Goal: Task Accomplishment & Management: Complete application form

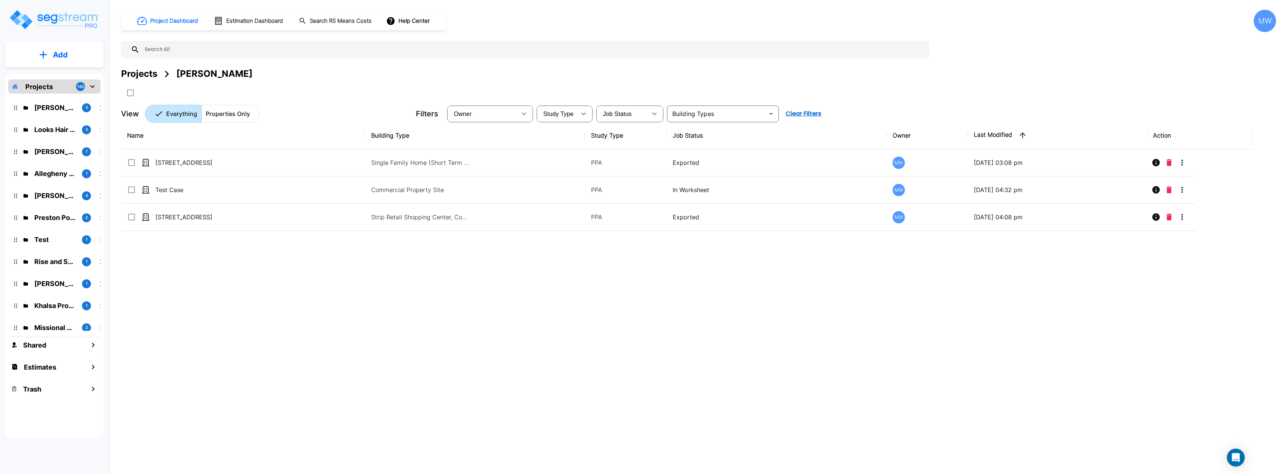
click at [60, 59] on p "Add" at bounding box center [60, 54] width 15 height 11
click at [120, 61] on div "Project Dashboard Estimation Dashboard Search RS Means Costs Help Center MW Pro…" at bounding box center [698, 237] width 1167 height 474
click at [91, 85] on icon "mailbox folders" at bounding box center [92, 86] width 9 height 9
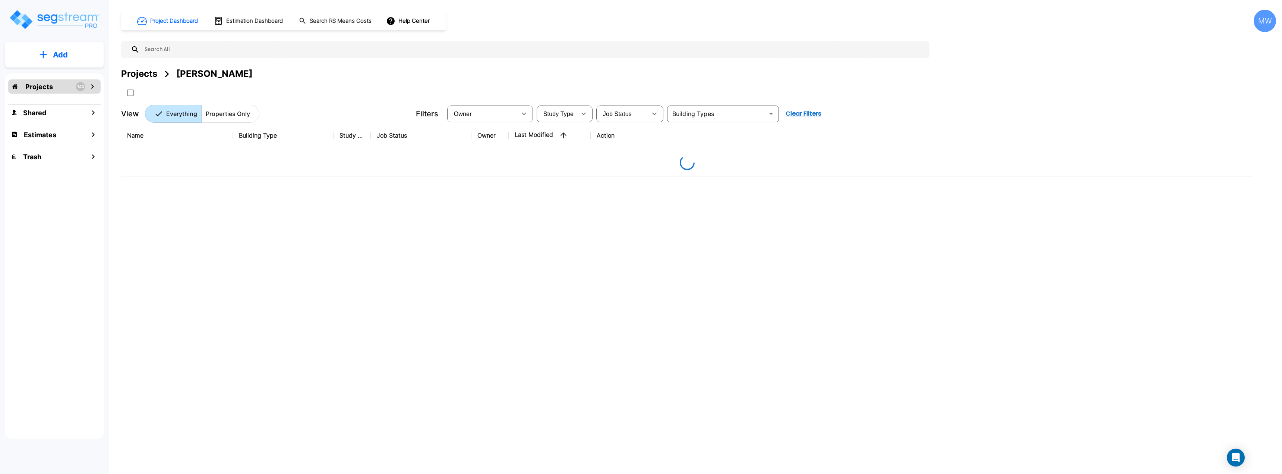
click at [71, 66] on div "Add" at bounding box center [54, 55] width 98 height 26
click at [58, 58] on p "Add" at bounding box center [60, 54] width 15 height 11
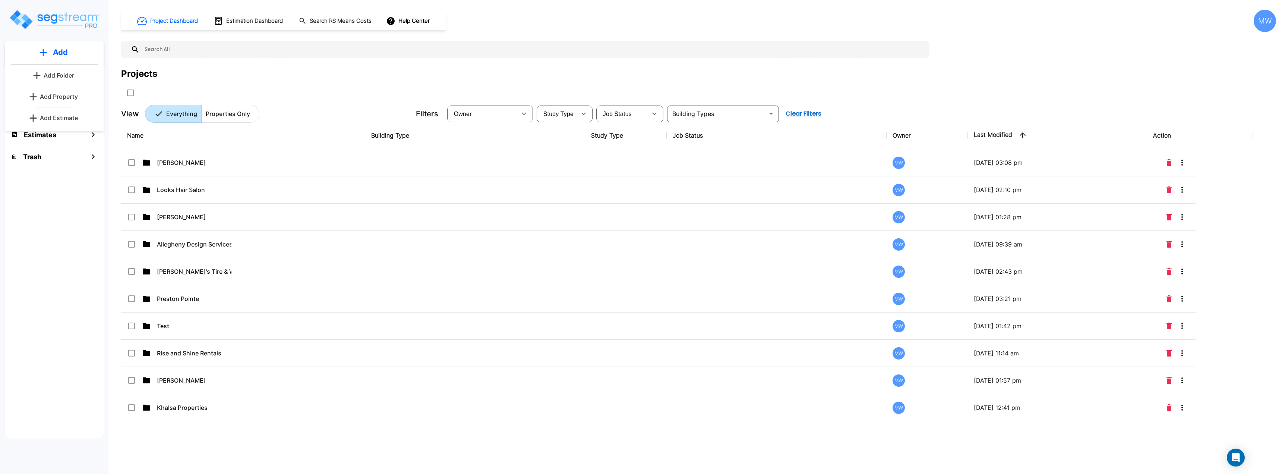
click at [64, 75] on p "Add Folder" at bounding box center [59, 75] width 31 height 9
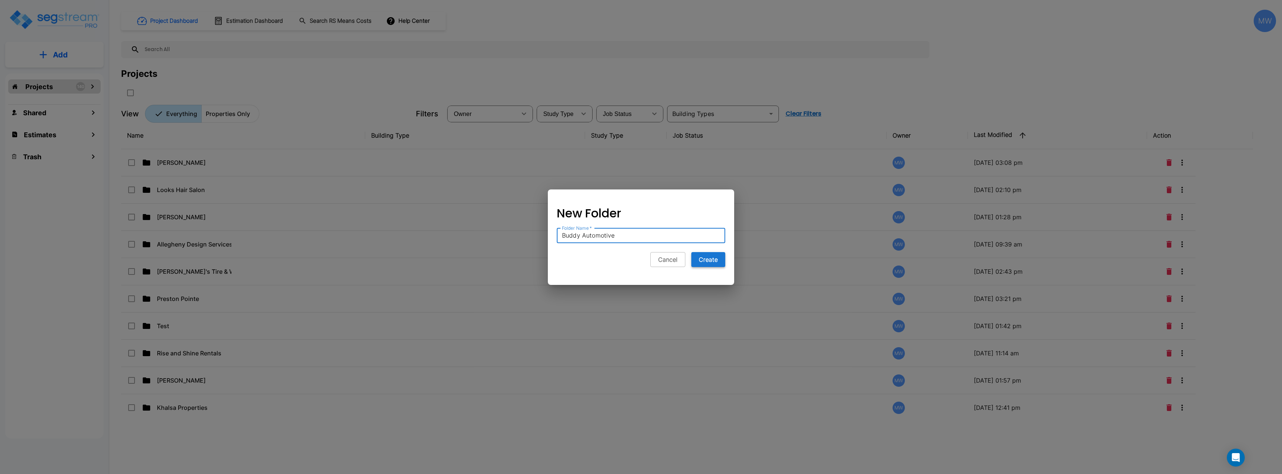
type input "Buddy Automotive"
click at [701, 259] on button "Create" at bounding box center [708, 259] width 34 height 15
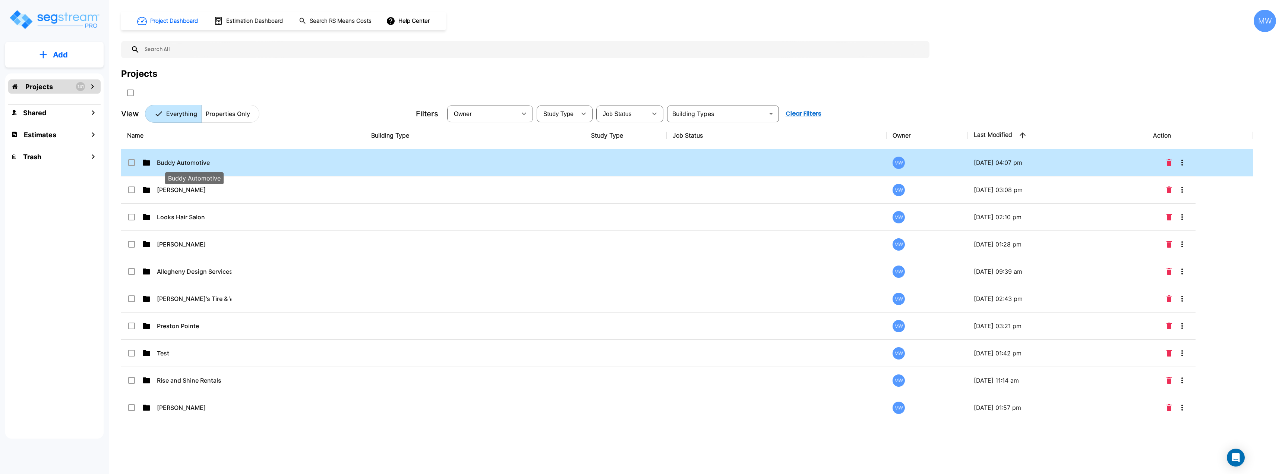
click at [224, 164] on p "Buddy Automotive" at bounding box center [194, 162] width 75 height 9
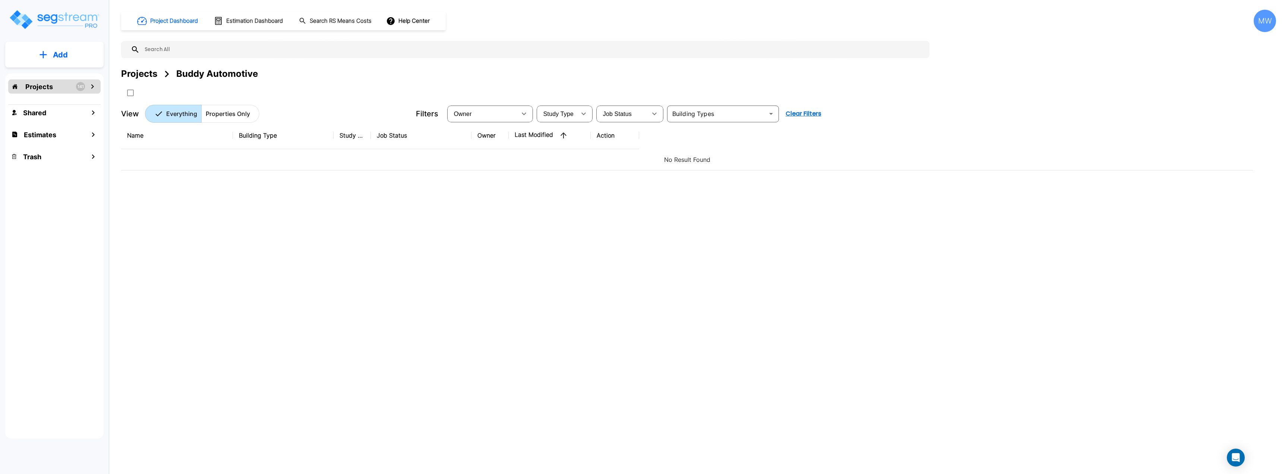
click at [57, 45] on button "Add" at bounding box center [54, 55] width 98 height 22
click at [67, 97] on p "Add Property" at bounding box center [59, 96] width 38 height 9
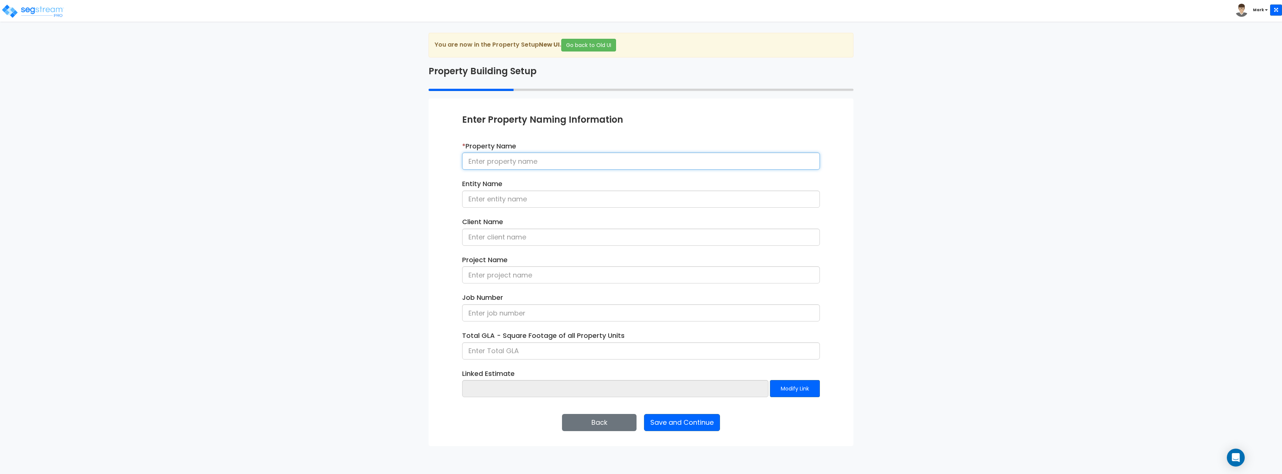
click at [537, 162] on input at bounding box center [641, 160] width 358 height 17
type input "4770 Covington Highway"
type input "Buddy Automotive"
type input "Trevor Ross"
click at [541, 282] on input at bounding box center [641, 274] width 358 height 17
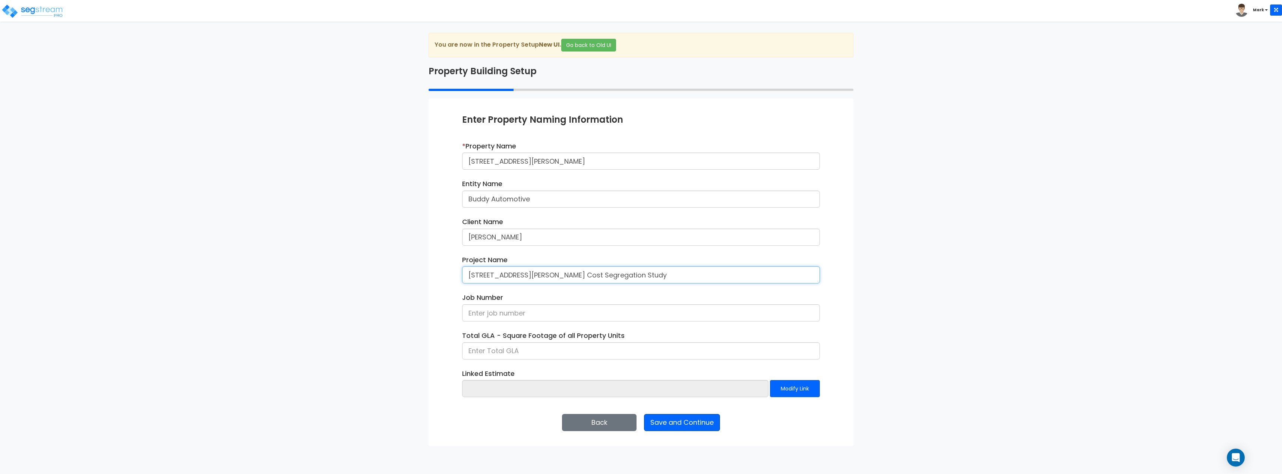
type input "4770 Covington Highway Cost Segregation Study"
click at [711, 428] on button "Save and Continue" at bounding box center [682, 422] width 76 height 17
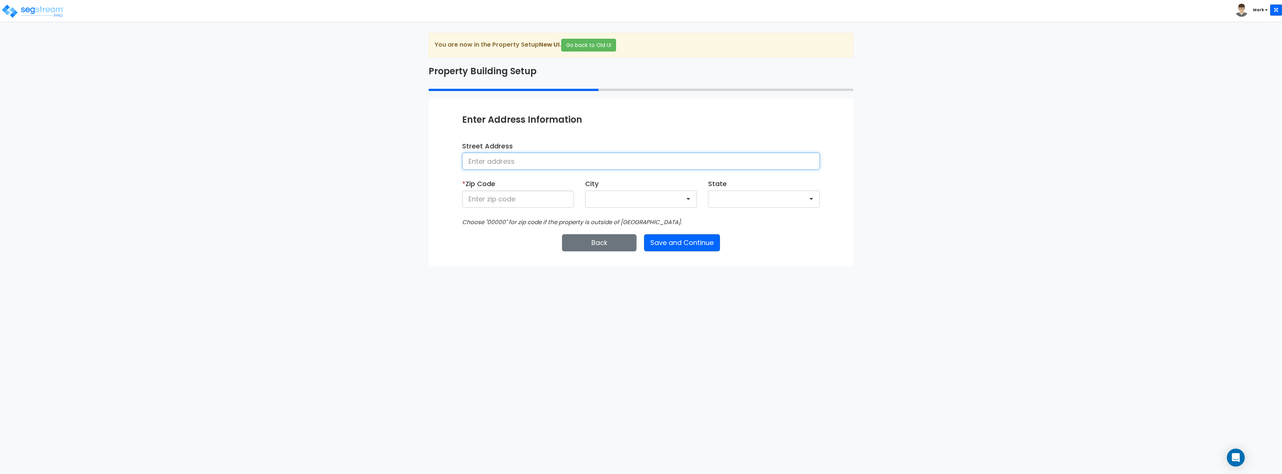
click at [550, 164] on input at bounding box center [641, 160] width 358 height 17
type input "4770 Covington Highway"
click at [487, 203] on input at bounding box center [518, 198] width 112 height 17
type input "30035"
click at [688, 238] on button "Save and Continue" at bounding box center [682, 242] width 76 height 17
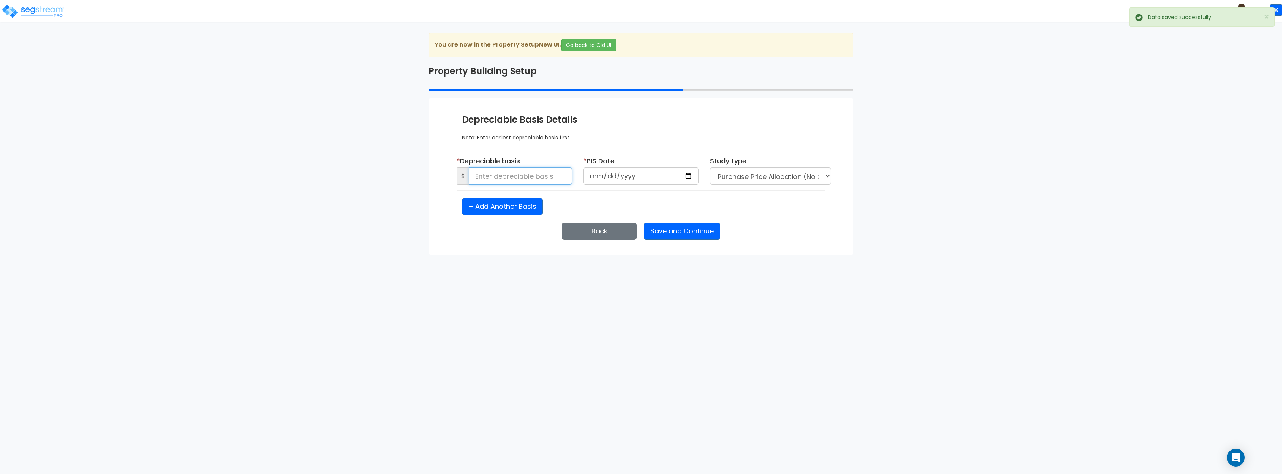
click at [540, 170] on input at bounding box center [520, 175] width 103 height 17
type input "7,200,000"
click at [686, 177] on input "date" at bounding box center [641, 175] width 116 height 17
click at [688, 172] on input "date" at bounding box center [641, 175] width 116 height 17
type input "2024-12-16"
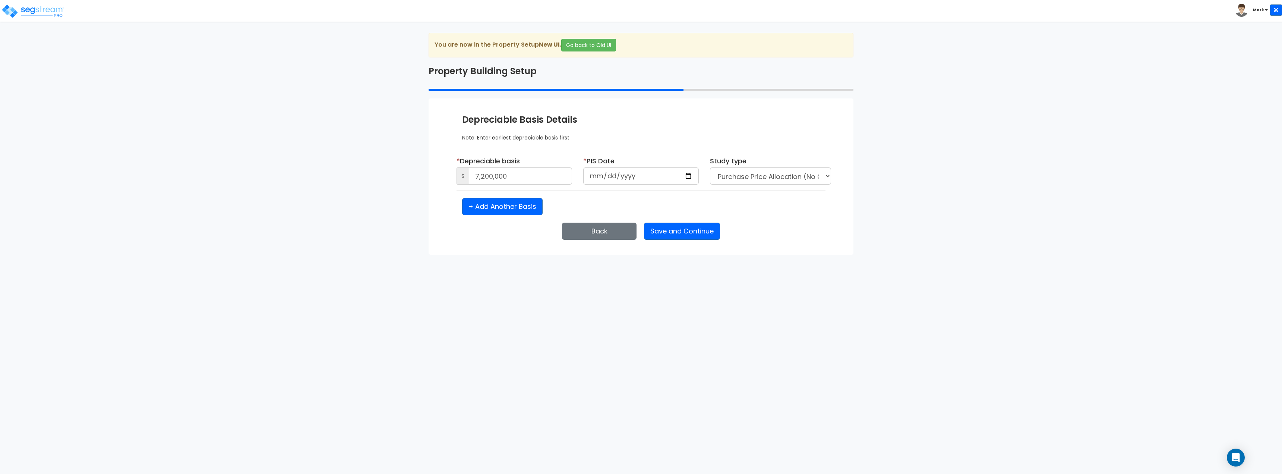
click at [744, 205] on div "+ Add Another Basis" at bounding box center [640, 206] width 369 height 17
select select "2024"
click at [679, 231] on button "Save and Continue" at bounding box center [682, 230] width 76 height 17
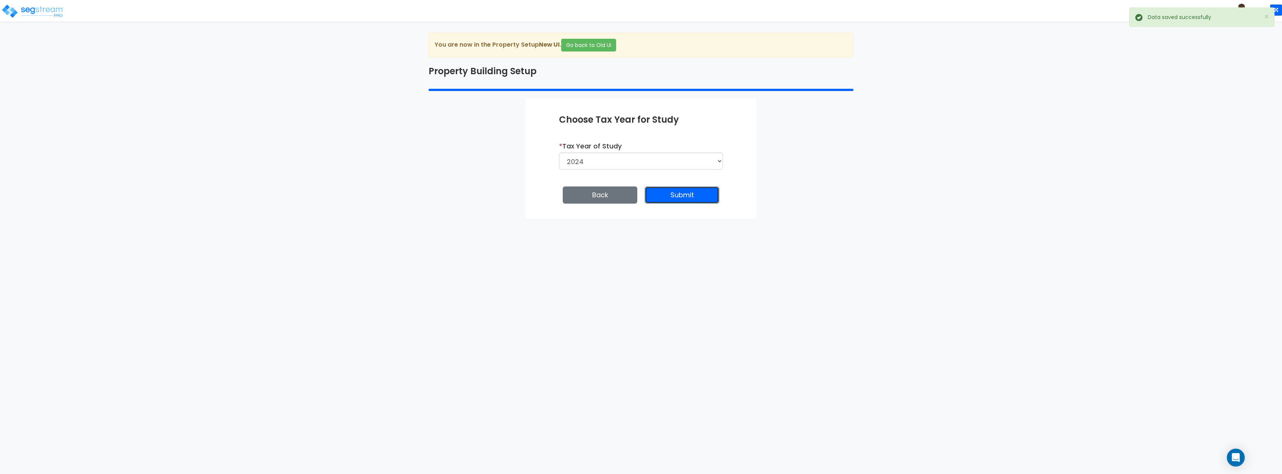
click at [672, 192] on button "Submit" at bounding box center [682, 194] width 75 height 17
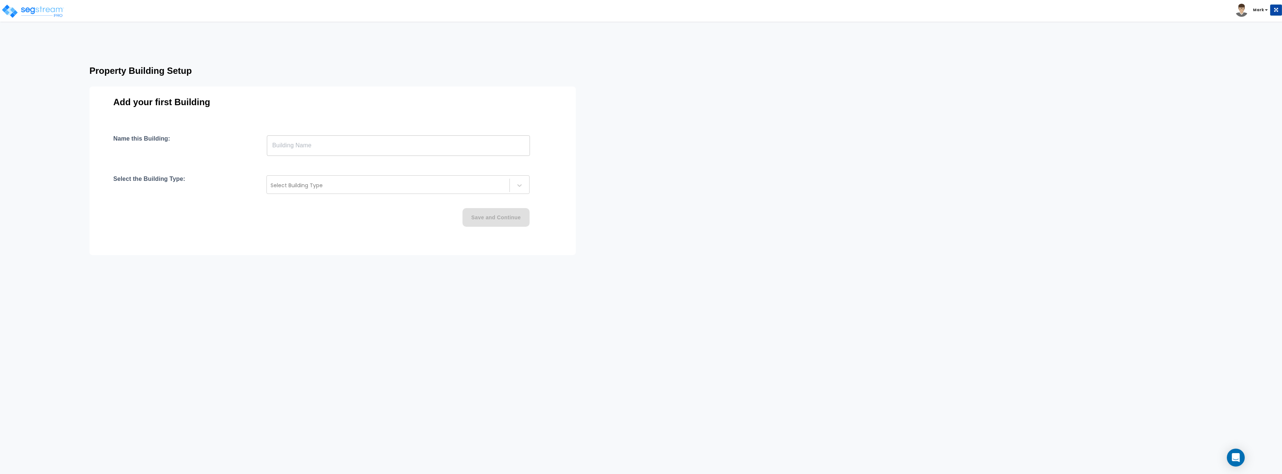
click at [325, 153] on input "text" at bounding box center [398, 145] width 263 height 21
type input "[PERSON_NAME]"
click at [424, 183] on div at bounding box center [388, 185] width 235 height 9
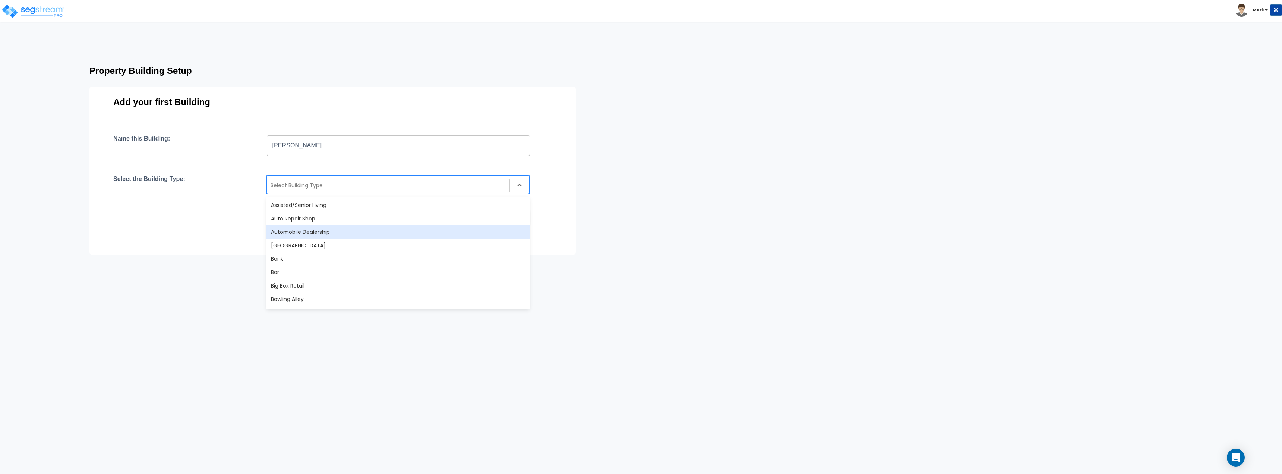
click at [328, 234] on div "Automobile Dealership" at bounding box center [397, 231] width 263 height 13
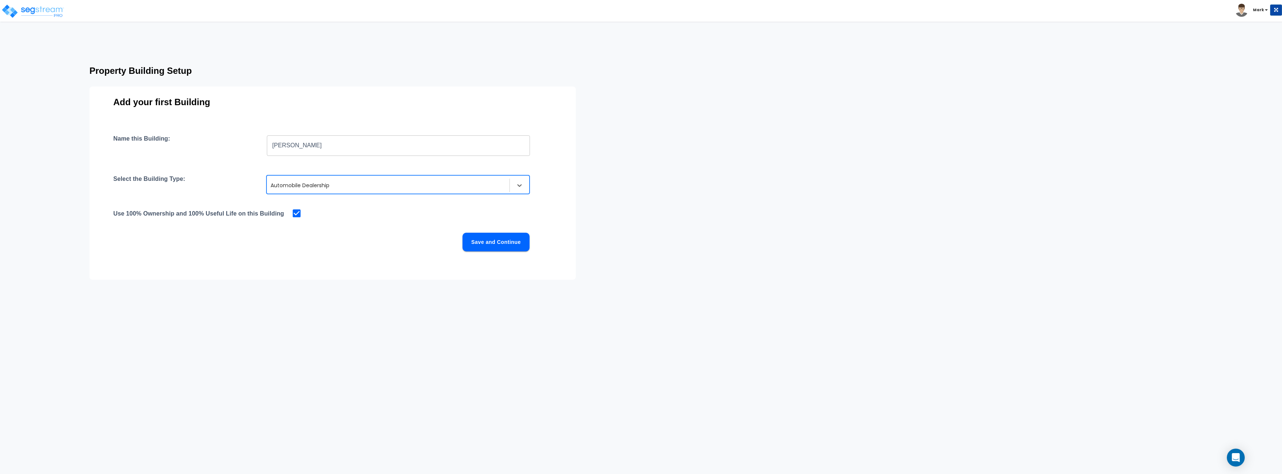
click at [488, 243] on button "Save and Continue" at bounding box center [495, 242] width 67 height 19
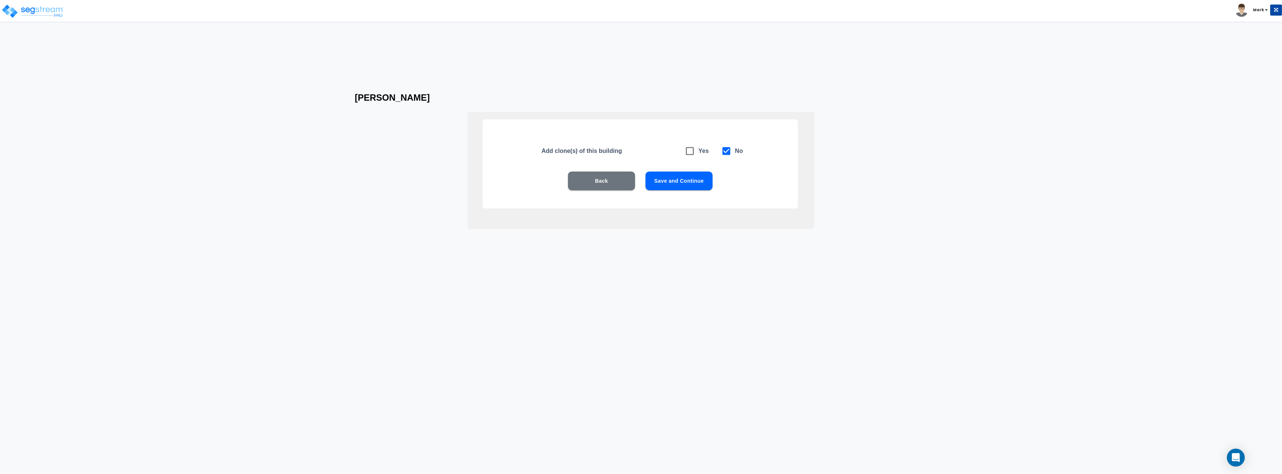
click at [676, 175] on button "Save and Continue" at bounding box center [678, 180] width 67 height 19
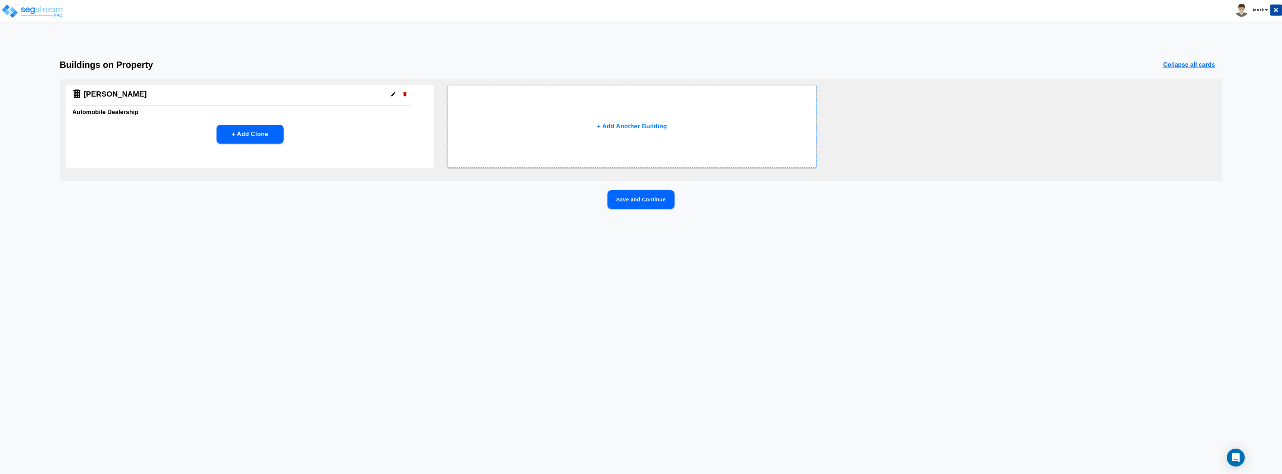
click at [640, 205] on button "Save and Continue" at bounding box center [640, 199] width 67 height 19
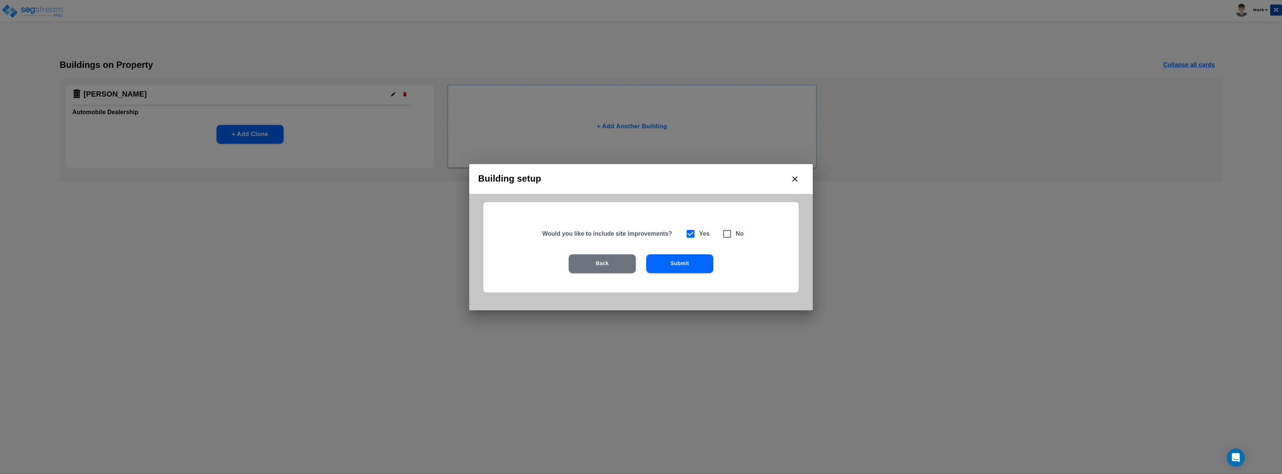
click at [673, 260] on button "Submit" at bounding box center [679, 263] width 67 height 19
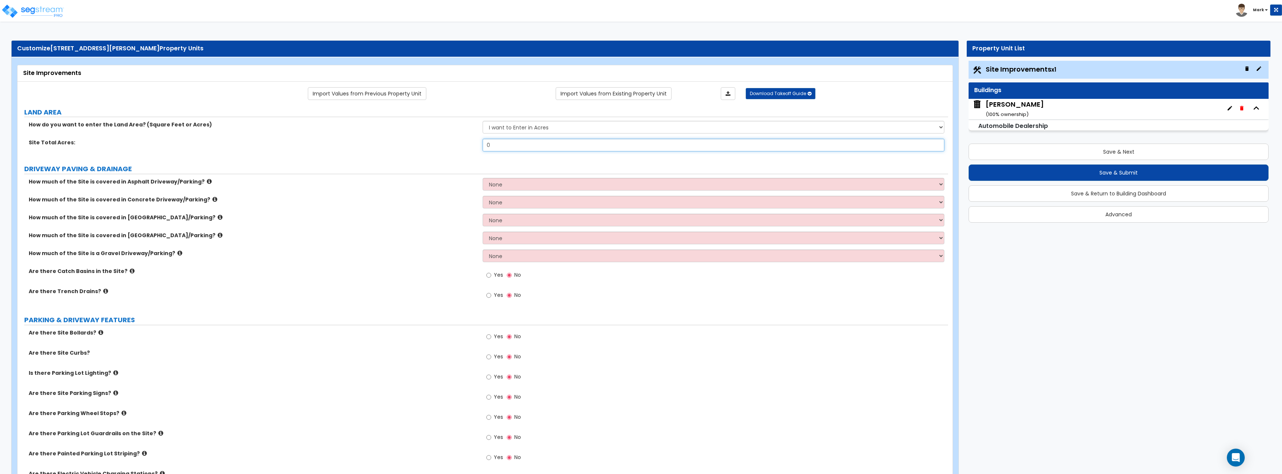
drag, startPoint x: 509, startPoint y: 150, endPoint x: 466, endPoint y: 154, distance: 42.7
click at [466, 154] on div "Site Total Acres: 0" at bounding box center [483, 148] width 930 height 18
type input "10.3"
click at [427, 165] on label "DRIVEWAY PAVING & DRAINAGE" at bounding box center [486, 169] width 924 height 10
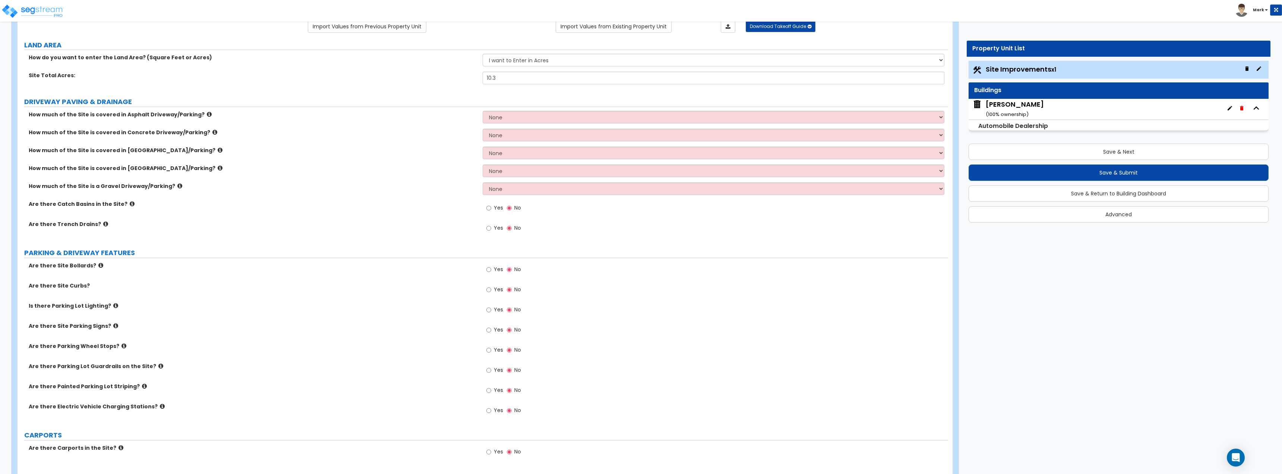
scroll to position [75, 0]
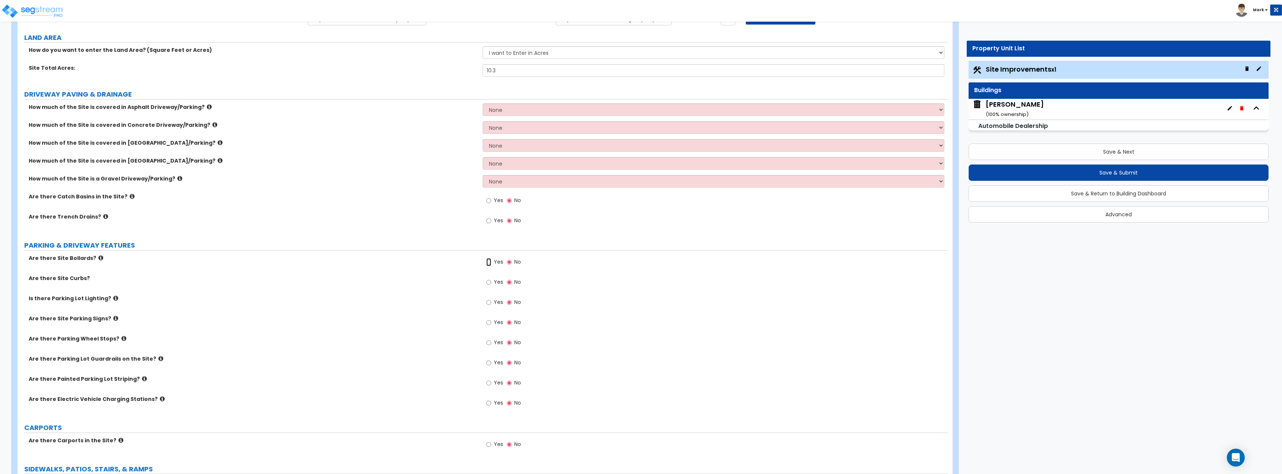
click at [490, 263] on input "Yes" at bounding box center [488, 262] width 5 height 8
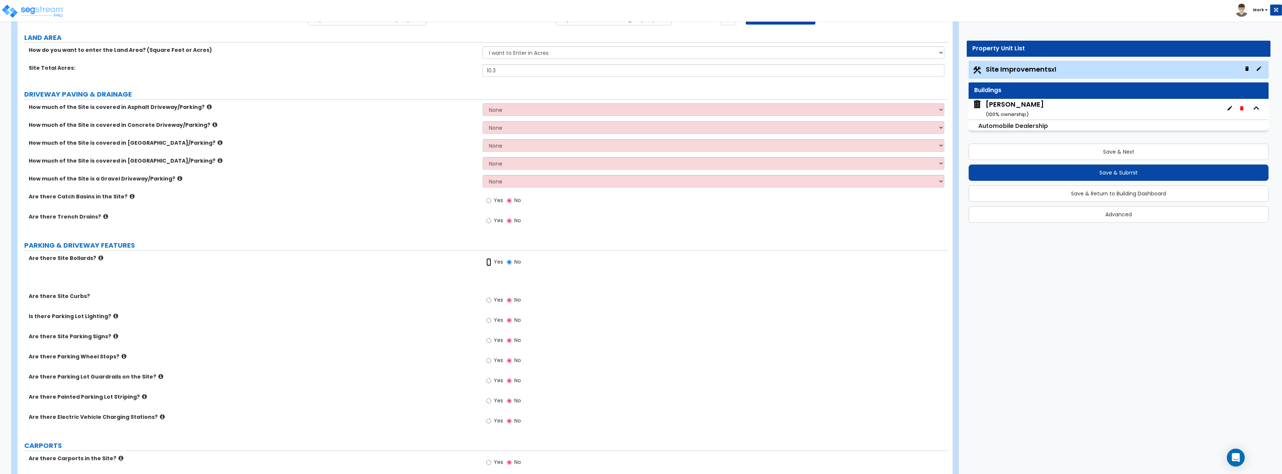
radio input "true"
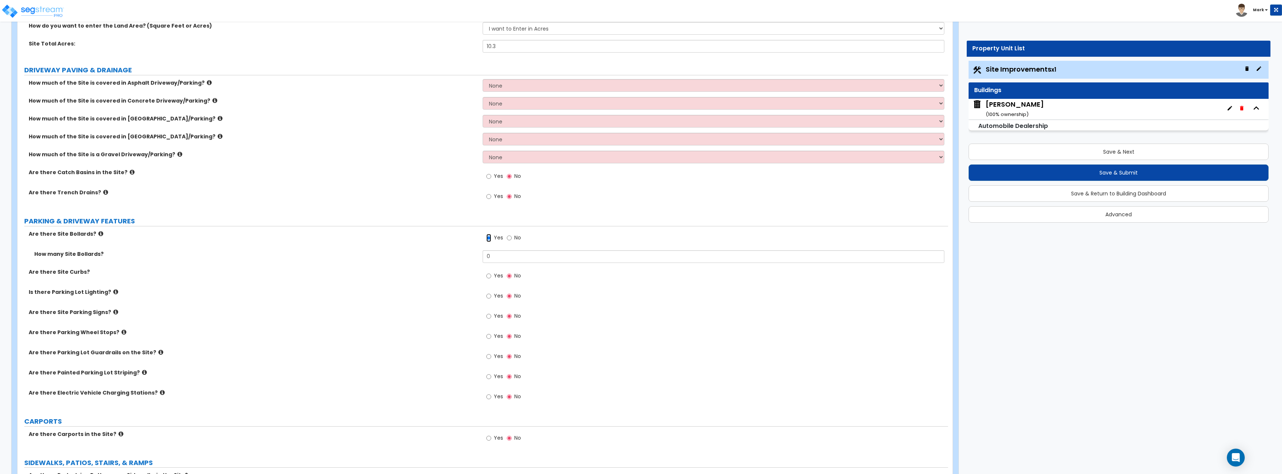
scroll to position [112, 0]
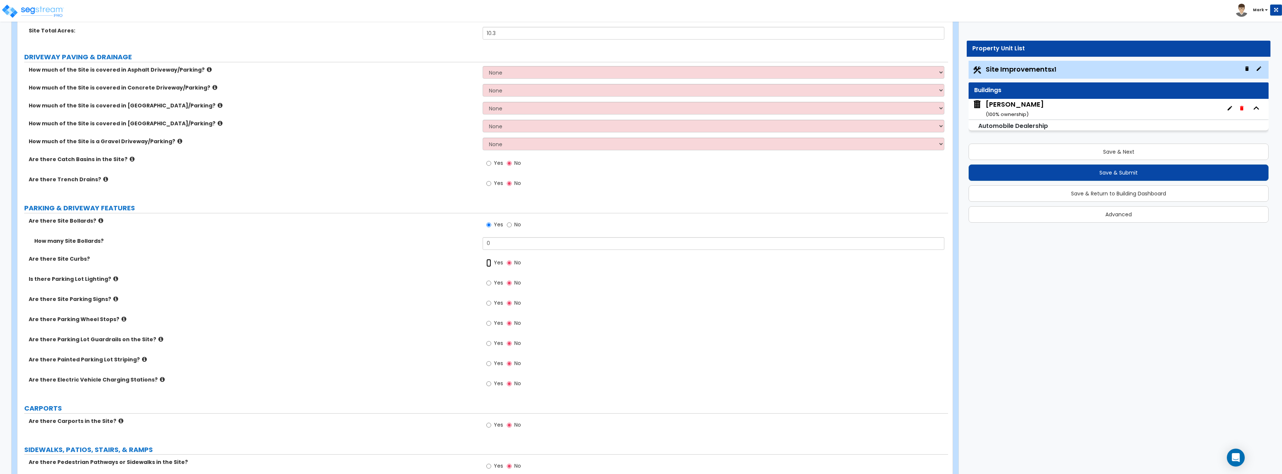
click at [489, 263] on input "Yes" at bounding box center [488, 263] width 5 height 8
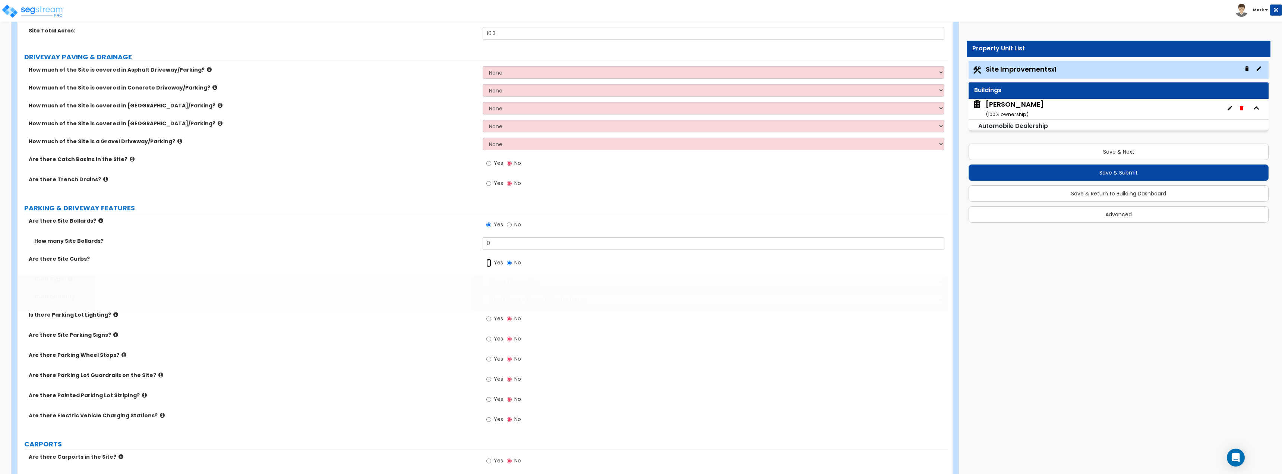
radio input "true"
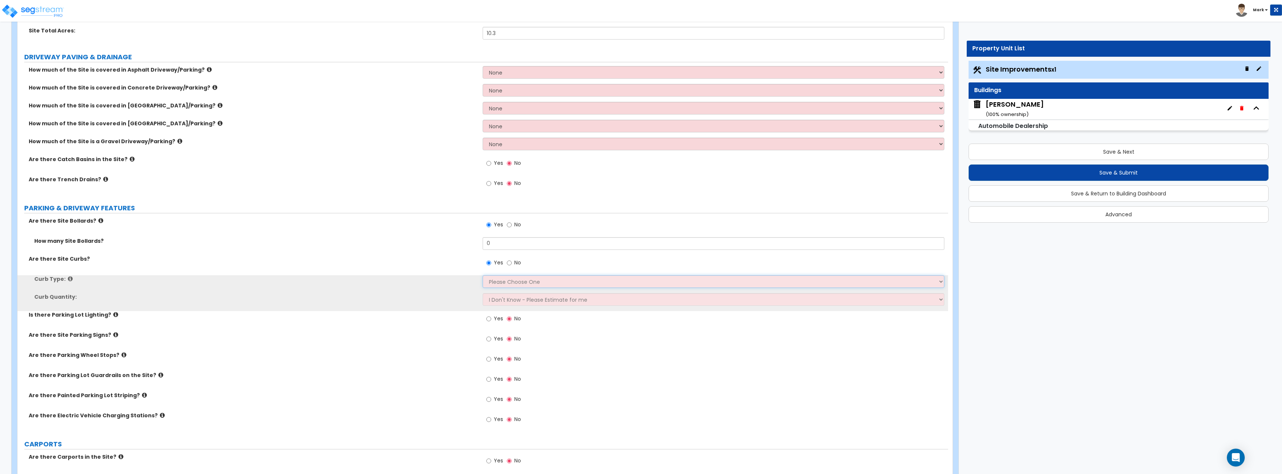
click at [509, 286] on select "Please Choose One Curb (Only) Curb & Gutter Asphalt Berm" at bounding box center [713, 281] width 461 height 13
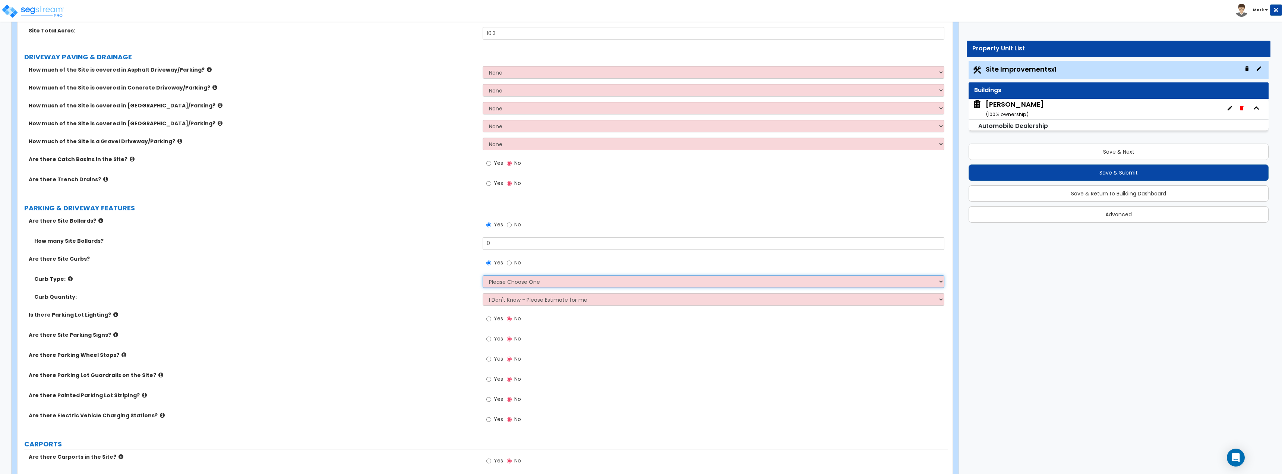
select select "2"
click at [483, 275] on select "Please Choose One Curb (Only) Curb & Gutter Asphalt Berm" at bounding box center [713, 281] width 461 height 13
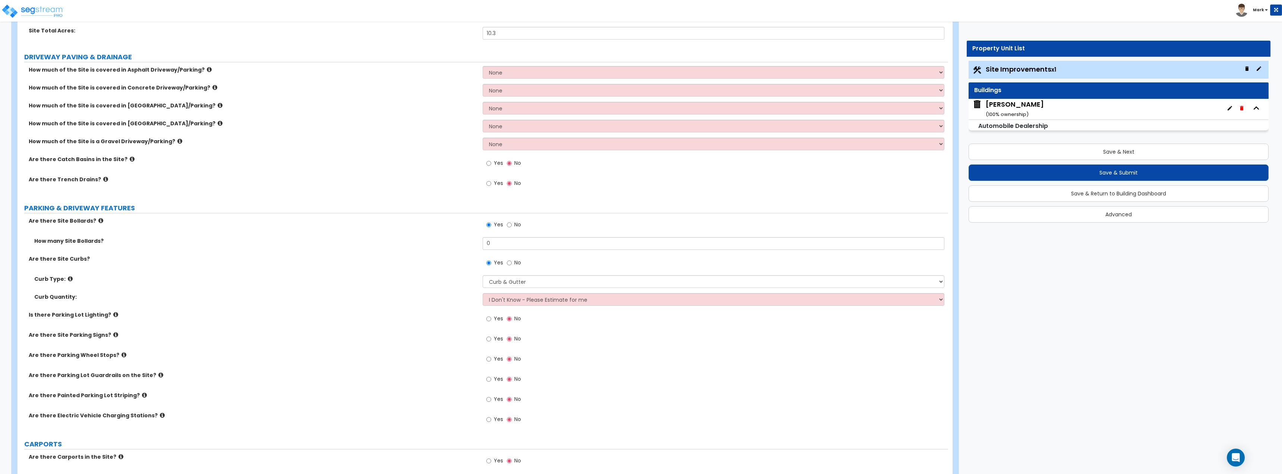
click at [404, 300] on label "Curb Quantity:" at bounding box center [255, 296] width 443 height 7
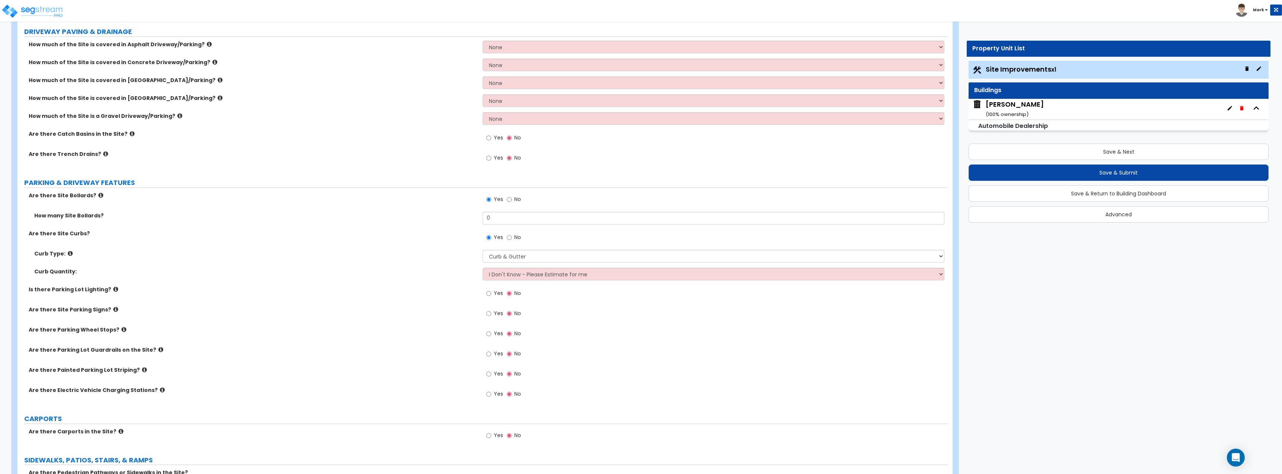
scroll to position [149, 0]
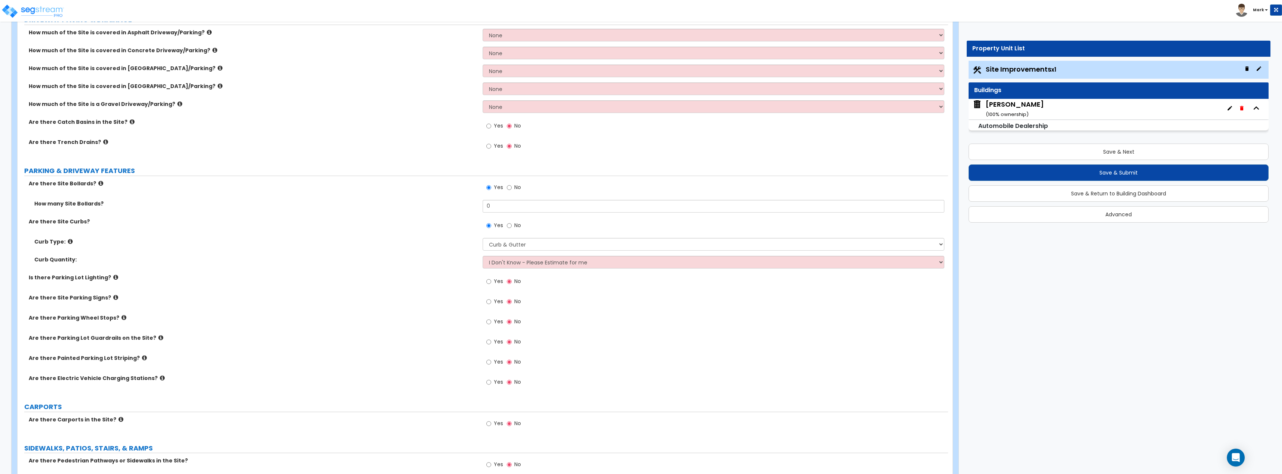
click at [494, 282] on span "Yes" at bounding box center [498, 280] width 9 height 7
click at [491, 282] on input "Yes" at bounding box center [488, 281] width 5 height 8
radio input "true"
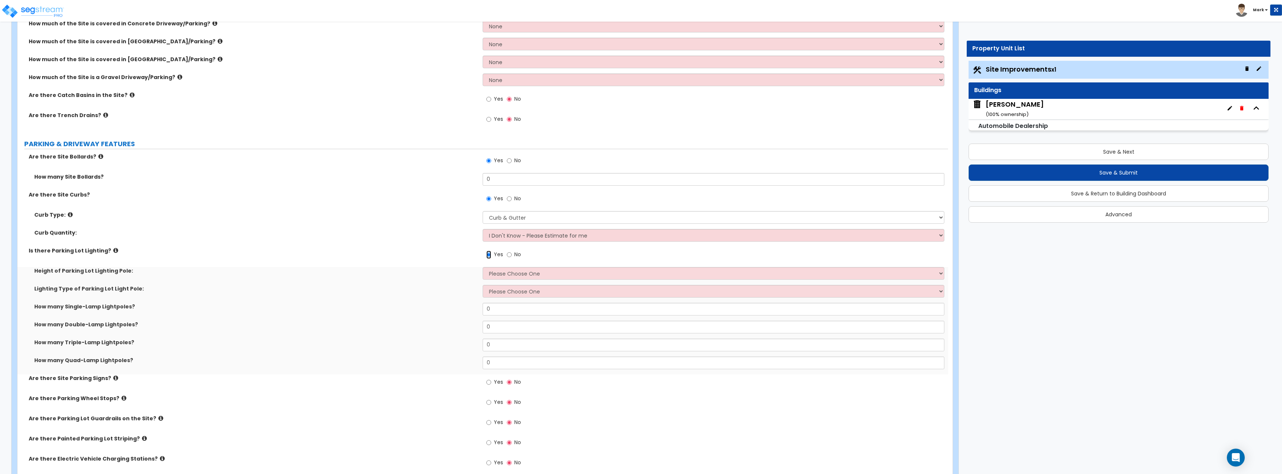
scroll to position [224, 0]
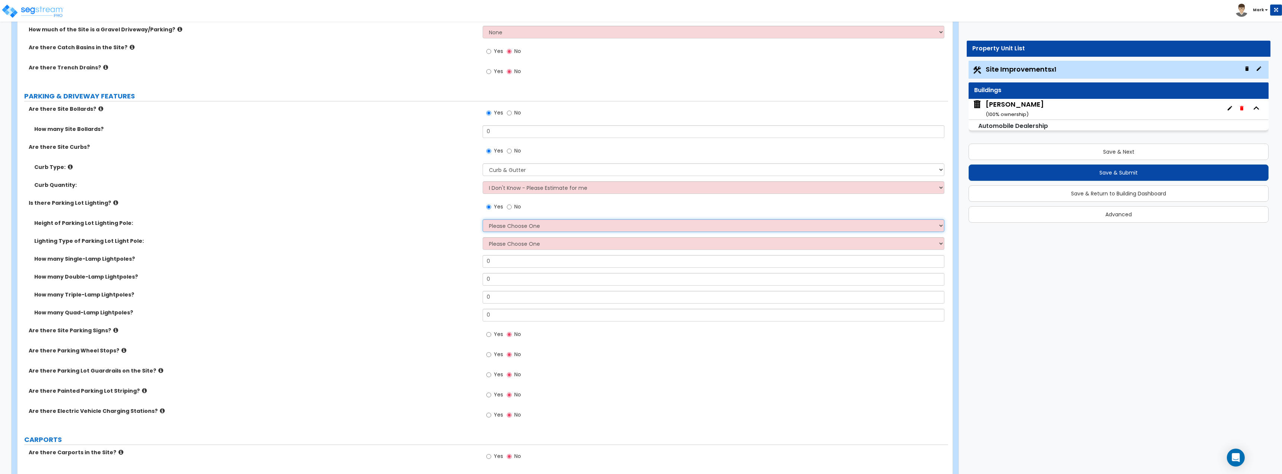
click at [505, 230] on select "Please Choose One 20' high 30' high 40' high" at bounding box center [713, 225] width 461 height 13
select select "1"
click at [483, 219] on select "Please Choose One 20' high 30' high 40' high" at bounding box center [713, 225] width 461 height 13
click at [508, 248] on select "Please Choose One LED Metal Halide High Pressure Sodium Please Choose for me" at bounding box center [713, 243] width 461 height 13
select select "1"
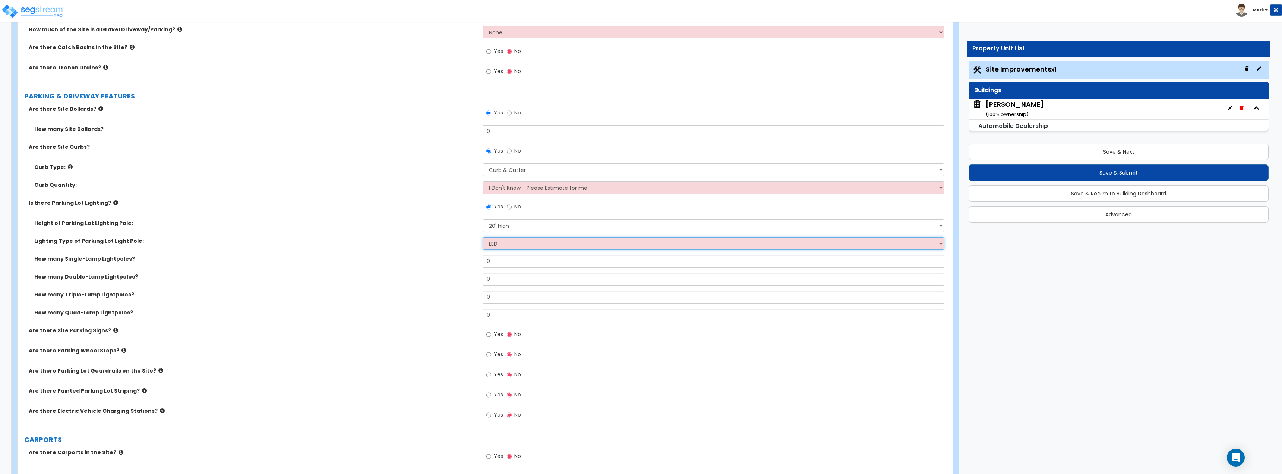
click at [483, 237] on select "Please Choose One LED Metal Halide High Pressure Sodium Please Choose for me" at bounding box center [713, 243] width 461 height 13
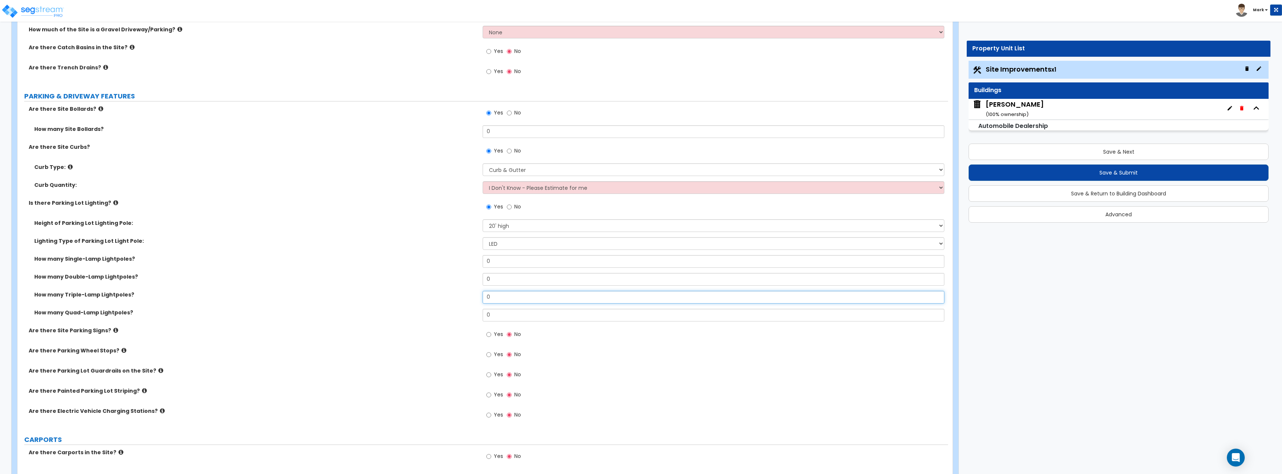
drag, startPoint x: 503, startPoint y: 294, endPoint x: 474, endPoint y: 293, distance: 29.4
click at [474, 293] on div "How many Triple-Lamp Lightpoles? 0" at bounding box center [483, 300] width 930 height 18
type input "4"
drag, startPoint x: 484, startPoint y: 316, endPoint x: 469, endPoint y: 316, distance: 15.3
click at [469, 316] on div "How many Quad-Lamp Lightpoles? 0" at bounding box center [483, 318] width 930 height 18
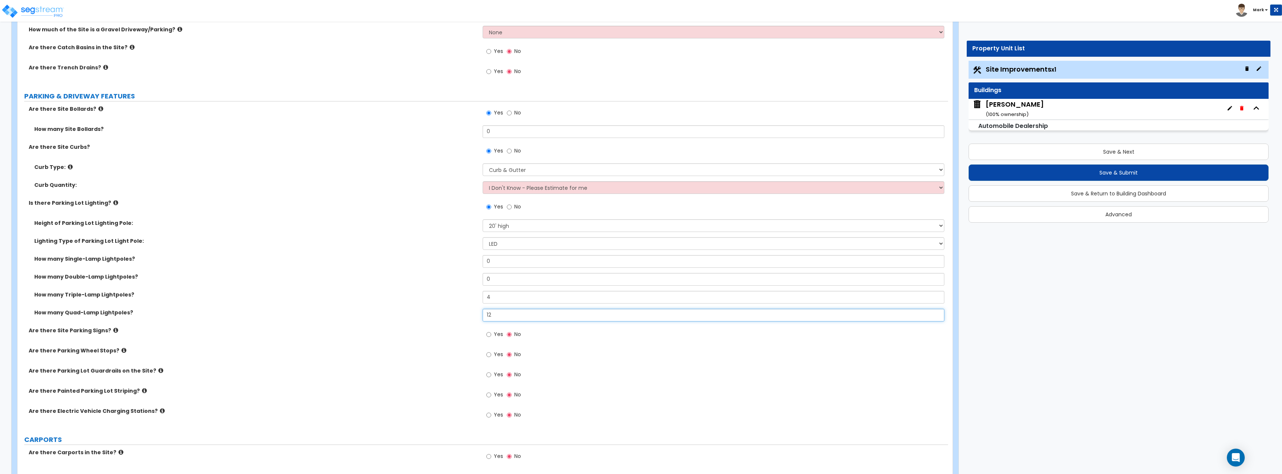
type input "12"
drag, startPoint x: 493, startPoint y: 263, endPoint x: 456, endPoint y: 263, distance: 36.5
click at [456, 263] on div "How many Single-Lamp Lightpoles? 0" at bounding box center [483, 264] width 930 height 18
type input "21"
click at [438, 264] on div "How many Single-Lamp Lightpoles? 21" at bounding box center [483, 264] width 930 height 18
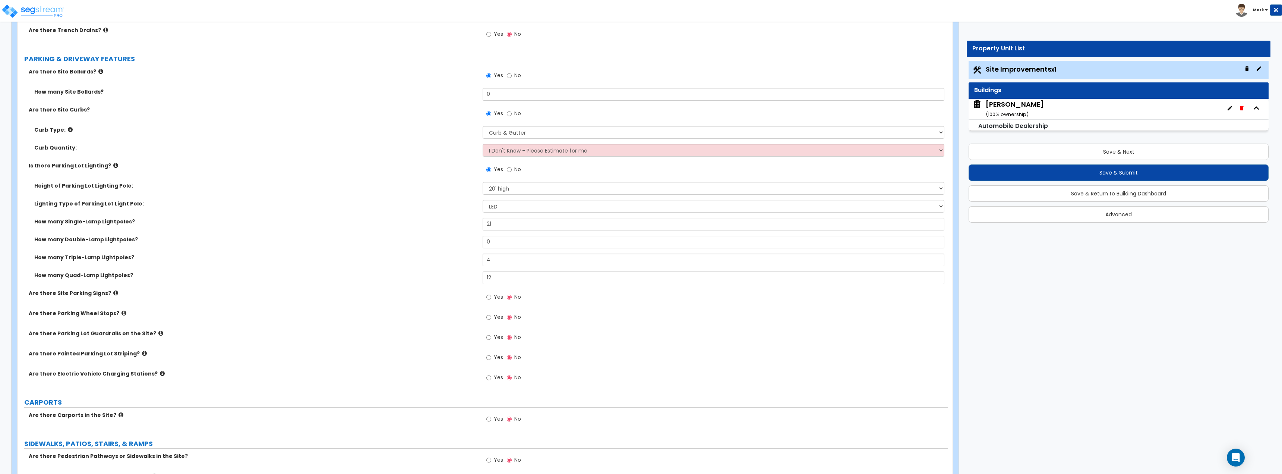
scroll to position [298, 0]
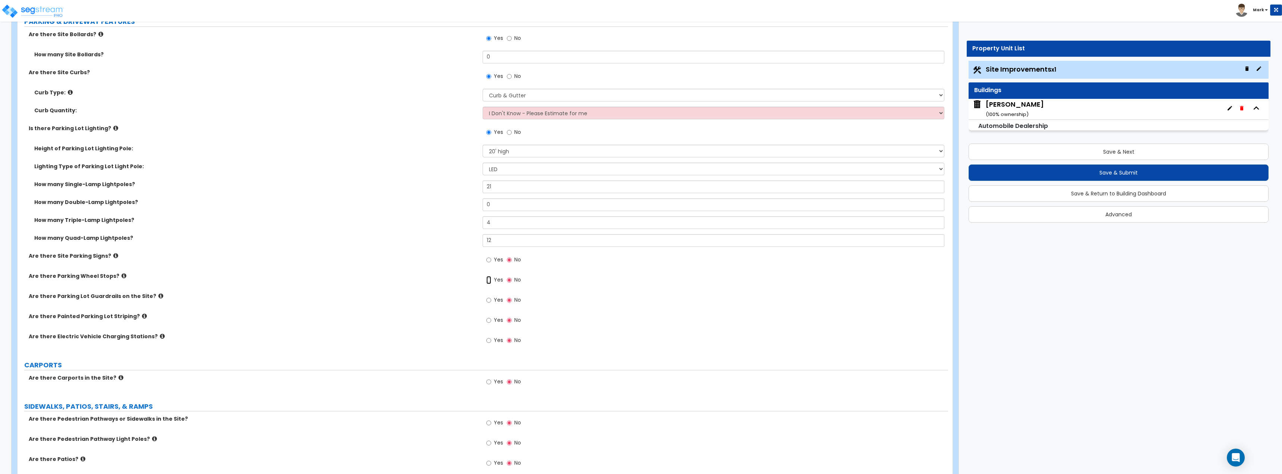
click at [488, 278] on input "Yes" at bounding box center [488, 280] width 5 height 8
radio input "true"
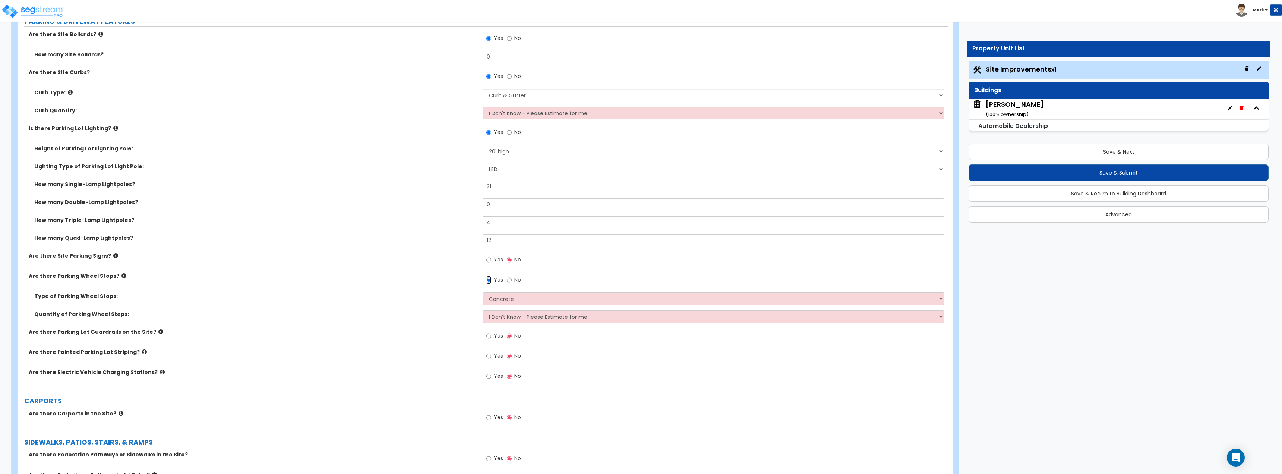
scroll to position [335, 0]
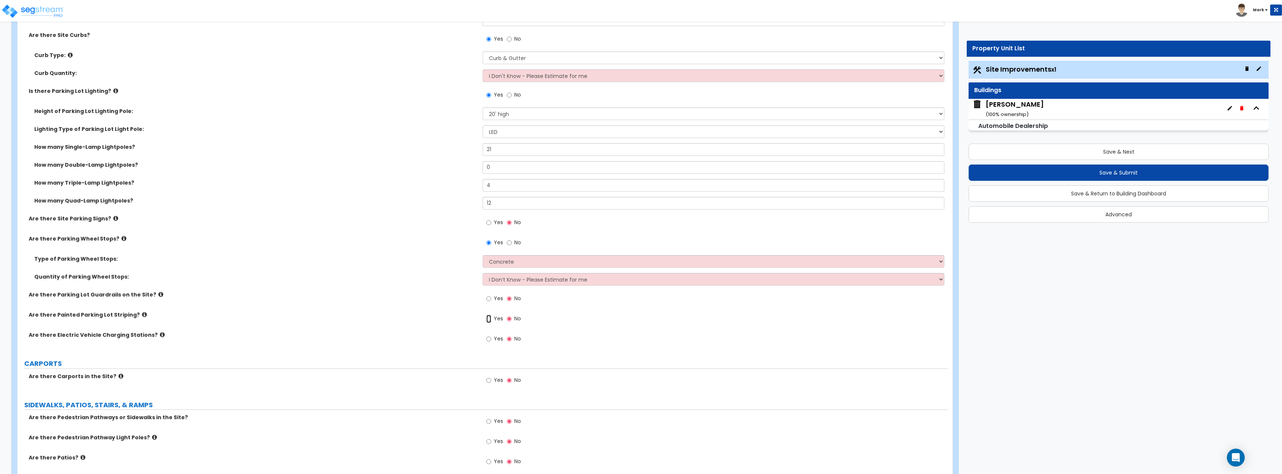
click at [490, 317] on input "Yes" at bounding box center [488, 318] width 5 height 8
radio input "true"
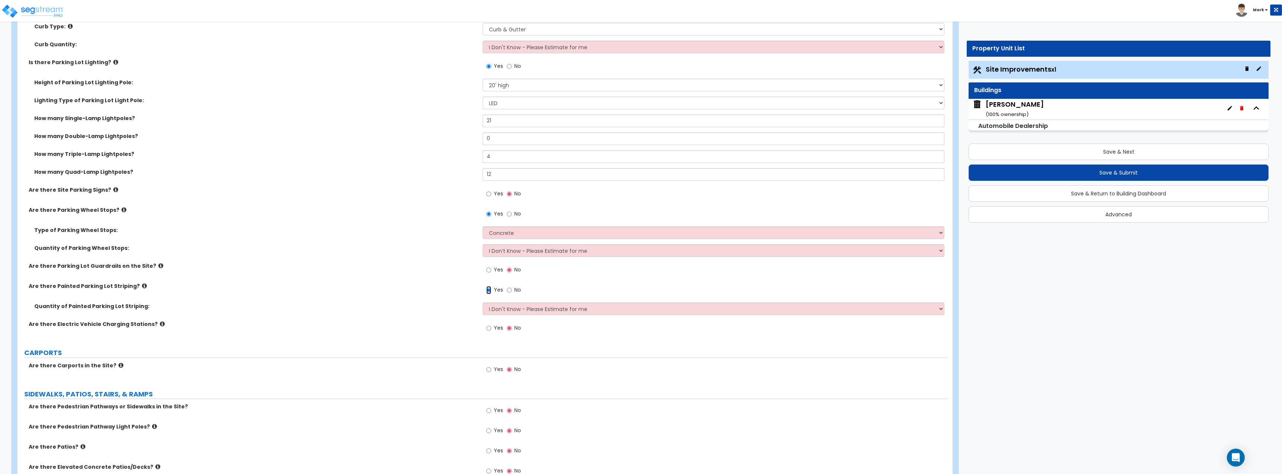
scroll to position [373, 0]
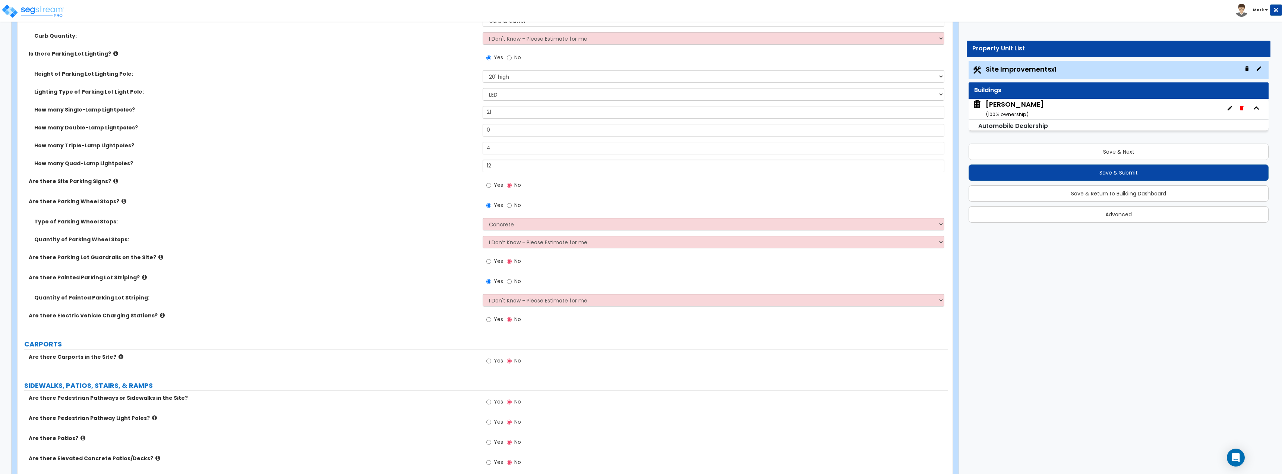
click at [493, 319] on label "Yes" at bounding box center [494, 320] width 17 height 13
click at [491, 319] on input "Yes" at bounding box center [488, 319] width 5 height 8
radio input "true"
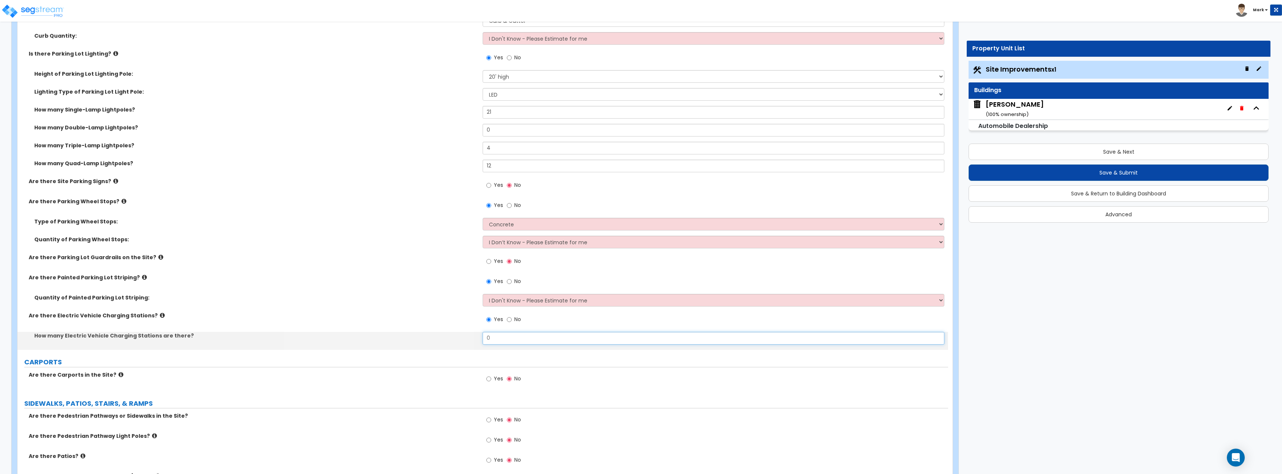
drag, startPoint x: 495, startPoint y: 336, endPoint x: 430, endPoint y: 340, distance: 64.9
click at [430, 340] on div "How many Electric Vehicle Charging Stations are there? 0" at bounding box center [483, 341] width 930 height 18
type input "2"
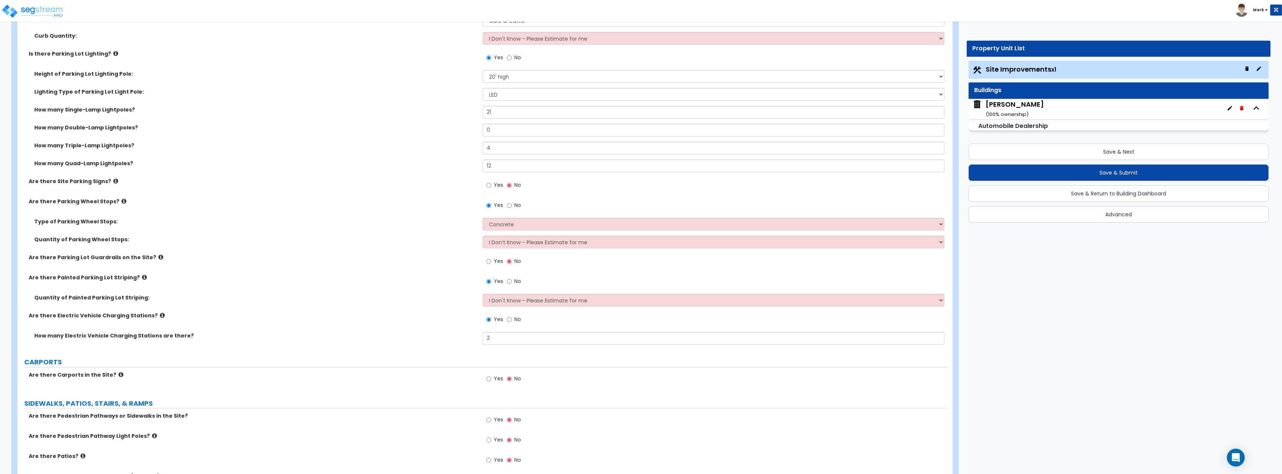
click at [377, 323] on div "Are there Electric Vehicle Charging Stations? Yes No" at bounding box center [483, 321] width 930 height 20
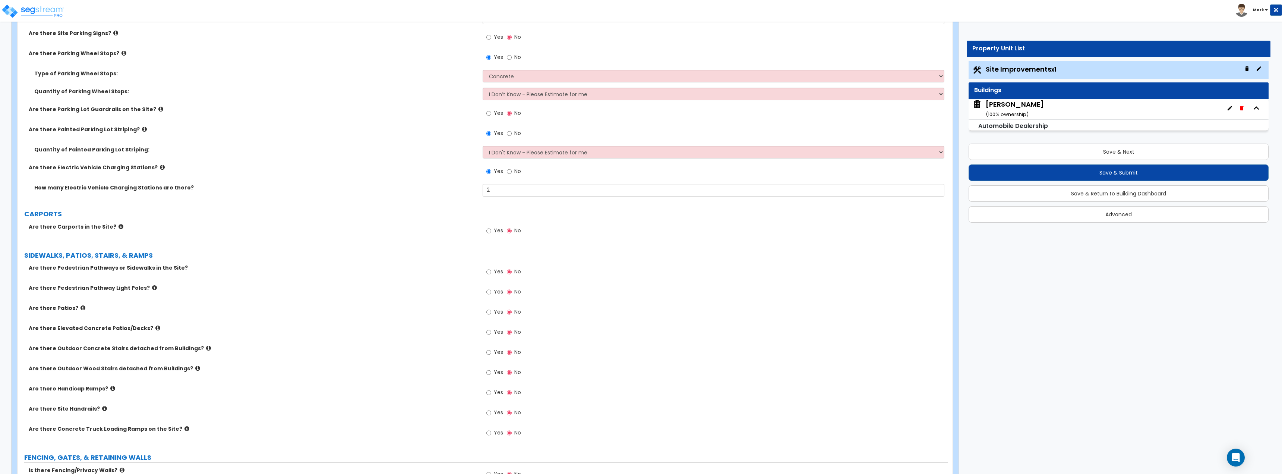
scroll to position [522, 0]
click at [485, 228] on div "Yes No" at bounding box center [504, 230] width 42 height 17
click at [494, 230] on span "Yes" at bounding box center [498, 228] width 9 height 7
click at [491, 230] on input "Yes" at bounding box center [488, 229] width 5 height 8
radio input "true"
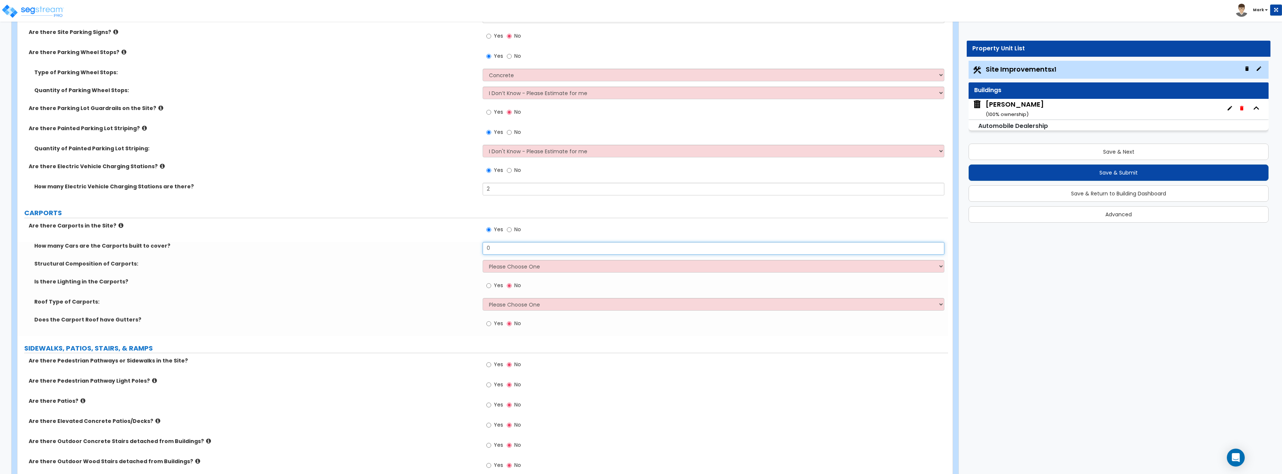
drag, startPoint x: 516, startPoint y: 251, endPoint x: 452, endPoint y: 253, distance: 64.9
click at [452, 253] on div "How many Cars are the Carports built to cover? 0" at bounding box center [483, 251] width 930 height 18
type input "1"
click at [518, 272] on select "Please Choose One Steel Wood" at bounding box center [713, 266] width 461 height 13
select select "1"
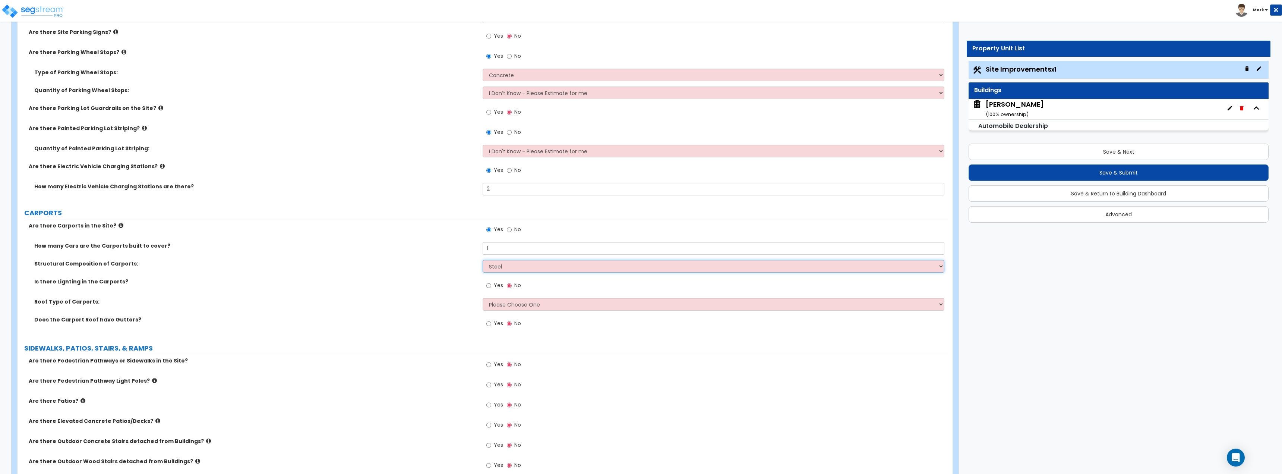
click at [483, 260] on select "Please Choose One Steel Wood" at bounding box center [713, 266] width 461 height 13
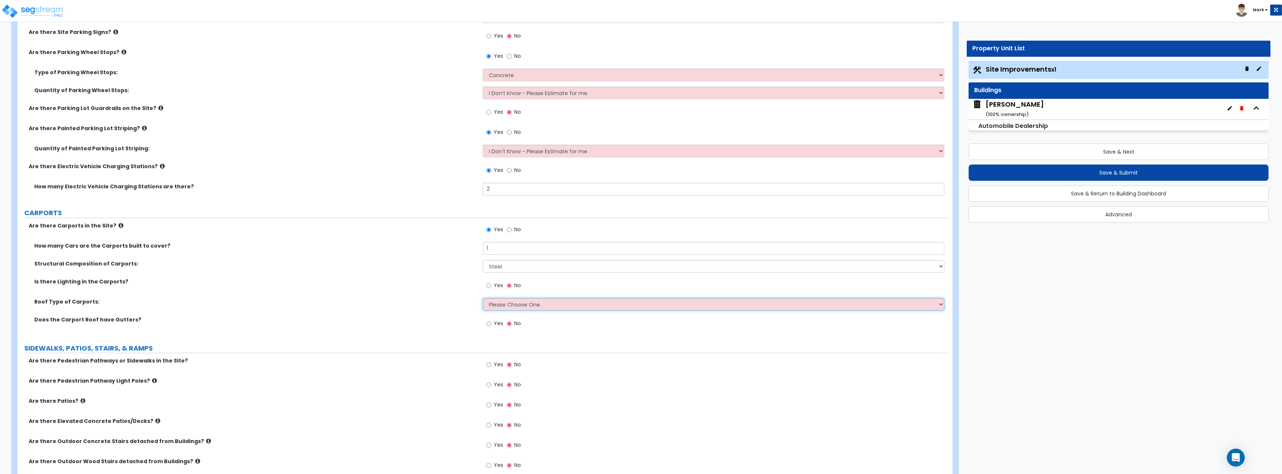
click at [513, 306] on select "Please Choose One Gabled Roof Flat Roof" at bounding box center [713, 304] width 461 height 13
select select "1"
click at [483, 298] on select "Please Choose One Gabled Roof Flat Roof" at bounding box center [713, 304] width 461 height 13
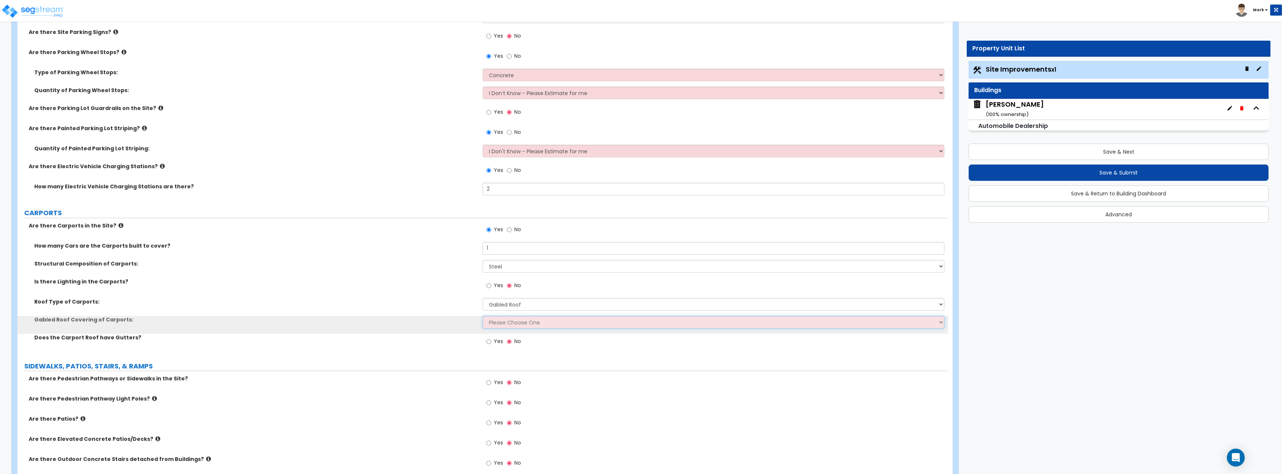
click at [497, 324] on select "Please Choose One Asphalt Shingle Clay Tile Wood Shingle Metal Shingle Standing…" at bounding box center [713, 322] width 461 height 13
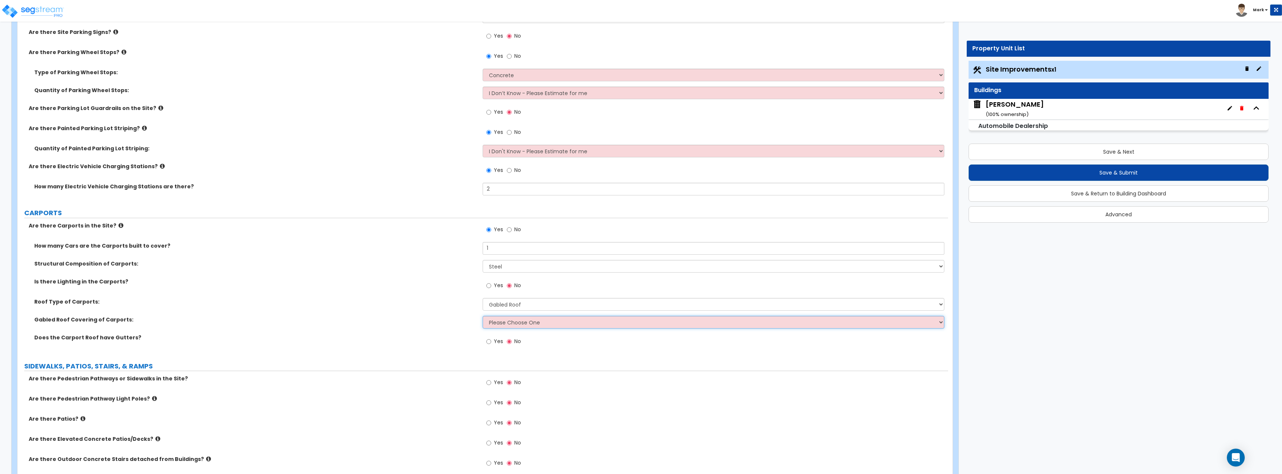
select select "4"
click at [483, 316] on select "Please Choose One Asphalt Shingle Clay Tile Wood Shingle Metal Shingle Standing…" at bounding box center [713, 322] width 461 height 13
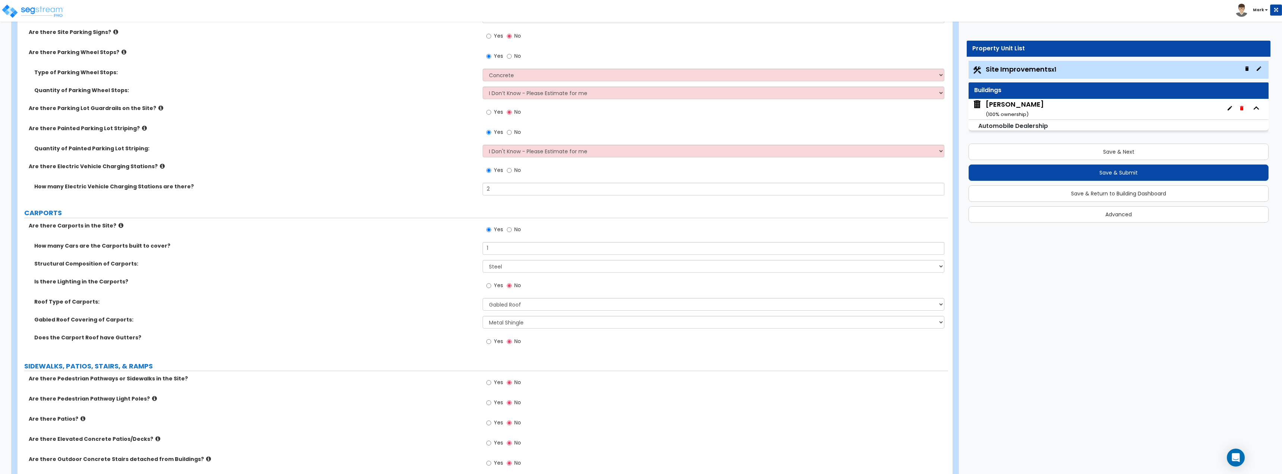
click at [435, 336] on label "Does the Carport Roof have Gutters?" at bounding box center [255, 336] width 443 height 7
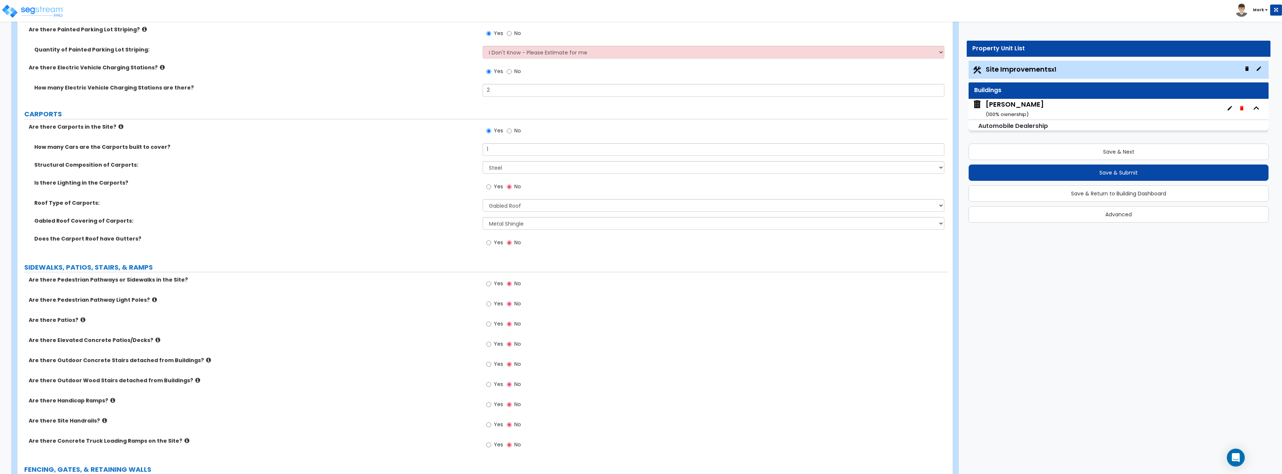
scroll to position [633, 0]
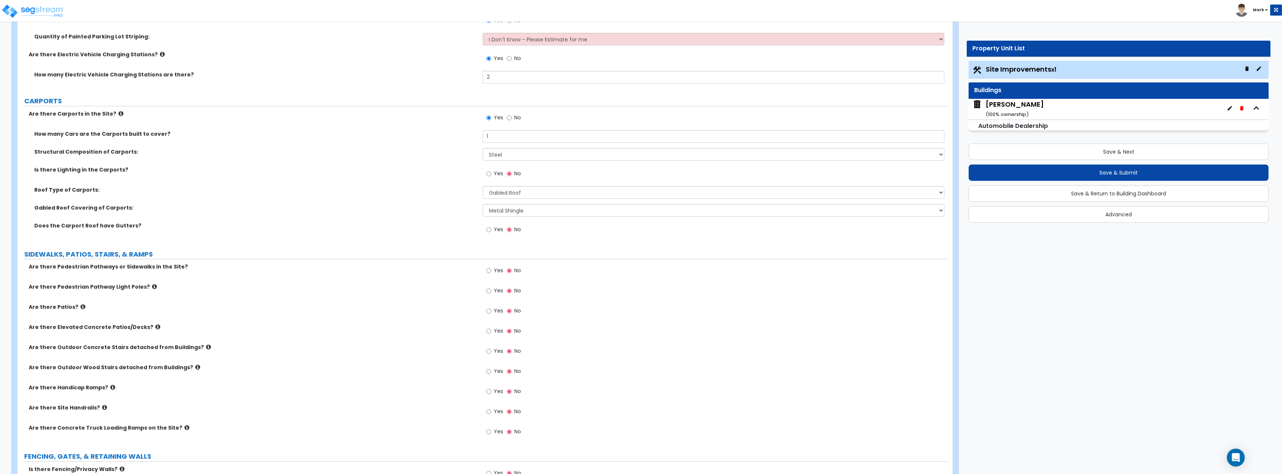
click at [155, 326] on icon at bounding box center [157, 327] width 5 height 6
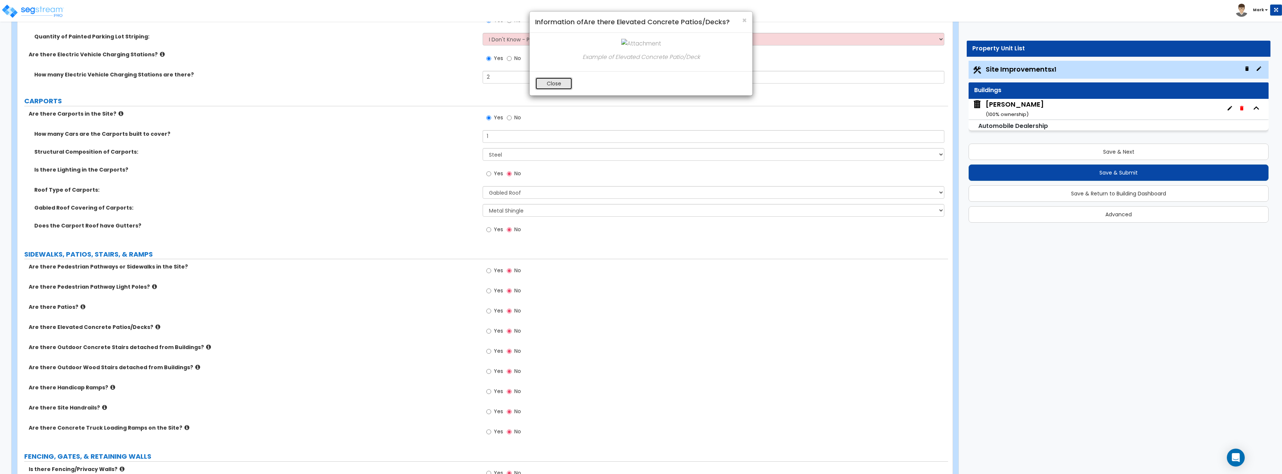
click at [553, 85] on button "Close" at bounding box center [553, 83] width 37 height 13
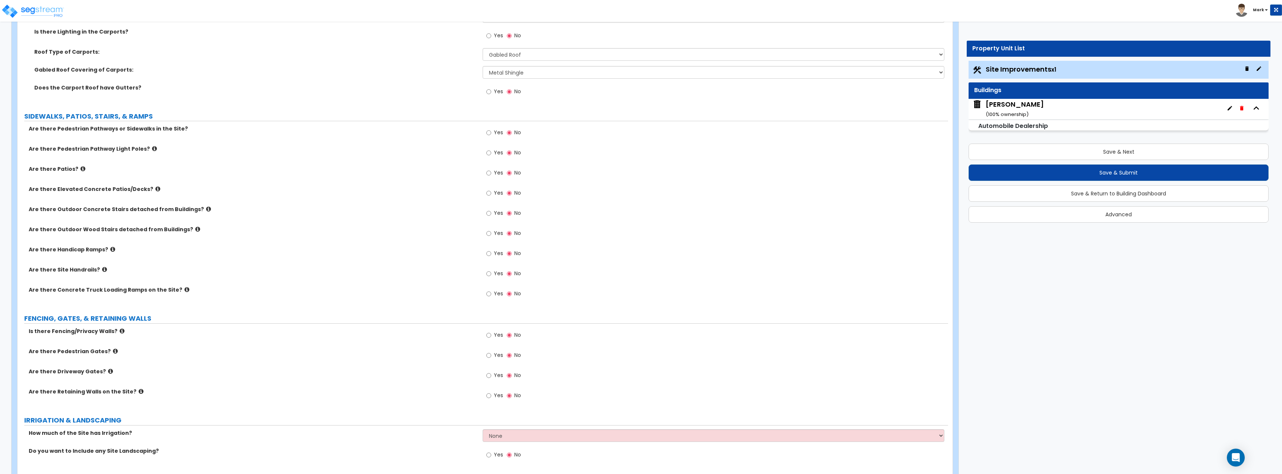
scroll to position [782, 0]
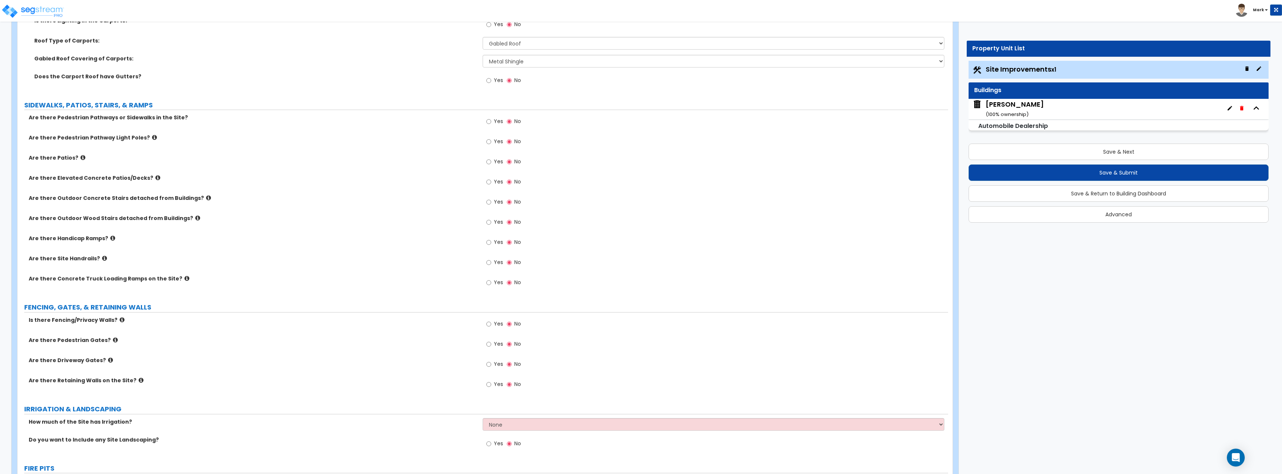
click at [184, 279] on icon at bounding box center [186, 278] width 5 height 6
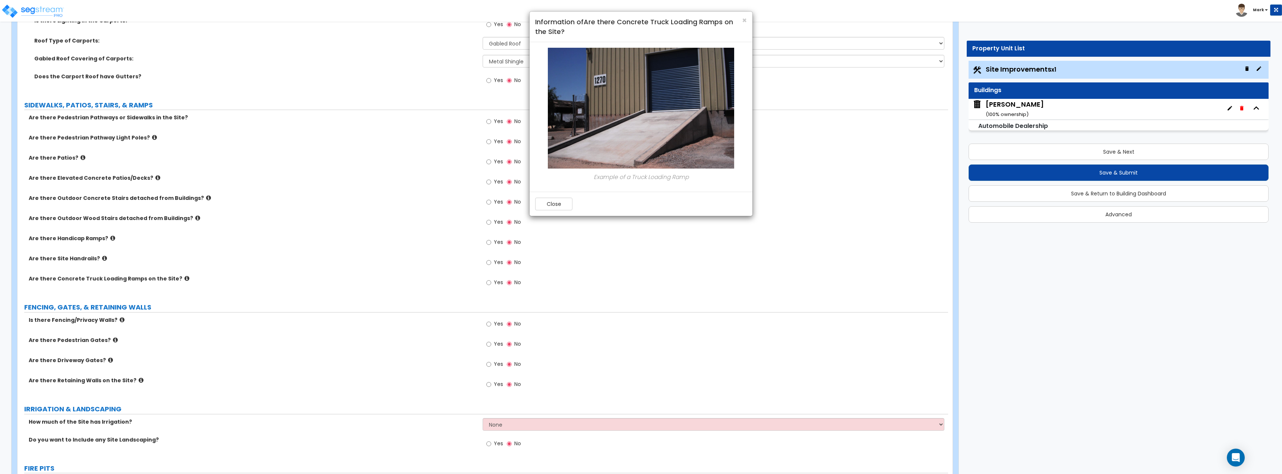
click at [569, 194] on div "Close" at bounding box center [640, 204] width 223 height 24
click at [553, 199] on button "Close" at bounding box center [553, 203] width 37 height 13
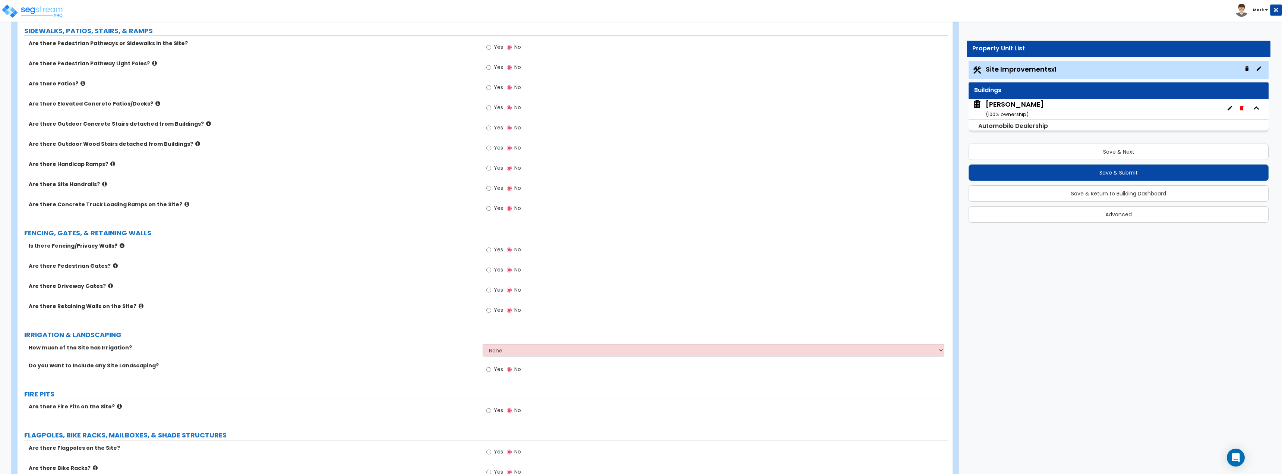
scroll to position [857, 0]
click at [490, 248] on input "Yes" at bounding box center [488, 249] width 5 height 8
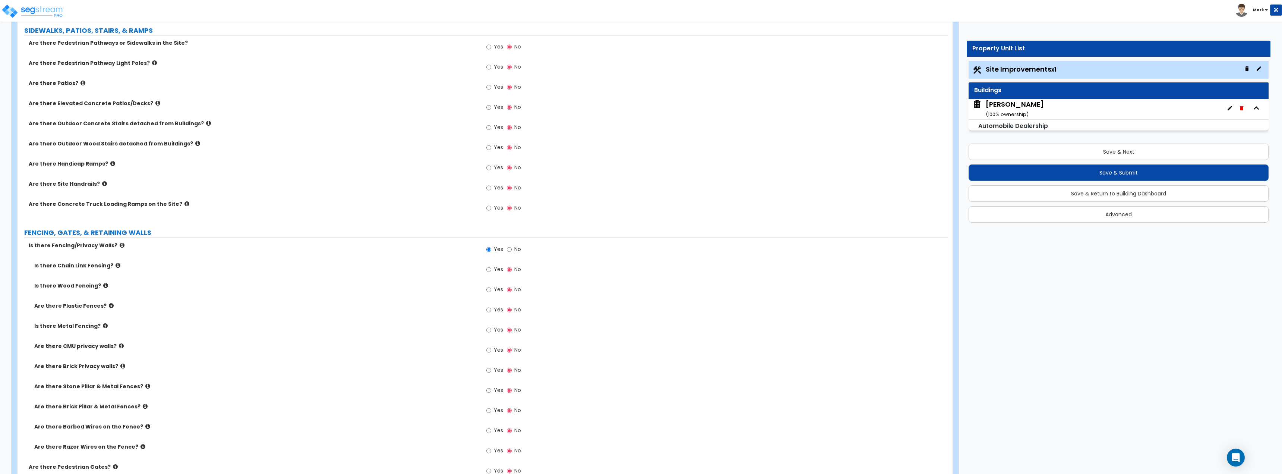
click at [515, 250] on span "No" at bounding box center [517, 248] width 7 height 7
click at [512, 250] on input "No" at bounding box center [509, 249] width 5 height 8
radio input "false"
radio input "true"
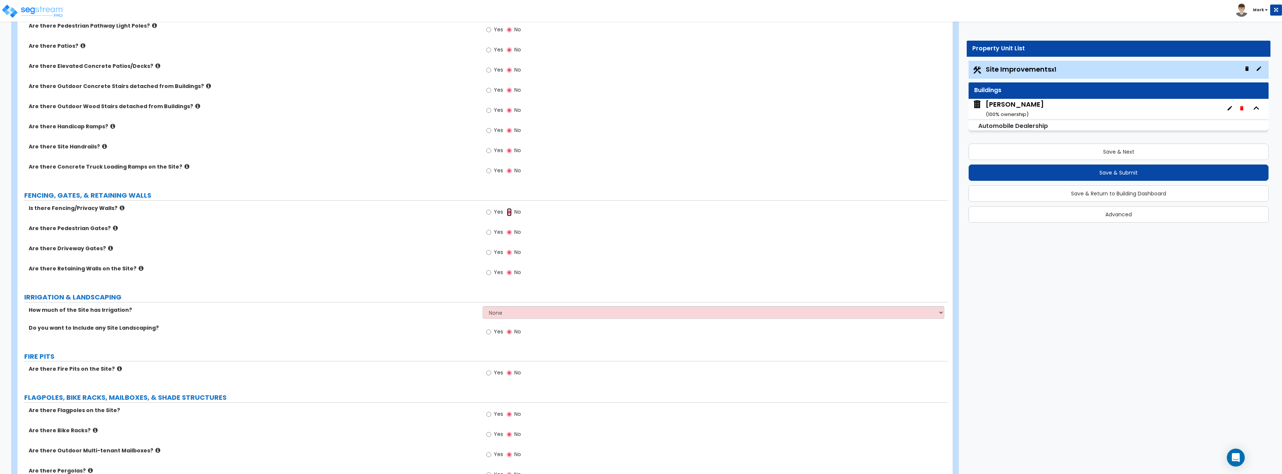
scroll to position [932, 0]
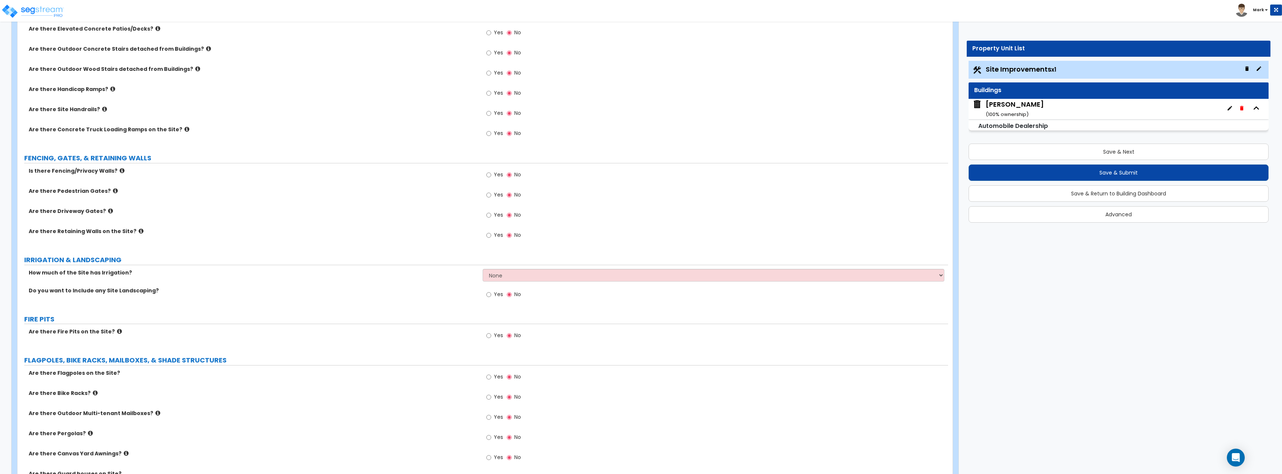
click at [491, 195] on label "Yes" at bounding box center [494, 195] width 17 height 13
click at [491, 195] on input "Yes" at bounding box center [488, 195] width 5 height 8
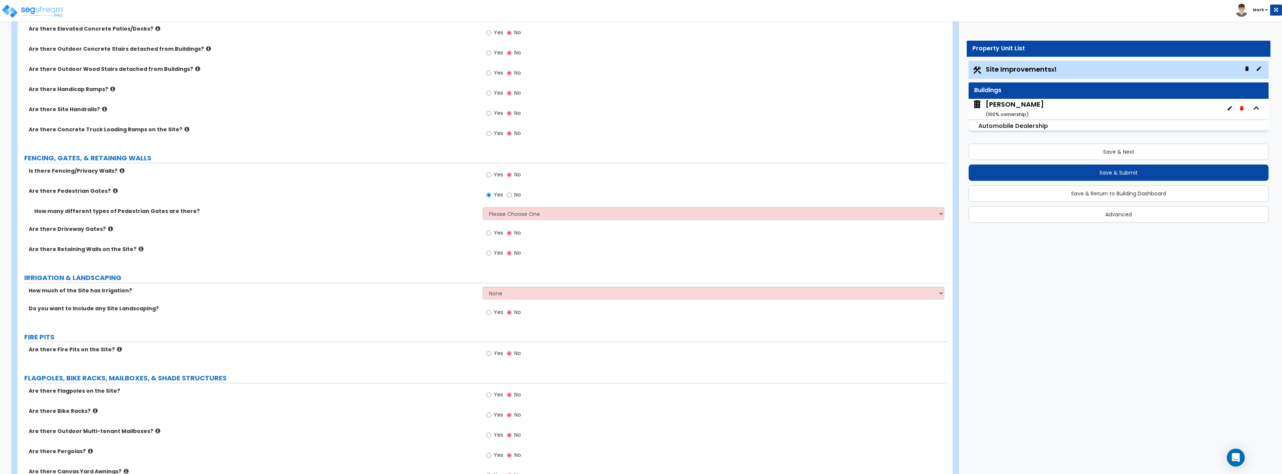
click at [113, 189] on icon at bounding box center [115, 191] width 5 height 6
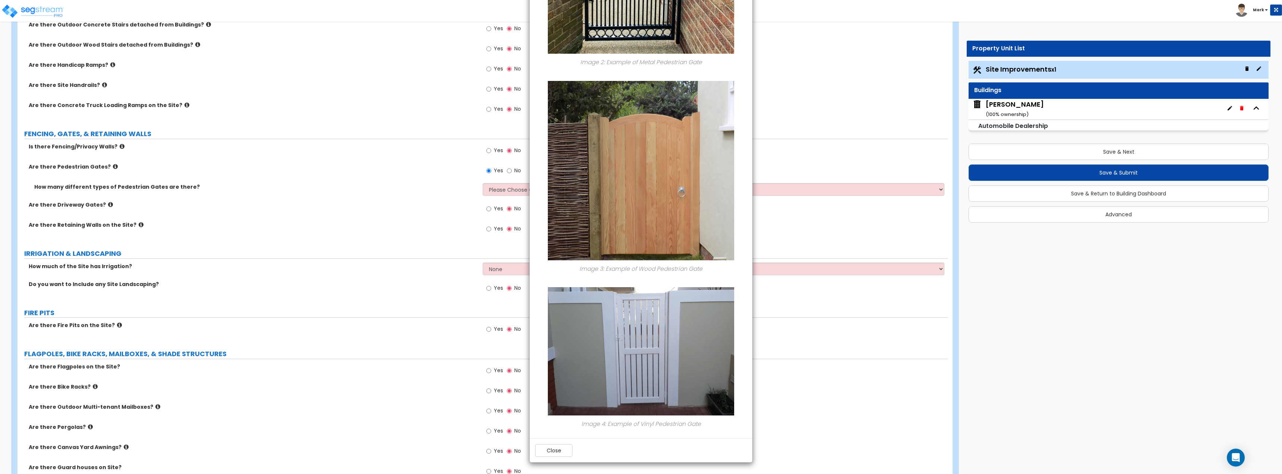
scroll to position [969, 0]
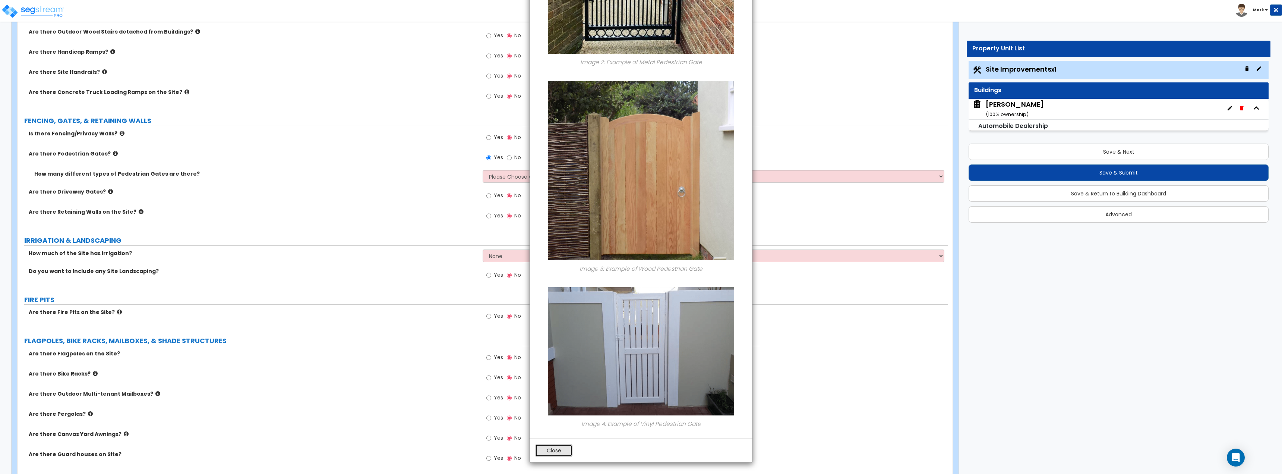
click at [561, 448] on button "Close" at bounding box center [553, 450] width 37 height 13
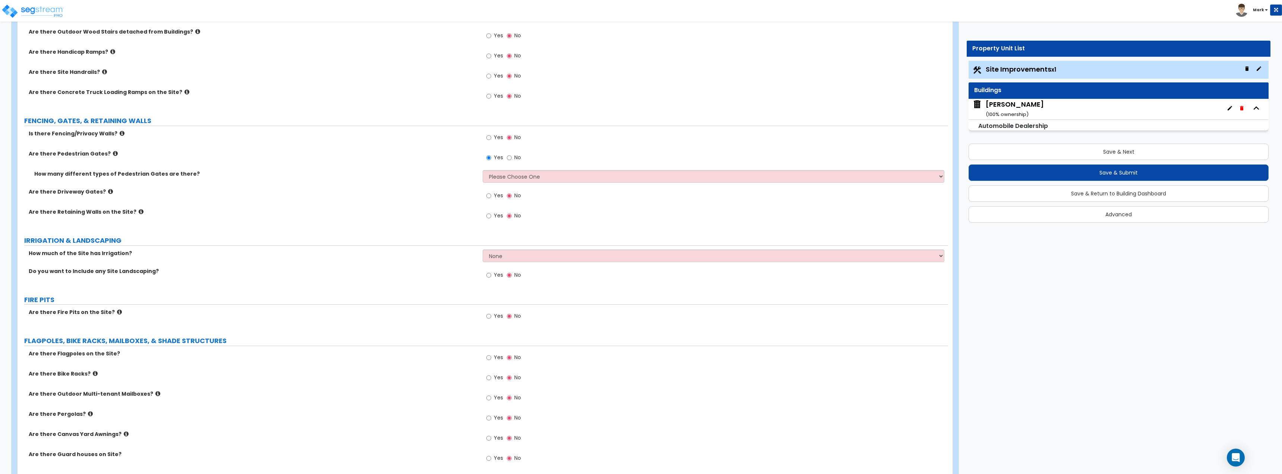
click at [514, 158] on span "No" at bounding box center [517, 157] width 7 height 7
click at [512, 158] on input "No" at bounding box center [509, 158] width 5 height 8
radio input "false"
radio input "true"
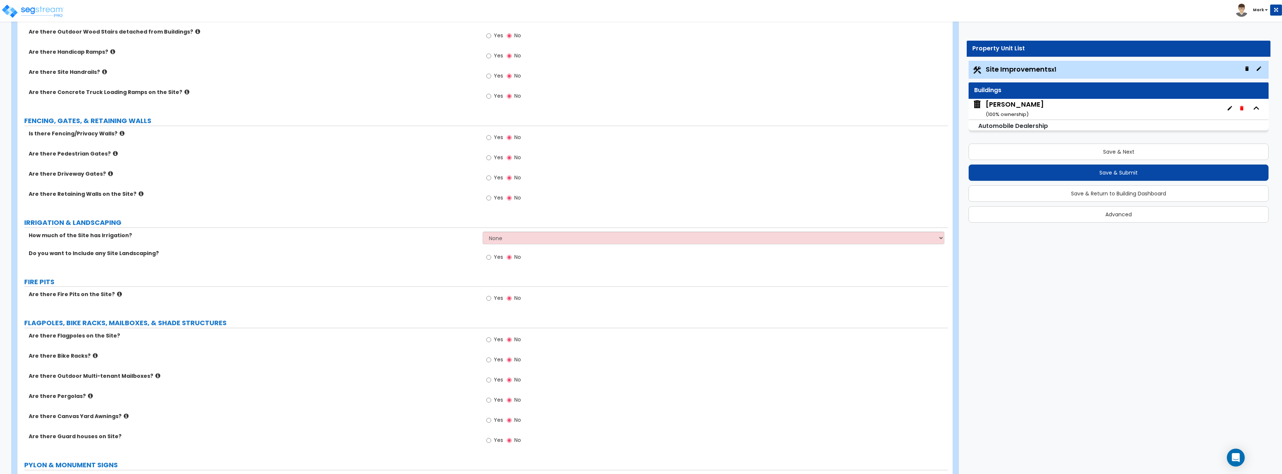
click at [108, 173] on icon at bounding box center [110, 174] width 5 height 6
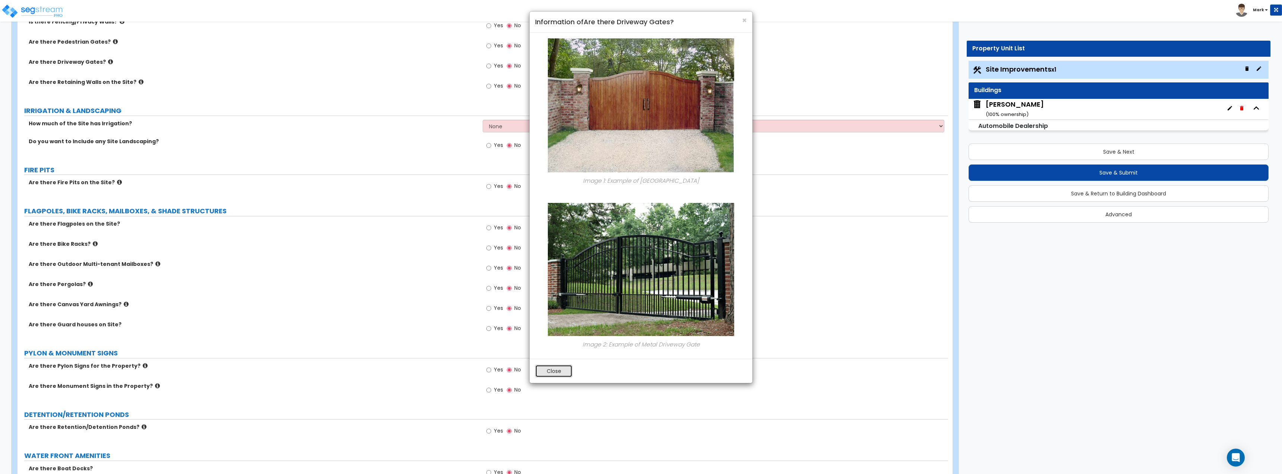
click at [558, 375] on button "Close" at bounding box center [553, 370] width 37 height 13
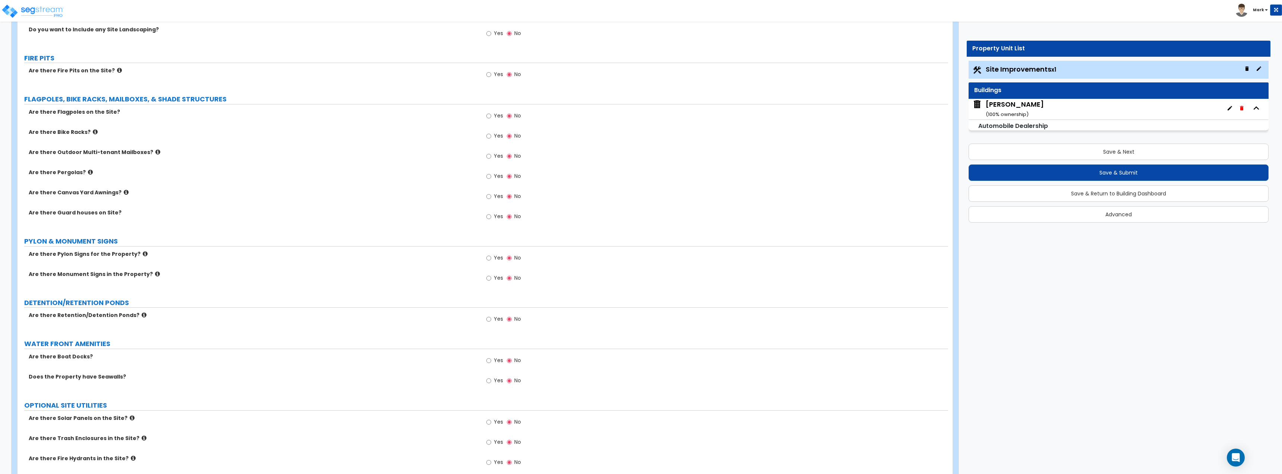
scroll to position [1230, 0]
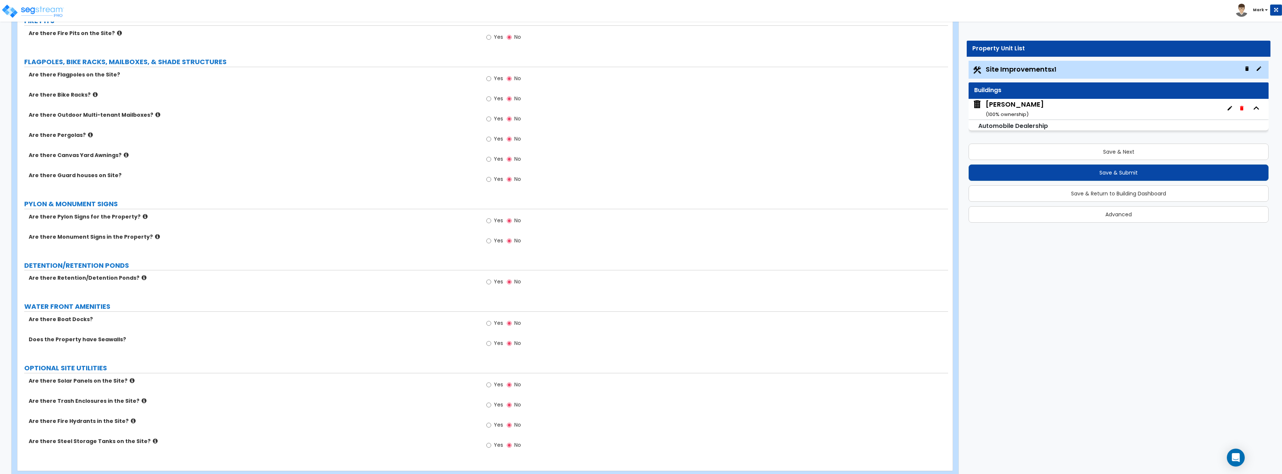
click at [155, 236] on icon at bounding box center [157, 237] width 5 height 6
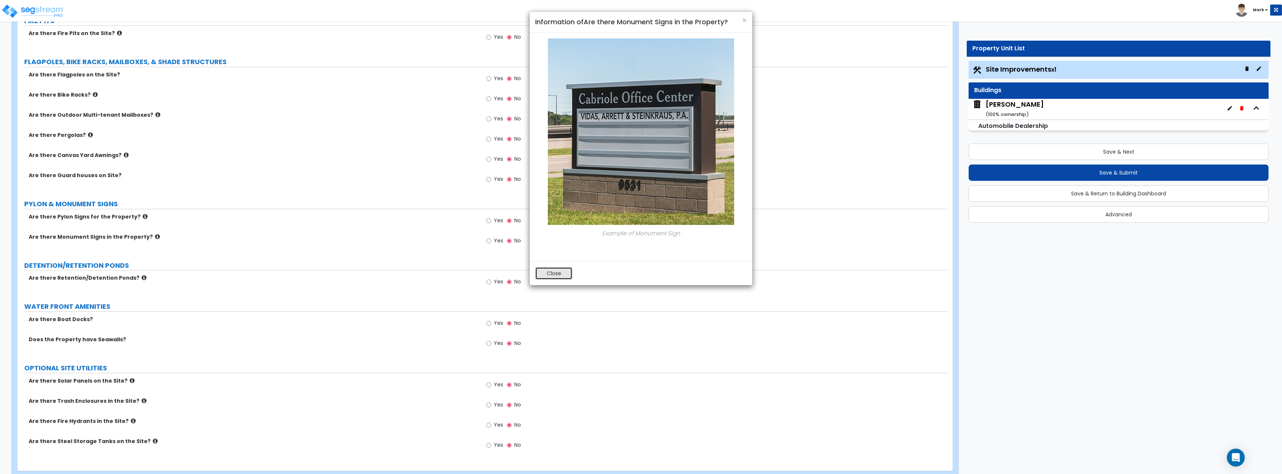
click at [560, 271] on button "Close" at bounding box center [553, 273] width 37 height 13
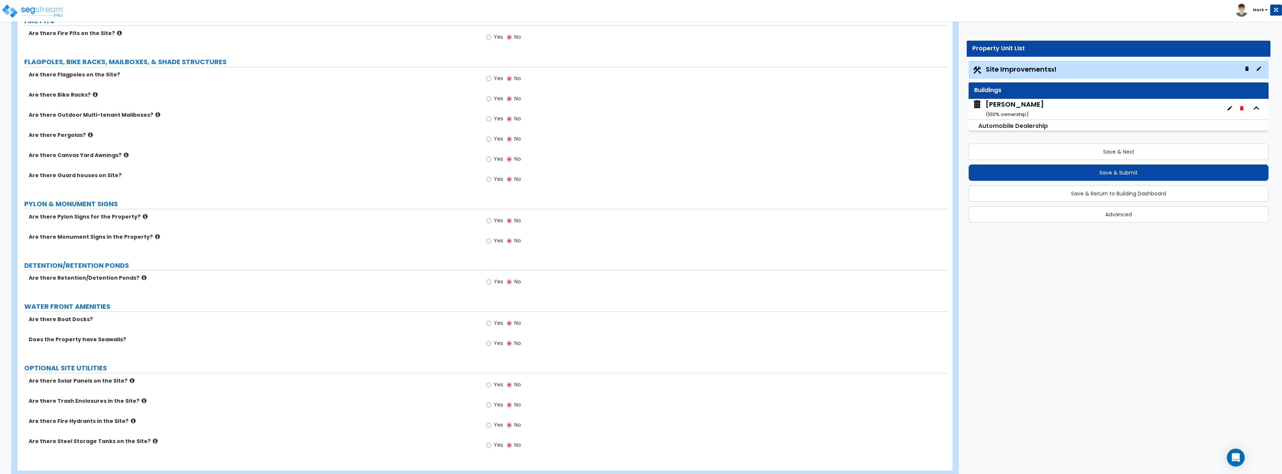
click at [486, 221] on div "Yes No" at bounding box center [504, 221] width 42 height 17
click at [488, 222] on input "Yes" at bounding box center [488, 220] width 5 height 8
radio input "true"
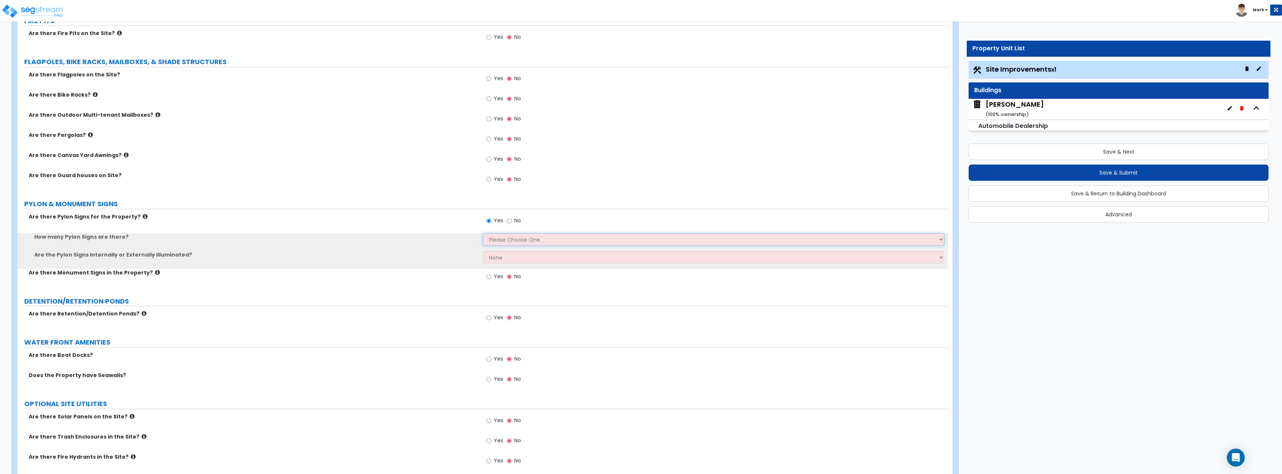
click at [501, 243] on select "Please Choose One 1 2 3" at bounding box center [713, 239] width 461 height 13
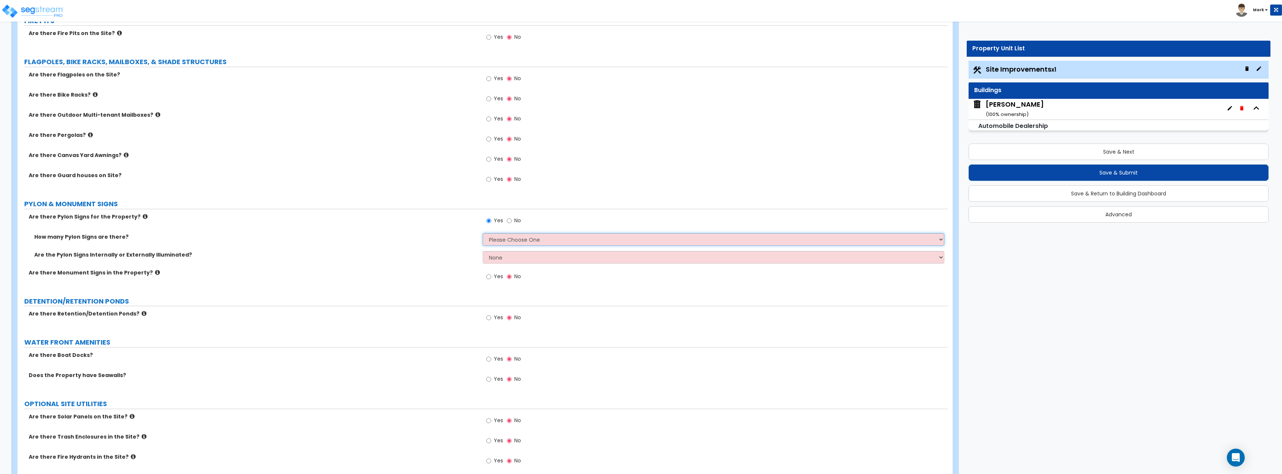
select select "2"
click at [483, 233] on select "Please Choose One 1 2 3" at bounding box center [713, 239] width 461 height 13
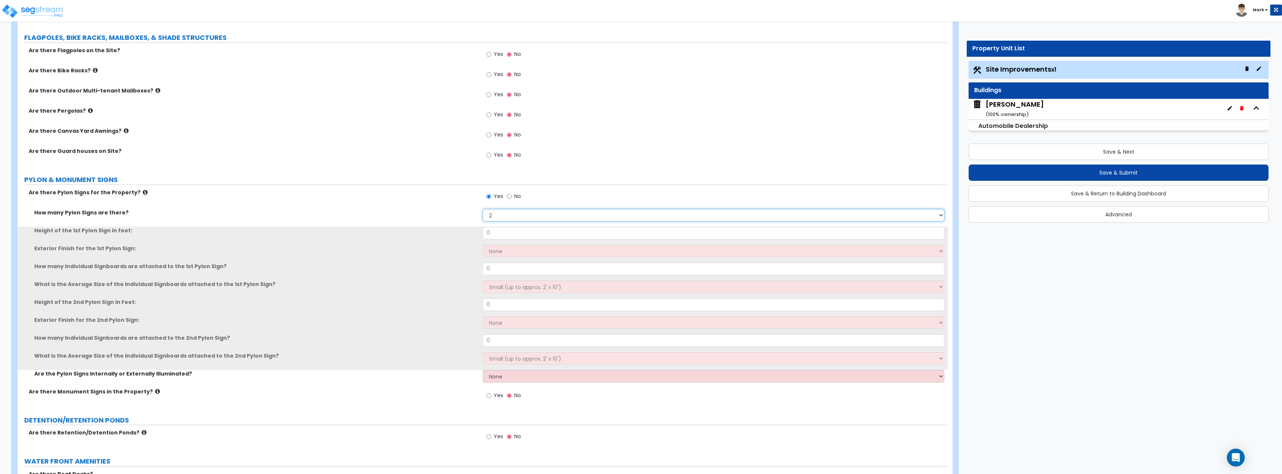
scroll to position [1267, 0]
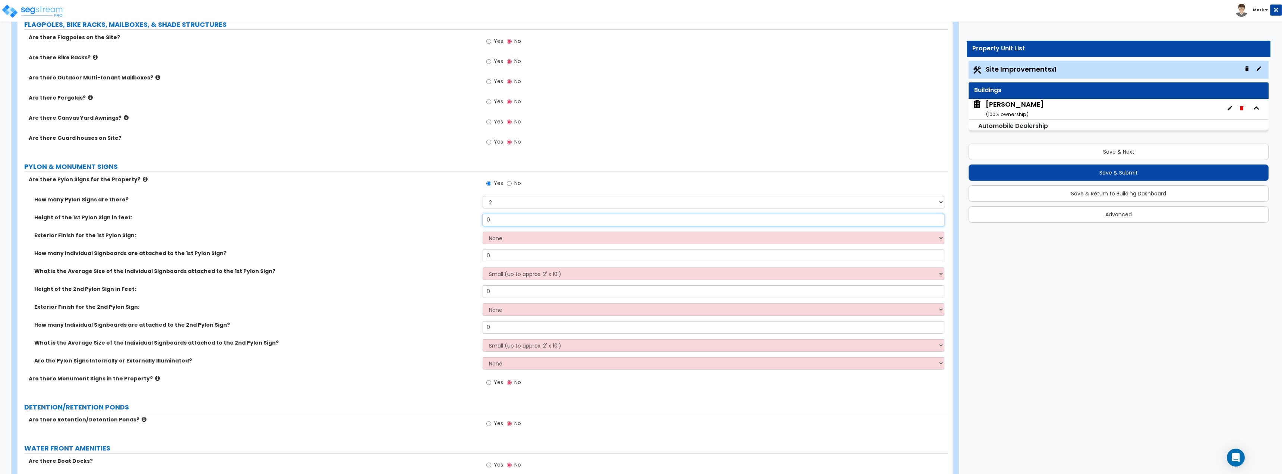
drag, startPoint x: 501, startPoint y: 217, endPoint x: 461, endPoint y: 220, distance: 40.3
click at [461, 220] on div "Height of the 1st Pylon Sign in feet: 0" at bounding box center [483, 223] width 930 height 18
type input "2"
type input "30"
click at [509, 237] on select "None Paint Finish Brick Veneer Finish Stone Veneer Finish Metal Composite Finis…" at bounding box center [713, 237] width 461 height 13
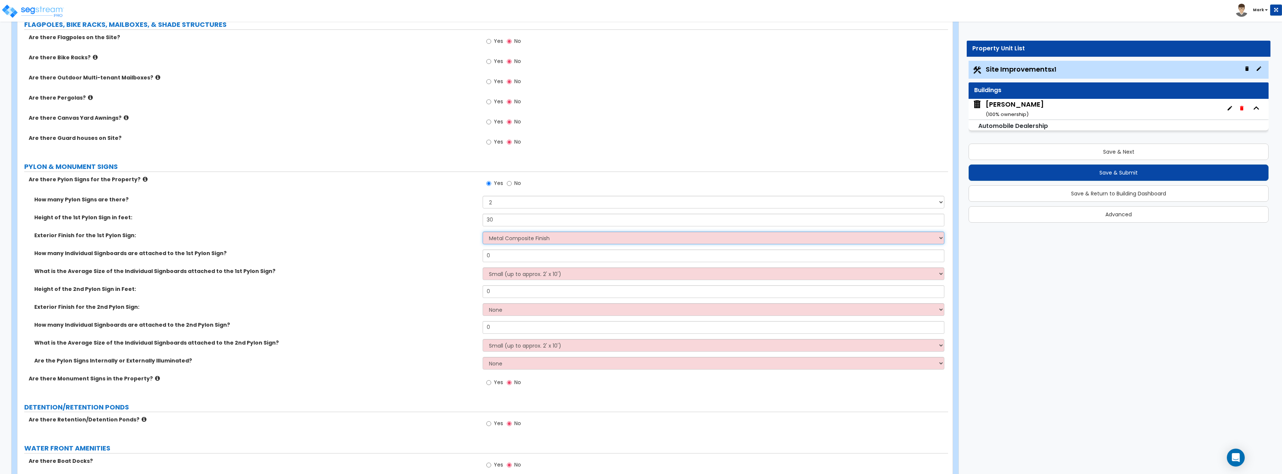
click at [483, 231] on select "None Paint Finish Brick Veneer Finish Stone Veneer Finish Metal Composite Finis…" at bounding box center [713, 237] width 461 height 13
click at [524, 242] on select "None Paint Finish Brick Veneer Finish Stone Veneer Finish Metal Composite Finis…" at bounding box center [713, 237] width 461 height 13
select select "5"
click at [483, 231] on select "None Paint Finish Brick Veneer Finish Stone Veneer Finish Metal Composite Finis…" at bounding box center [713, 237] width 461 height 13
drag, startPoint x: 516, startPoint y: 253, endPoint x: 445, endPoint y: 251, distance: 70.8
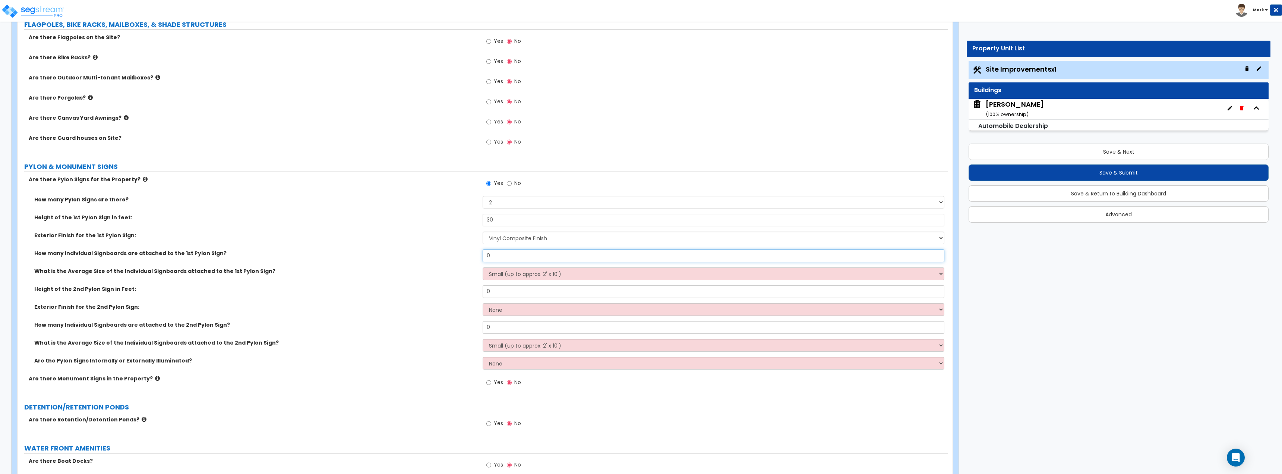
click at [445, 251] on div "How many Individual Signboards are attached to the 1st Pylon Sign? 0" at bounding box center [483, 258] width 930 height 18
type input "1"
click at [500, 269] on select "Small (up to approx. 2' x 10') Medium (up to approx. 4' x 10') Large (up to app…" at bounding box center [713, 273] width 461 height 13
select select "2"
click at [483, 267] on select "Small (up to approx. 2' x 10') Medium (up to approx. 4' x 10') Large (up to app…" at bounding box center [713, 273] width 461 height 13
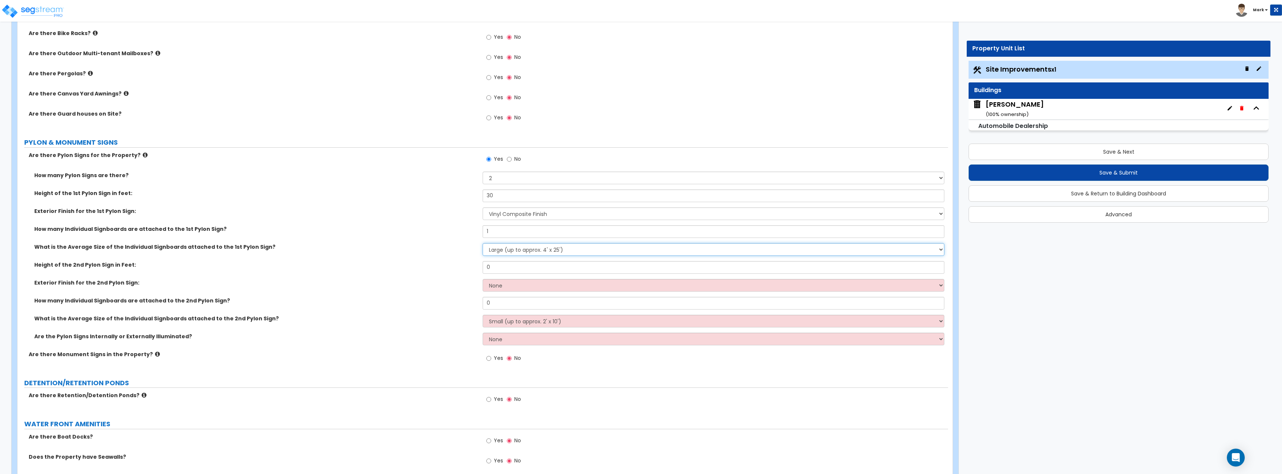
scroll to position [1304, 0]
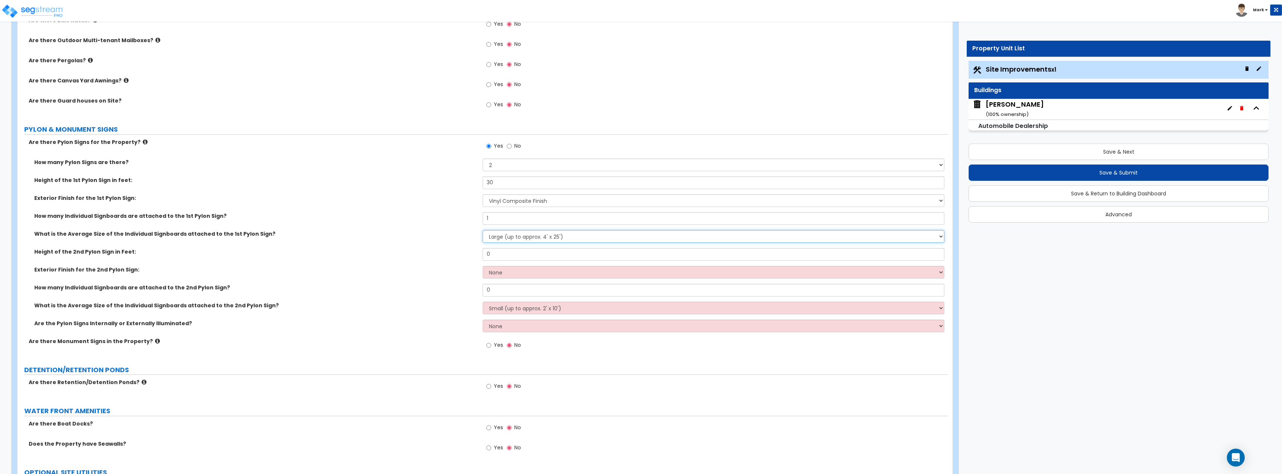
click at [523, 234] on select "Small (up to approx. 2' x 10') Medium (up to approx. 4' x 10') Large (up to app…" at bounding box center [713, 236] width 461 height 13
click at [483, 230] on select "Small (up to approx. 2' x 10') Medium (up to approx. 4' x 10') Large (up to app…" at bounding box center [713, 236] width 461 height 13
drag, startPoint x: 518, startPoint y: 255, endPoint x: 481, endPoint y: 257, distance: 37.3
click at [481, 257] on div "Height of the 2nd Pylon Sign in Feet: 0" at bounding box center [483, 257] width 930 height 18
type input "30"
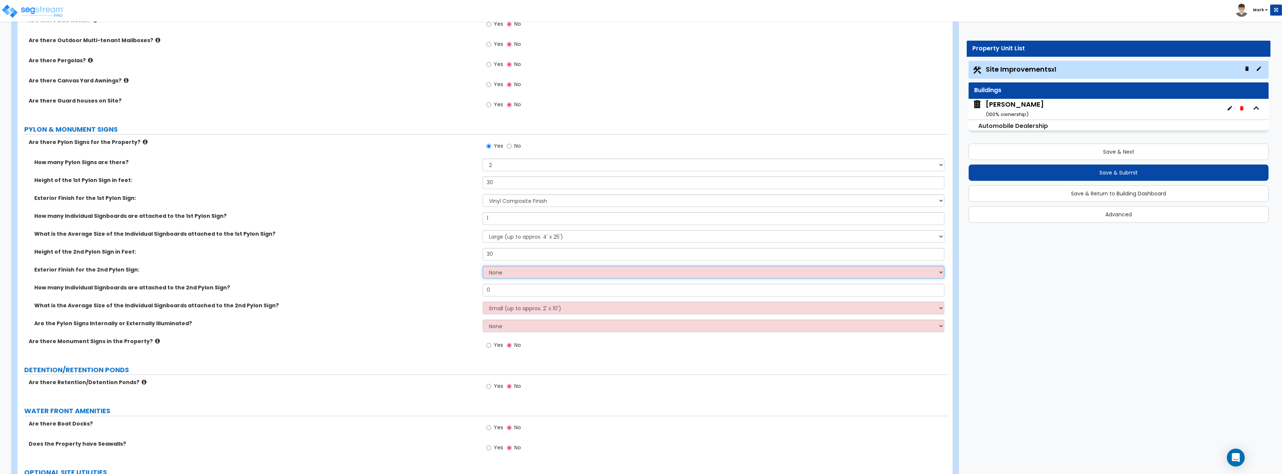
click at [513, 276] on select "None Paint Finish Brick Veneer Finish Stone Veneer Finish Metal Composite Finis…" at bounding box center [713, 272] width 461 height 13
select select "5"
click at [483, 266] on select "None Paint Finish Brick Veneer Finish Stone Veneer Finish Metal Composite Finis…" at bounding box center [713, 272] width 461 height 13
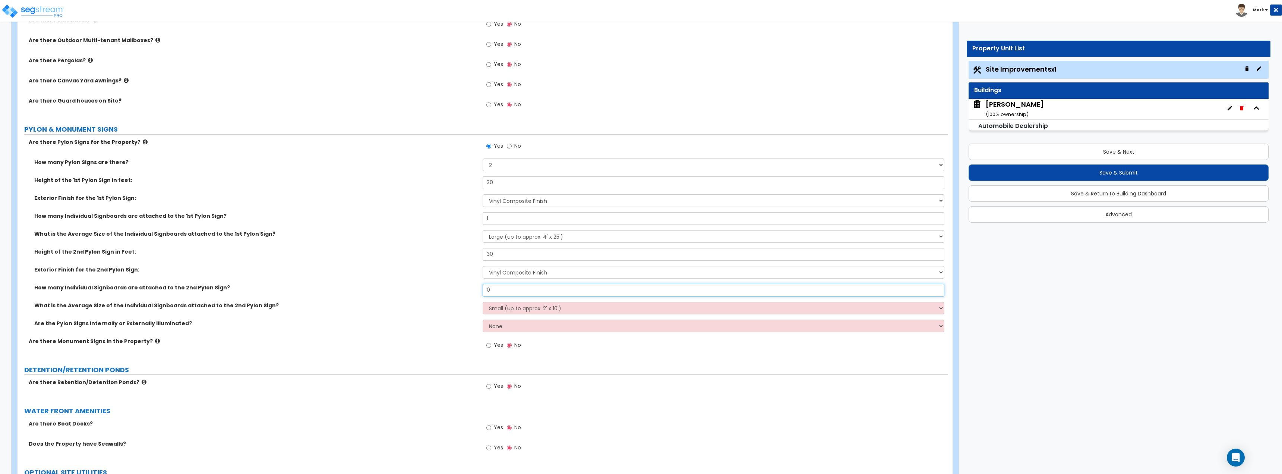
drag, startPoint x: 512, startPoint y: 287, endPoint x: 453, endPoint y: 291, distance: 58.2
click at [453, 291] on div "How many Individual Signboards are attached to the 2nd Pylon Sign? 0" at bounding box center [483, 293] width 930 height 18
type input "1"
click at [510, 309] on select "Small (up to approx. 2' x 10') Medium (up to approx. 4' x 10') Large (up to app…" at bounding box center [713, 307] width 461 height 13
select select "2"
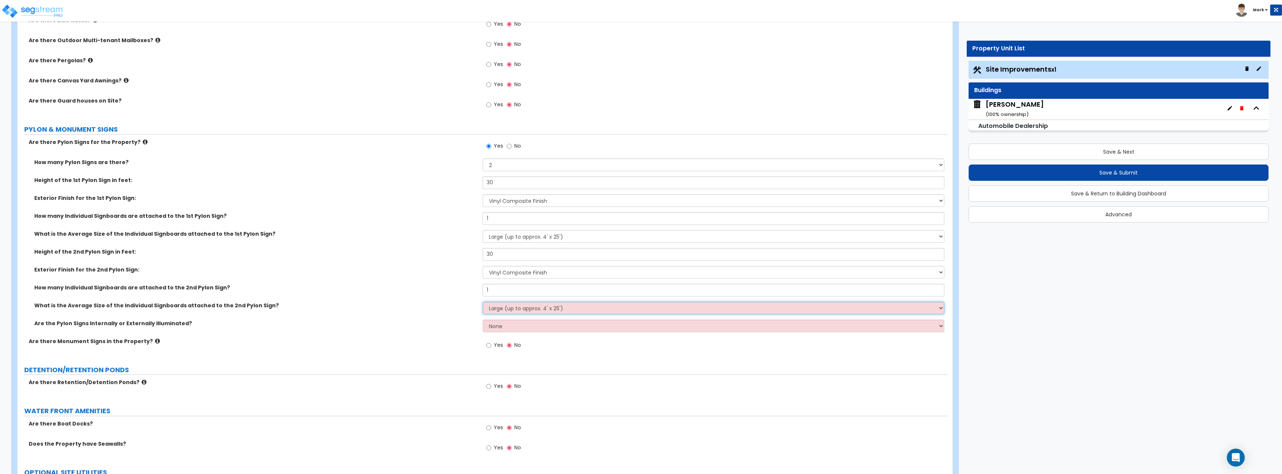
click at [483, 301] on select "Small (up to approx. 2' x 10') Medium (up to approx. 4' x 10') Large (up to app…" at bounding box center [713, 307] width 461 height 13
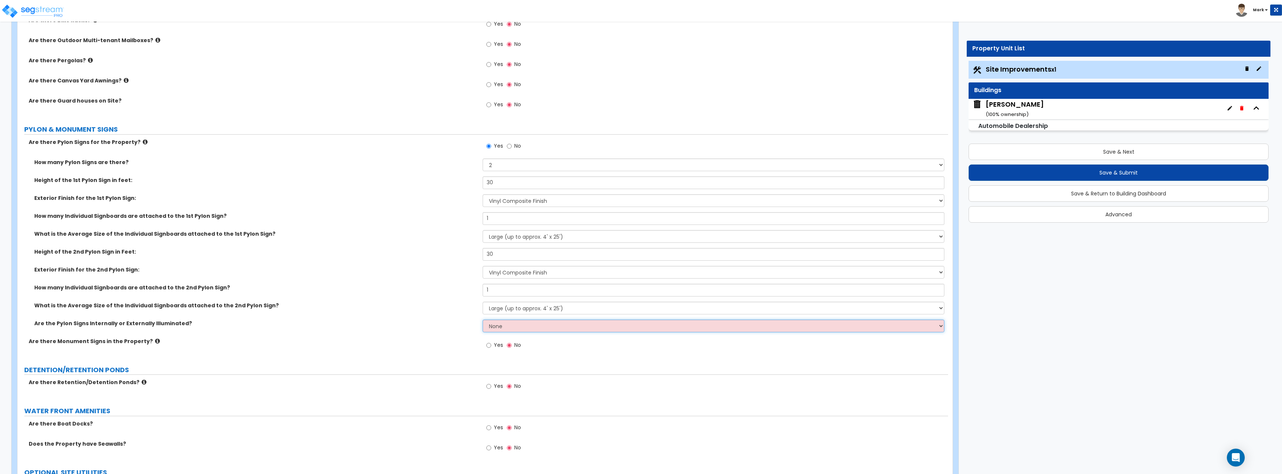
click at [517, 327] on select "None Internally Illuminated Externally Illuminated" at bounding box center [713, 325] width 461 height 13
click at [443, 341] on label "Are there Monument Signs in the Property?" at bounding box center [253, 340] width 448 height 7
click at [502, 328] on select "None Internally Illuminated Externally Illuminated" at bounding box center [713, 325] width 461 height 13
click at [483, 319] on select "None Internally Illuminated Externally Illuminated" at bounding box center [713, 325] width 461 height 13
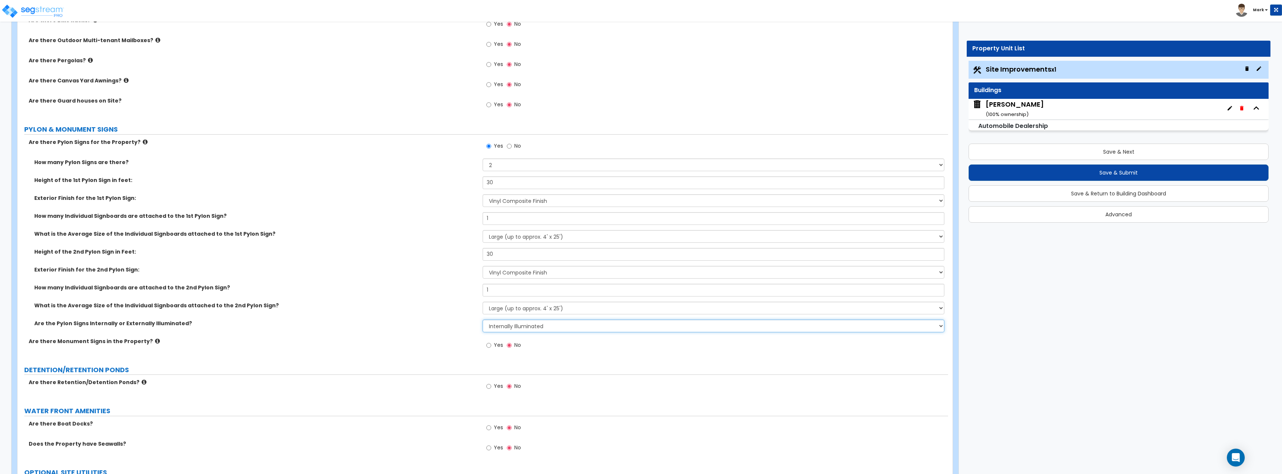
click at [505, 326] on select "None Internally Illuminated Externally Illuminated" at bounding box center [713, 325] width 461 height 13
click at [483, 319] on select "None Internally Illuminated Externally Illuminated" at bounding box center [713, 325] width 461 height 13
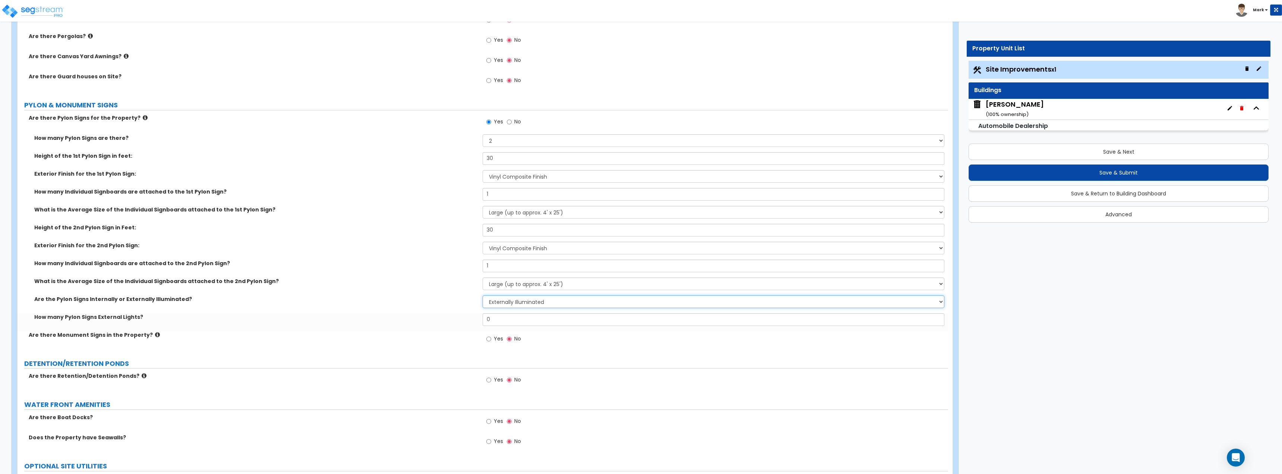
scroll to position [1341, 0]
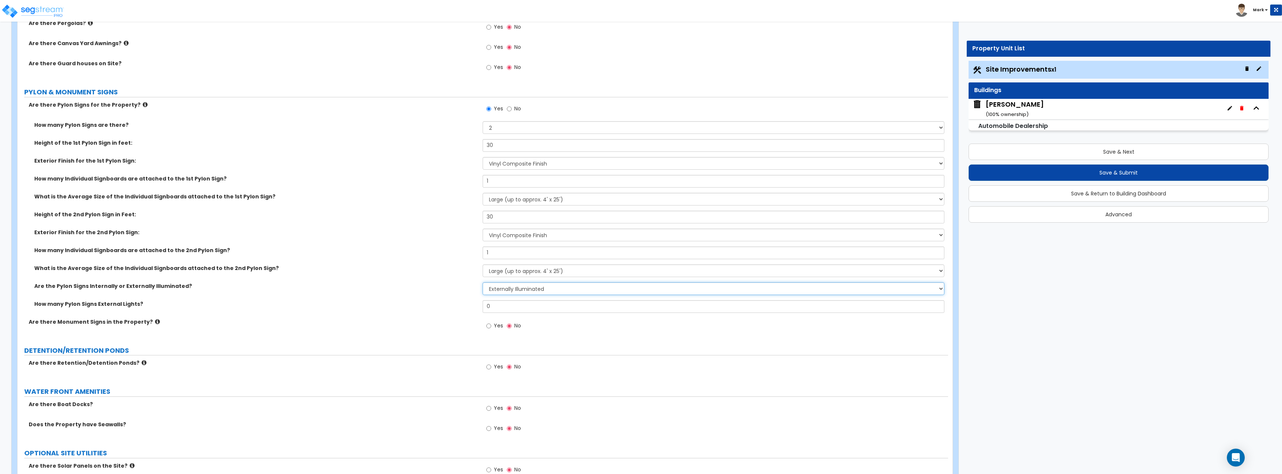
click at [516, 294] on select "None Internally Illuminated Externally Illuminated" at bounding box center [713, 288] width 461 height 13
select select "1"
click at [483, 282] on select "None Internally Illuminated Externally Illuminated" at bounding box center [713, 288] width 461 height 13
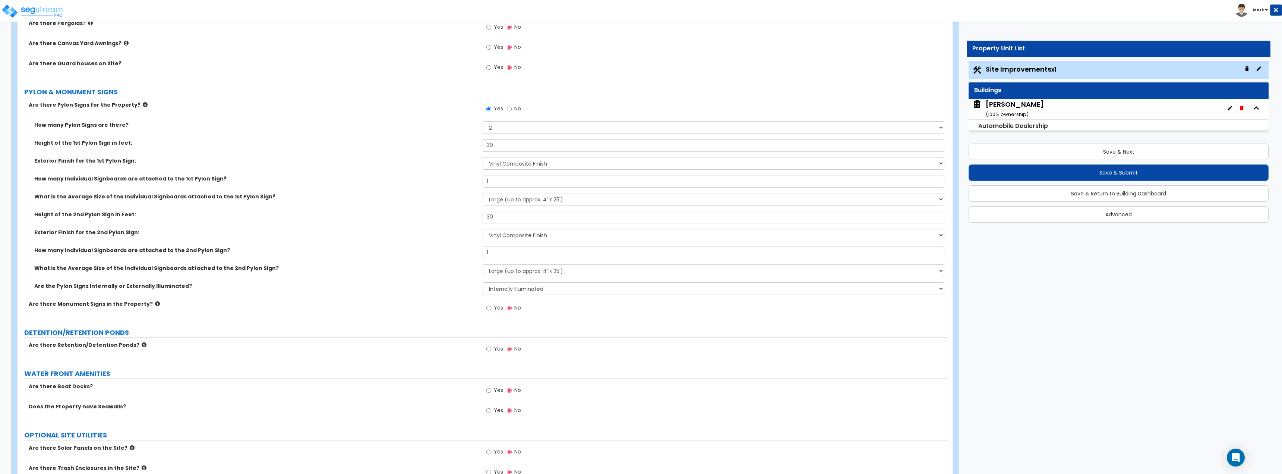
click at [464, 304] on label "Are there Monument Signs in the Property?" at bounding box center [253, 303] width 448 height 7
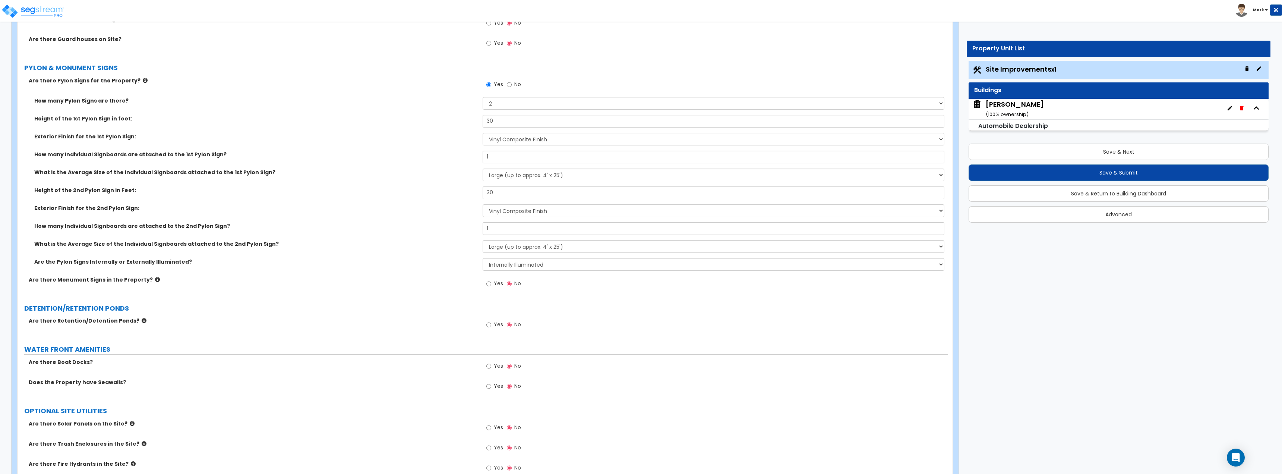
scroll to position [1379, 0]
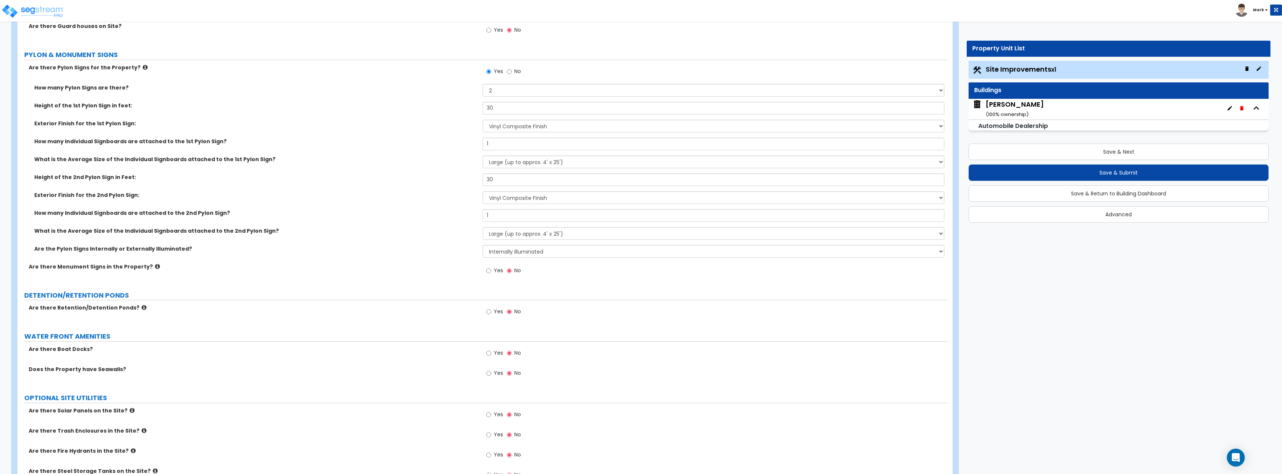
click at [155, 266] on icon at bounding box center [157, 266] width 5 height 6
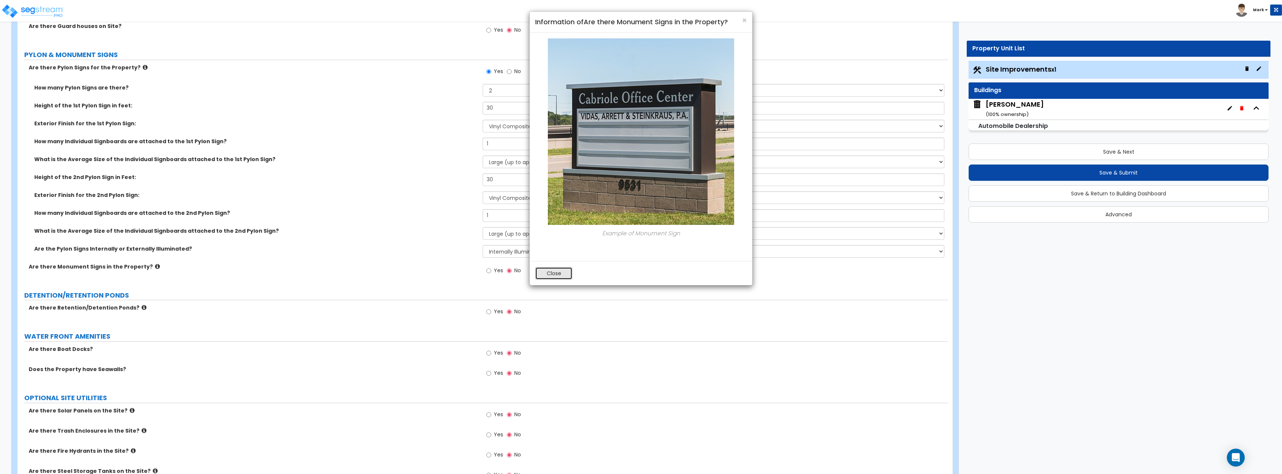
click at [553, 274] on button "Close" at bounding box center [553, 273] width 37 height 13
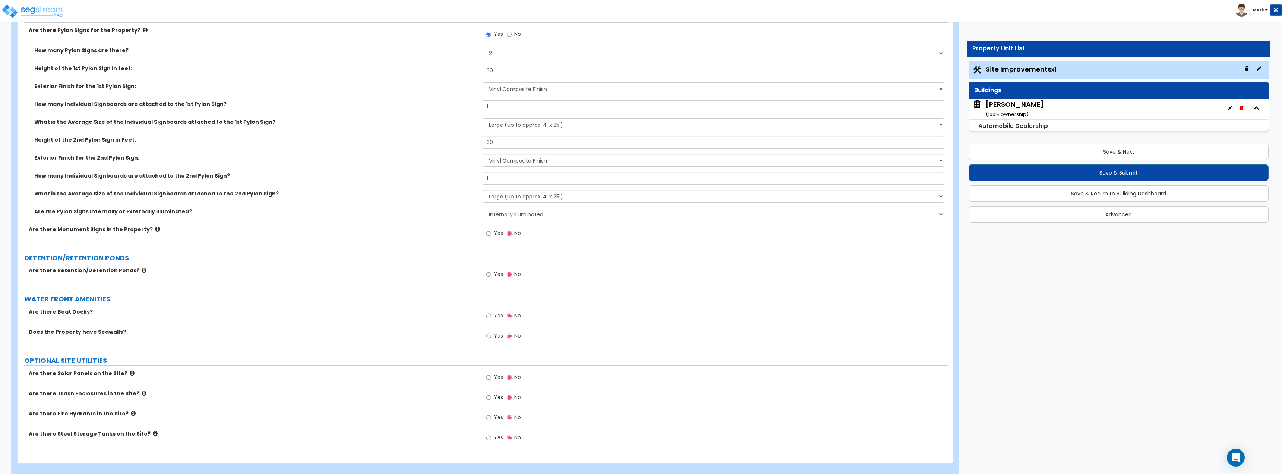
scroll to position [1426, 0]
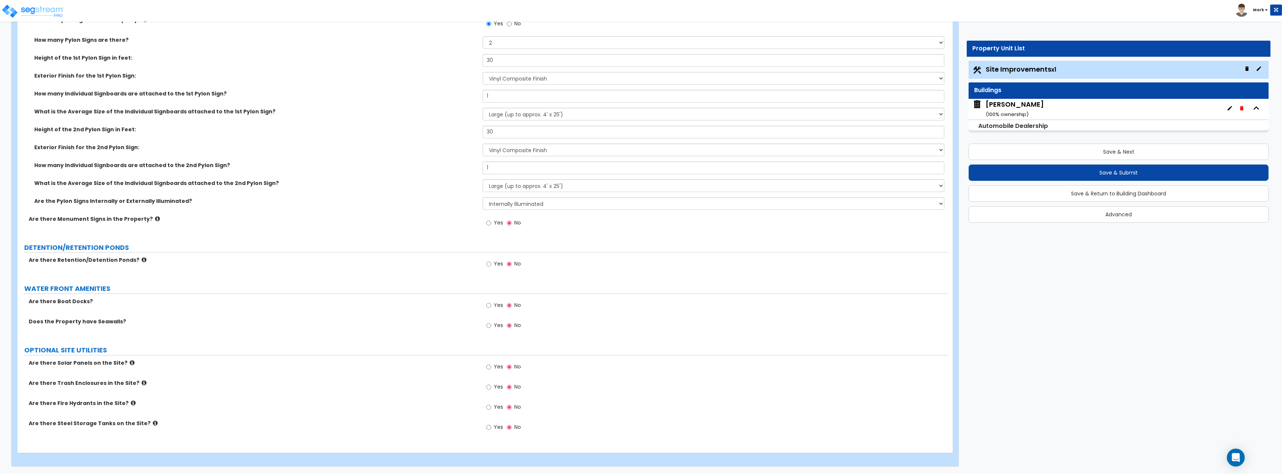
click at [492, 407] on label "Yes" at bounding box center [494, 407] width 17 height 13
click at [491, 407] on input "Yes" at bounding box center [488, 407] width 5 height 8
radio input "true"
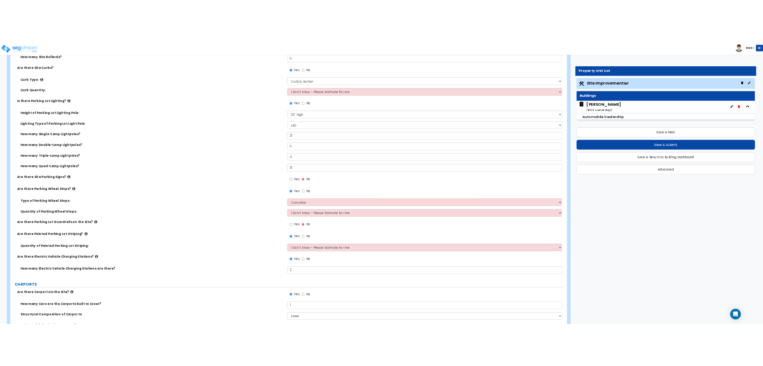
scroll to position [0, 0]
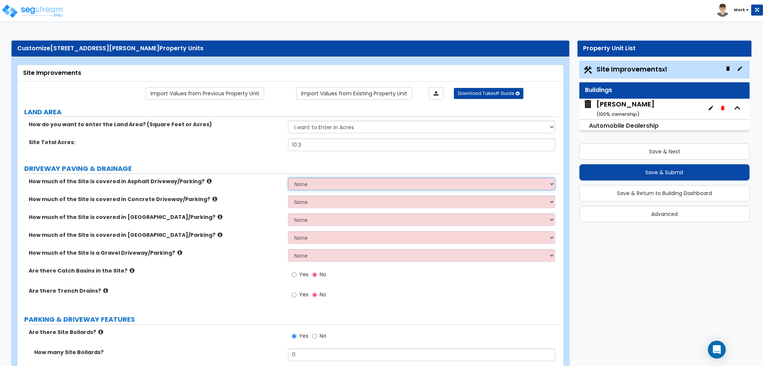
click at [338, 184] on select "None I want to Enter an Approximate Percentage I want to Enter the Square Foota…" at bounding box center [421, 184] width 267 height 13
select select "2"
click at [288, 178] on select "None I want to Enter an Approximate Percentage I want to Enter the Square Foota…" at bounding box center [421, 184] width 267 height 13
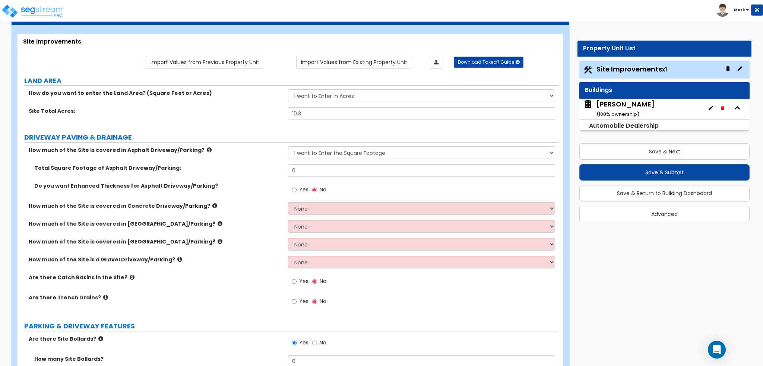
scroll to position [75, 0]
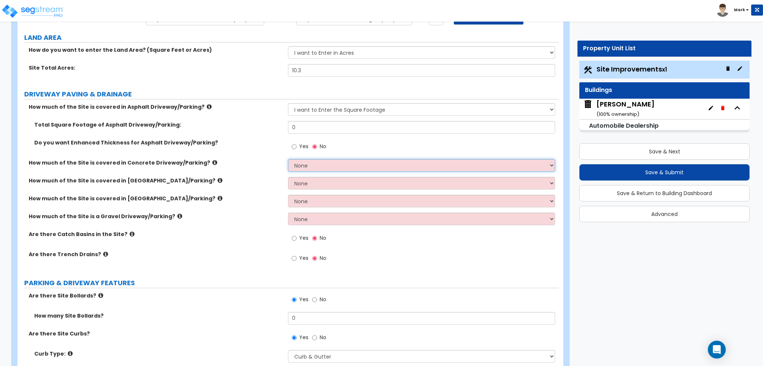
click at [316, 169] on select "None I want to Enter an Approximate Percentage I want to Enter the Square Foota…" at bounding box center [421, 165] width 267 height 13
select select "2"
click at [288, 159] on select "None I want to Enter an Approximate Percentage I want to Enter the Square Foota…" at bounding box center [421, 165] width 267 height 13
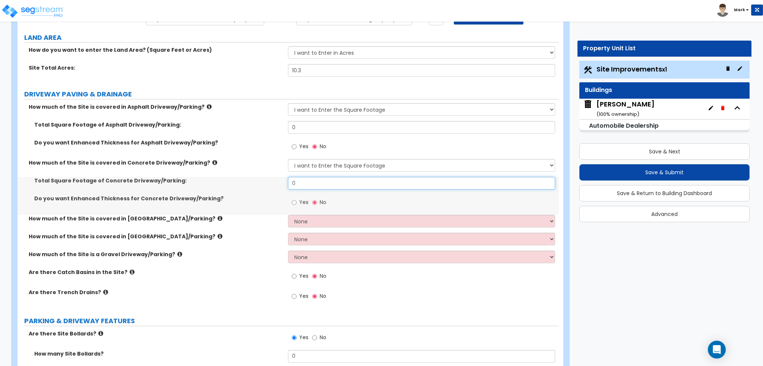
click at [318, 180] on input "0" at bounding box center [421, 183] width 267 height 13
type input "22,430"
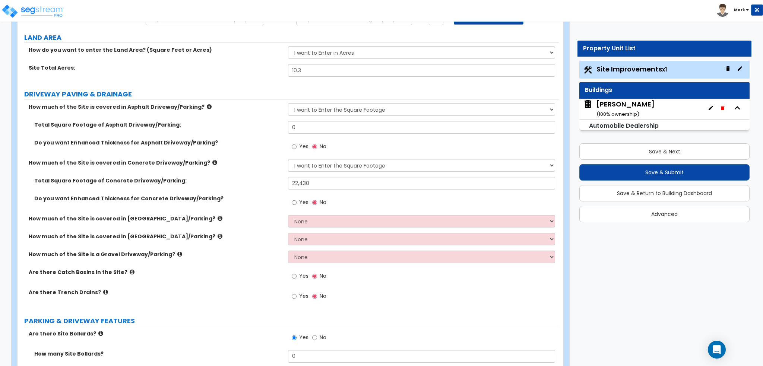
click at [238, 173] on div "How much of the Site is covered in Concrete Driveway/Parking? None I want to En…" at bounding box center [288, 168] width 541 height 18
click at [324, 132] on input "0" at bounding box center [421, 127] width 267 height 13
click at [324, 131] on input "0" at bounding box center [421, 127] width 267 height 13
type input "249,678"
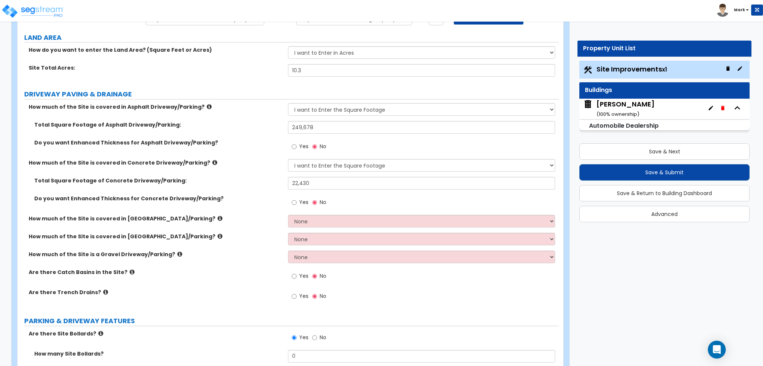
click at [253, 183] on label "Total Square Footage of Concrete Driveway/Parking:" at bounding box center [158, 180] width 248 height 7
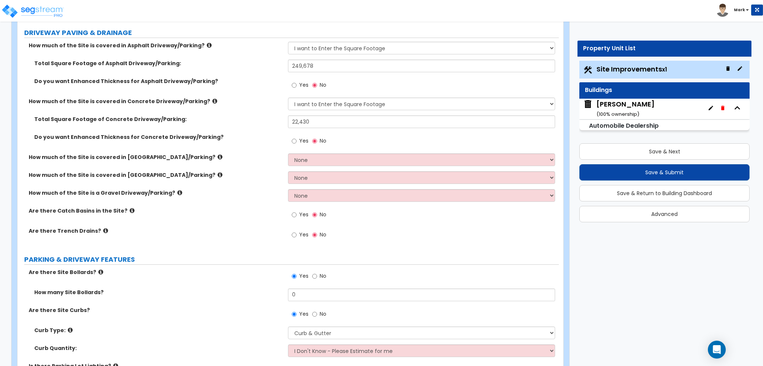
scroll to position [149, 0]
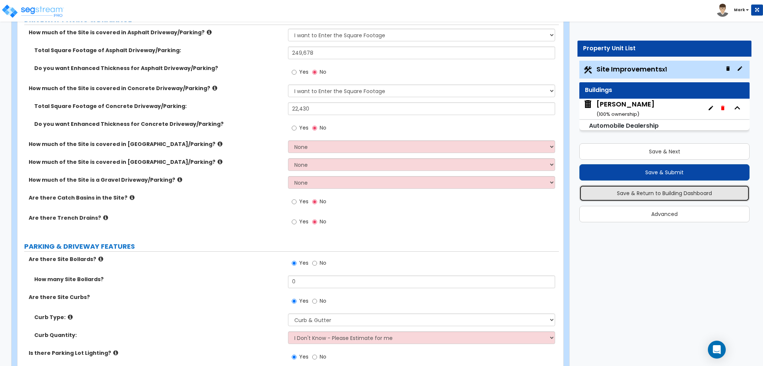
click at [650, 194] on button "Save & Return to Building Dashboard" at bounding box center [664, 193] width 170 height 16
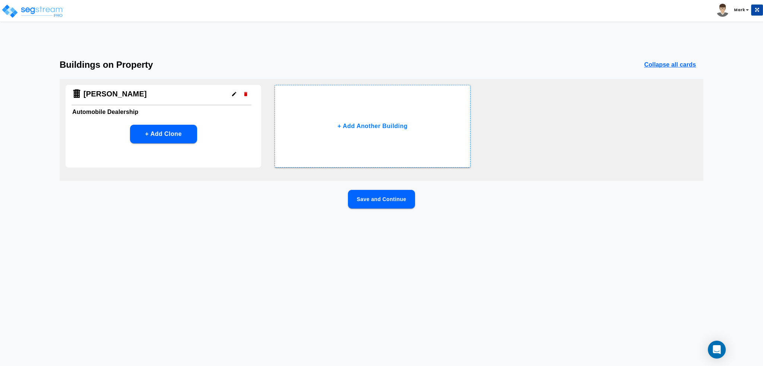
scroll to position [0, 0]
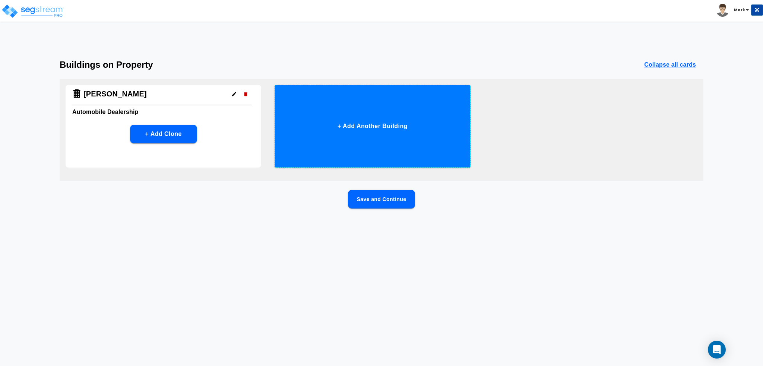
click at [340, 129] on button "+ Add Another Building" at bounding box center [373, 126] width 196 height 83
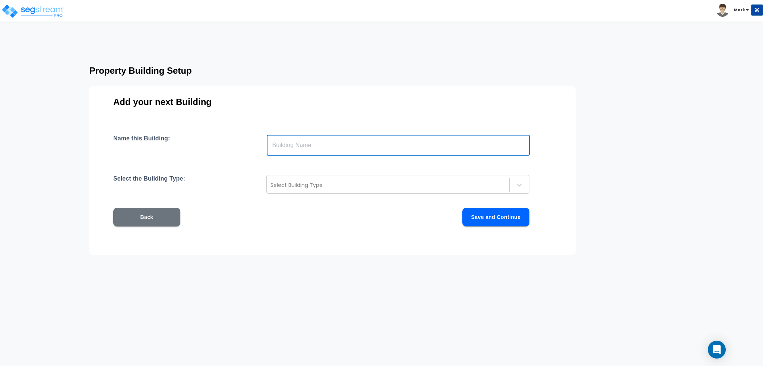
click at [338, 146] on input "text" at bounding box center [398, 145] width 263 height 21
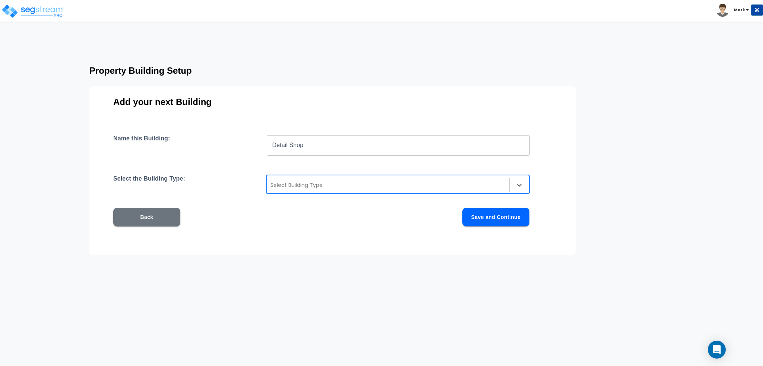
click at [340, 186] on div at bounding box center [388, 185] width 235 height 9
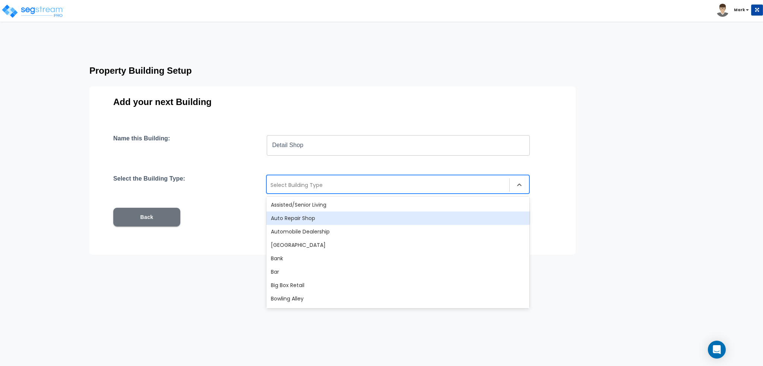
click at [328, 218] on div "Auto Repair Shop" at bounding box center [397, 218] width 263 height 13
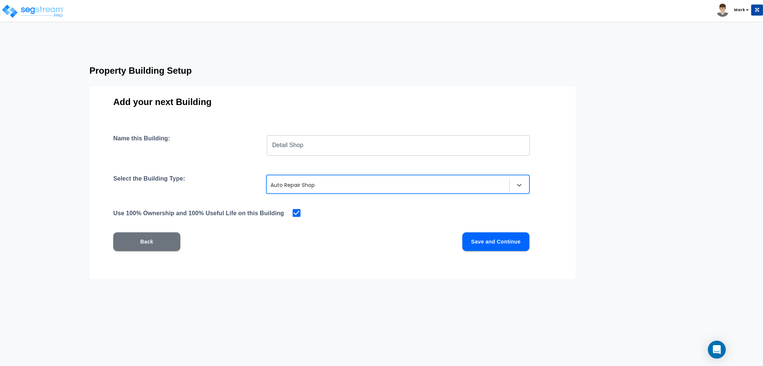
click at [319, 186] on div at bounding box center [388, 185] width 235 height 9
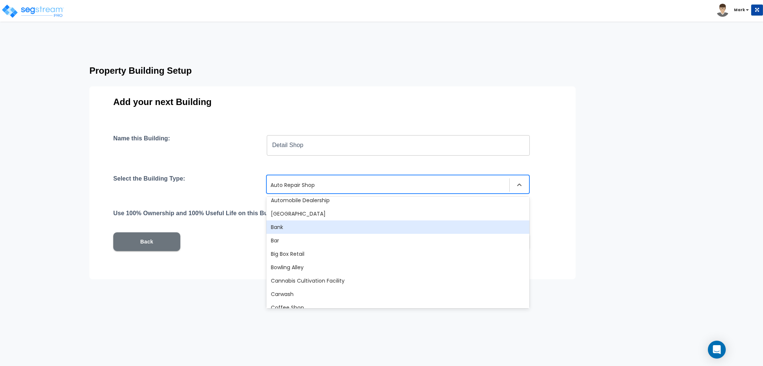
scroll to position [75, 0]
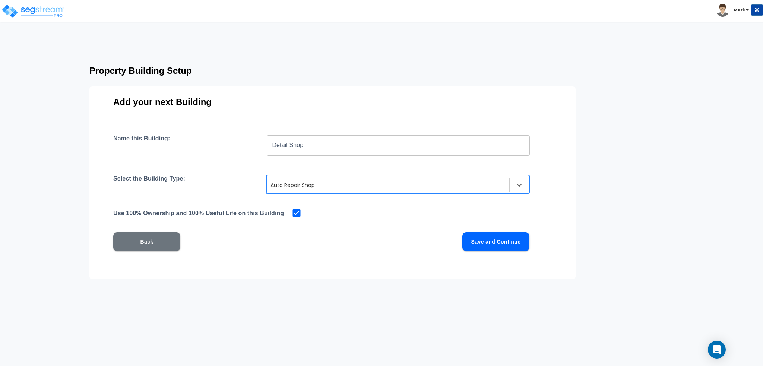
click at [367, 98] on h3 "Add your next Building" at bounding box center [332, 102] width 439 height 10
click at [407, 190] on div "Auto Repair Shop" at bounding box center [388, 185] width 243 height 12
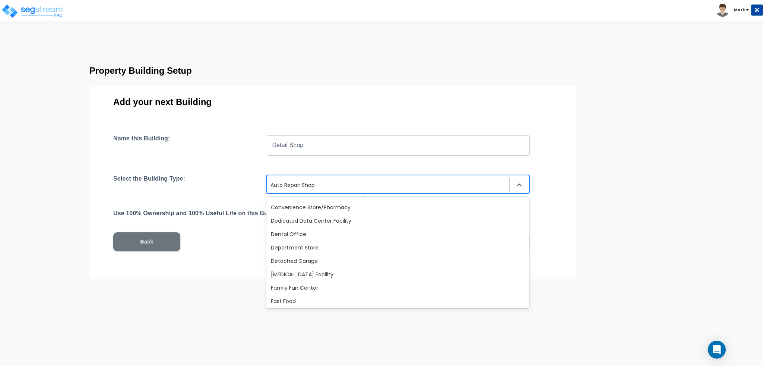
scroll to position [0, 0]
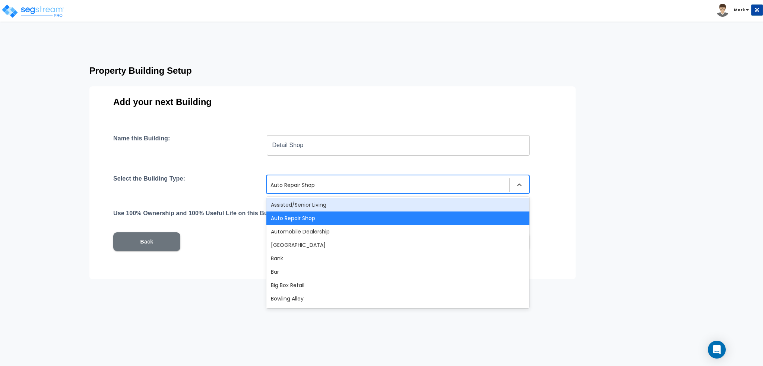
click at [247, 171] on div "Name this Building: Detail Shop ​ Select the Building Type: 56 results availabl…" at bounding box center [332, 202] width 439 height 134
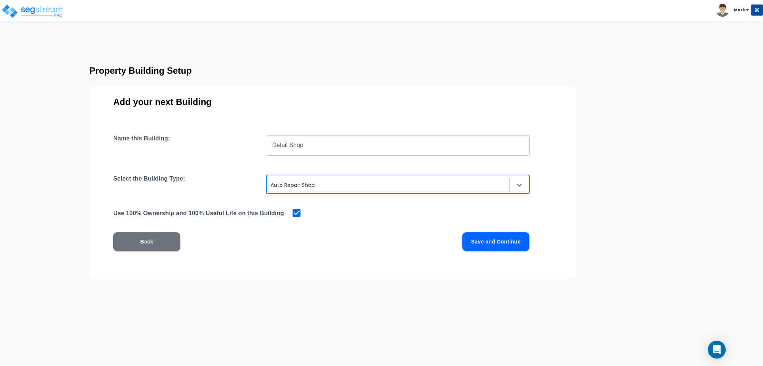
click at [335, 168] on div "Name this Building: Detail Shop ​ Select the Building Type: Auto Repair Shop Us…" at bounding box center [332, 202] width 439 height 134
click at [306, 146] on input "Detail Shop" at bounding box center [398, 145] width 263 height 21
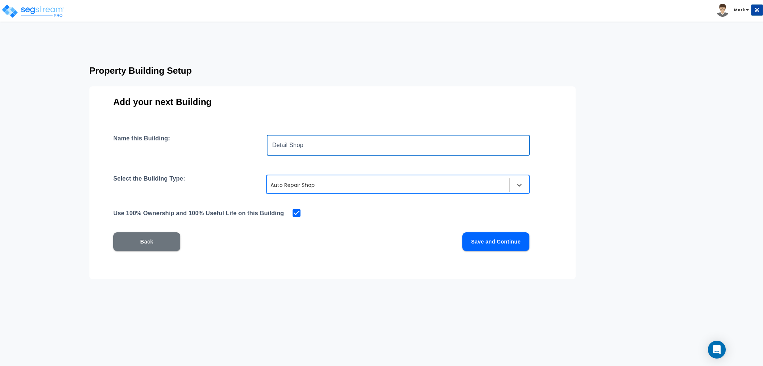
click at [323, 118] on div "Add your next Building Name this Building: Detail Shop ​ Select the Building Ty…" at bounding box center [332, 182] width 486 height 193
click at [333, 148] on input "Detail Shop" at bounding box center [398, 145] width 263 height 21
type input "Detail / Repair Shop"
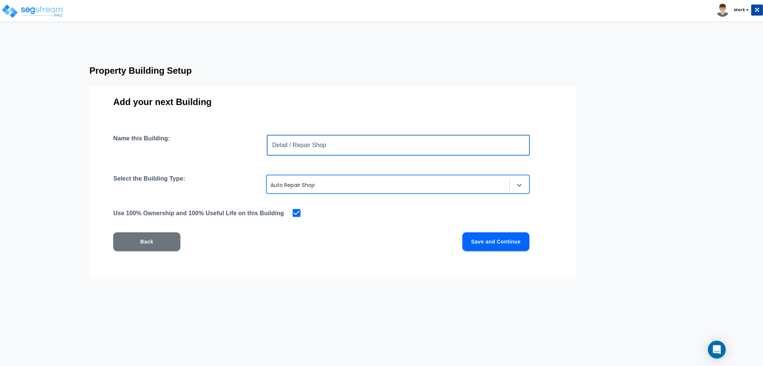
click at [487, 234] on button "Save and Continue" at bounding box center [495, 242] width 67 height 19
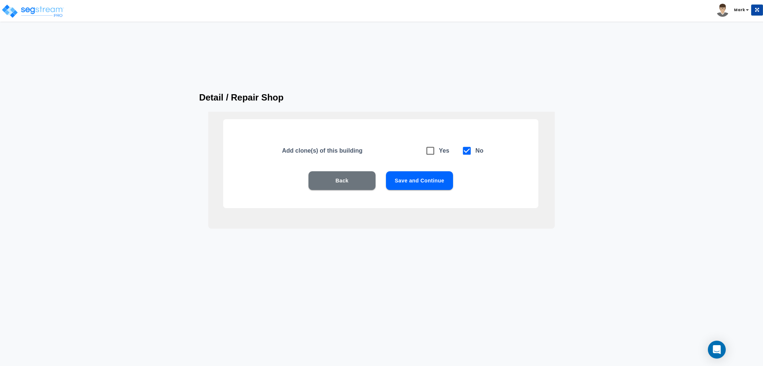
click at [436, 184] on button "Save and Continue" at bounding box center [419, 180] width 67 height 19
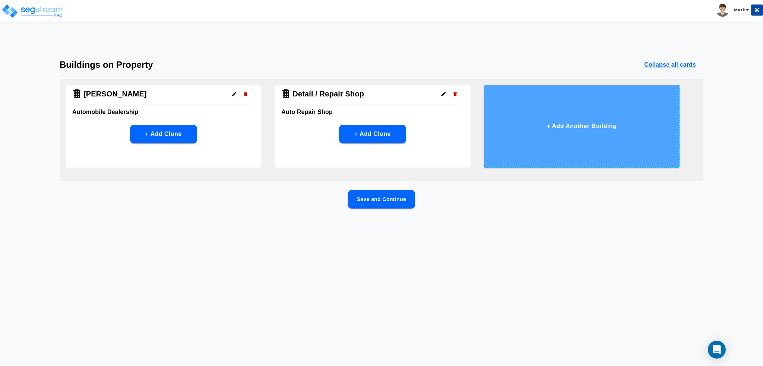
click at [569, 139] on button "+ Add Another Building" at bounding box center [582, 126] width 196 height 83
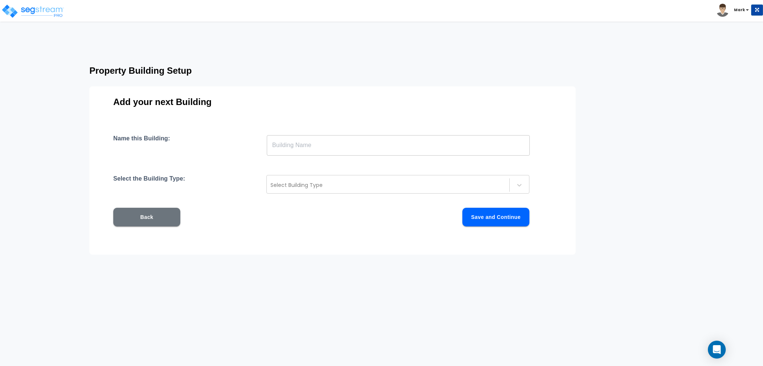
click at [433, 148] on input "text" at bounding box center [398, 145] width 263 height 21
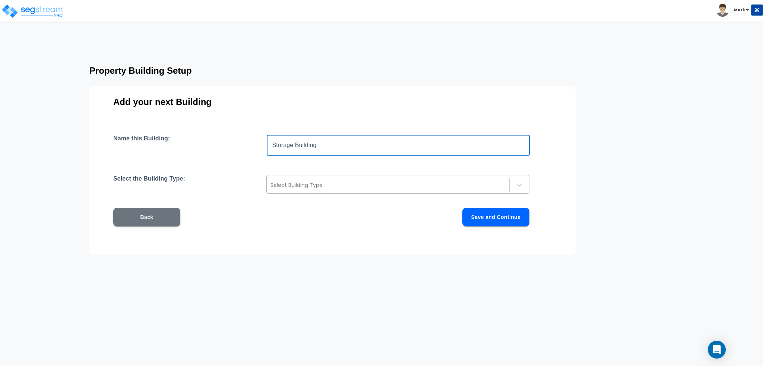
type input "Storage Building"
click at [354, 188] on div at bounding box center [388, 185] width 235 height 9
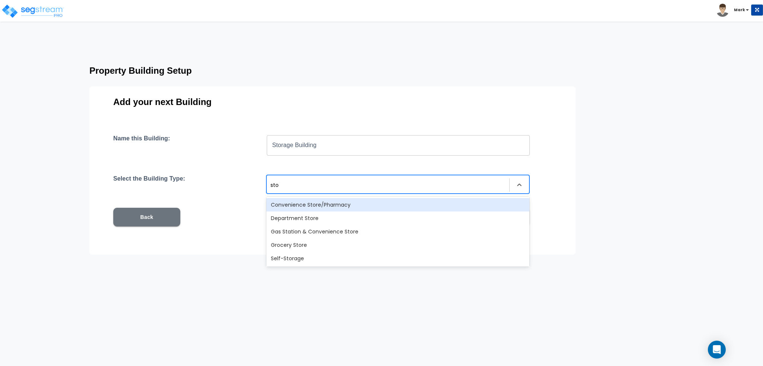
type input "stor"
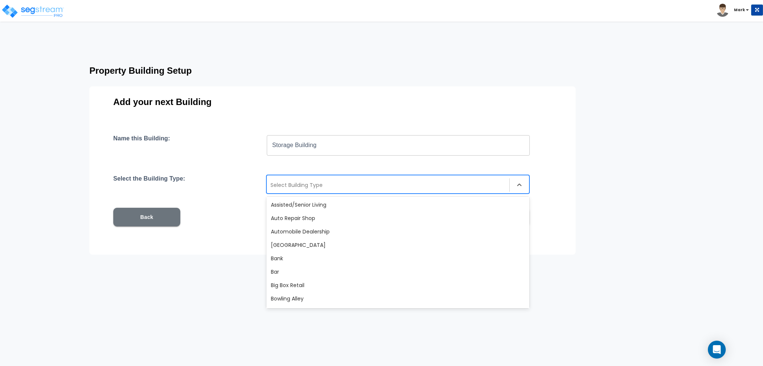
drag, startPoint x: 314, startPoint y: 181, endPoint x: 282, endPoint y: 183, distance: 31.4
click at [282, 183] on div at bounding box center [388, 185] width 235 height 9
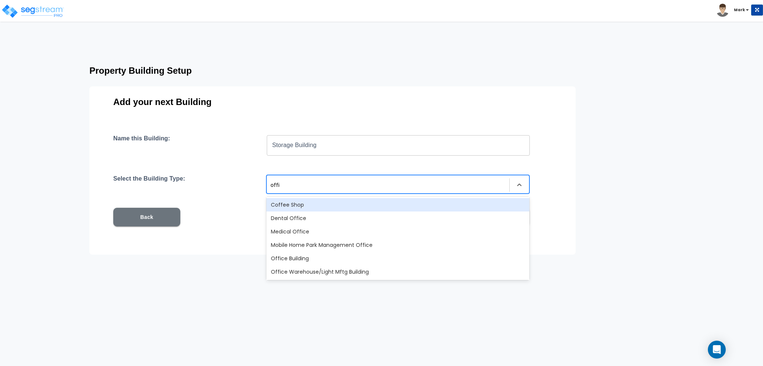
type input "office"
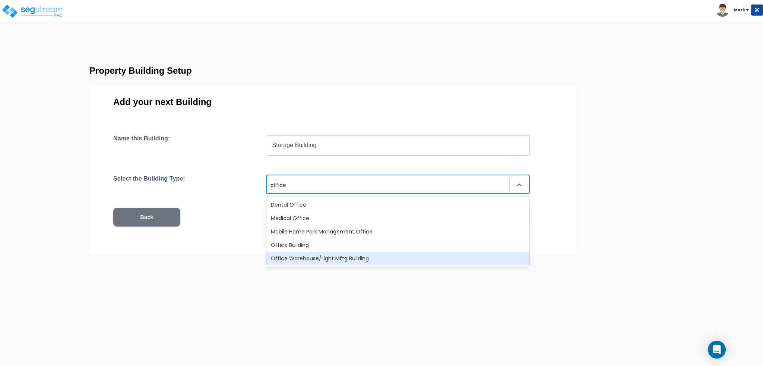
click at [325, 256] on div "Office Warehouse/Light Mftg Building" at bounding box center [397, 258] width 263 height 13
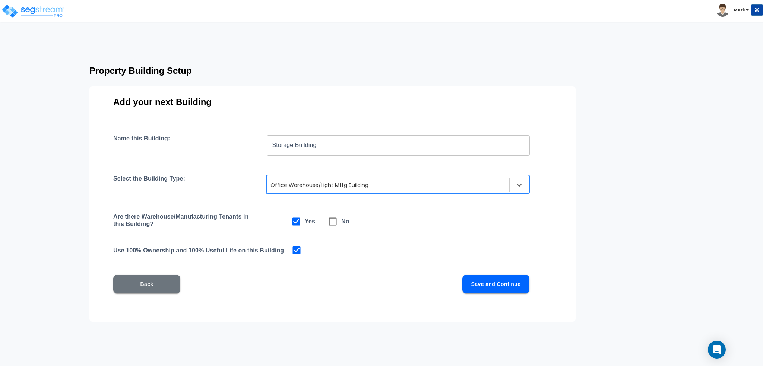
click at [374, 266] on div "Name this Building: Storage Building ​ Select the Building Type: option Office …" at bounding box center [332, 223] width 439 height 177
click at [483, 291] on button "Save and Continue" at bounding box center [495, 284] width 67 height 19
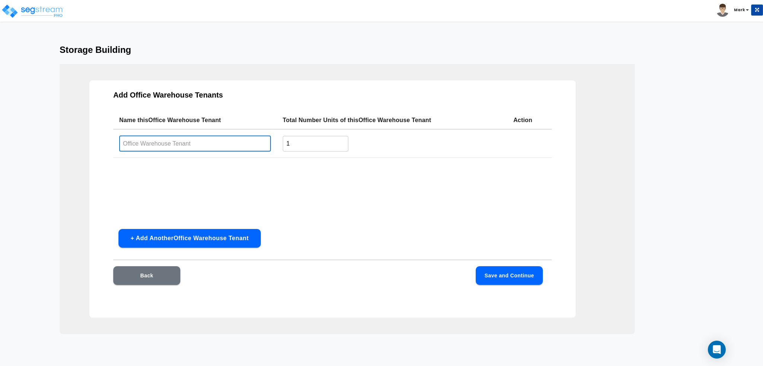
click at [203, 149] on input "text" at bounding box center [195, 144] width 152 height 16
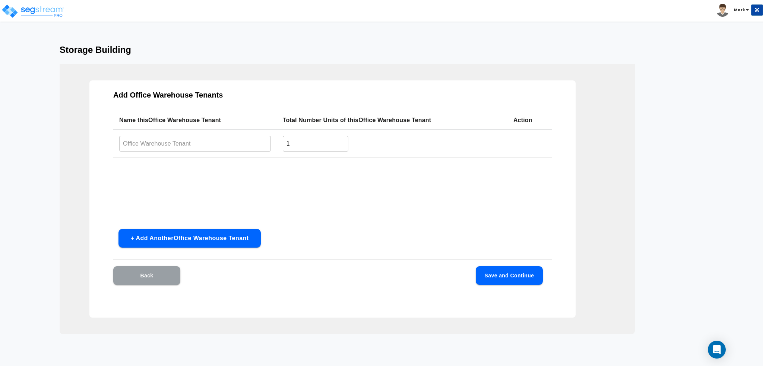
click at [158, 282] on button "Back" at bounding box center [146, 275] width 67 height 19
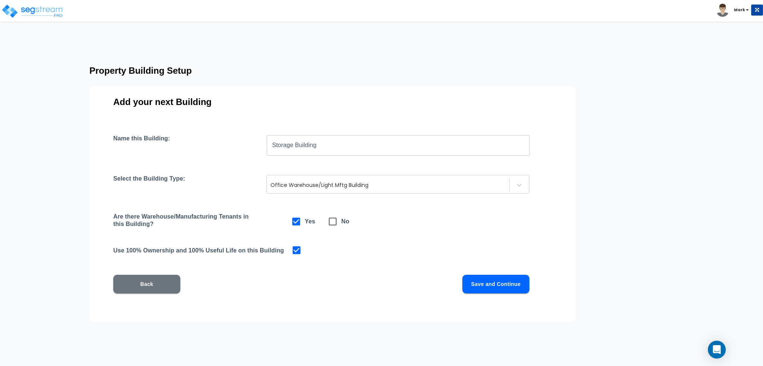
click at [333, 216] on icon at bounding box center [333, 221] width 10 height 10
checkbox input "false"
checkbox input "true"
click at [503, 278] on button "Save and Continue" at bounding box center [495, 284] width 67 height 19
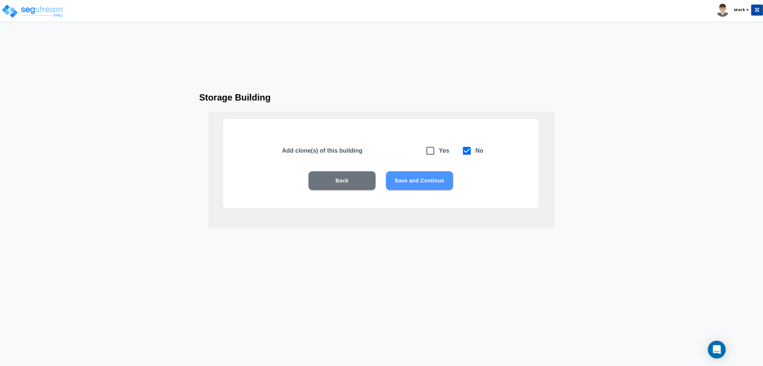
click at [442, 181] on button "Save and Continue" at bounding box center [419, 180] width 67 height 19
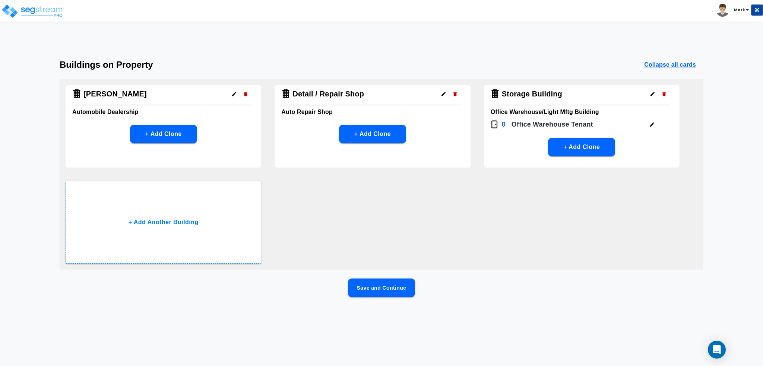
click at [383, 287] on button "Save and Continue" at bounding box center [381, 288] width 67 height 19
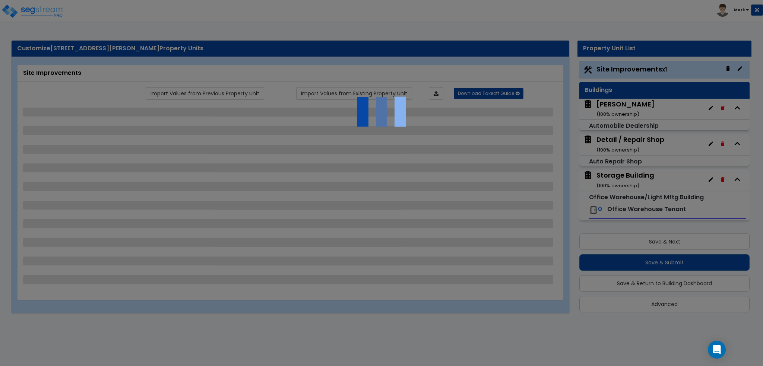
select select "2"
select select "1"
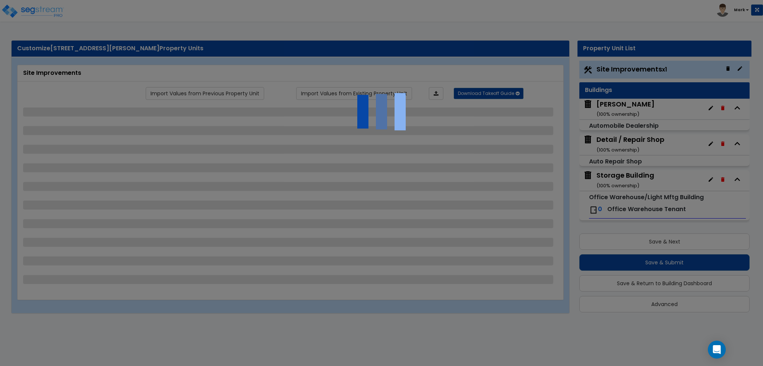
select select "1"
select select "4"
select select "2"
select select "5"
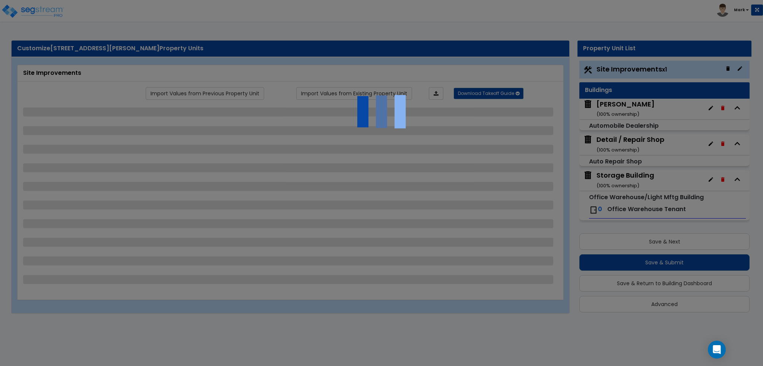
select select "2"
select select "5"
select select "2"
select select "1"
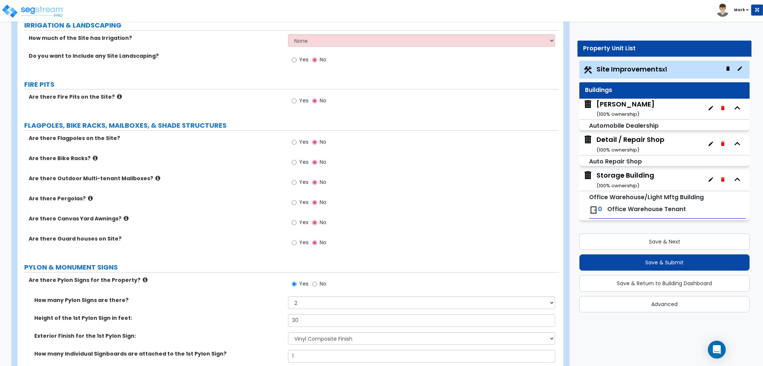
scroll to position [1379, 0]
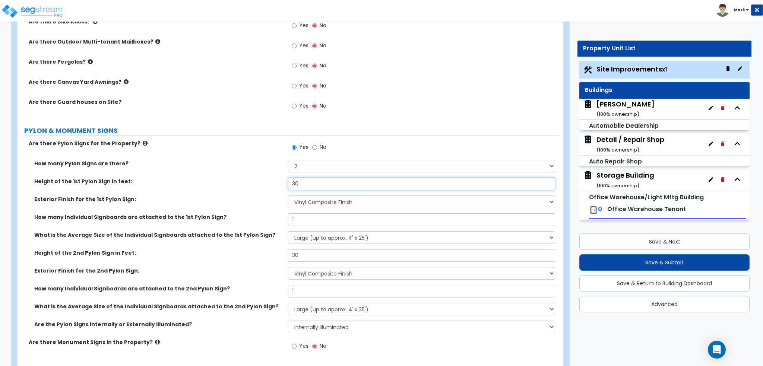
click at [309, 184] on input "30" at bounding box center [421, 184] width 267 height 13
type input "3"
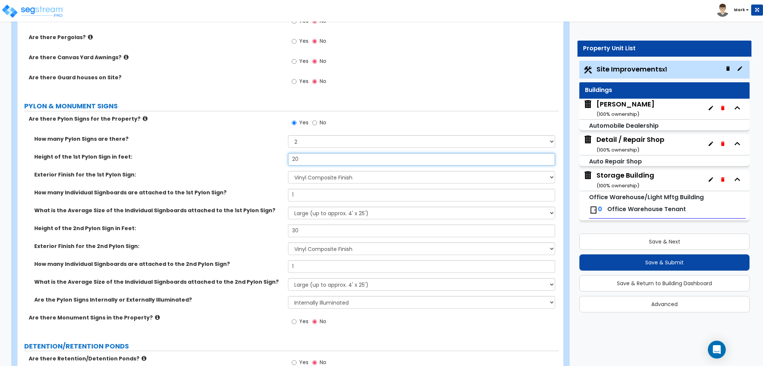
scroll to position [1416, 0]
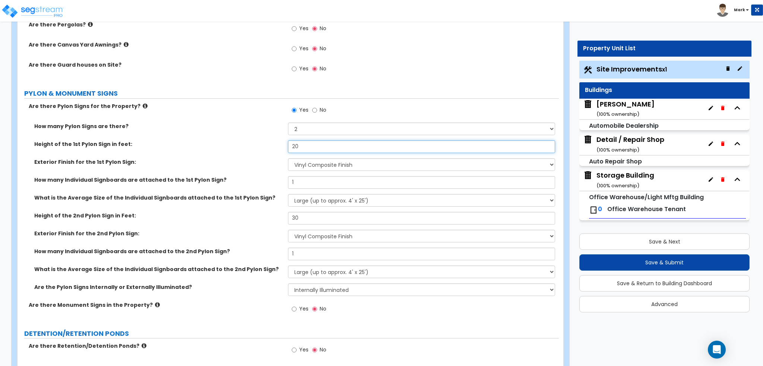
type input "20"
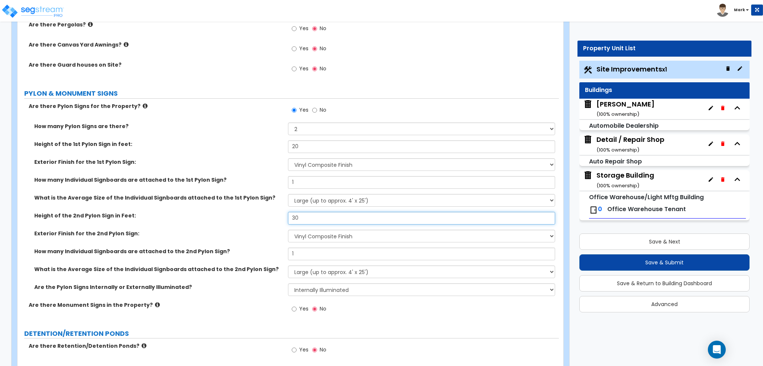
drag, startPoint x: 320, startPoint y: 219, endPoint x: 268, endPoint y: 220, distance: 52.2
click at [268, 220] on div "Height of the 2nd Pylon Sign in Feet: 30" at bounding box center [288, 221] width 541 height 18
type input "20"
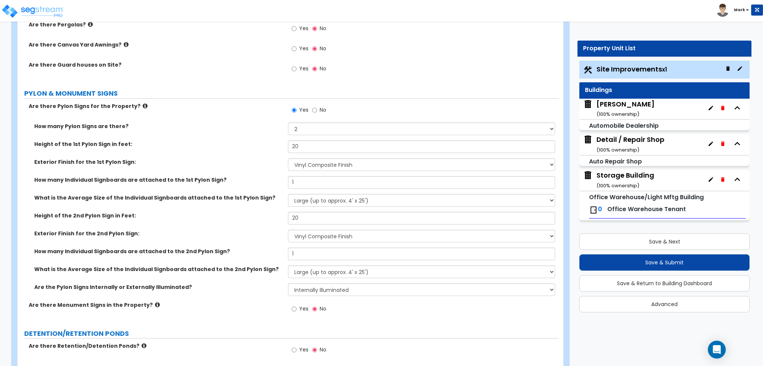
click at [260, 220] on div "Height of the 2nd Pylon Sign in Feet: 20" at bounding box center [288, 221] width 541 height 18
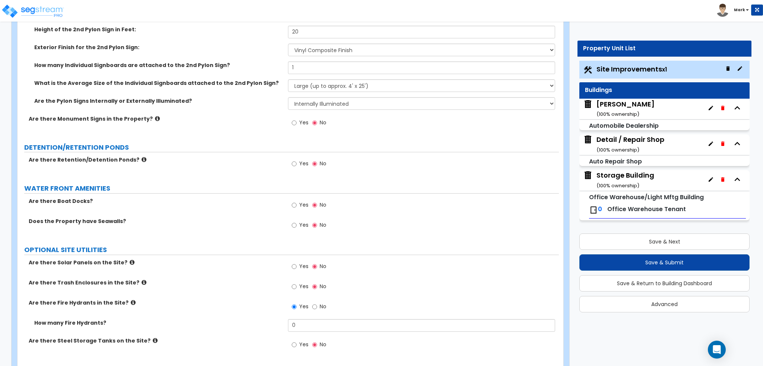
scroll to position [1626, 0]
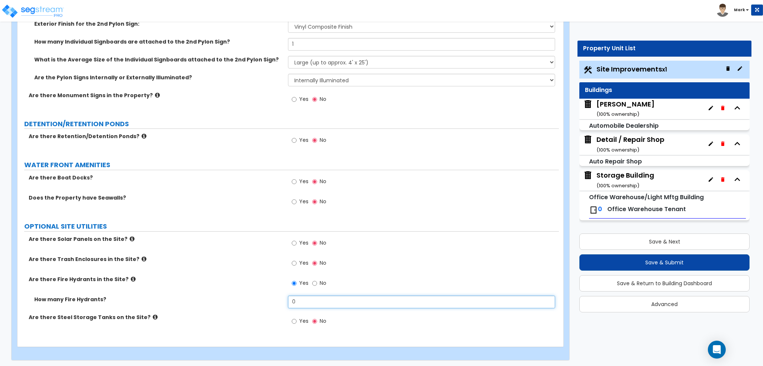
drag, startPoint x: 318, startPoint y: 295, endPoint x: 281, endPoint y: 300, distance: 37.2
click at [281, 300] on div "How many Fire Hydrants? 0" at bounding box center [288, 305] width 541 height 18
type input "1"
click at [248, 252] on div "Are there Solar Panels on the Site? Yes No" at bounding box center [288, 245] width 541 height 20
click at [625, 143] on div "Detail / Repair Shop ( 100 % ownership)" at bounding box center [631, 144] width 68 height 19
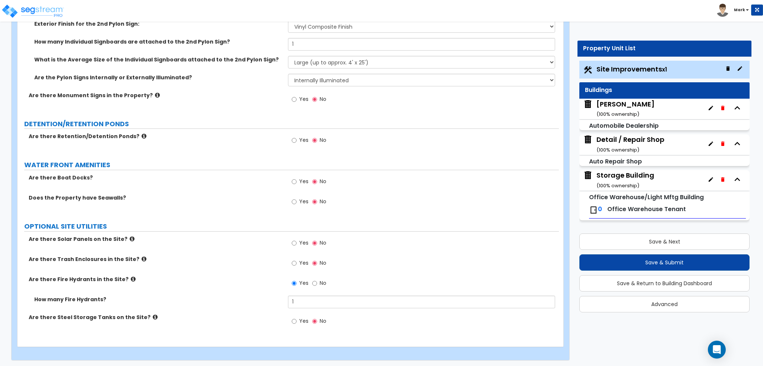
scroll to position [0, 0]
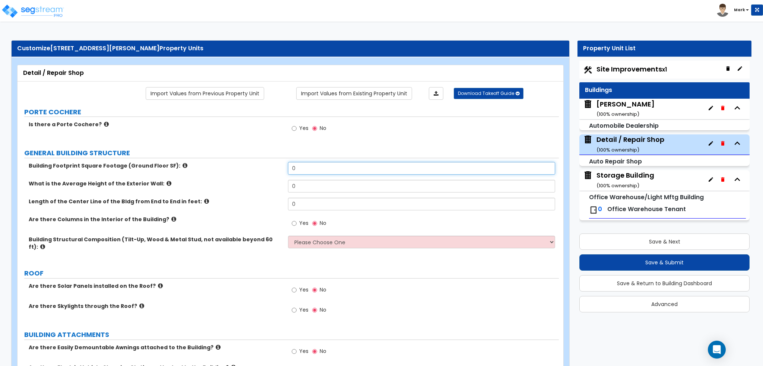
drag, startPoint x: 351, startPoint y: 166, endPoint x: 271, endPoint y: 167, distance: 79.7
click at [271, 167] on div "Building Footprint Square Footage (Ground Floor SF): 0" at bounding box center [288, 171] width 541 height 18
type input "9,714"
drag, startPoint x: 311, startPoint y: 179, endPoint x: 289, endPoint y: 184, distance: 22.1
click at [289, 184] on input "0" at bounding box center [421, 186] width 267 height 13
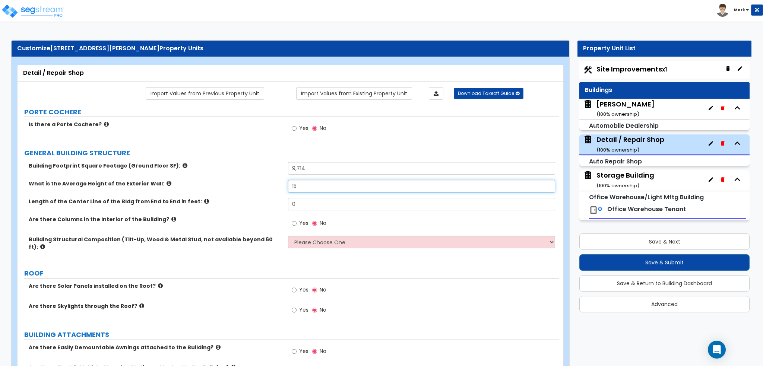
type input "15"
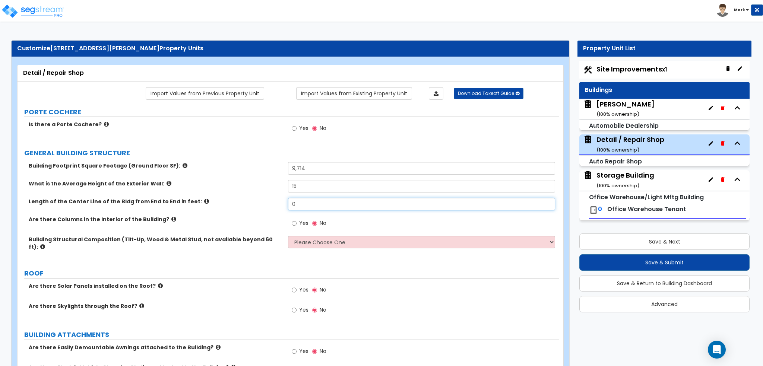
drag, startPoint x: 320, startPoint y: 201, endPoint x: 216, endPoint y: 199, distance: 104.0
click at [216, 199] on div "Length of the Center Line of the Bldg from End to End in feet: 0" at bounding box center [288, 207] width 541 height 18
type input "98"
click at [217, 201] on label "Length of the Center Line of the Bldg from End to End in feet:" at bounding box center [156, 201] width 254 height 7
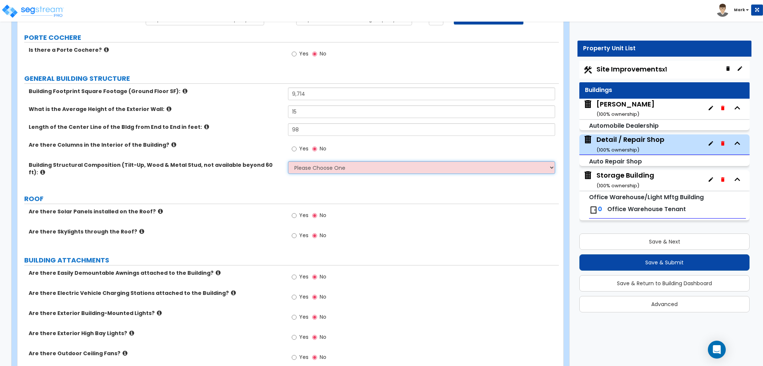
click at [306, 168] on select "Please Choose One Pre-Engineered Metal Building Tilt-up Wall Construction Reinf…" at bounding box center [421, 167] width 267 height 13
select select "1"
click at [288, 161] on select "Please Choose One Pre-Engineered Metal Building Tilt-up Wall Construction Reinf…" at bounding box center [421, 167] width 267 height 13
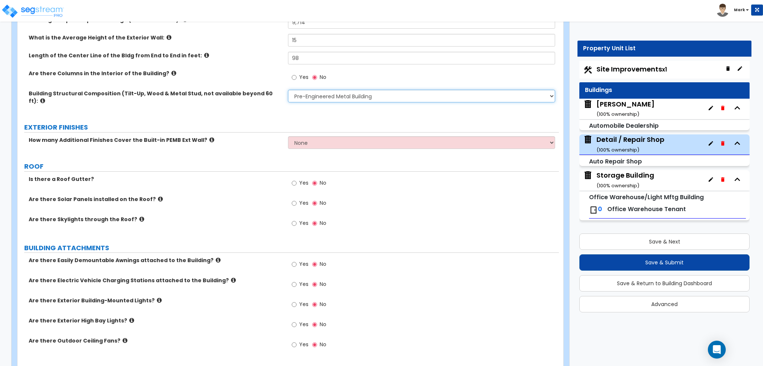
scroll to position [149, 0]
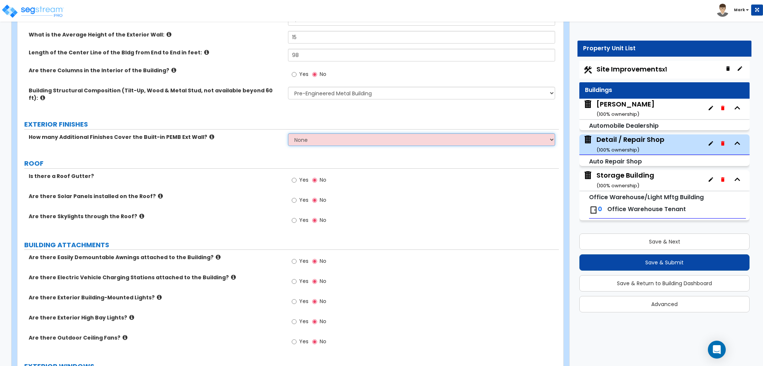
click at [310, 133] on select "None 1 2 3" at bounding box center [421, 139] width 267 height 13
click at [288, 133] on select "None 1 2 3" at bounding box center [421, 139] width 267 height 13
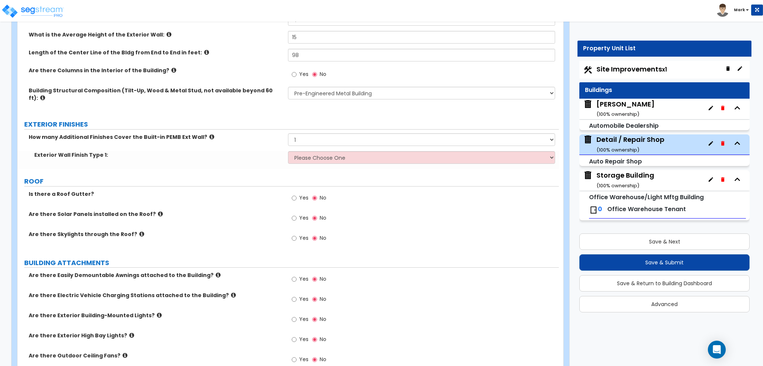
click at [209, 134] on icon at bounding box center [211, 137] width 5 height 6
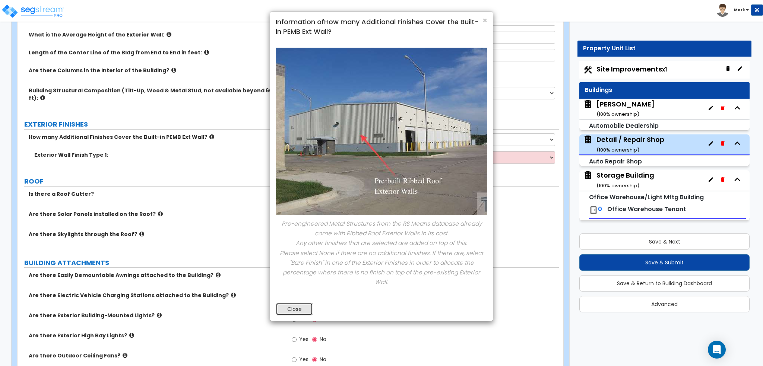
click at [291, 303] on button "Close" at bounding box center [294, 309] width 37 height 13
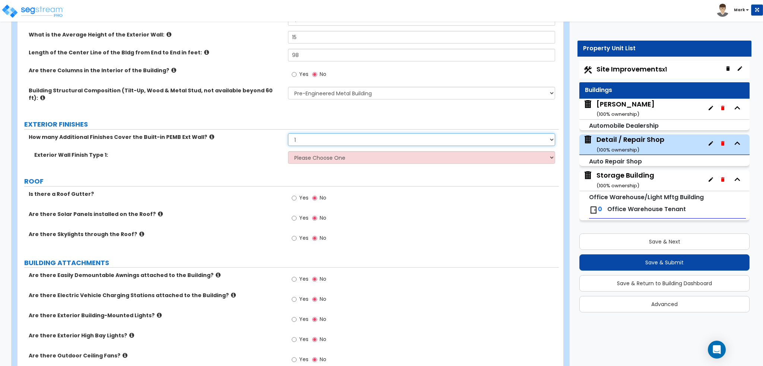
click at [308, 133] on select "None 1 2 3" at bounding box center [421, 139] width 267 height 13
click at [288, 133] on select "None 1 2 3" at bounding box center [421, 139] width 267 height 13
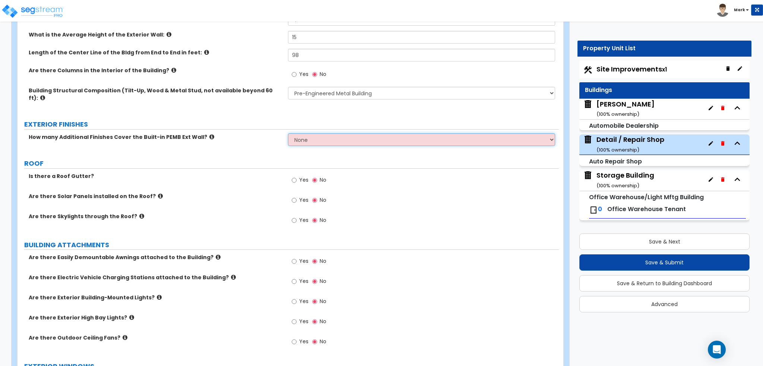
scroll to position [186, 0]
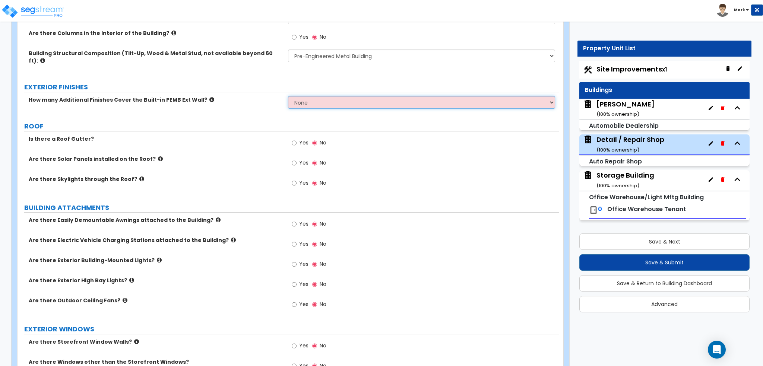
click at [317, 98] on select "None 1 2 3" at bounding box center [421, 102] width 267 height 13
select select "1"
click at [288, 96] on select "None 1 2 3" at bounding box center [421, 102] width 267 height 13
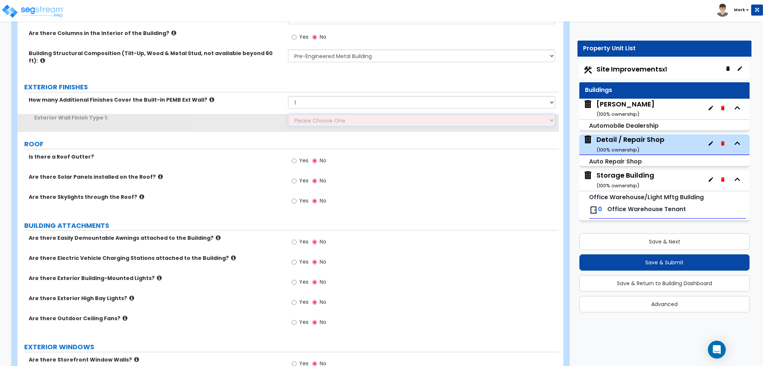
click at [309, 114] on select "Please Choose One No Finish/Shared Wall No Wall Brick Veneer Stone Veneer Wood …" at bounding box center [421, 120] width 267 height 13
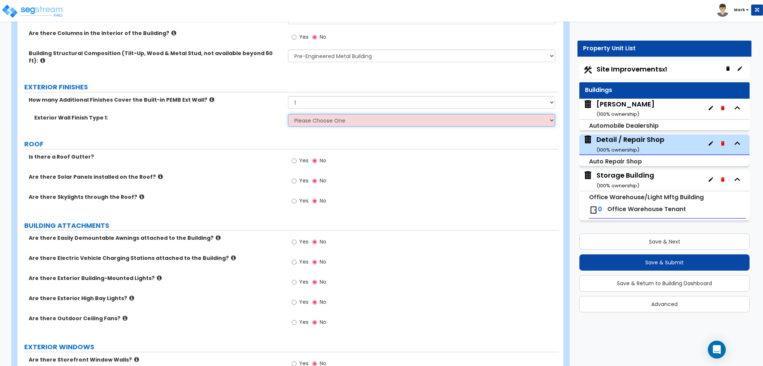
select select "11"
click at [288, 114] on select "Please Choose One No Finish/Shared Wall No Wall Brick Veneer Stone Veneer Wood …" at bounding box center [421, 120] width 267 height 13
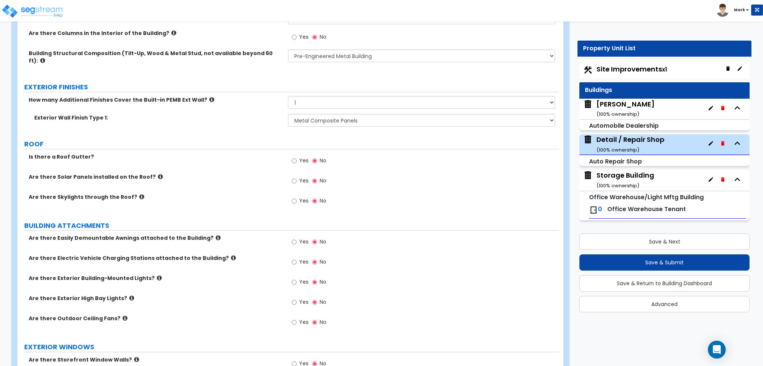
click at [212, 114] on label "Exterior Wall Finish Type 1:" at bounding box center [158, 117] width 248 height 7
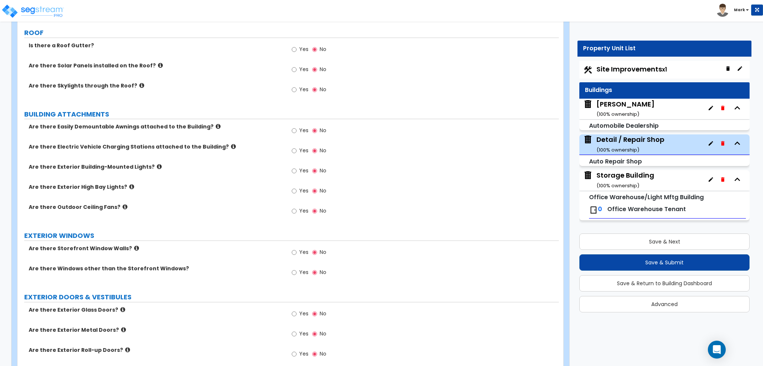
scroll to position [298, 0]
click at [300, 126] on span "Yes" at bounding box center [303, 129] width 9 height 7
click at [297, 126] on input "Yes" at bounding box center [294, 130] width 5 height 8
radio input "true"
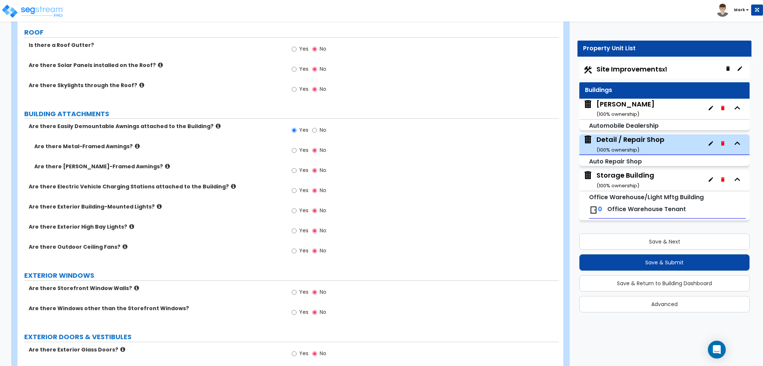
click at [299, 145] on label "Yes" at bounding box center [300, 151] width 17 height 13
click at [297, 146] on input "Yes" at bounding box center [294, 150] width 5 height 8
radio input "true"
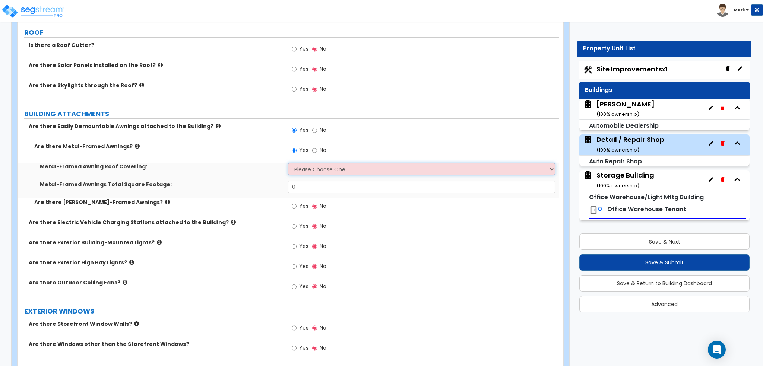
click at [307, 163] on select "Please Choose One Plastic Metal Glass" at bounding box center [421, 169] width 267 height 13
select select "2"
click at [288, 163] on select "Please Choose One Plastic Metal Glass" at bounding box center [421, 169] width 267 height 13
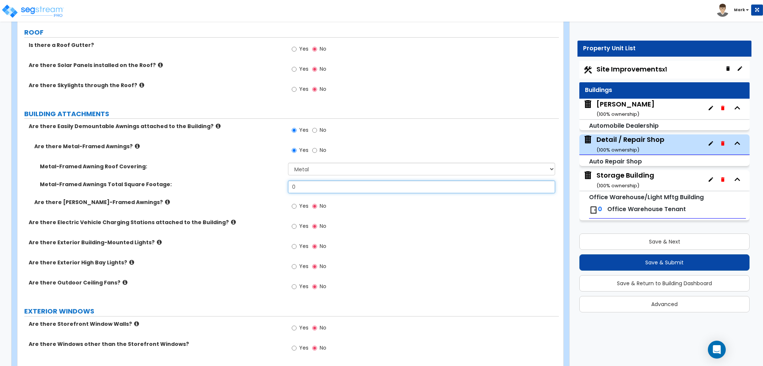
drag, startPoint x: 316, startPoint y: 182, endPoint x: 286, endPoint y: 181, distance: 29.4
click at [287, 181] on div "Metal-Framed Awnings Total Square Footage: 0" at bounding box center [288, 190] width 541 height 18
type input "25"
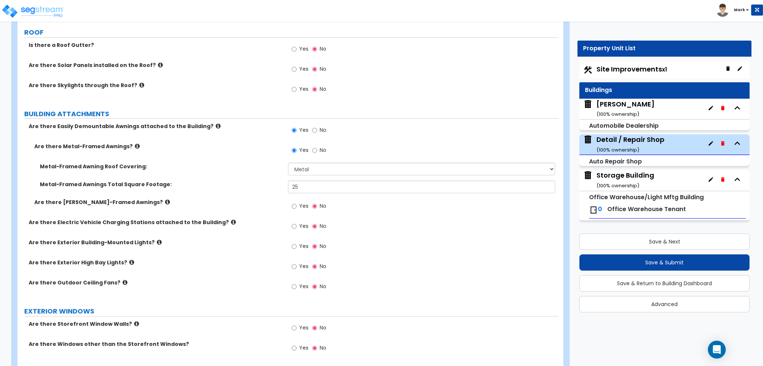
click at [236, 181] on label "Metal-Framed Awnings Total Square Footage:" at bounding box center [161, 184] width 243 height 7
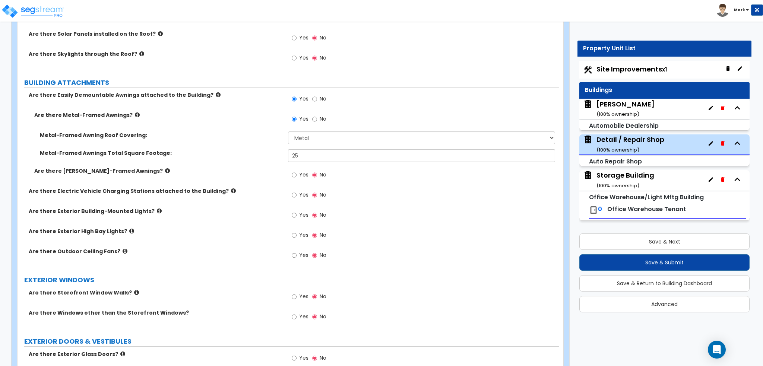
scroll to position [373, 0]
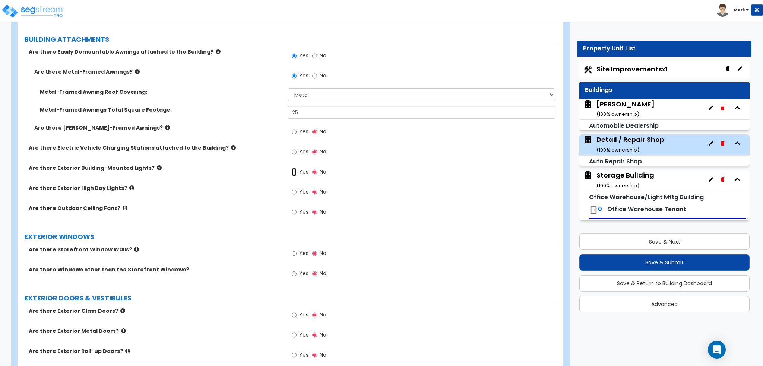
click at [296, 168] on input "Yes" at bounding box center [294, 172] width 5 height 8
radio input "true"
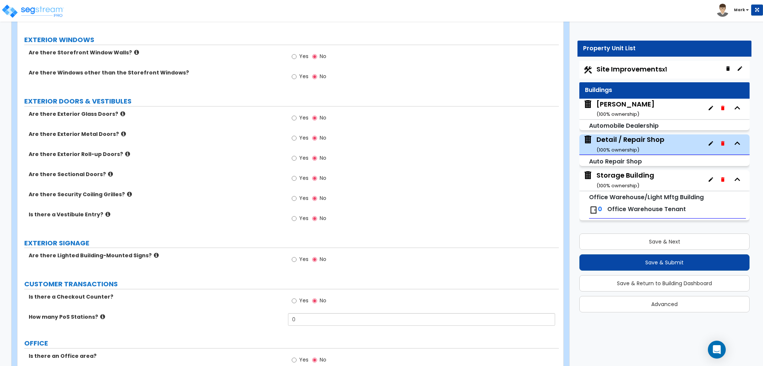
scroll to position [745, 0]
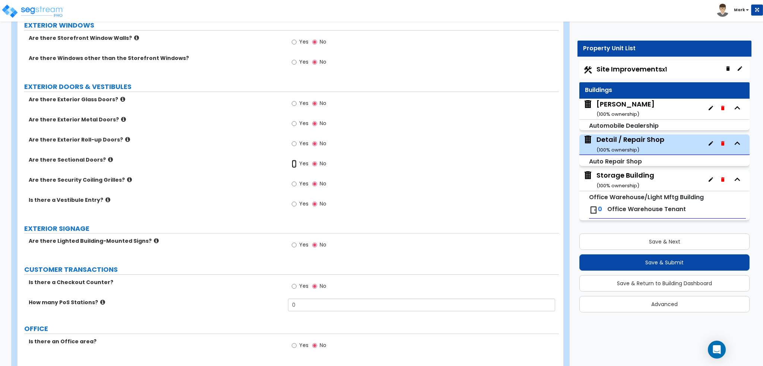
click at [294, 160] on input "Yes" at bounding box center [294, 164] width 5 height 8
radio input "true"
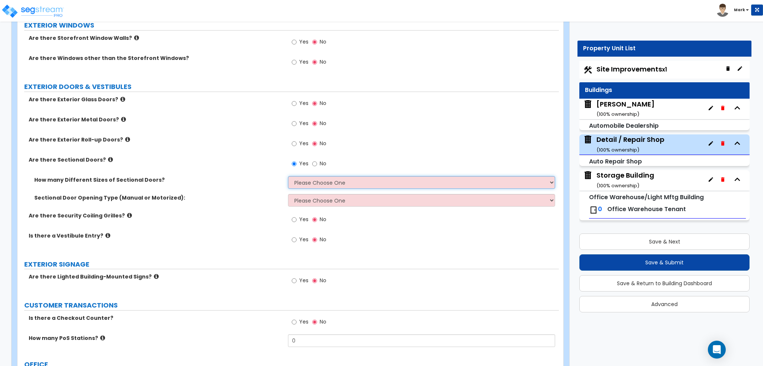
click at [301, 176] on select "Please Choose One 1 2 3" at bounding box center [421, 182] width 267 height 13
select select "1"
click at [288, 176] on select "Please Choose One 1 2 3" at bounding box center [421, 182] width 267 height 13
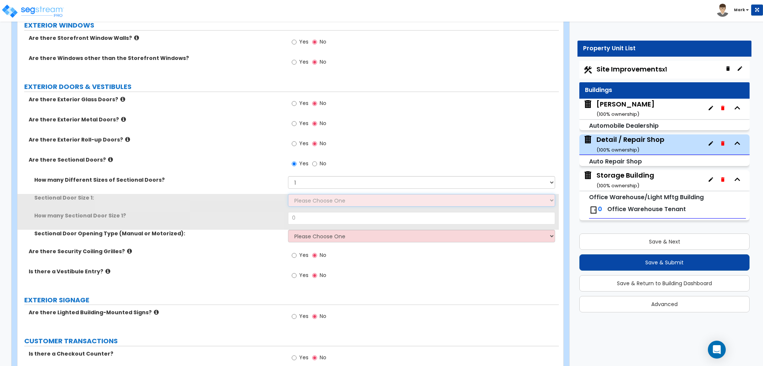
click at [302, 194] on select "Please Choose One 8' x 8' 10' x 10' 12' x 12' 20' x 14'" at bounding box center [421, 200] width 267 height 13
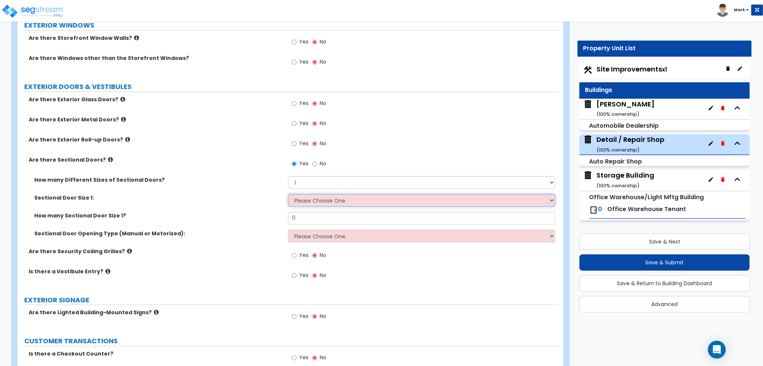
select select "3"
click at [288, 194] on select "Please Choose One 8' x 8' 10' x 10' 12' x 12' 20' x 14'" at bounding box center [421, 200] width 267 height 13
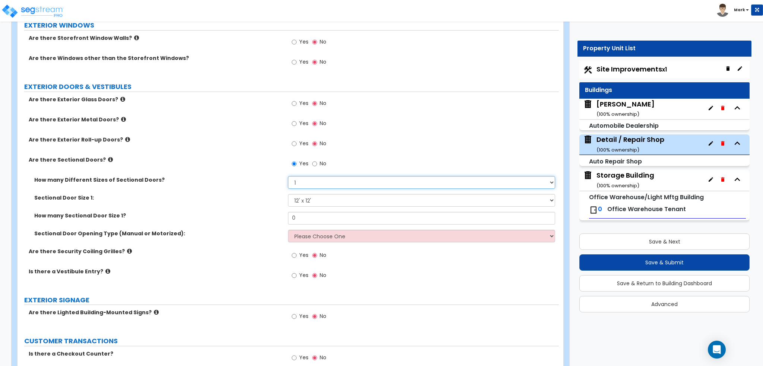
click at [307, 176] on select "Please Choose One 1 2 3" at bounding box center [421, 182] width 267 height 13
click at [263, 201] on div "Sectional Door Size 1: Please Choose One 8' x 8' 10' x 10' 12' x 12' 20' x 14'" at bounding box center [288, 203] width 541 height 18
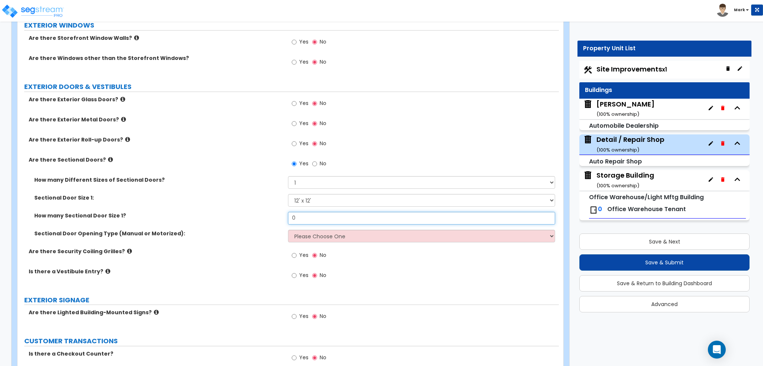
drag, startPoint x: 297, startPoint y: 213, endPoint x: 273, endPoint y: 213, distance: 23.5
click at [273, 213] on div "How many Sectional Door Size 1? 0" at bounding box center [288, 221] width 541 height 18
type input "3"
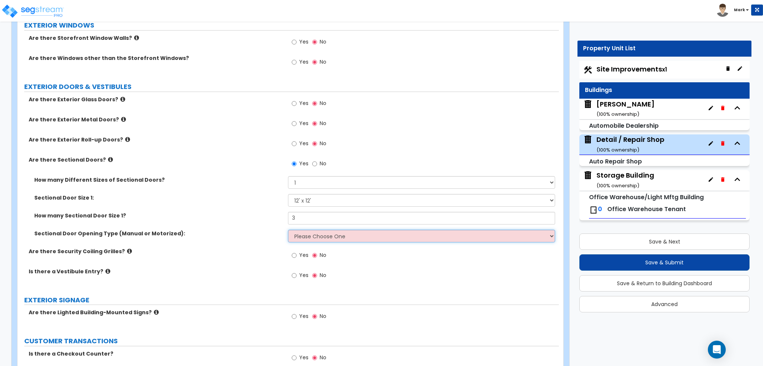
click at [312, 230] on select "Please Choose One All Manual All Motorized Some are Motorized" at bounding box center [421, 236] width 267 height 13
select select "2"
click at [288, 230] on select "Please Choose One All Manual All Motorized Some are Motorized" at bounding box center [421, 236] width 267 height 13
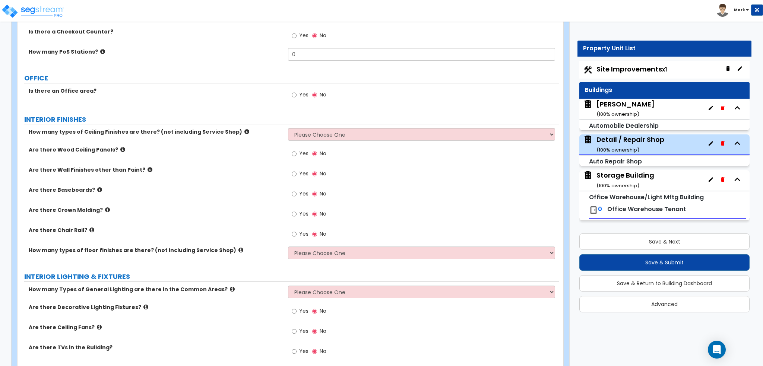
scroll to position [1081, 0]
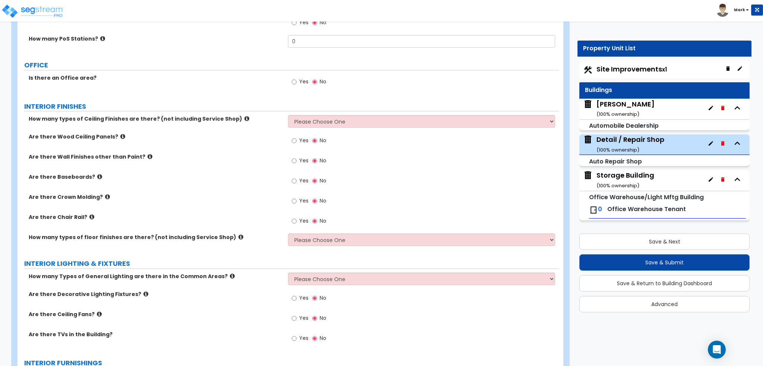
click at [300, 78] on span "Yes" at bounding box center [303, 81] width 9 height 7
click at [297, 78] on input "Yes" at bounding box center [294, 82] width 5 height 8
radio input "true"
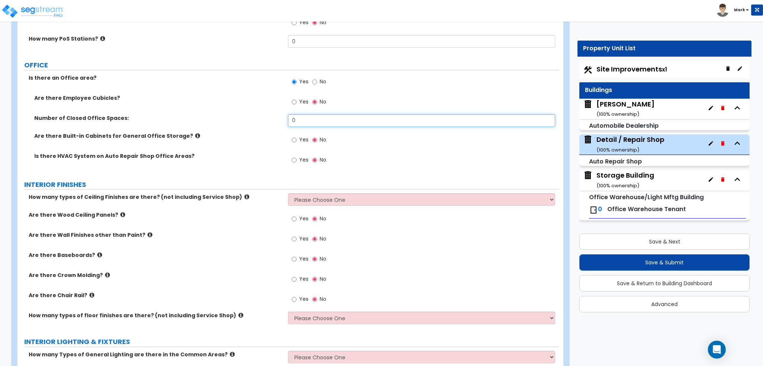
drag, startPoint x: 312, startPoint y: 109, endPoint x: 263, endPoint y: 113, distance: 49.8
click at [263, 114] on div "Number of Closed Office Spaces: 0" at bounding box center [288, 123] width 541 height 18
type input "2"
click at [263, 114] on div "Number of Closed Office Spaces: 2" at bounding box center [288, 123] width 541 height 18
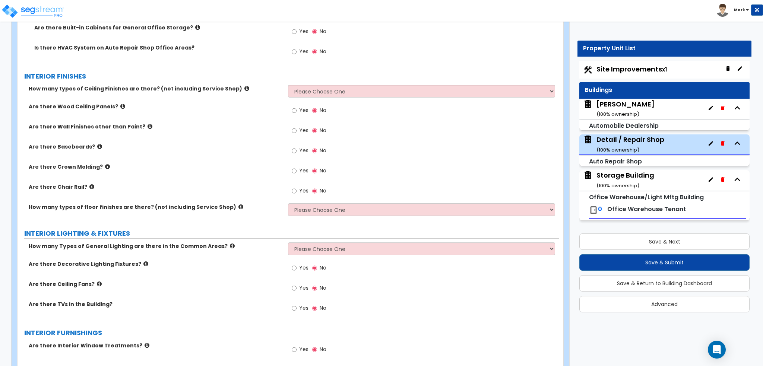
scroll to position [1192, 0]
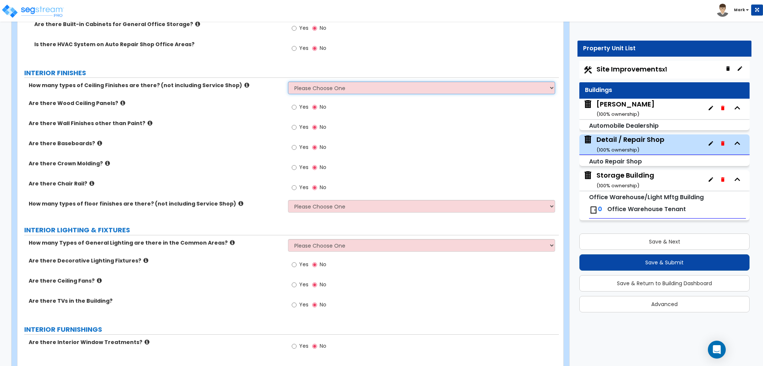
click at [310, 82] on select "Please Choose One 1 2 3" at bounding box center [421, 88] width 267 height 13
click at [259, 99] on label "Are there Wood Ceiling Panels?" at bounding box center [156, 102] width 254 height 7
drag, startPoint x: 304, startPoint y: 78, endPoint x: 305, endPoint y: 85, distance: 6.8
click at [304, 82] on select "Please Choose One 1 2 3" at bounding box center [421, 88] width 267 height 13
select select "1"
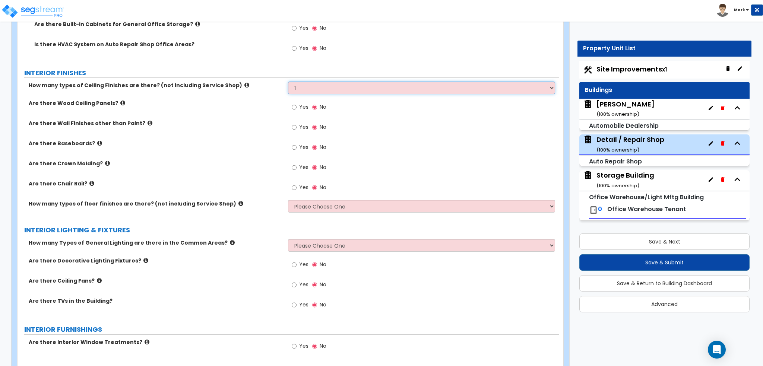
click at [288, 82] on select "Please Choose One 1 2 3" at bounding box center [421, 88] width 267 height 13
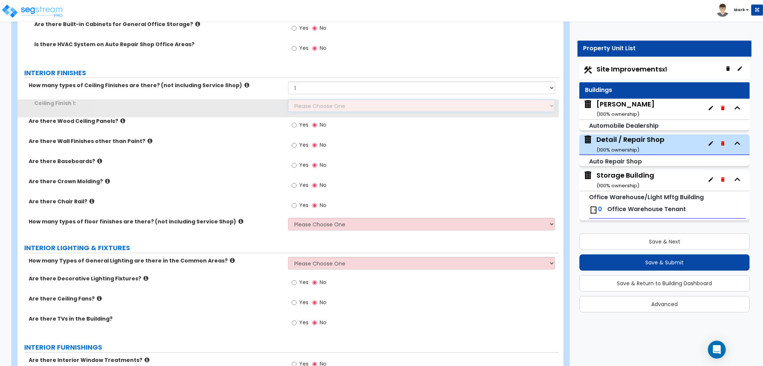
click at [304, 99] on select "Please Choose One Drop Ceiling Open Ceiling Drywall Ceiling" at bounding box center [421, 105] width 267 height 13
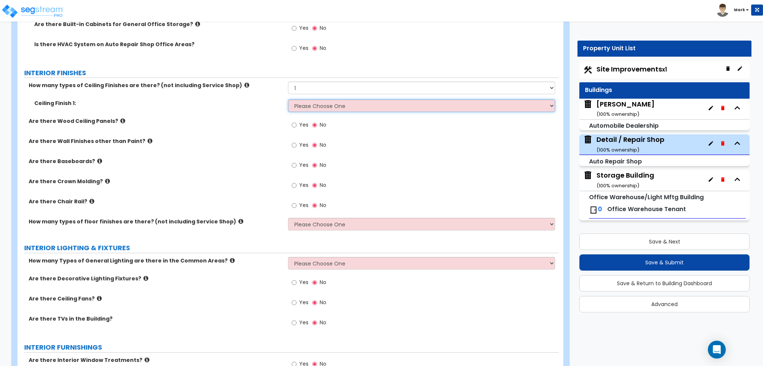
select select "2"
click at [288, 99] on select "Please Choose One Drop Ceiling Open Ceiling Drywall Ceiling" at bounding box center [421, 105] width 267 height 13
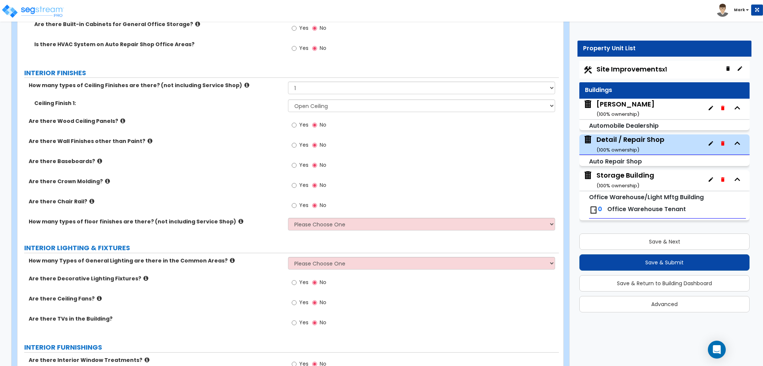
click at [262, 117] on div "Are there Wood Ceiling Panels? Yes No" at bounding box center [288, 127] width 541 height 20
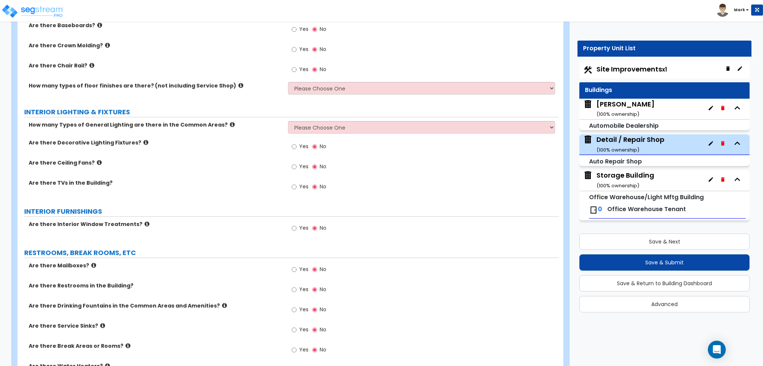
scroll to position [1341, 0]
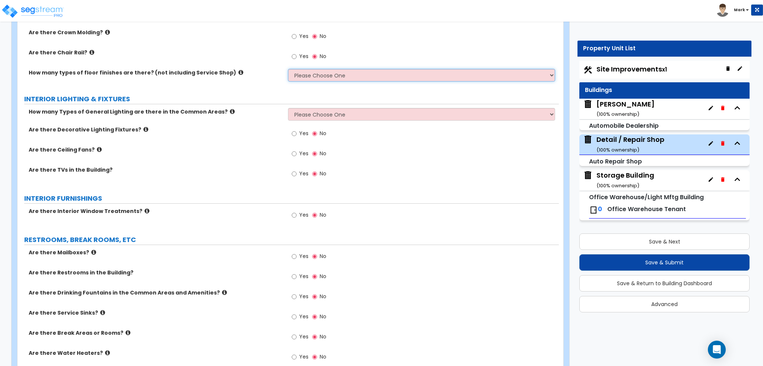
click at [320, 69] on select "Please Choose One 1 2 3" at bounding box center [421, 75] width 267 height 13
select select "1"
click at [288, 69] on select "Please Choose One 1 2 3" at bounding box center [421, 75] width 267 height 13
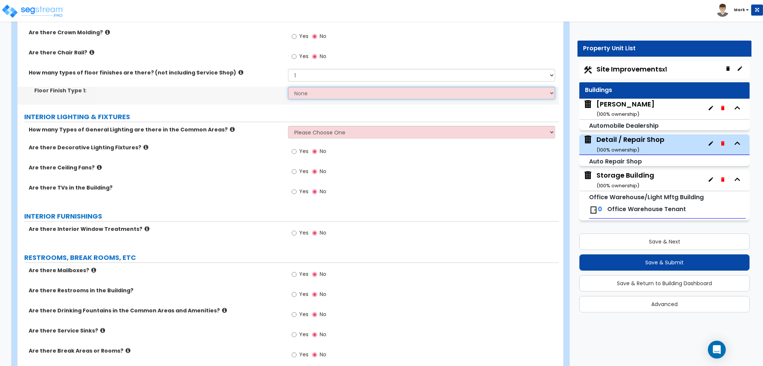
click at [314, 87] on select "None Tile Flooring Hardwood Flooring Resilient Laminate Flooring VCT Flooring S…" at bounding box center [421, 93] width 267 height 13
click at [288, 87] on select "None Tile Flooring Hardwood Flooring Resilient Laminate Flooring VCT Flooring S…" at bounding box center [421, 93] width 267 height 13
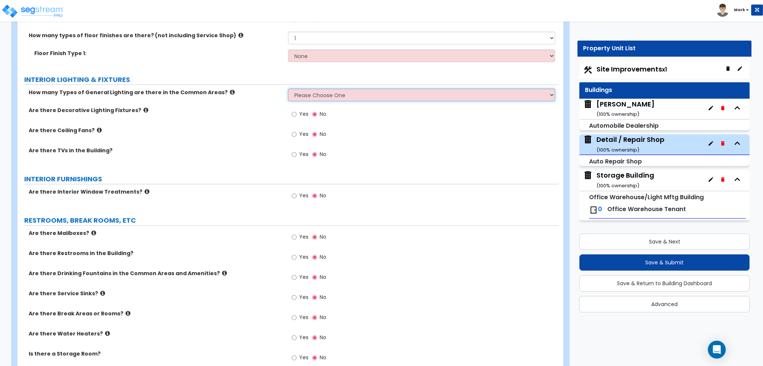
click at [322, 92] on select "Please Choose One 1 2 3" at bounding box center [421, 95] width 267 height 13
select select "1"
click at [288, 89] on select "Please Choose One 1 2 3" at bounding box center [421, 95] width 267 height 13
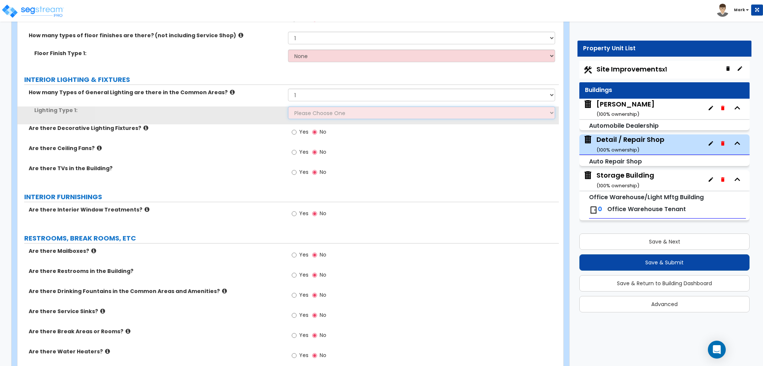
click at [319, 107] on select "Please Choose One LED Surface-Mounted LED Recessed Fluorescent Surface-Mounted …" at bounding box center [421, 113] width 267 height 13
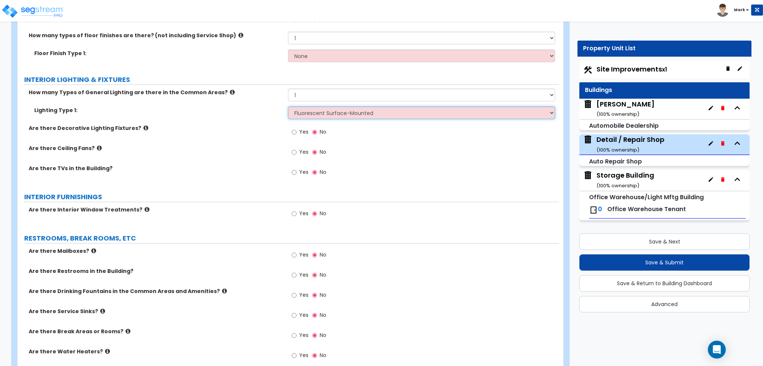
click at [288, 107] on select "Please Choose One LED Surface-Mounted LED Recessed Fluorescent Surface-Mounted …" at bounding box center [421, 113] width 267 height 13
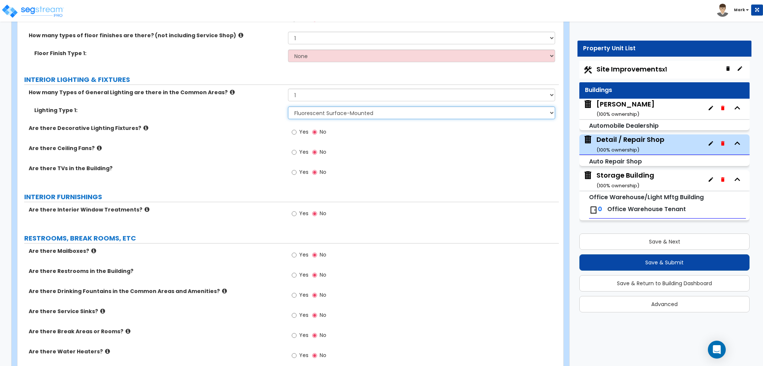
click at [301, 107] on select "Please Choose One LED Surface-Mounted LED Recessed Fluorescent Surface-Mounted …" at bounding box center [421, 113] width 267 height 13
select select "1"
click at [288, 107] on select "Please Choose One LED Surface-Mounted LED Recessed Fluorescent Surface-Mounted …" at bounding box center [421, 113] width 267 height 13
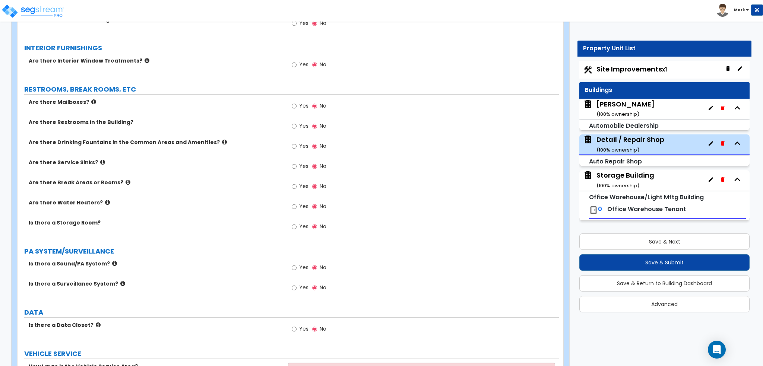
scroll to position [1565, 0]
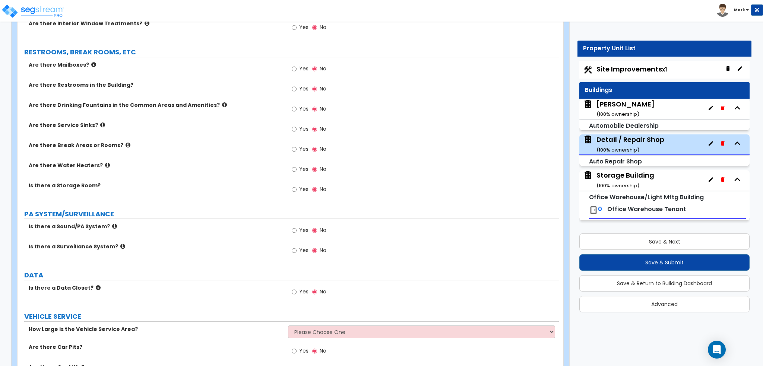
click at [126, 142] on icon at bounding box center [128, 145] width 5 height 6
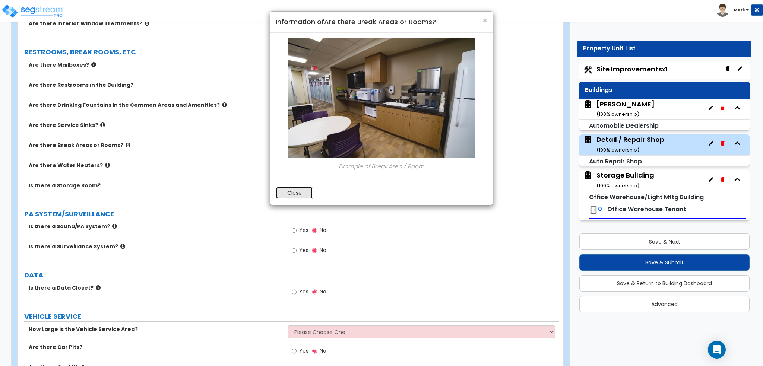
click at [301, 192] on button "Close" at bounding box center [294, 193] width 37 height 13
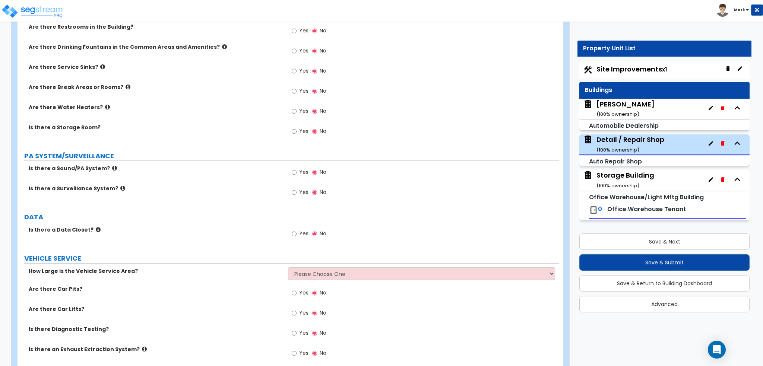
scroll to position [1639, 0]
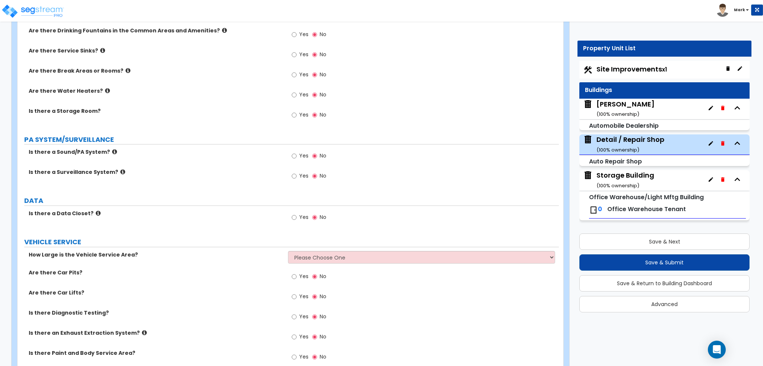
click at [298, 151] on label "Yes" at bounding box center [300, 157] width 17 height 13
click at [297, 152] on input "Yes" at bounding box center [294, 156] width 5 height 8
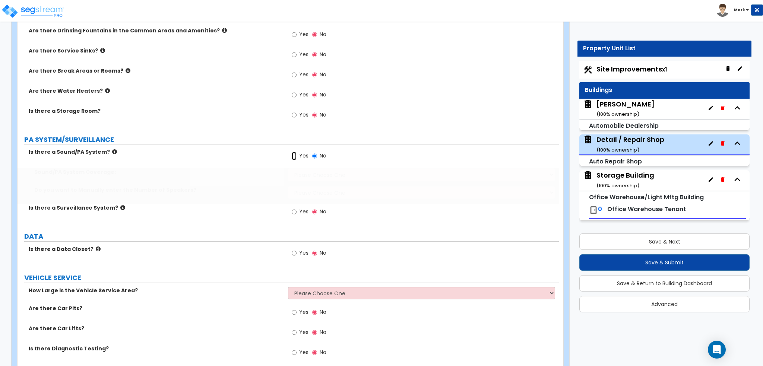
radio input "true"
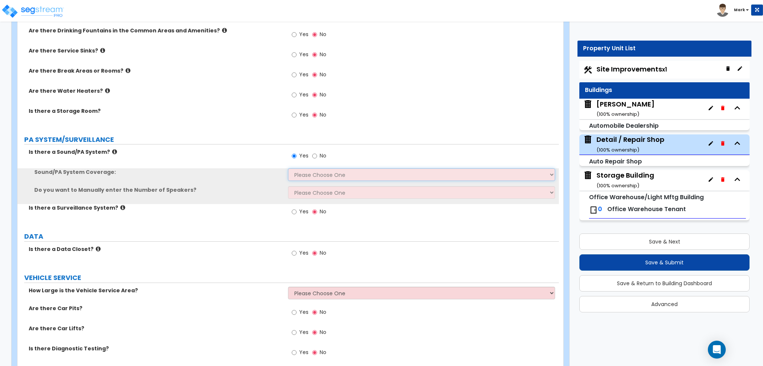
click at [307, 168] on select "Please Choose One All Areas Enter Percent Coverage" at bounding box center [421, 174] width 267 height 13
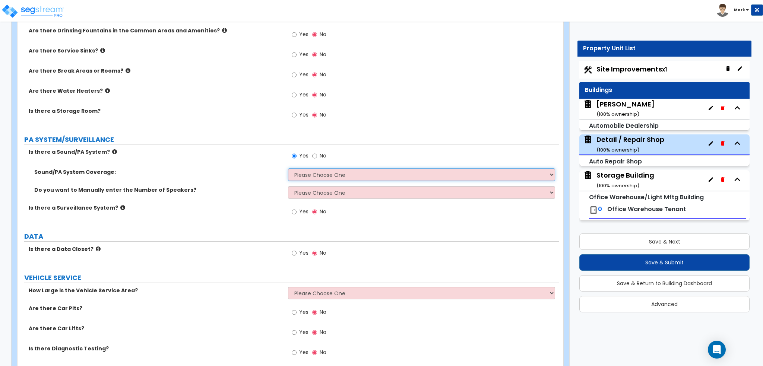
select select "1"
click at [288, 168] on select "Please Choose One All Areas Enter Percent Coverage" at bounding box center [421, 174] width 267 height 13
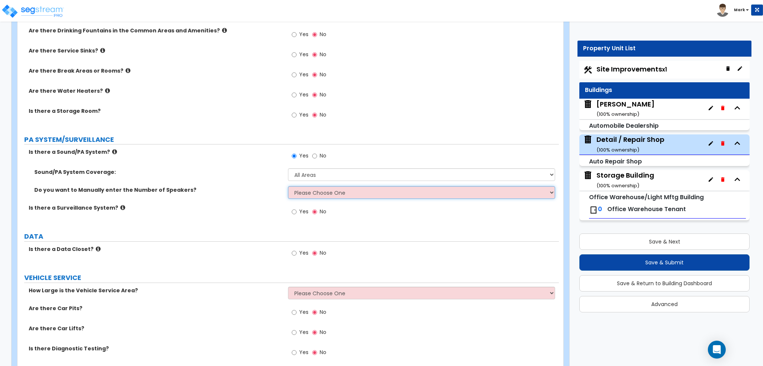
click at [310, 186] on select "Please Choose One No, Please Estimate for me Yes, I want to enter the Number of…" at bounding box center [421, 192] width 267 height 13
select select "1"
click at [288, 186] on select "Please Choose One No, Please Estimate for me Yes, I want to enter the Number of…" at bounding box center [421, 192] width 267 height 13
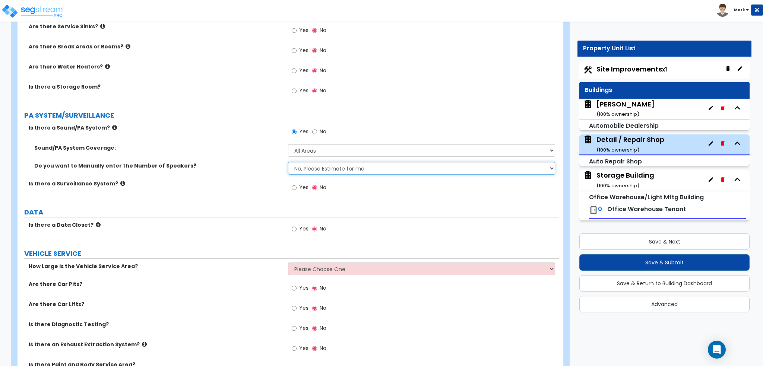
scroll to position [1677, 0]
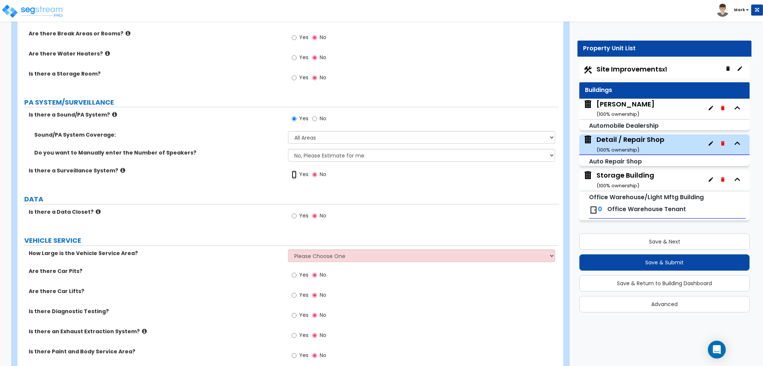
click at [292, 171] on input "Yes" at bounding box center [294, 175] width 5 height 8
radio input "true"
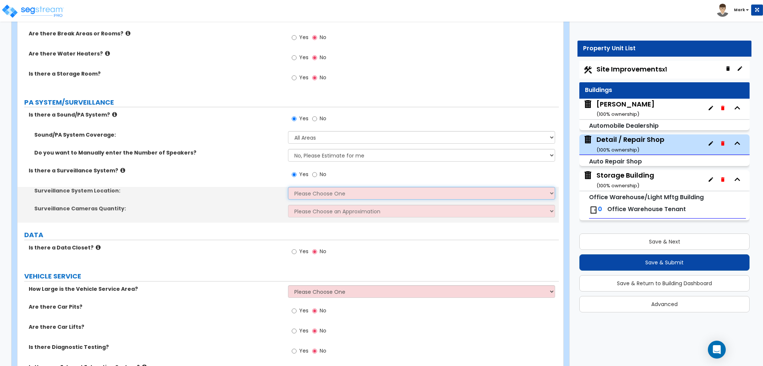
click at [314, 187] on select "Please Choose One Inside the Building Outside the Building Both Inside & Outside" at bounding box center [421, 193] width 267 height 13
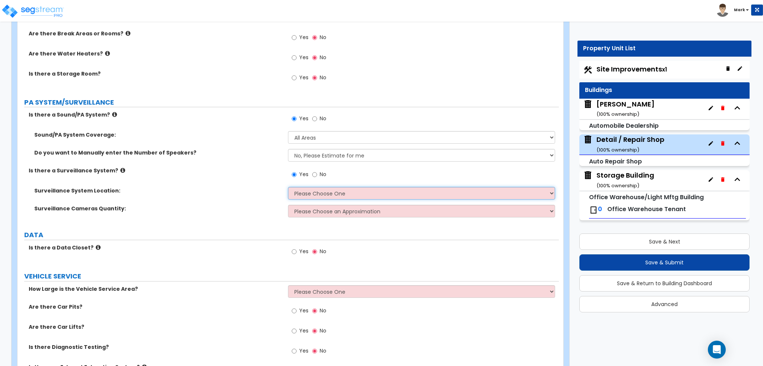
select select "3"
click at [288, 187] on select "Please Choose One Inside the Building Outside the Building Both Inside & Outside" at bounding box center [421, 193] width 267 height 13
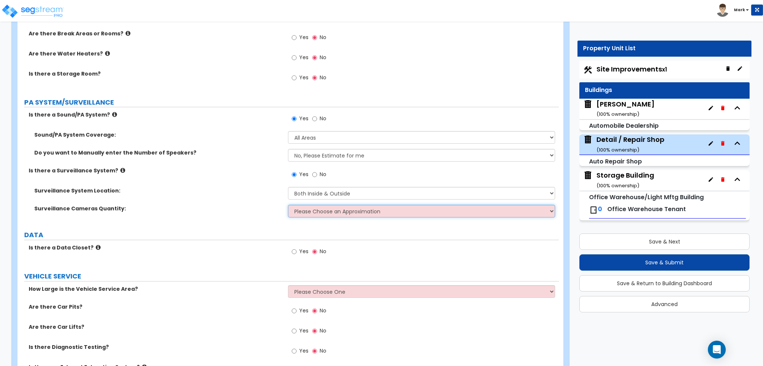
click at [311, 207] on select "Please Choose an Approximation Barely Noticed Any Noticed a Couple Frequently S…" at bounding box center [421, 211] width 267 height 13
select select "3"
click at [288, 205] on select "Please Choose an Approximation Barely Noticed Any Noticed a Couple Frequently S…" at bounding box center [421, 211] width 267 height 13
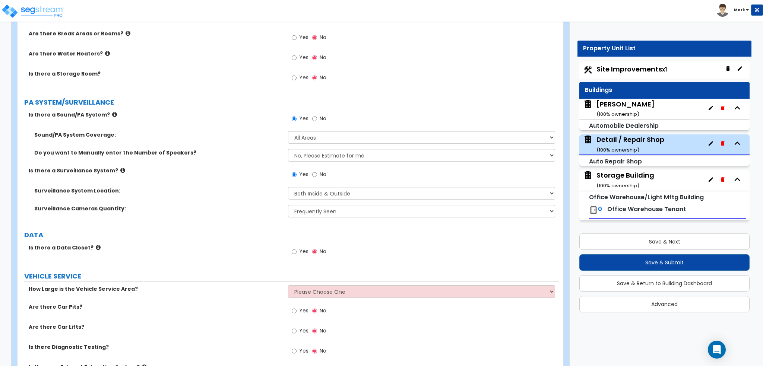
click at [243, 171] on div "Is there a Surveillance System? Yes No" at bounding box center [288, 177] width 541 height 20
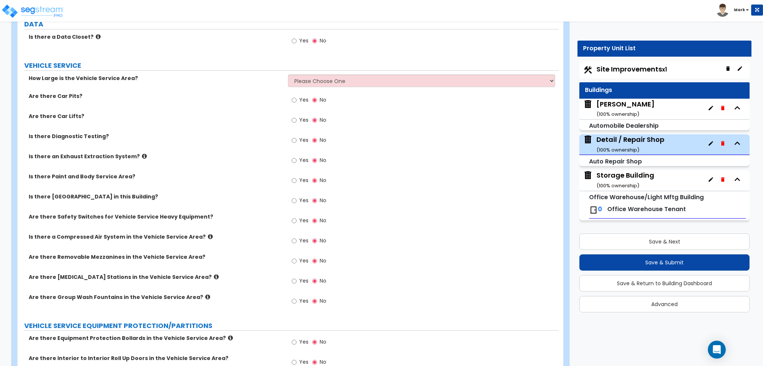
scroll to position [1900, 0]
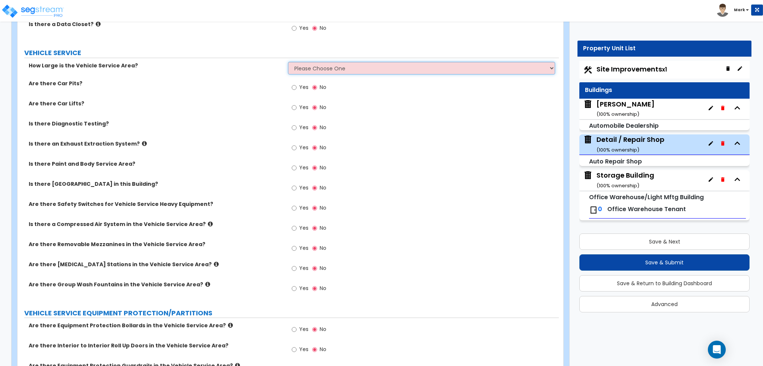
click at [296, 62] on select "Please Choose One I want to Enter Square Footage I want to Enter Percentage" at bounding box center [421, 68] width 267 height 13
select select "2"
click at [288, 62] on select "Please Choose One I want to Enter Square Footage I want to Enter Percentage" at bounding box center [421, 68] width 267 height 13
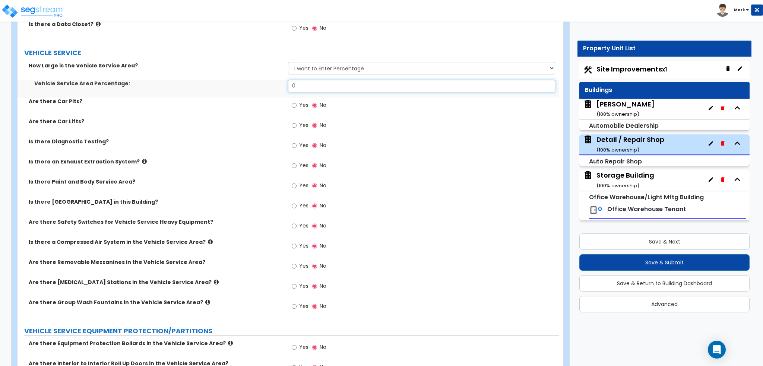
drag, startPoint x: 319, startPoint y: 80, endPoint x: 286, endPoint y: 80, distance: 32.8
click at [286, 80] on div "Vehicle Service Area Percentage: 0" at bounding box center [288, 89] width 541 height 18
type input "95"
click at [286, 80] on div "Vehicle Service Area Percentage: 95" at bounding box center [288, 89] width 541 height 18
click at [297, 121] on input "Yes" at bounding box center [294, 125] width 5 height 8
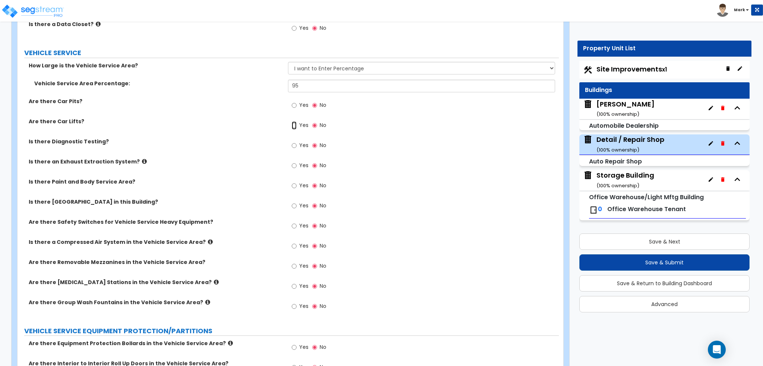
radio input "true"
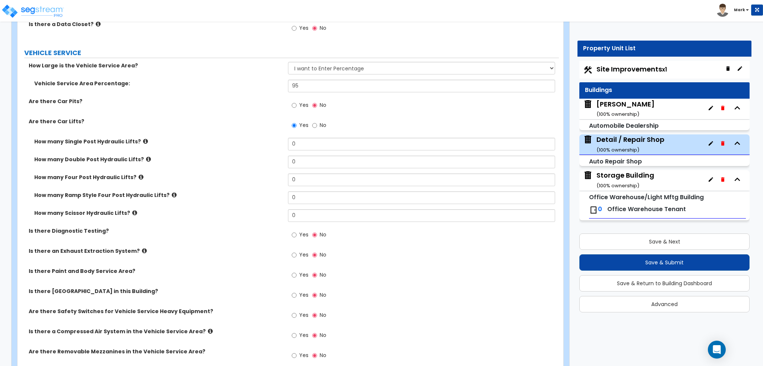
click at [143, 139] on icon at bounding box center [145, 142] width 5 height 6
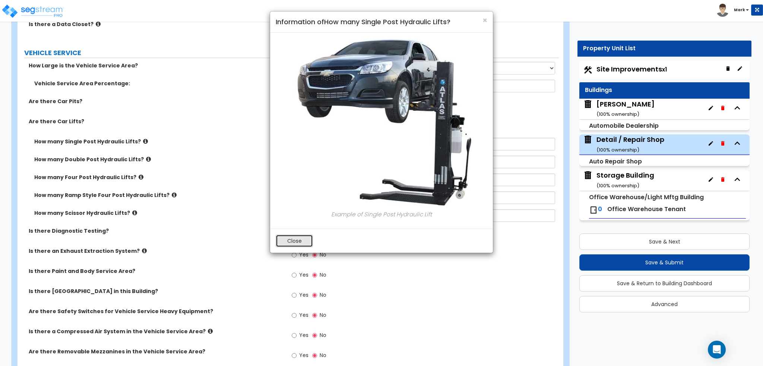
click at [284, 242] on button "Close" at bounding box center [294, 241] width 37 height 13
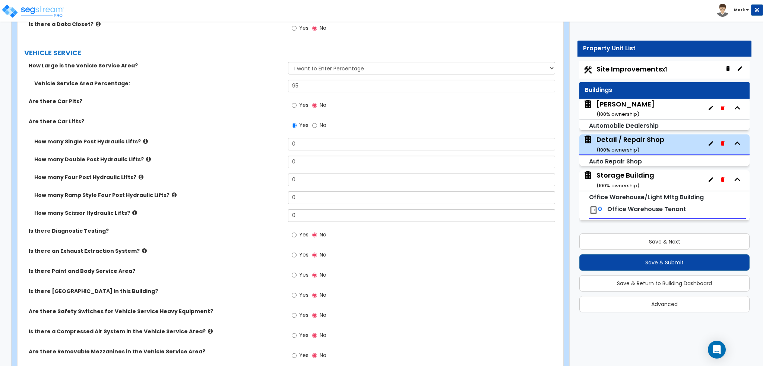
click at [146, 156] on icon at bounding box center [148, 159] width 5 height 6
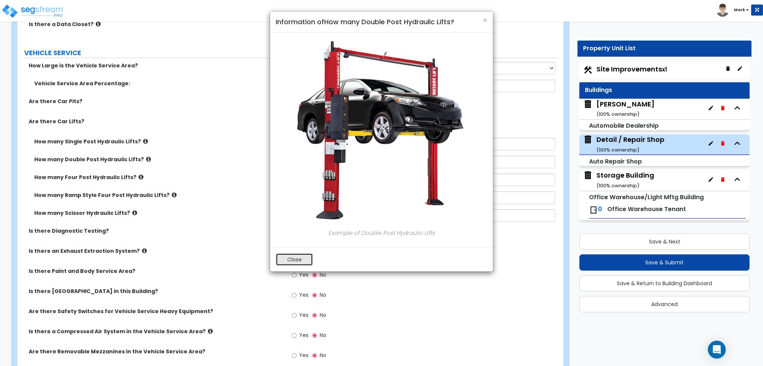
click at [279, 265] on button "Close" at bounding box center [294, 259] width 37 height 13
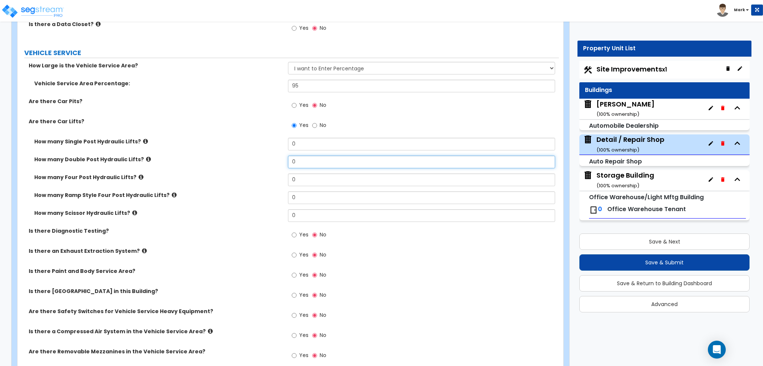
click at [307, 156] on input "0" at bounding box center [421, 162] width 267 height 13
type input "7"
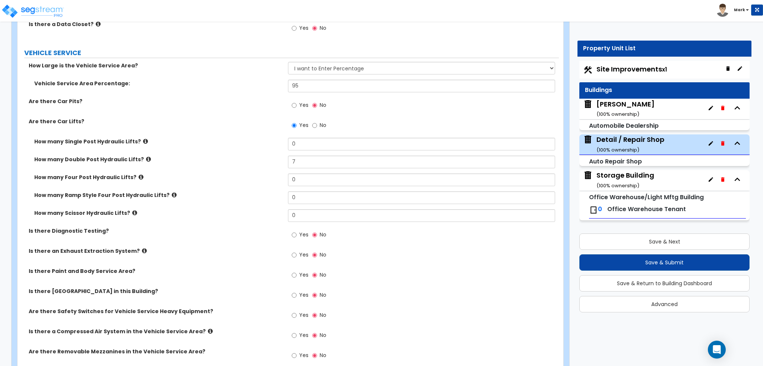
click at [230, 159] on div "How many Double Post Hydraulic Lifts? 7" at bounding box center [288, 165] width 541 height 18
click at [165, 180] on div "How many Four Post Hydraulic Lifts? 0" at bounding box center [288, 183] width 541 height 18
click at [172, 192] on icon at bounding box center [174, 195] width 5 height 6
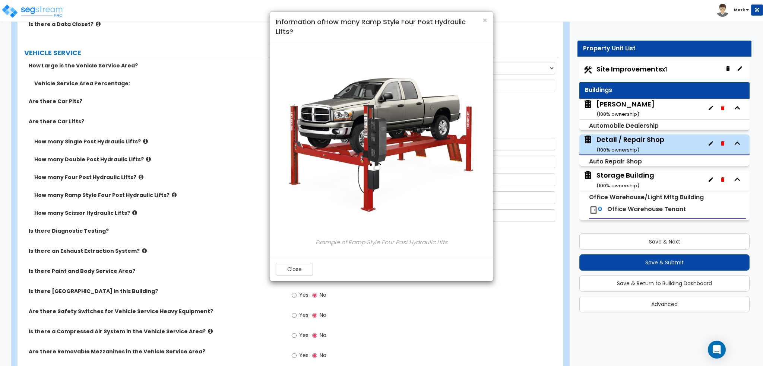
click at [300, 284] on div "× Information of How many Ramp Style Four Post Hydraulic Lifts? Example of Ramp…" at bounding box center [381, 183] width 763 height 366
click at [296, 271] on button "Close" at bounding box center [294, 269] width 37 height 13
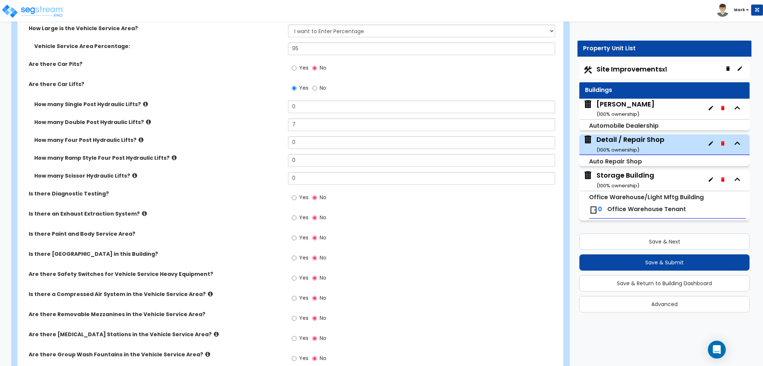
scroll to position [1975, 0]
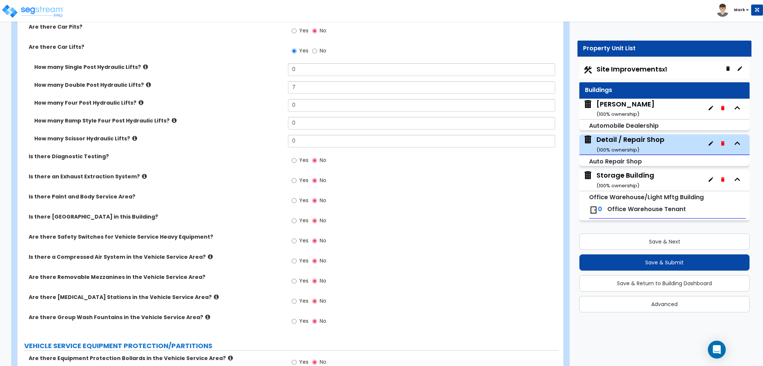
click at [142, 174] on icon at bounding box center [144, 177] width 5 height 6
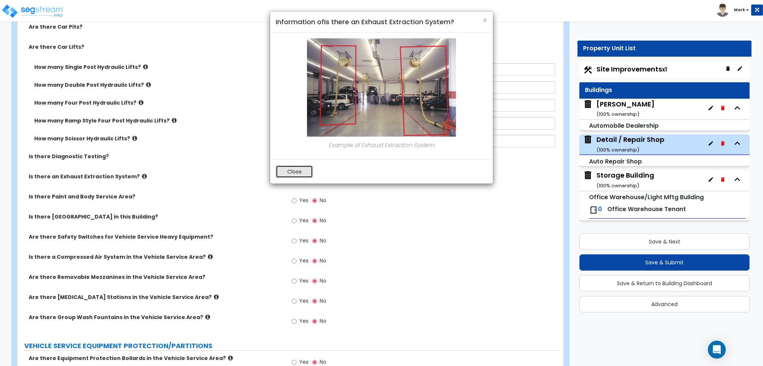
click at [297, 171] on button "Close" at bounding box center [294, 171] width 37 height 13
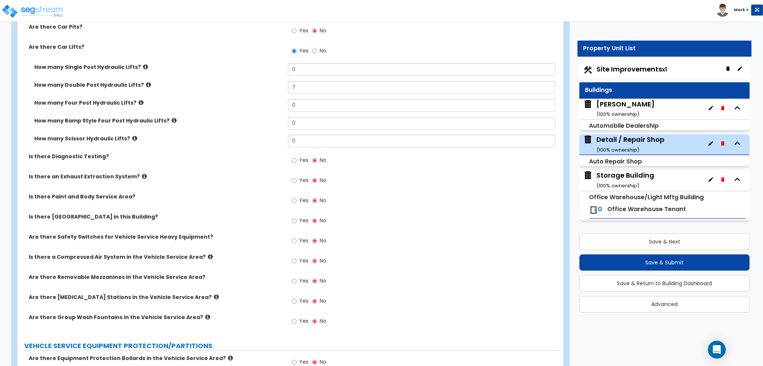
click at [298, 195] on label "Yes" at bounding box center [300, 201] width 17 height 13
click at [297, 197] on input "Yes" at bounding box center [294, 201] width 5 height 8
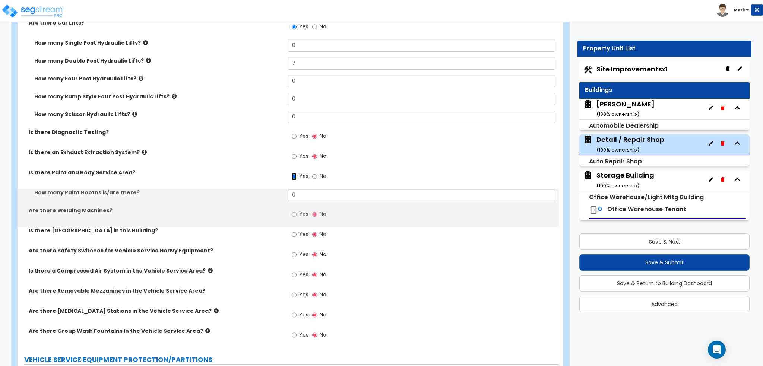
scroll to position [2012, 0]
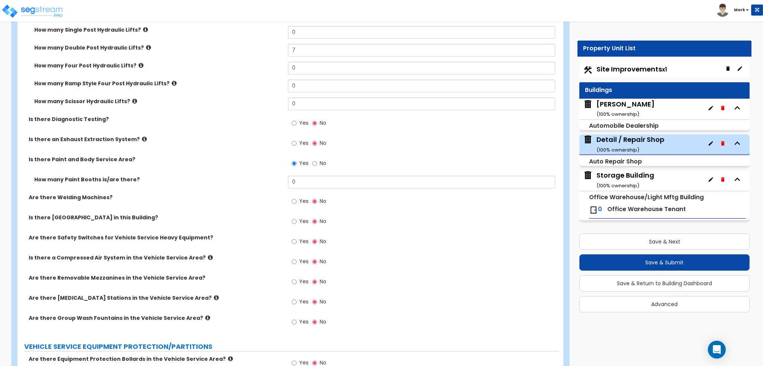
click at [319, 158] on label "No" at bounding box center [319, 164] width 14 height 13
click at [317, 159] on input "No" at bounding box center [314, 163] width 5 height 8
radio input "false"
radio input "true"
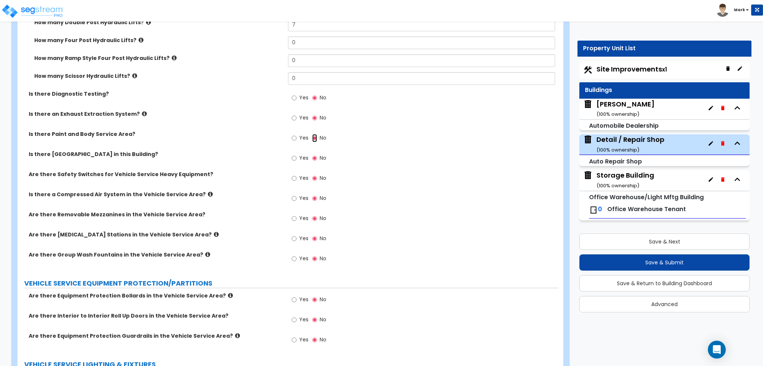
scroll to position [2049, 0]
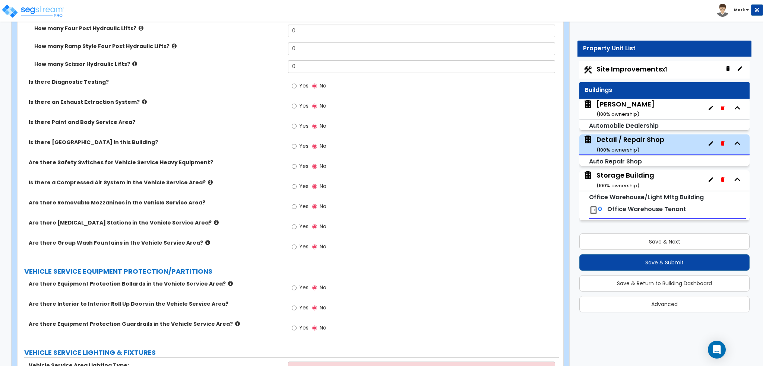
click at [208, 180] on icon at bounding box center [210, 183] width 5 height 6
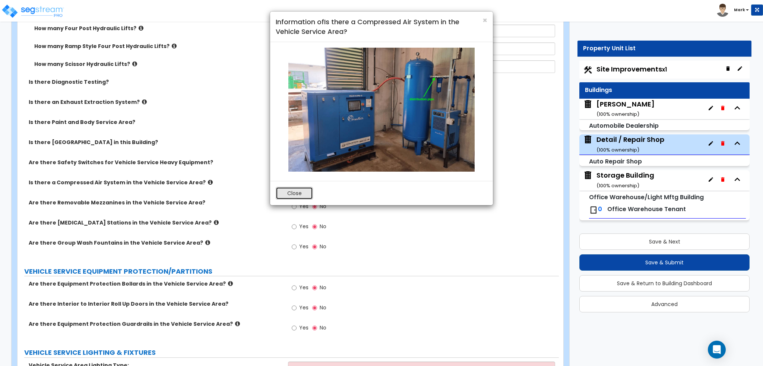
click at [288, 189] on button "Close" at bounding box center [294, 193] width 37 height 13
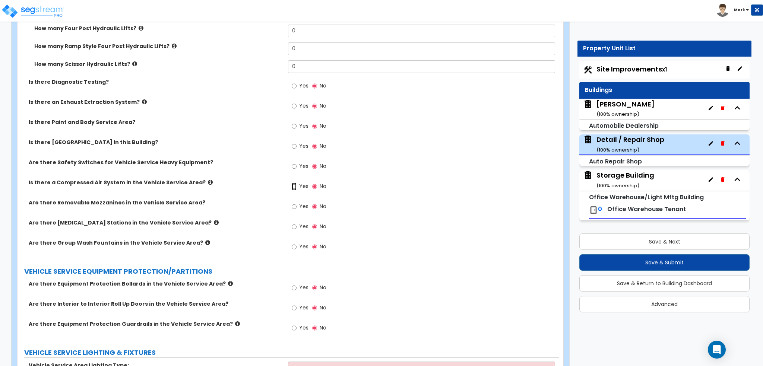
click at [292, 183] on input "Yes" at bounding box center [294, 187] width 5 height 8
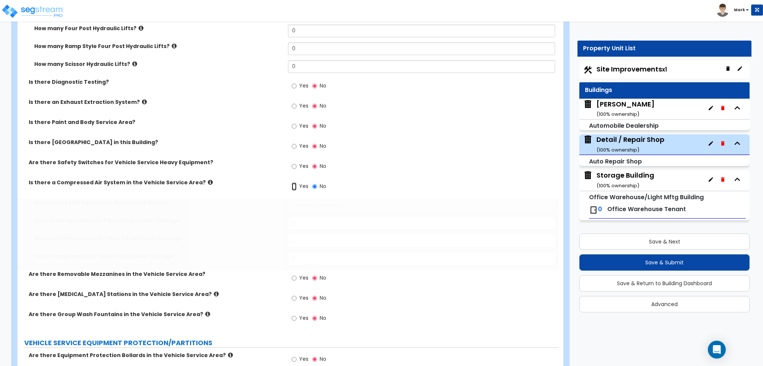
radio input "true"
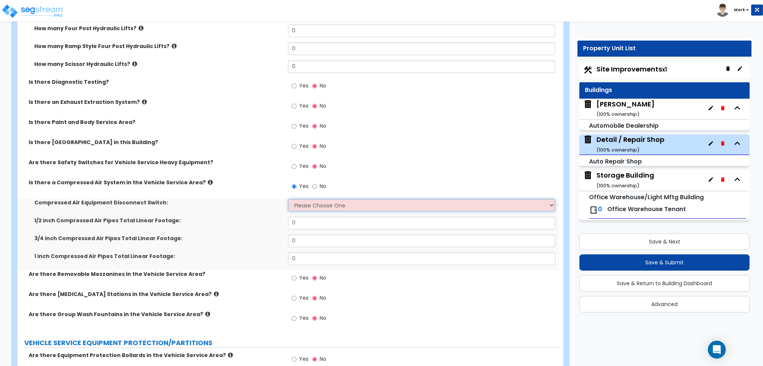
click at [300, 199] on select "Please Choose One 30-Amp 60-Amp 100-Amp 200-Amp" at bounding box center [421, 205] width 267 height 13
click at [176, 139] on div "Is there Wash Bay in this Building? Yes No" at bounding box center [288, 149] width 541 height 20
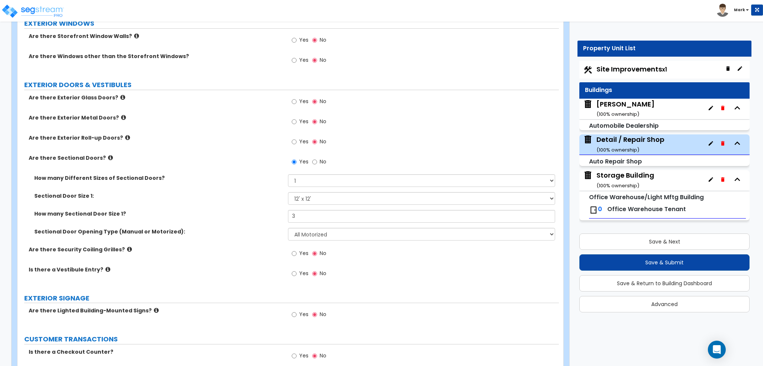
scroll to position [745, 0]
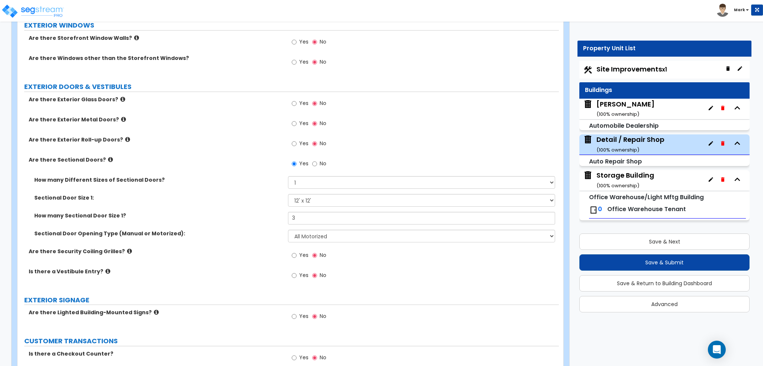
click at [301, 120] on span "Yes" at bounding box center [303, 123] width 9 height 7
click at [297, 120] on input "Yes" at bounding box center [294, 124] width 5 height 8
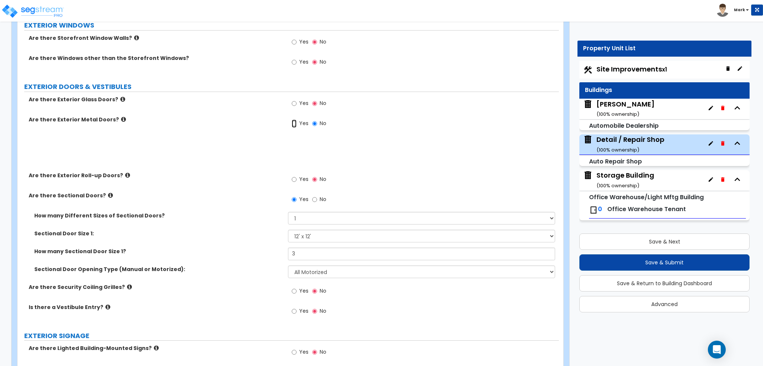
radio input "true"
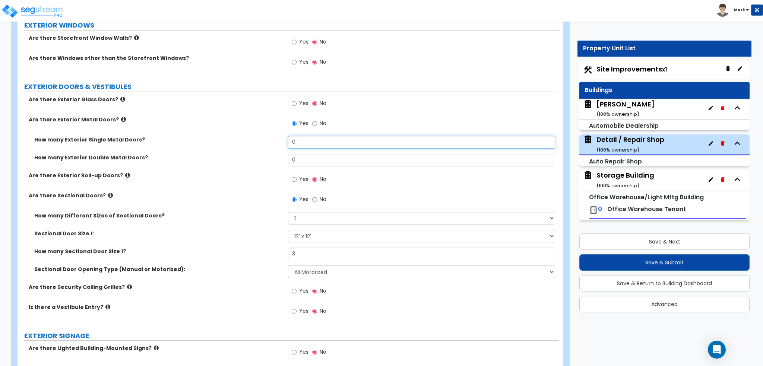
drag, startPoint x: 309, startPoint y: 134, endPoint x: 272, endPoint y: 134, distance: 36.5
click at [272, 136] on div "How many Exterior Single Metal Doors? 0" at bounding box center [288, 145] width 541 height 18
type input "2"
click at [272, 136] on label "How many Exterior Single Metal Doors?" at bounding box center [158, 139] width 248 height 7
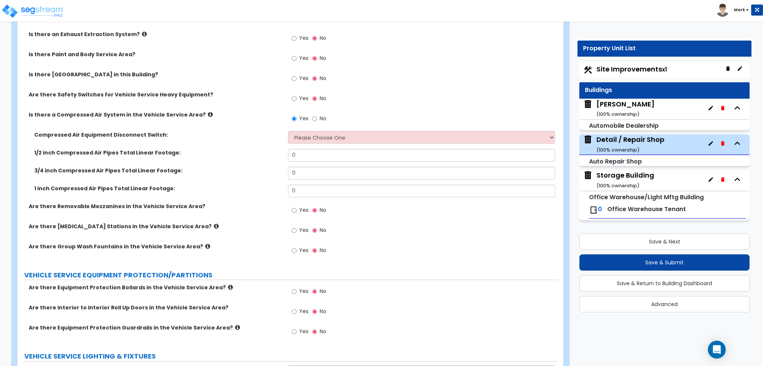
scroll to position [2161, 0]
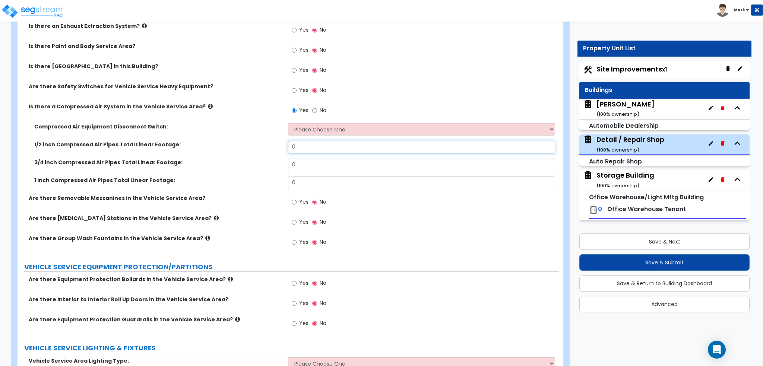
drag, startPoint x: 308, startPoint y: 134, endPoint x: 227, endPoint y: 135, distance: 81.2
click at [227, 141] on div "1/2 inch Compressed Air Pipes Total Linear Footage: 0" at bounding box center [288, 150] width 541 height 18
type input "450"
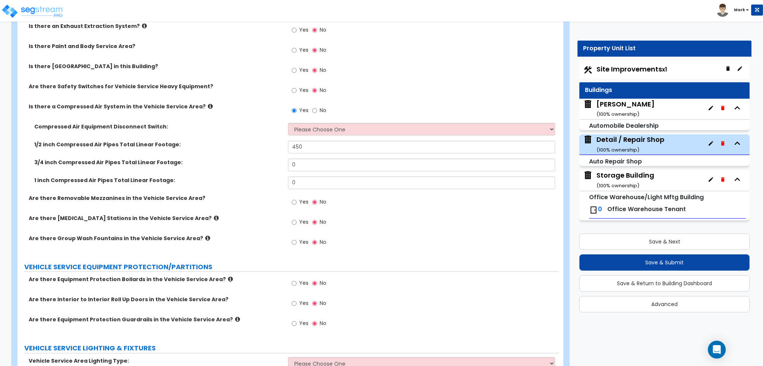
click at [221, 177] on label "1 inch Compressed Air Pipes Total Linear Footage:" at bounding box center [158, 180] width 248 height 7
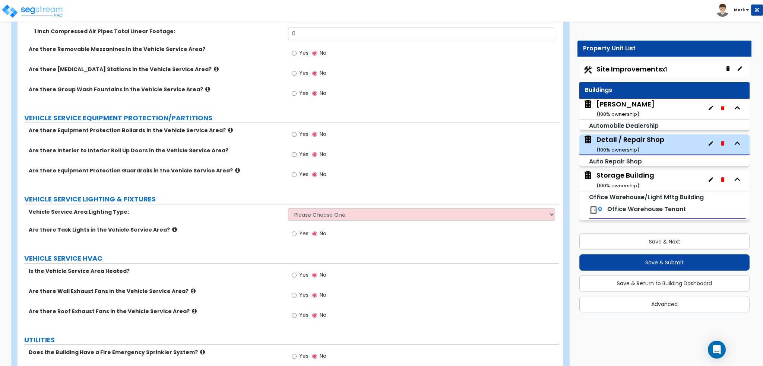
scroll to position [2347, 0]
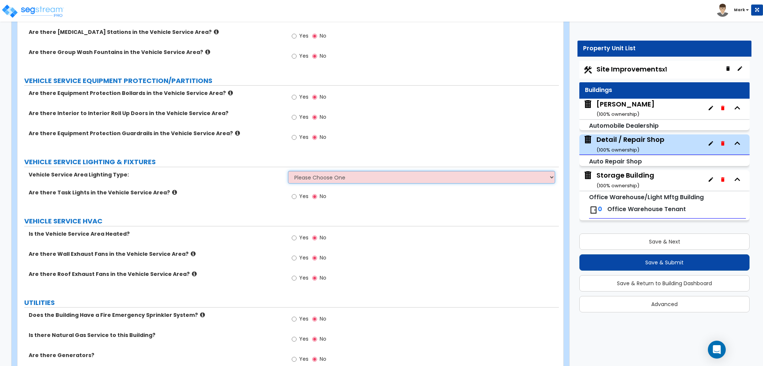
click at [289, 173] on select "Please Choose One LED Fluorescent Metal halide" at bounding box center [421, 177] width 267 height 13
select select "1"
click at [288, 171] on select "Please Choose One LED Fluorescent Metal halide" at bounding box center [421, 177] width 267 height 13
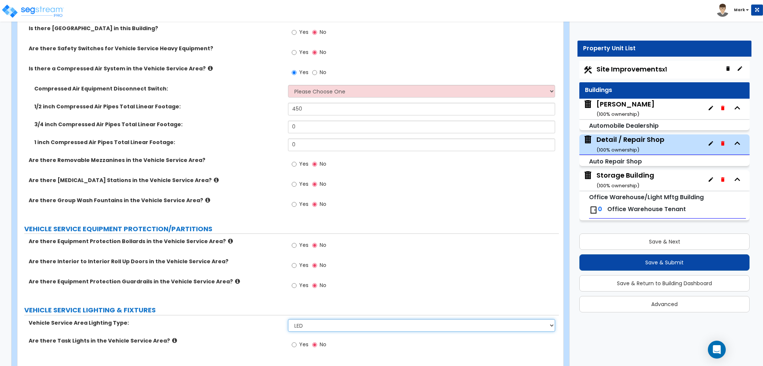
scroll to position [2198, 0]
click at [300, 88] on select "Please Choose One 30-Amp 60-Amp 100-Amp 200-Amp" at bounding box center [421, 92] width 267 height 13
click at [288, 86] on select "Please Choose One 30-Amp 60-Amp 100-Amp 200-Amp" at bounding box center [421, 92] width 267 height 13
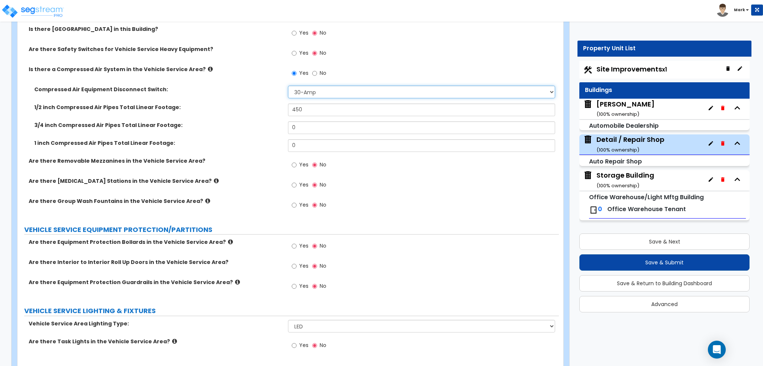
click at [301, 86] on select "Please Choose One 30-Amp 60-Amp 100-Amp 200-Amp" at bounding box center [421, 92] width 267 height 13
click at [325, 86] on select "Please Choose One 30-Amp 60-Amp 100-Amp 200-Amp" at bounding box center [421, 92] width 267 height 13
select select "2"
click at [288, 86] on select "Please Choose One 30-Amp 60-Amp 100-Amp 200-Amp" at bounding box center [421, 92] width 267 height 13
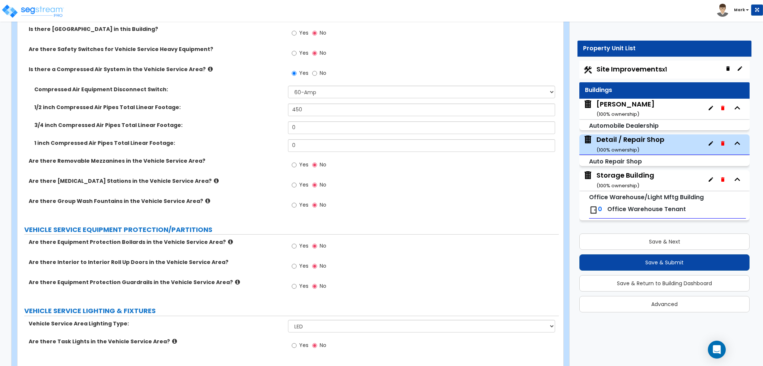
click at [250, 126] on div "3/4 inch Compressed Air Pipes Total Linear Footage: 0" at bounding box center [288, 130] width 541 height 18
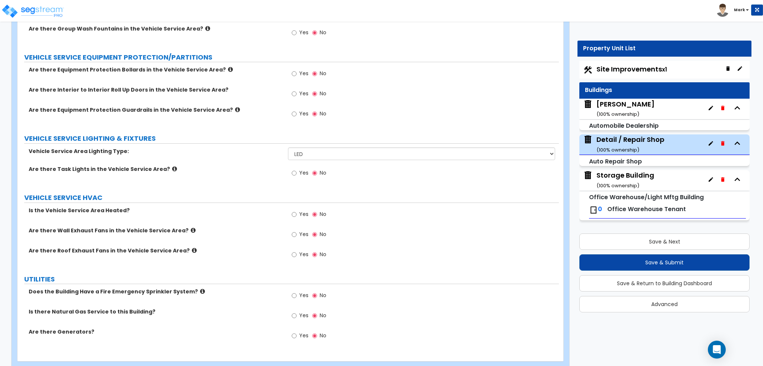
scroll to position [2378, 0]
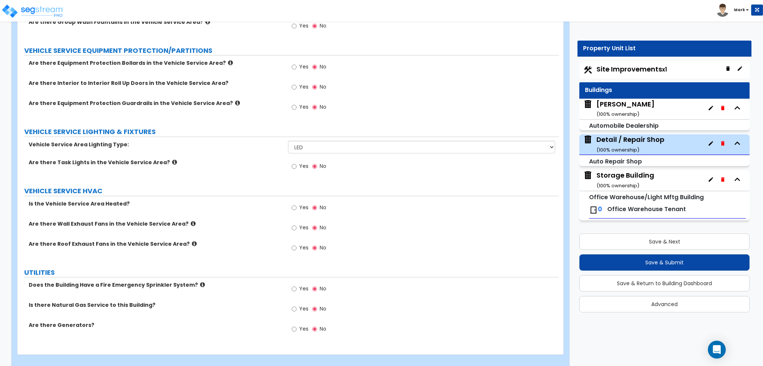
click at [302, 224] on span "Yes" at bounding box center [303, 227] width 9 height 7
click at [297, 224] on input "Yes" at bounding box center [294, 228] width 5 height 8
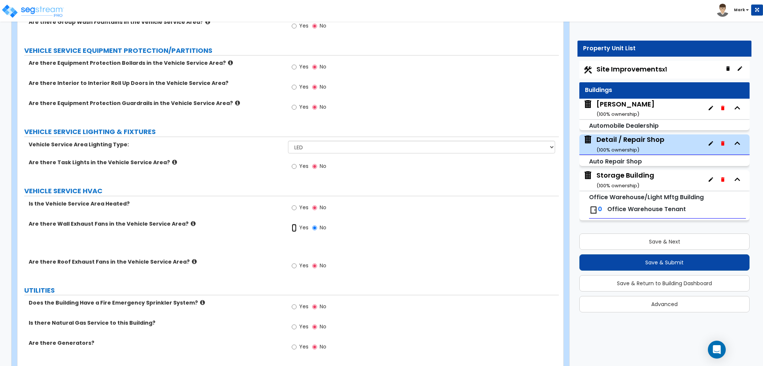
radio input "true"
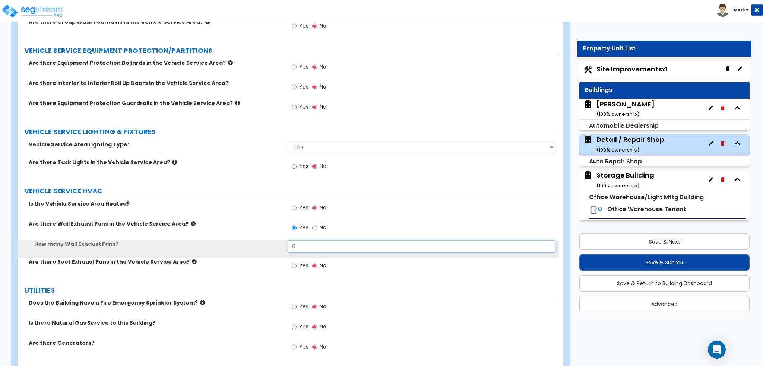
drag, startPoint x: 311, startPoint y: 235, endPoint x: 241, endPoint y: 237, distance: 69.3
click at [241, 240] on div "How many Wall Exhaust Fans? 0" at bounding box center [288, 249] width 541 height 18
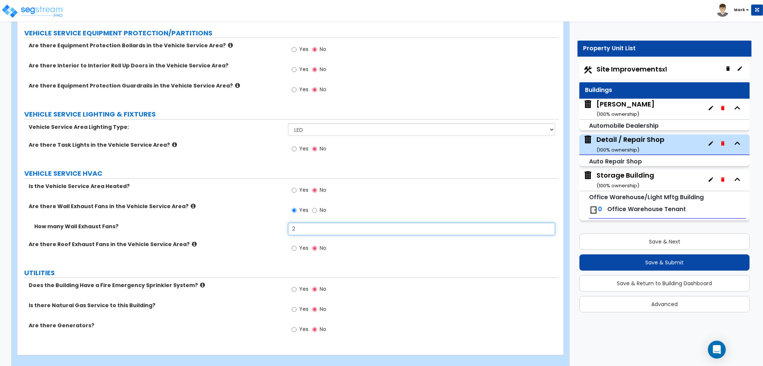
scroll to position [2395, 0]
type input "2"
click at [229, 222] on label "How many Wall Exhaust Fans?" at bounding box center [158, 225] width 248 height 7
click at [300, 186] on span "Yes" at bounding box center [303, 189] width 9 height 7
click at [297, 186] on input "Yes" at bounding box center [294, 190] width 5 height 8
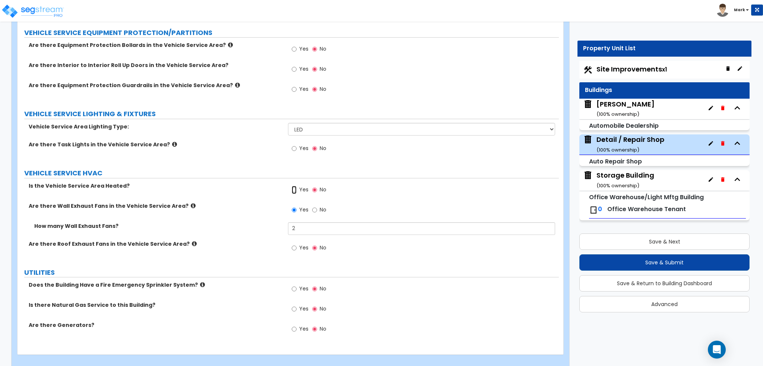
radio input "true"
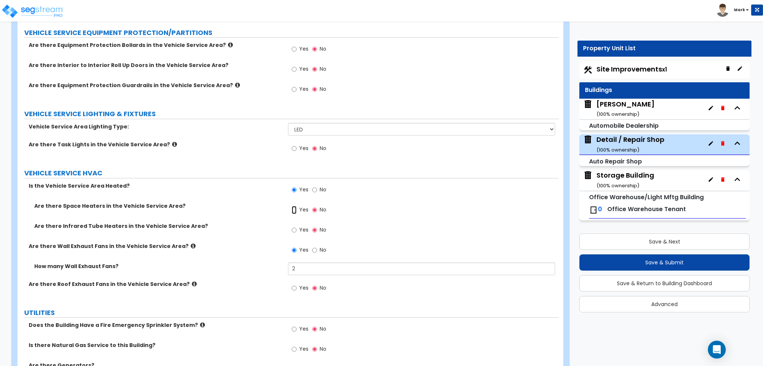
click at [297, 206] on input "Yes" at bounding box center [294, 210] width 5 height 8
radio input "true"
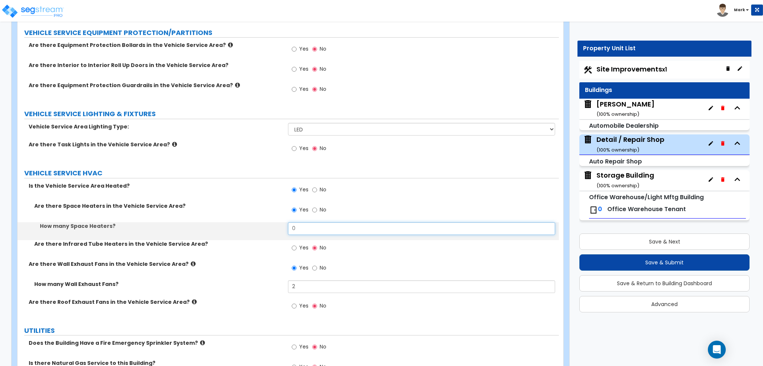
drag, startPoint x: 314, startPoint y: 220, endPoint x: 263, endPoint y: 222, distance: 51.5
click at [263, 222] on div "How many Space Heaters? 0" at bounding box center [288, 231] width 541 height 18
type input "2"
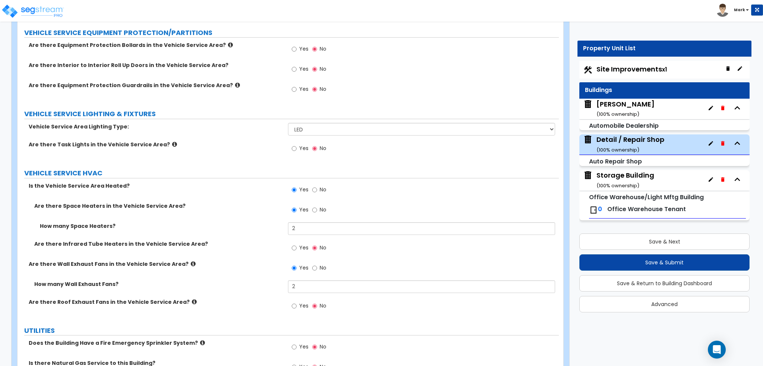
click at [196, 226] on div "How many Space Heaters? 2" at bounding box center [288, 231] width 541 height 18
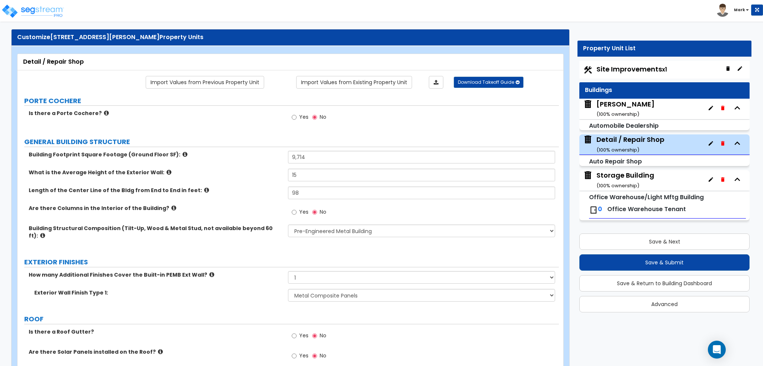
scroll to position [0, 0]
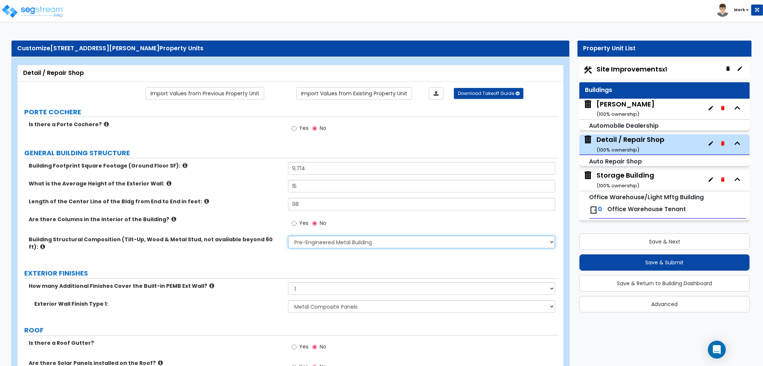
click at [301, 240] on select "Please Choose One Pre-Engineered Metal Building Tilt-up Wall Construction Reinf…" at bounding box center [421, 242] width 267 height 13
click at [247, 223] on div "Are there Columns in the Interior of the Building? Yes No" at bounding box center [288, 226] width 541 height 20
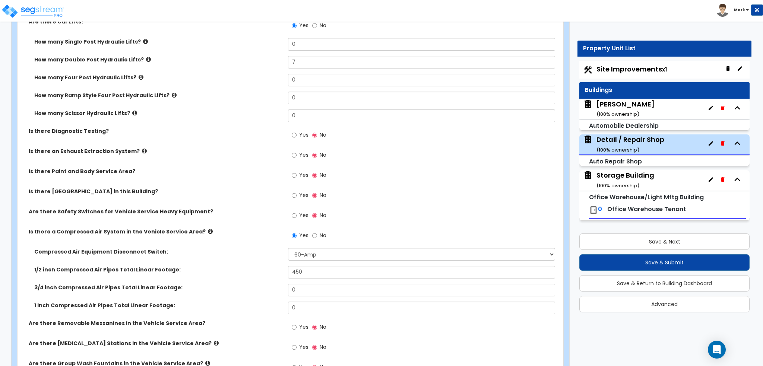
scroll to position [2049, 0]
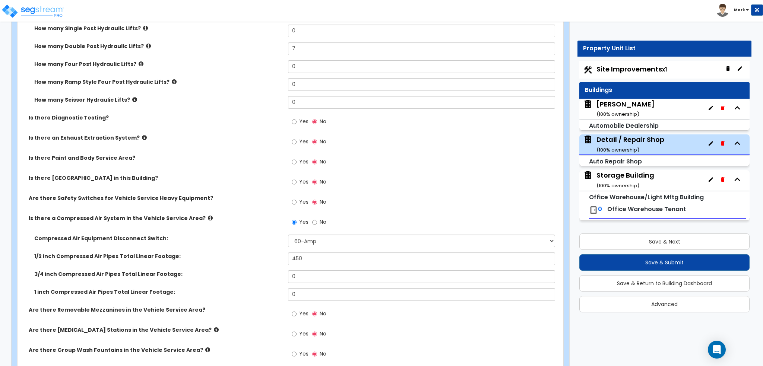
click at [142, 135] on icon at bounding box center [144, 138] width 5 height 6
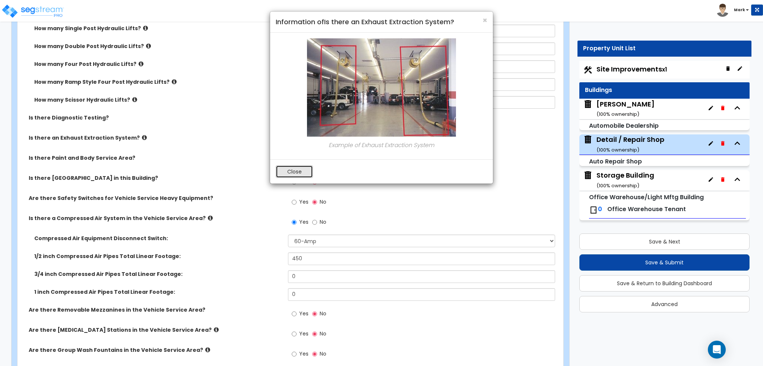
click at [280, 173] on button "Close" at bounding box center [294, 171] width 37 height 13
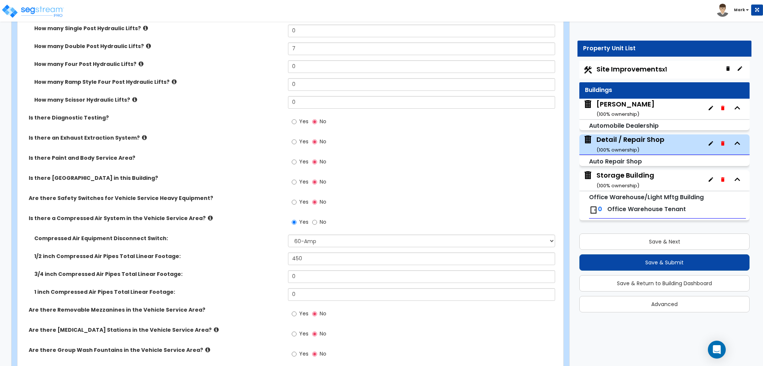
scroll to position [2087, 0]
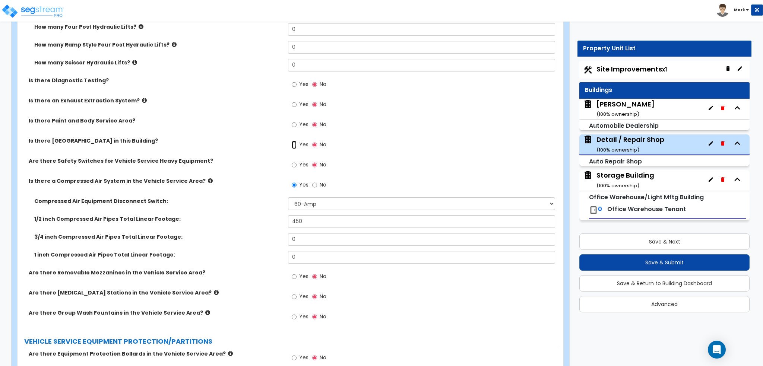
click at [296, 141] on input "Yes" at bounding box center [294, 145] width 5 height 8
radio input "true"
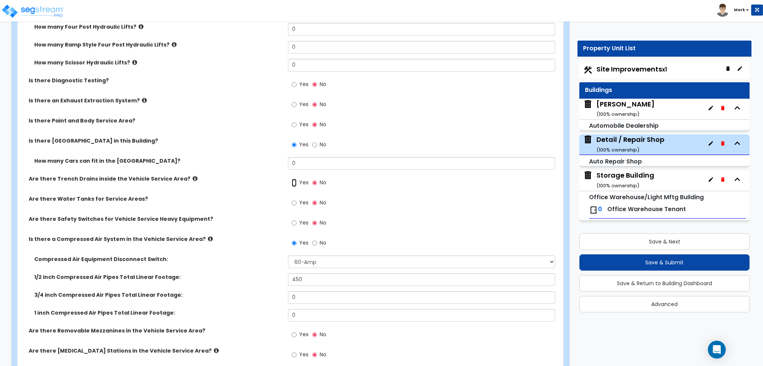
click at [293, 179] on input "Yes" at bounding box center [294, 183] width 5 height 8
radio input "true"
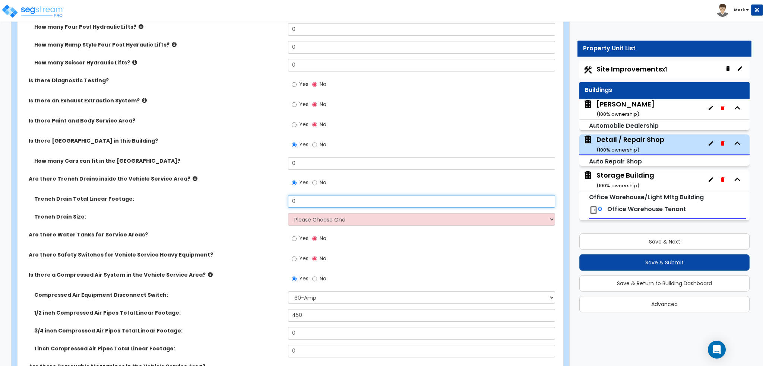
drag, startPoint x: 323, startPoint y: 190, endPoint x: 205, endPoint y: 191, distance: 118.9
click at [205, 195] on div "Trench Drain Total Linear Footage: 0" at bounding box center [288, 204] width 541 height 18
type input "70"
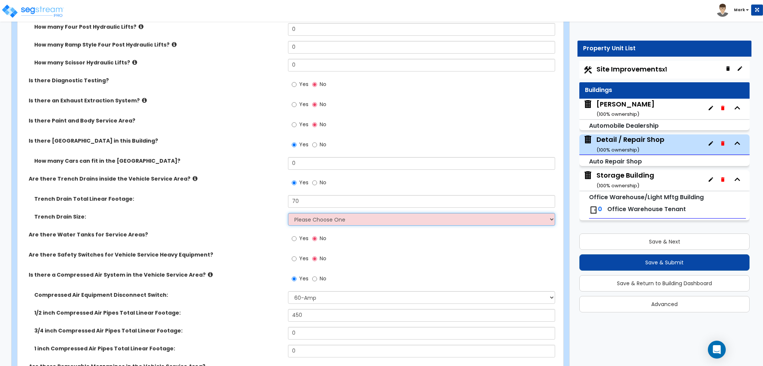
click at [298, 214] on select "Please Choose One 4" 8" 12"" at bounding box center [421, 219] width 267 height 13
click at [288, 213] on select "Please Choose One 4" 8" 12"" at bounding box center [421, 219] width 267 height 13
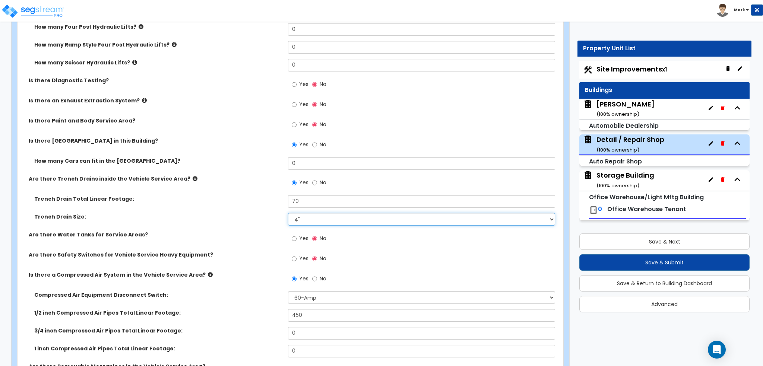
click at [291, 213] on select "Please Choose One 4" 8" 12"" at bounding box center [421, 219] width 267 height 13
click at [288, 213] on select "Please Choose One 4" 8" 12"" at bounding box center [421, 219] width 267 height 13
click at [304, 213] on select "Please Choose One 4" 8" 12"" at bounding box center [421, 219] width 267 height 13
select select "2"
click at [288, 213] on select "Please Choose One 4" 8" 12"" at bounding box center [421, 219] width 267 height 13
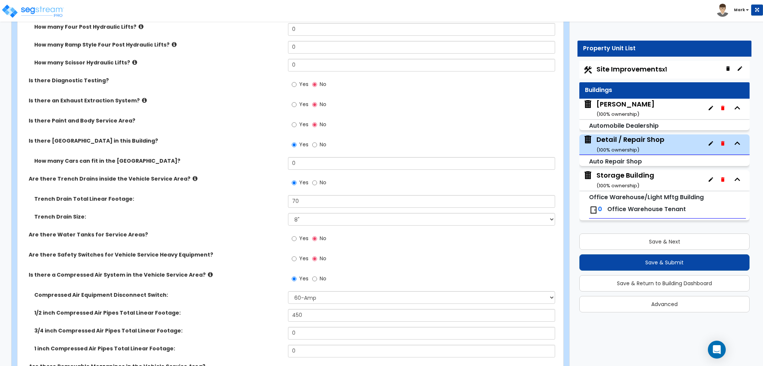
click at [181, 195] on label "Trench Drain Total Linear Footage:" at bounding box center [158, 198] width 248 height 7
click at [193, 176] on icon at bounding box center [195, 179] width 5 height 6
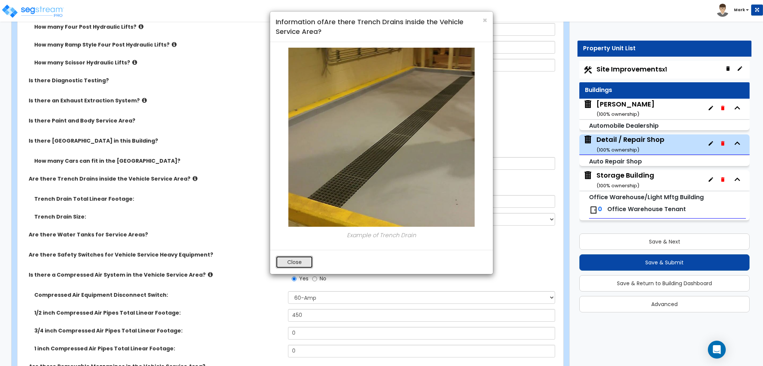
click at [295, 260] on button "Close" at bounding box center [294, 262] width 37 height 13
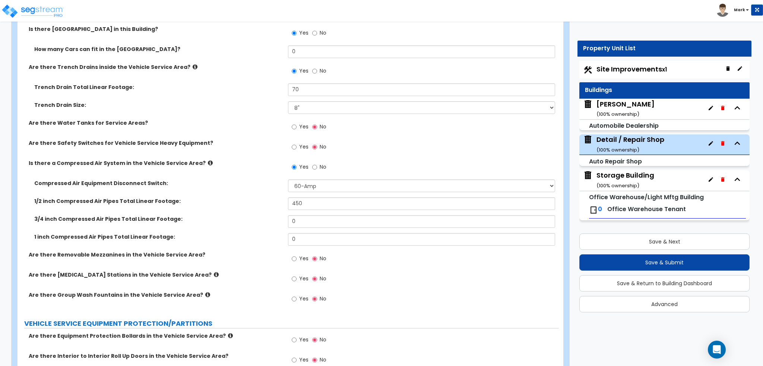
click at [228, 251] on label "Are there Removable Mezzanines in the Vehicle Service Area?" at bounding box center [156, 254] width 254 height 7
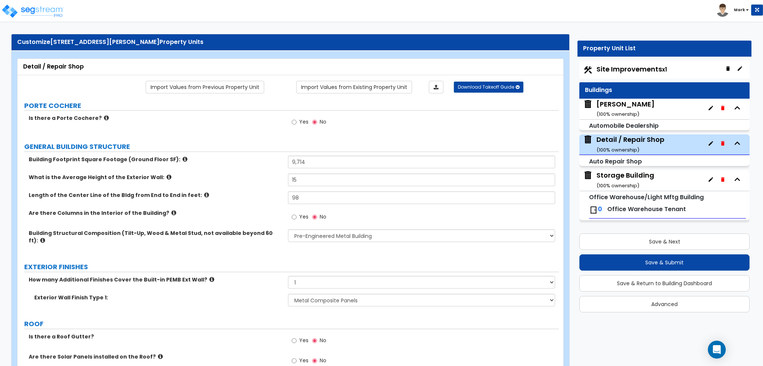
scroll to position [0, 0]
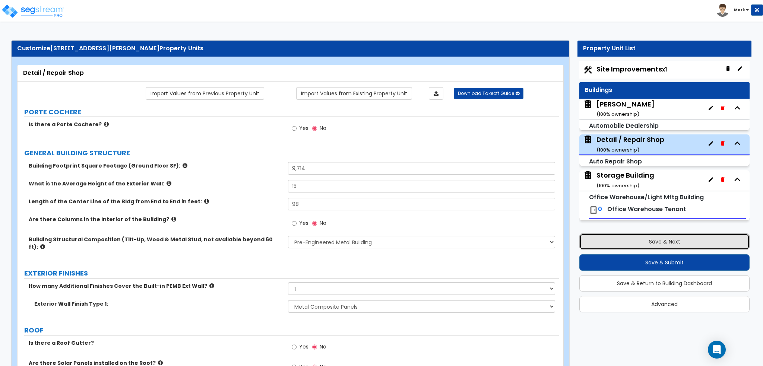
click at [642, 246] on button "Save & Next" at bounding box center [664, 242] width 170 height 16
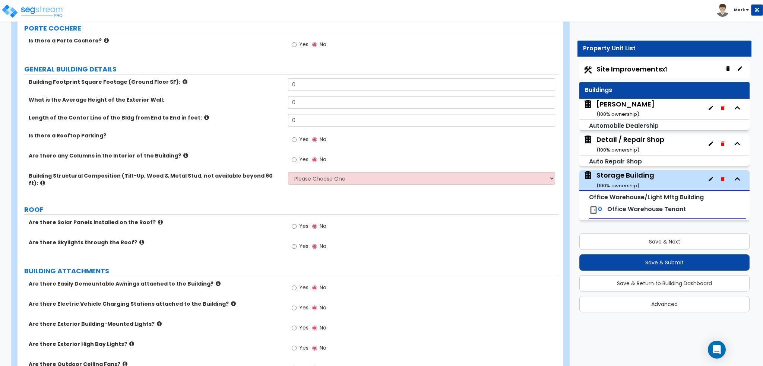
scroll to position [75, 0]
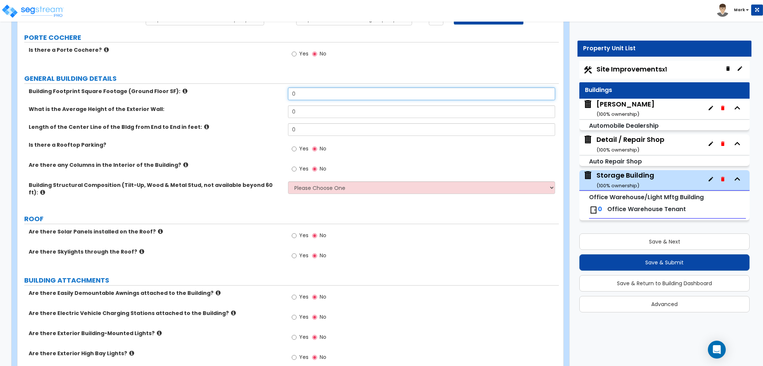
click at [310, 98] on input "0" at bounding box center [421, 94] width 267 height 13
type input "2,670"
drag, startPoint x: 306, startPoint y: 105, endPoint x: 277, endPoint y: 109, distance: 29.3
click at [277, 109] on div "What is the Average Height of the Exterior Wall: 0" at bounding box center [288, 114] width 541 height 18
type input "20"
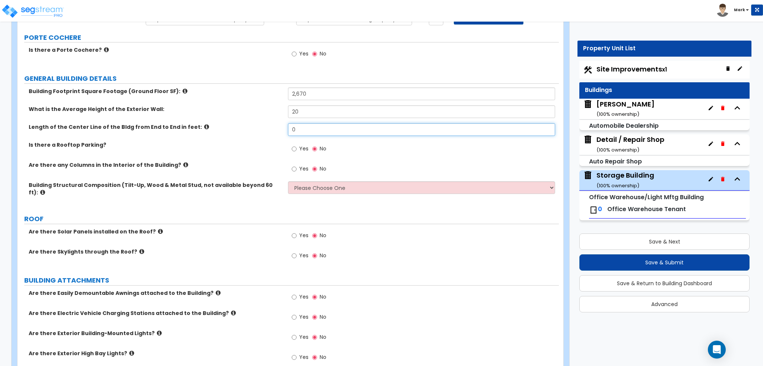
click at [322, 126] on input "0" at bounding box center [421, 129] width 267 height 13
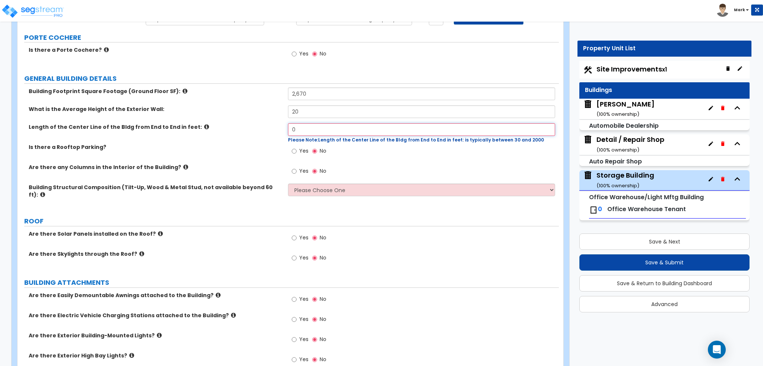
click at [332, 124] on input "0" at bounding box center [421, 129] width 267 height 13
type input "60"
click at [236, 143] on label "Is there a Rooftop Parking?" at bounding box center [156, 146] width 254 height 7
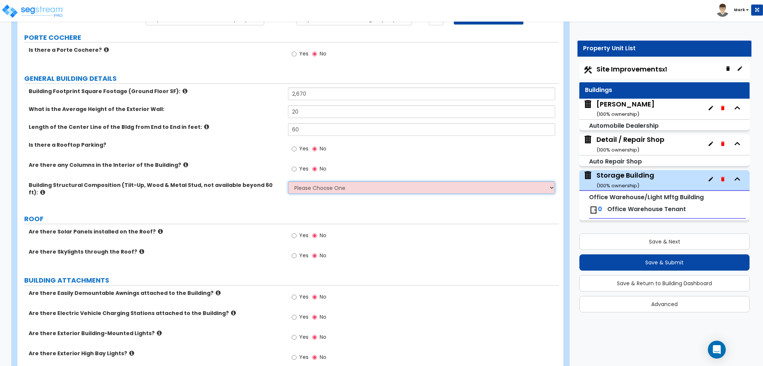
click at [313, 183] on select "Please Choose One Pre-Engineered Metal Building Tilt-up Wall Construction Reinf…" at bounding box center [421, 187] width 267 height 13
select select "1"
click at [288, 181] on select "Please Choose One Pre-Engineered Metal Building Tilt-up Wall Construction Reinf…" at bounding box center [421, 187] width 267 height 13
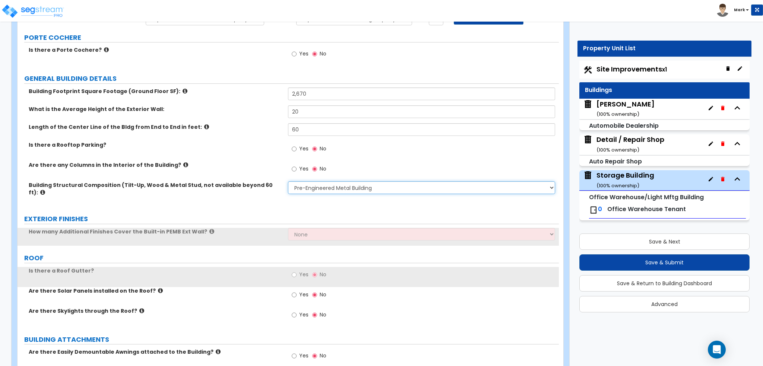
scroll to position [112, 0]
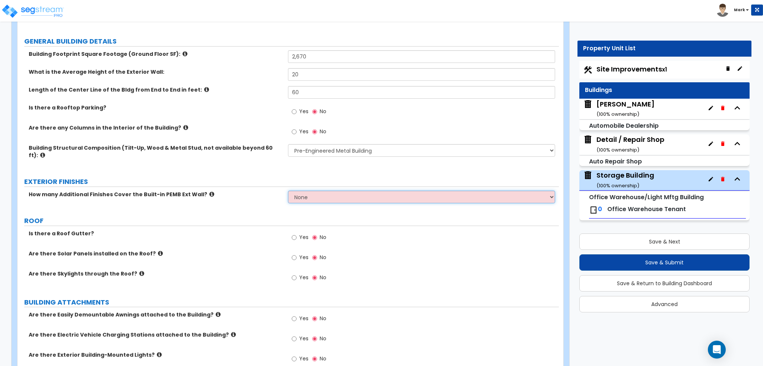
click at [342, 192] on select "None 1 2 3" at bounding box center [421, 197] width 267 height 13
click at [288, 191] on select "None 1 2 3" at bounding box center [421, 197] width 267 height 13
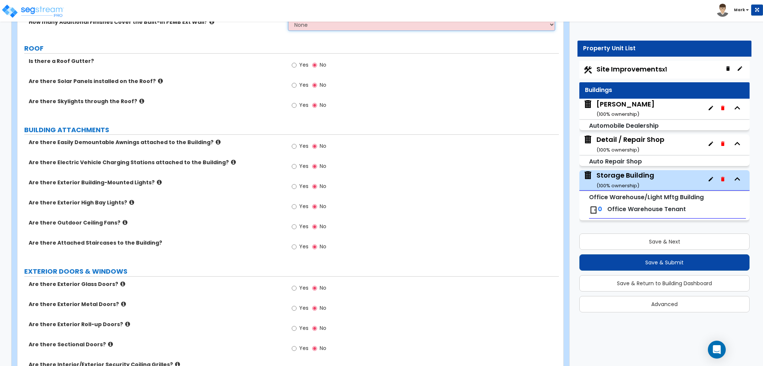
scroll to position [261, 0]
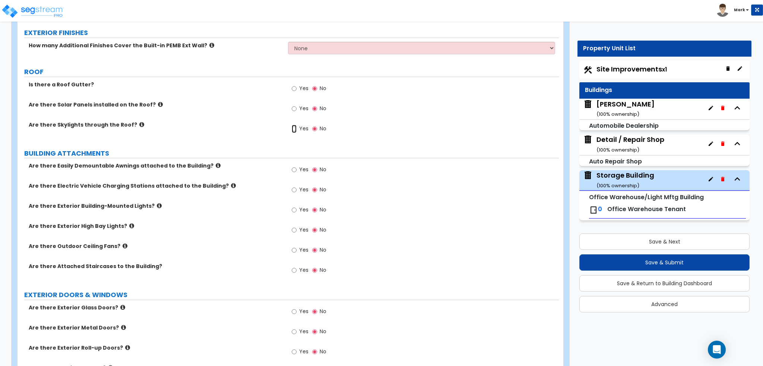
click at [295, 125] on input "Yes" at bounding box center [294, 129] width 5 height 8
radio input "true"
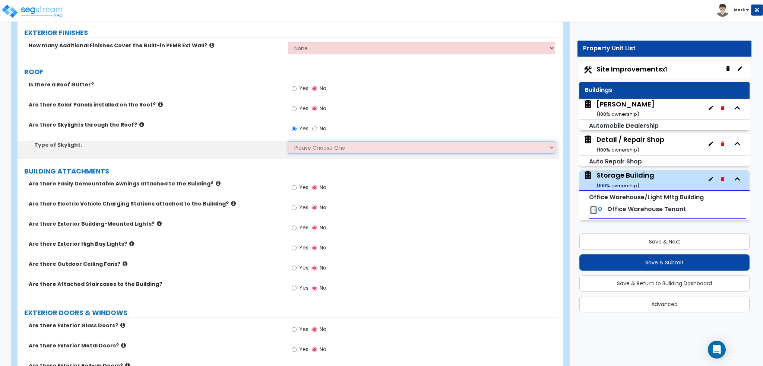
click at [303, 141] on select "Please Choose One Sandwich Panels Fixed Rectangular Glass Barrel Vault Dome Squ…" at bounding box center [421, 147] width 267 height 13
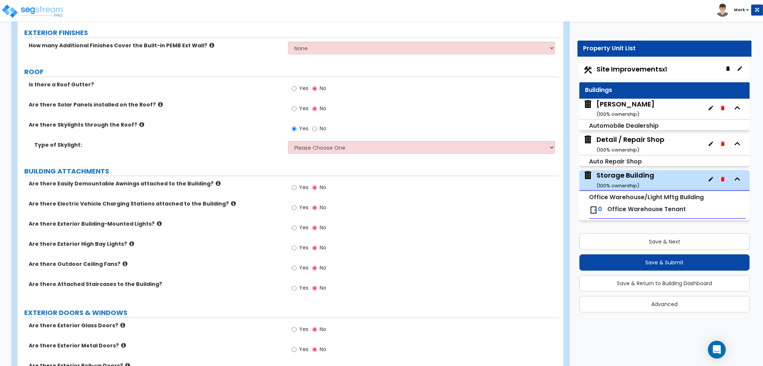
click at [139, 122] on icon at bounding box center [141, 125] width 5 height 6
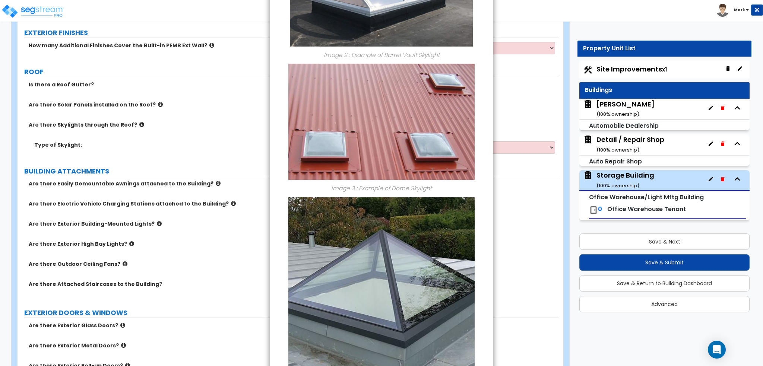
scroll to position [368, 0]
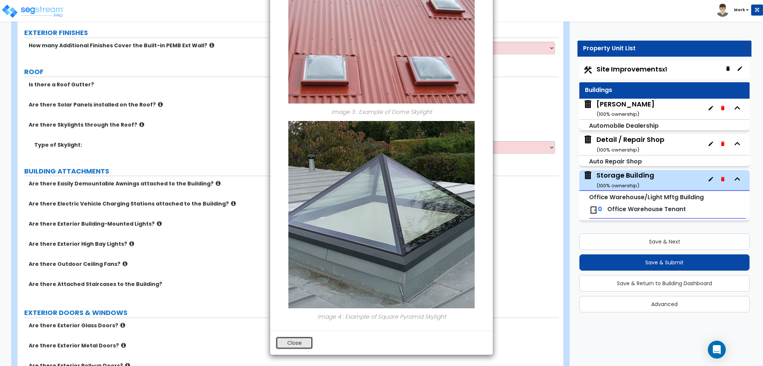
click at [289, 347] on button "Close" at bounding box center [294, 343] width 37 height 13
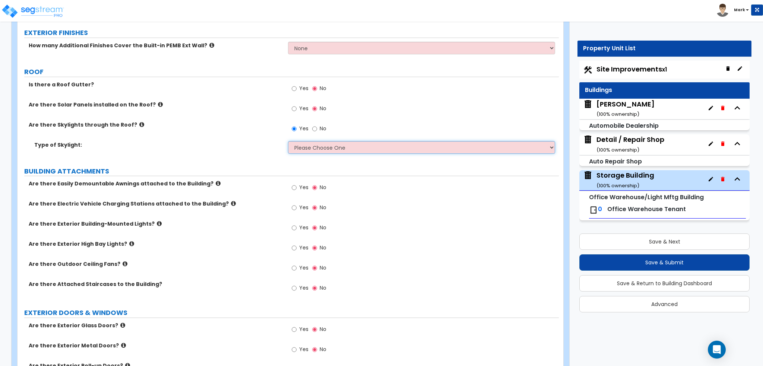
click at [314, 141] on select "Please Choose One Sandwich Panels Fixed Rectangular Glass Barrel Vault Dome Squ…" at bounding box center [421, 147] width 267 height 13
select select "1"
click at [288, 141] on select "Please Choose One Sandwich Panels Fixed Rectangular Glass Barrel Vault Dome Squ…" at bounding box center [421, 147] width 267 height 13
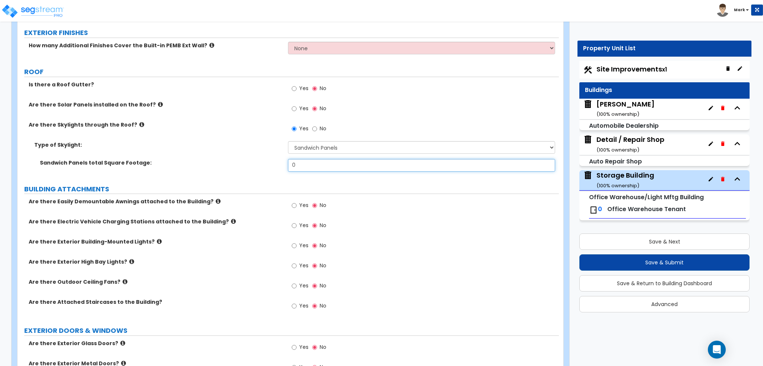
drag, startPoint x: 322, startPoint y: 160, endPoint x: 226, endPoint y: 160, distance: 95.8
click at [226, 160] on div "Sandwich Panels total Square Footage: 0" at bounding box center [288, 168] width 541 height 18
type input "6"
click at [226, 160] on div "Sandwich Panels total Square Footage: 6" at bounding box center [288, 168] width 541 height 18
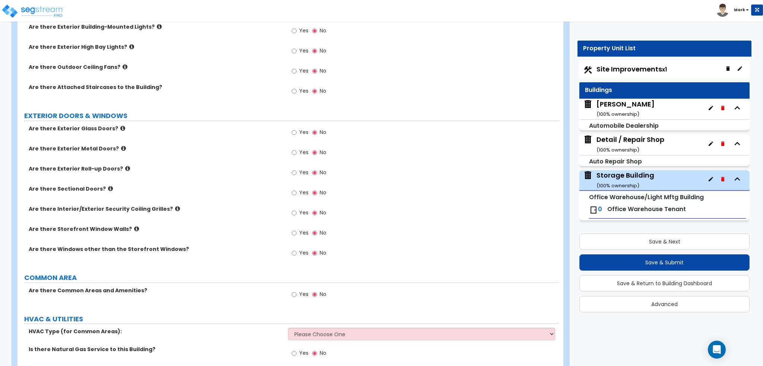
scroll to position [484, 0]
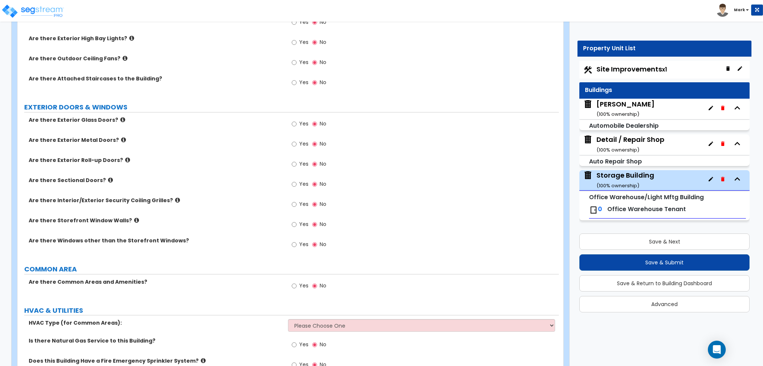
click at [297, 139] on label "Yes" at bounding box center [300, 145] width 17 height 13
click at [297, 140] on input "Yes" at bounding box center [294, 144] width 5 height 8
radio input "true"
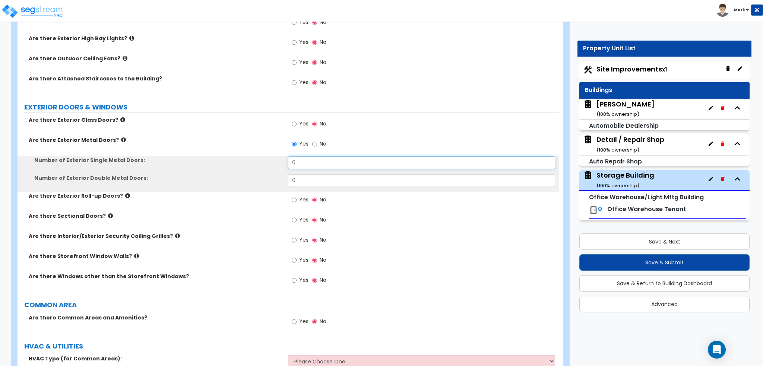
click at [309, 156] on input "0" at bounding box center [421, 162] width 267 height 13
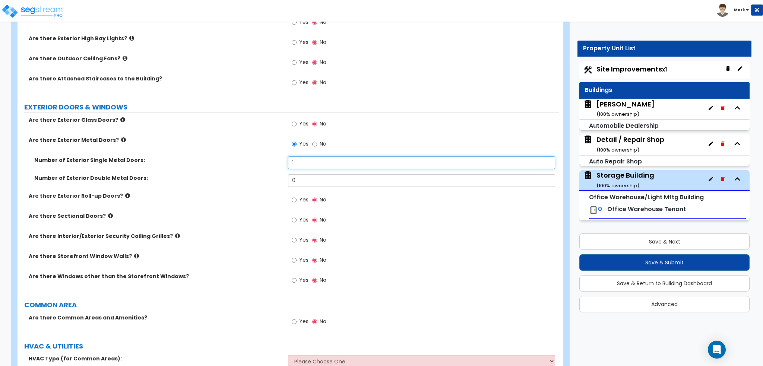
type input "1"
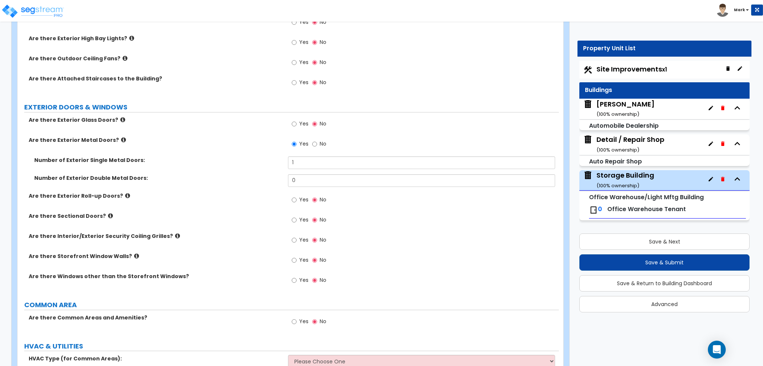
click at [299, 216] on span "Yes" at bounding box center [303, 219] width 9 height 7
click at [297, 216] on input "Yes" at bounding box center [294, 220] width 5 height 8
radio input "true"
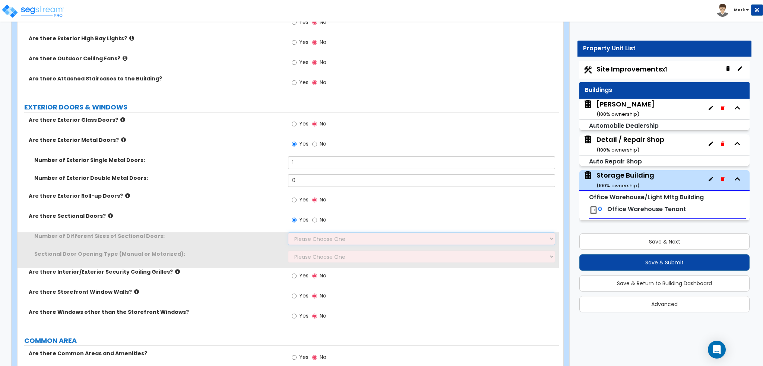
click at [301, 233] on select "Please Choose One 1 2 3" at bounding box center [421, 239] width 267 height 13
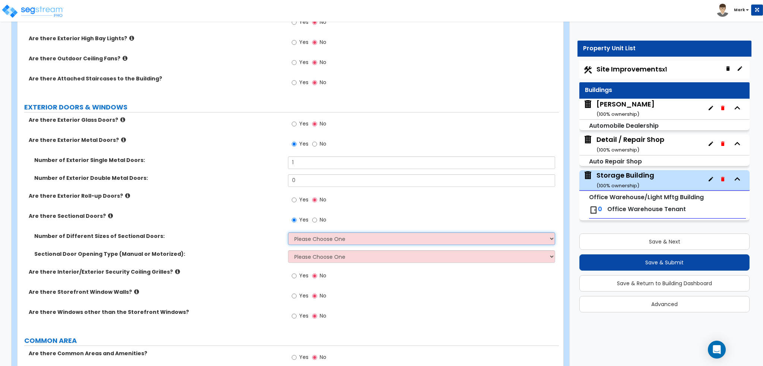
select select "1"
click at [288, 233] on select "Please Choose One 1 2 3" at bounding box center [421, 239] width 267 height 13
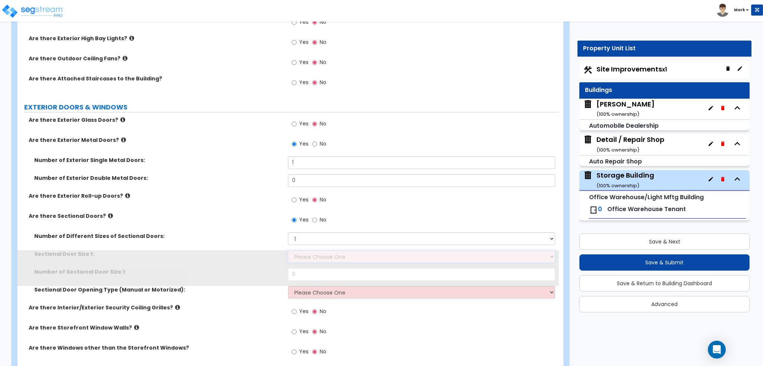
drag, startPoint x: 303, startPoint y: 236, endPoint x: 307, endPoint y: 252, distance: 16.1
click at [307, 252] on select "Please Choose One 8' x 8' 10' x 10' 12' x 12' 20' x 14'" at bounding box center [421, 256] width 267 height 13
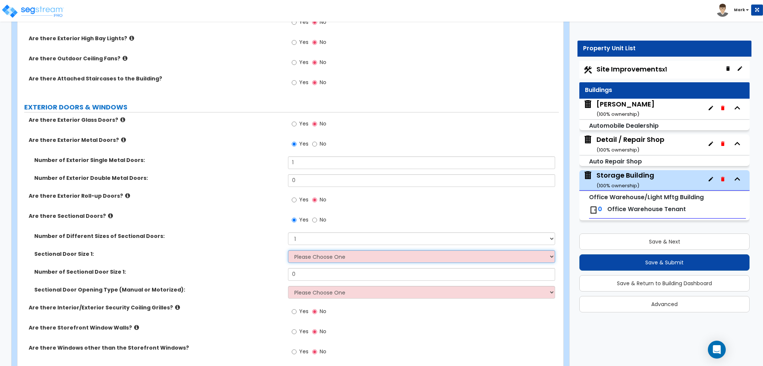
select select "3"
click at [288, 250] on select "Please Choose One 8' x 8' 10' x 10' 12' x 12' 20' x 14'" at bounding box center [421, 256] width 267 height 13
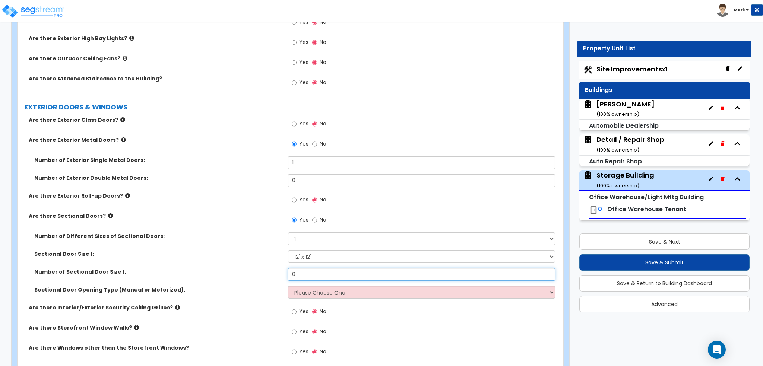
drag, startPoint x: 306, startPoint y: 265, endPoint x: 276, endPoint y: 267, distance: 29.9
click at [276, 268] on div "Number of Sectional Door Size 1: 0" at bounding box center [288, 277] width 541 height 18
type input "1"
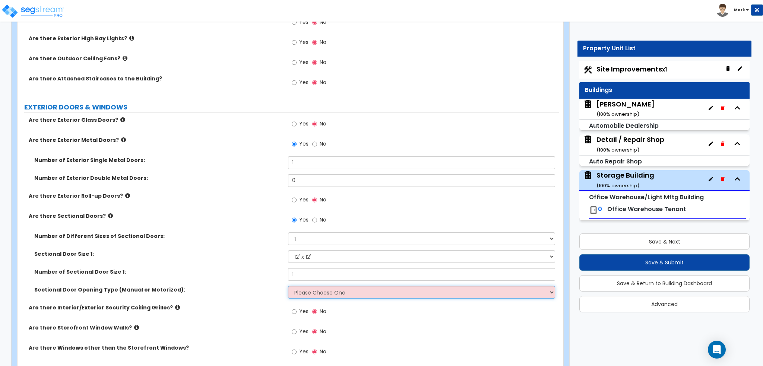
click at [312, 286] on select "Please Choose One All Manual All Motorized Some are Motorized" at bounding box center [421, 292] width 267 height 13
select select "1"
click at [288, 286] on select "Please Choose One All Manual All Motorized Some are Motorized" at bounding box center [421, 292] width 267 height 13
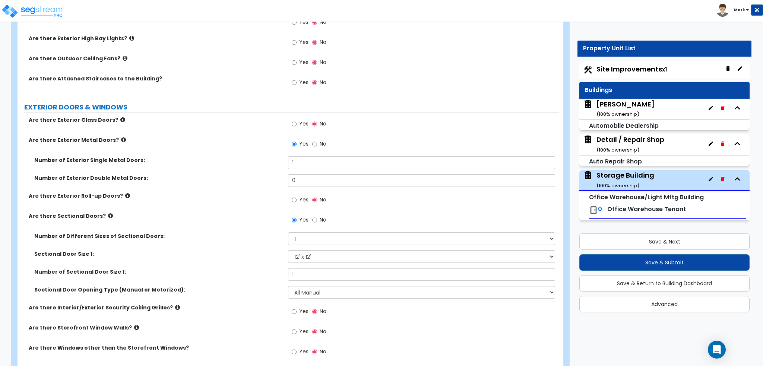
click at [218, 269] on div "Number of Sectional Door Size 1: 1" at bounding box center [288, 277] width 541 height 18
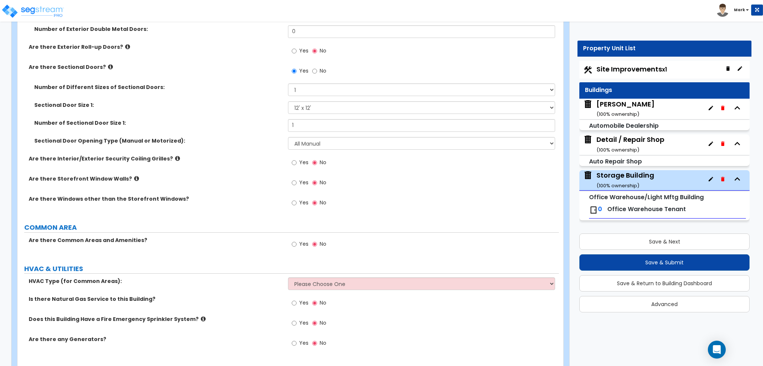
scroll to position [648, 0]
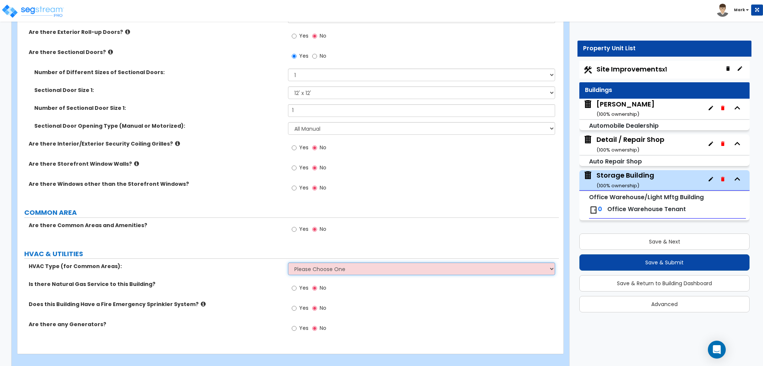
click at [300, 266] on select "Please Choose One Rooftop Unit Furnace-Condenser Forced Air Split Heating/Cooli…" at bounding box center [421, 269] width 267 height 13
click at [252, 281] on label "Is there Natural Gas Service to this Building?" at bounding box center [156, 284] width 254 height 7
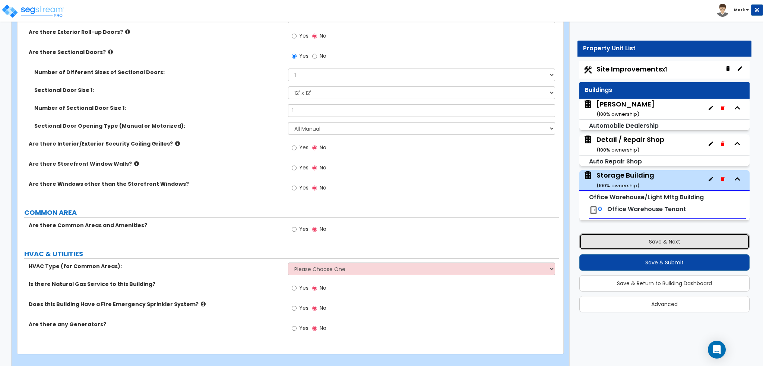
click at [608, 245] on button "Save & Next" at bounding box center [664, 242] width 170 height 16
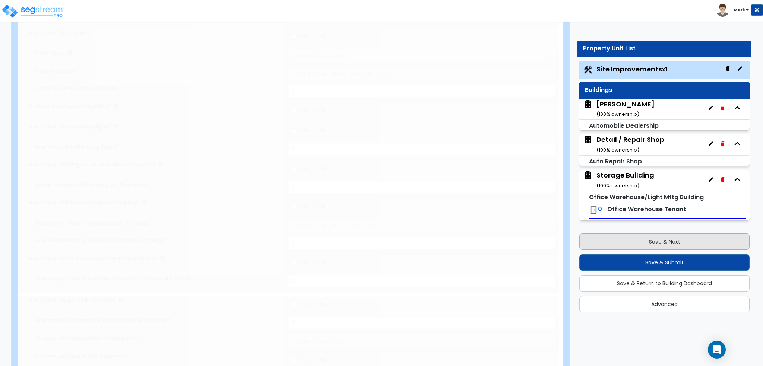
type input "10.3"
select select "2"
type input "249678"
select select "2"
type input "22430"
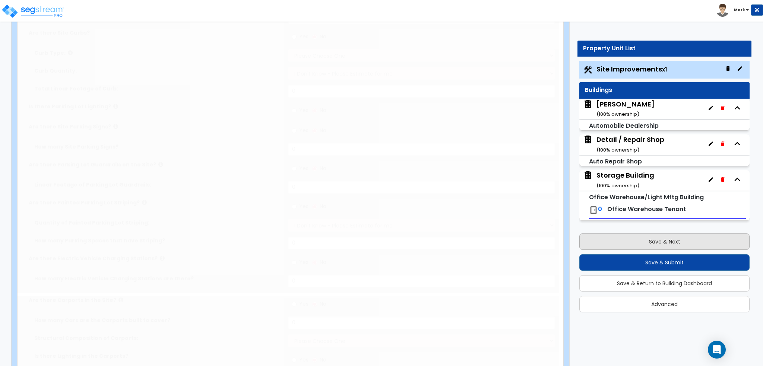
radio input "true"
select select "2"
radio input "true"
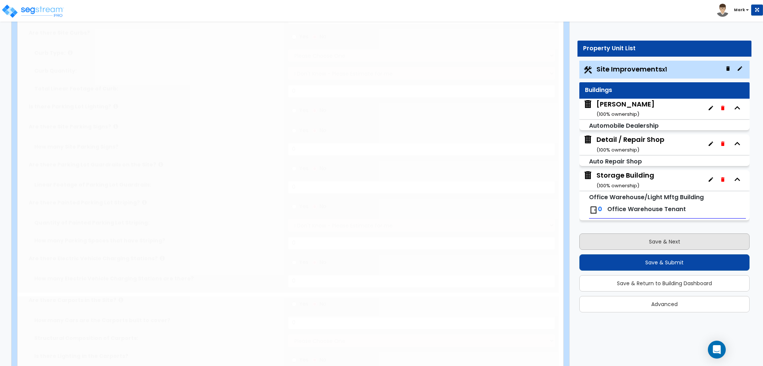
radio input "true"
type input "2"
radio input "true"
type input "1"
select select "1"
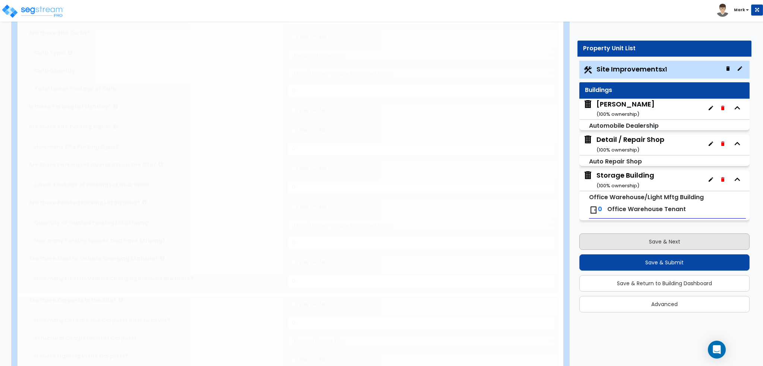
select select "1"
select select "4"
radio input "true"
select select "2"
type input "20"
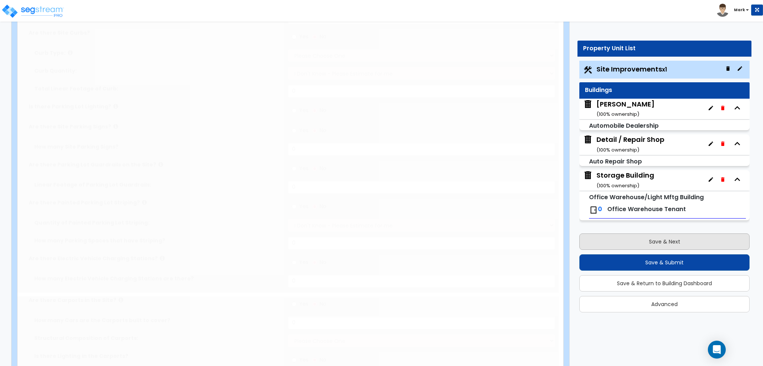
select select "5"
type input "1"
select select "2"
type input "20"
select select "5"
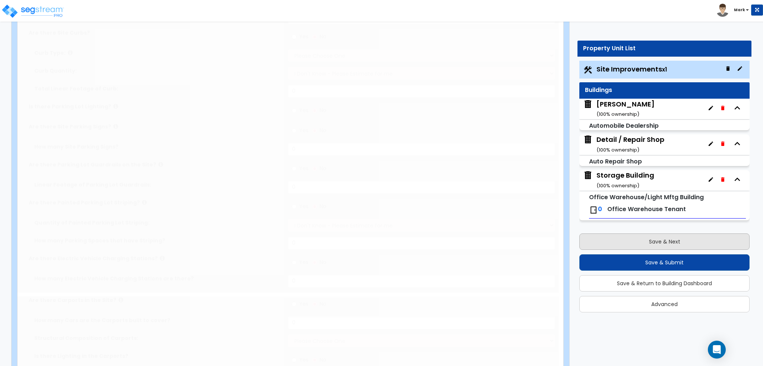
type input "1"
select select "2"
select select "1"
radio input "true"
type input "1"
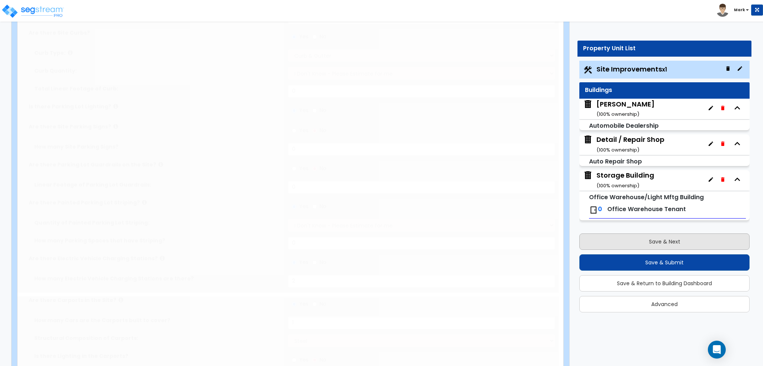
select select "1"
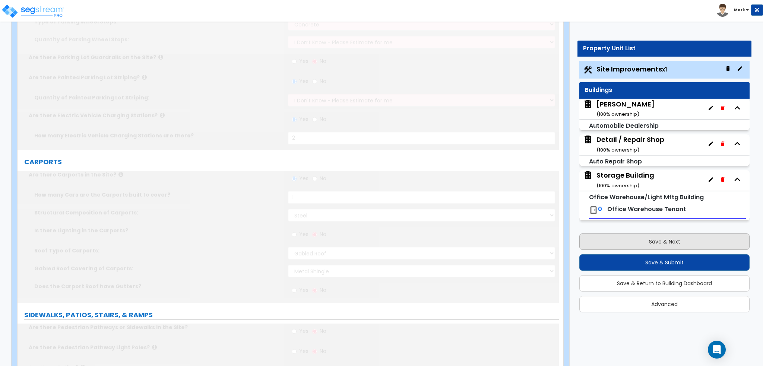
scroll to position [0, 0]
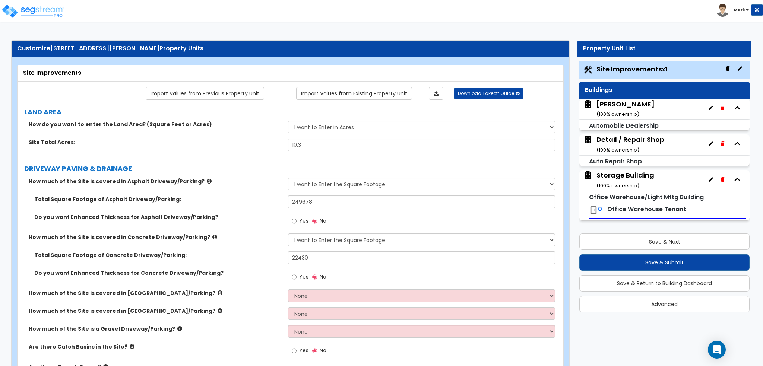
click at [624, 182] on small "( 100 % ownership)" at bounding box center [618, 185] width 43 height 7
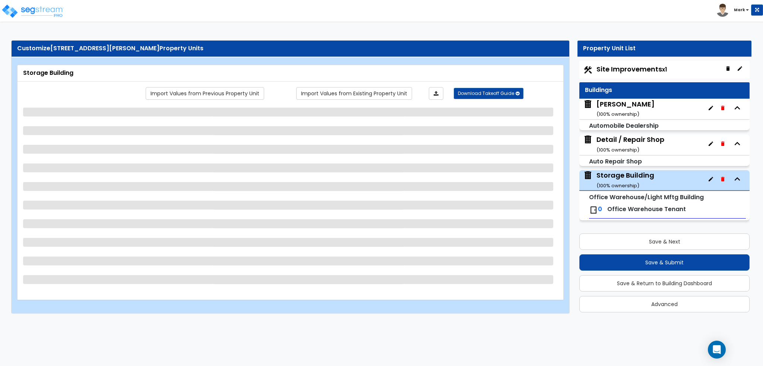
select select "1"
select select "3"
select select "1"
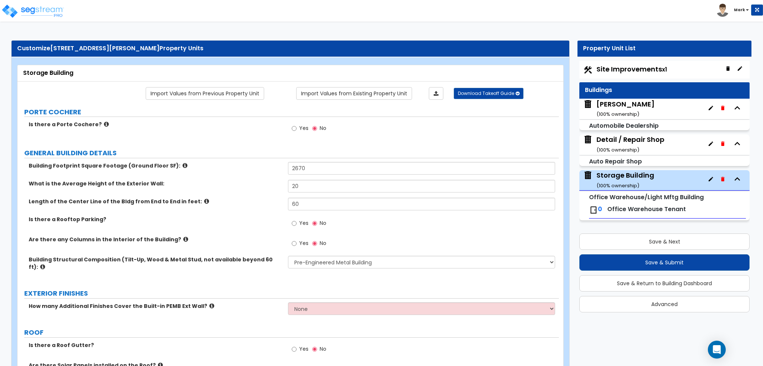
click at [636, 154] on div "Detail / Repair Shop ( 100 % ownership)" at bounding box center [664, 145] width 170 height 20
click at [633, 143] on div "Detail / Repair Shop ( 100 % ownership)" at bounding box center [631, 144] width 68 height 19
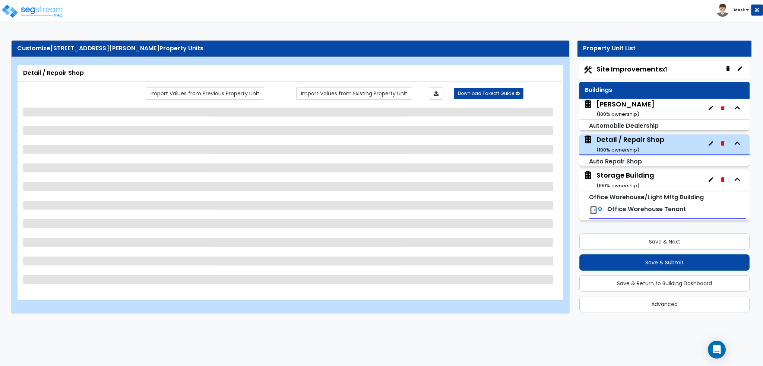
select select "1"
select select "3"
select select "2"
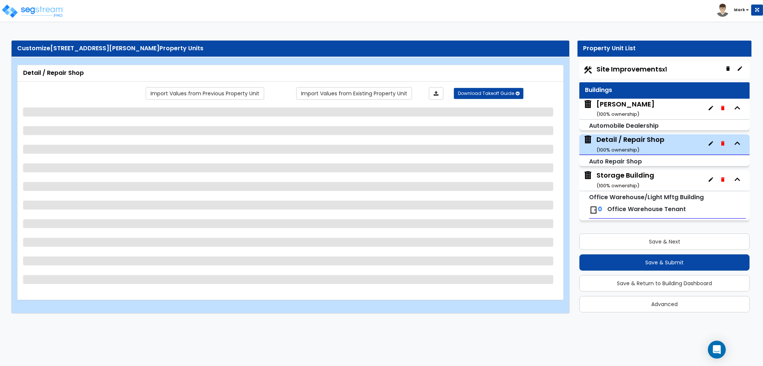
select select "1"
select select "2"
select select "1"
select select "3"
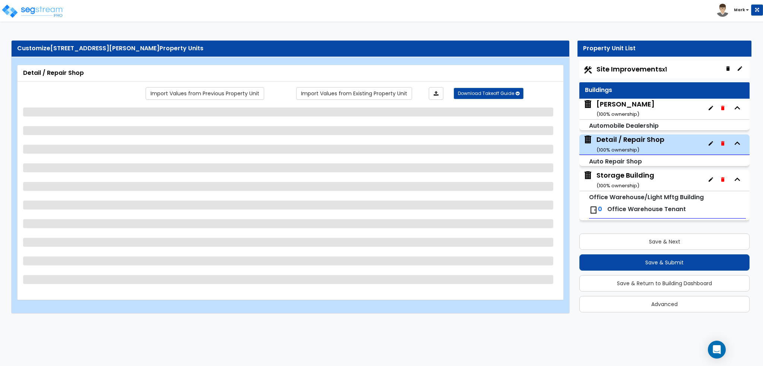
select select "3"
select select "2"
select select "1"
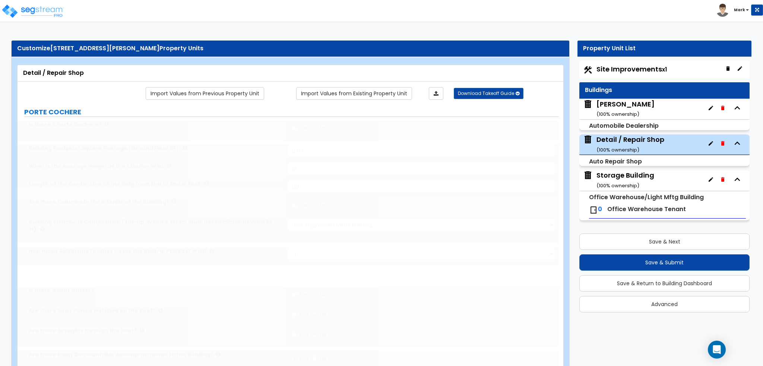
select select "11"
radio input "true"
select select "2"
type input "25"
select select "1"
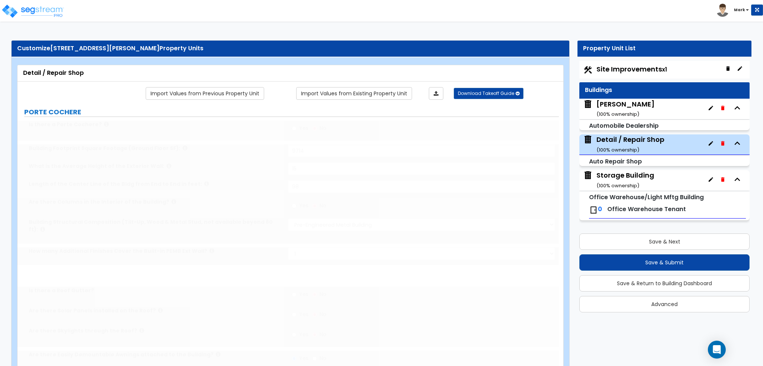
select select "1"
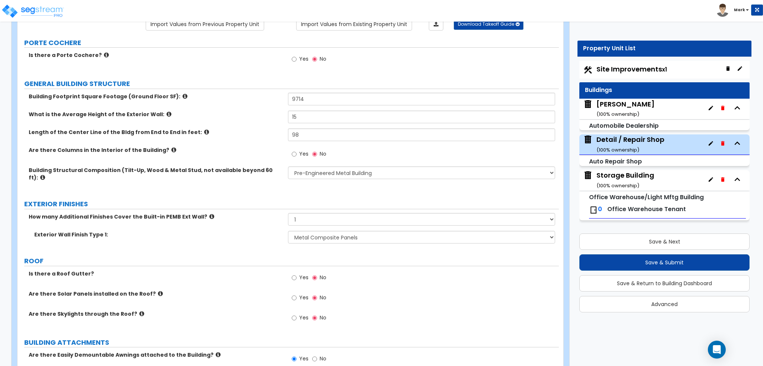
scroll to position [112, 0]
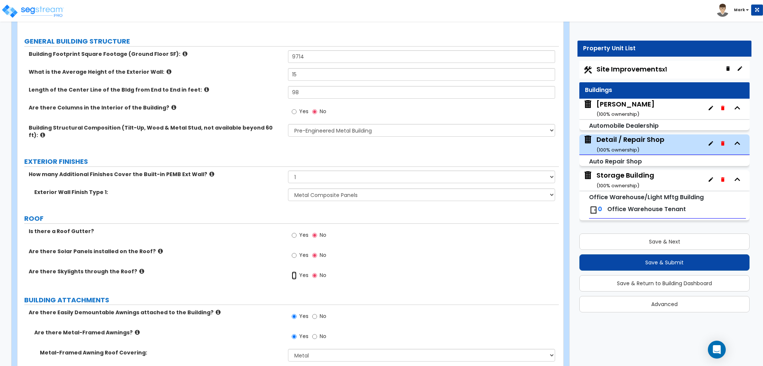
click at [293, 272] on input "Yes" at bounding box center [294, 276] width 5 height 8
radio input "true"
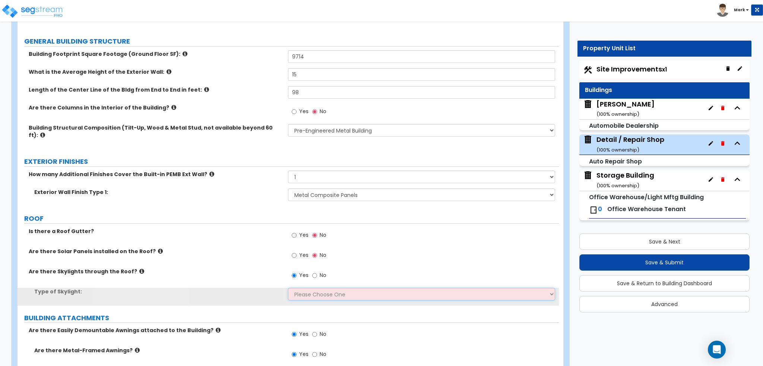
click at [311, 288] on select "Please Choose One Sandwich Panels Fixed Rectangular Glass Barrel Vault Dome Squ…" at bounding box center [421, 294] width 267 height 13
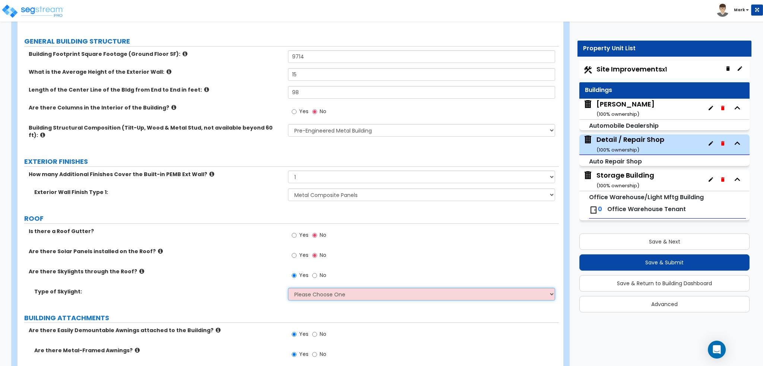
select select "1"
click at [288, 288] on select "Please Choose One Sandwich Panels Fixed Rectangular Glass Barrel Vault Dome Squ…" at bounding box center [421, 294] width 267 height 13
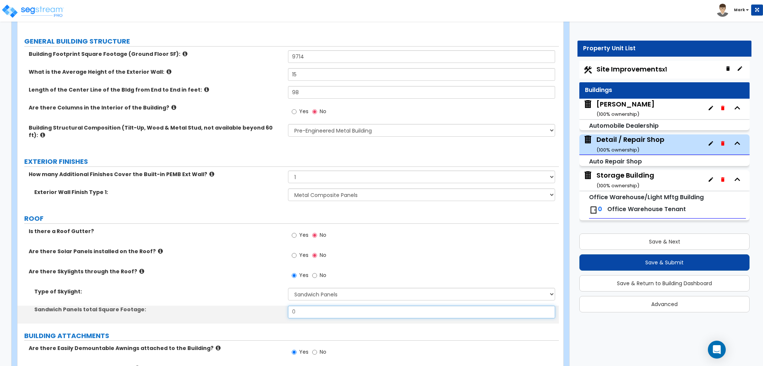
drag, startPoint x: 316, startPoint y: 307, endPoint x: 201, endPoint y: 299, distance: 115.4
click at [198, 306] on div "Sandwich Panels total Square Footage: 0" at bounding box center [288, 315] width 541 height 18
type input "12"
click at [201, 306] on label "Sandwich Panels total Square Footage:" at bounding box center [158, 309] width 248 height 7
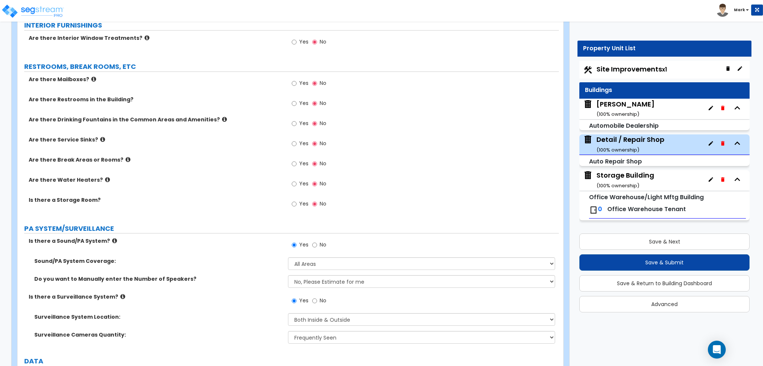
scroll to position [1639, 0]
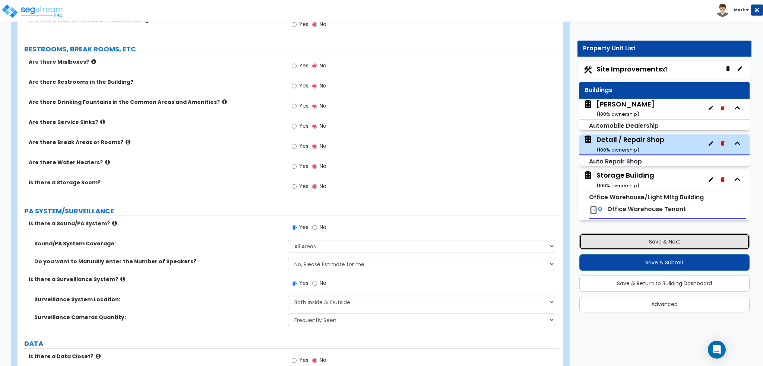
click at [664, 237] on button "Save & Next" at bounding box center [664, 242] width 170 height 16
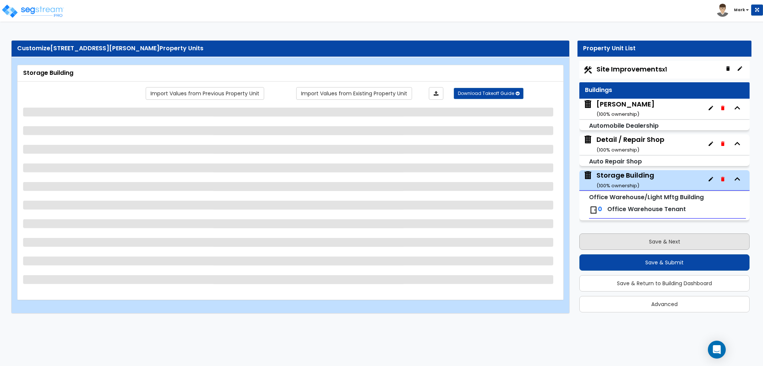
scroll to position [0, 0]
click at [624, 70] on span "Site Improvements x1" at bounding box center [632, 68] width 70 height 9
select select "1"
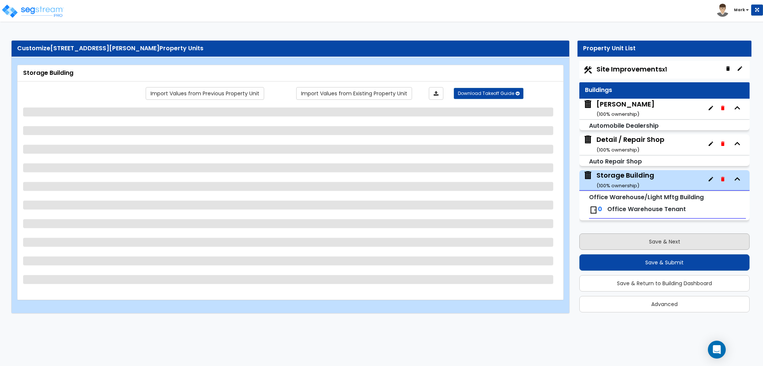
select select "3"
select select "1"
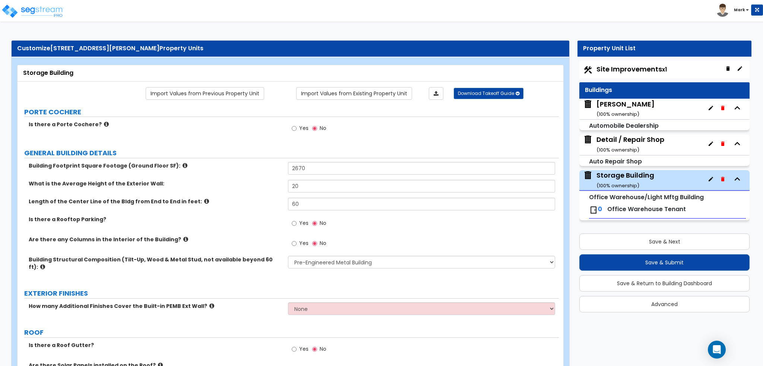
click at [610, 63] on div "Site Improvements x1" at bounding box center [664, 70] width 170 height 18
click at [614, 70] on span "Site Improvements x1" at bounding box center [632, 68] width 70 height 9
select select "2"
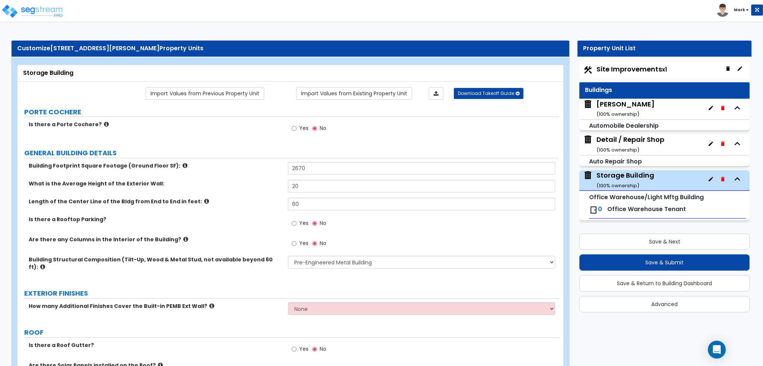
select select "1"
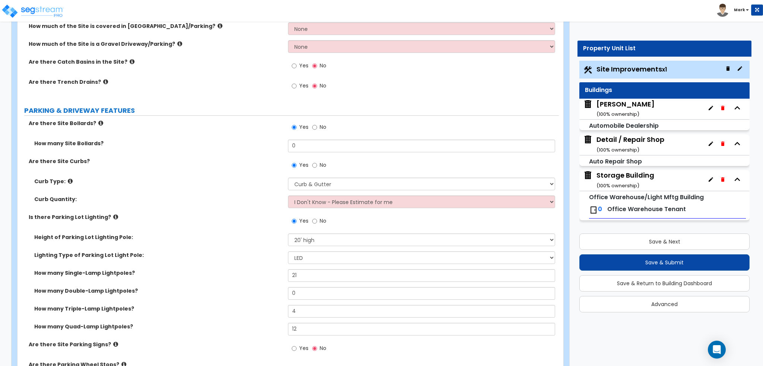
scroll to position [298, 0]
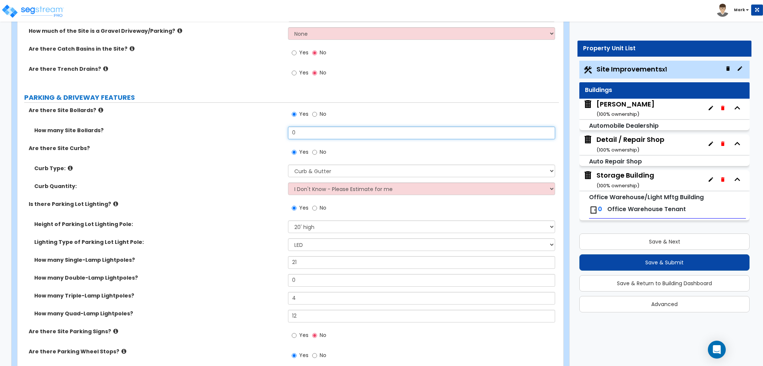
drag, startPoint x: 322, startPoint y: 134, endPoint x: 224, endPoint y: 135, distance: 98.0
click at [224, 135] on div "How many Site Bollards? 0" at bounding box center [288, 136] width 541 height 18
click at [224, 136] on div "How many Site Bollards? 0" at bounding box center [288, 136] width 541 height 18
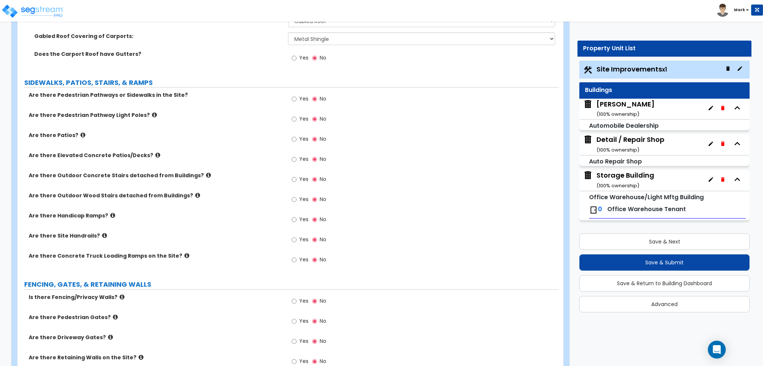
scroll to position [894, 0]
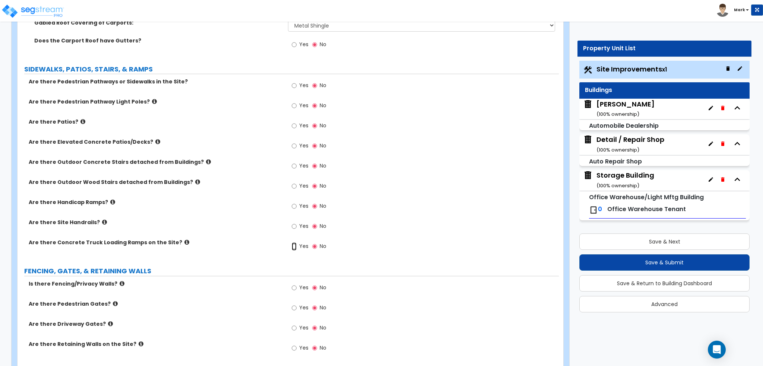
click at [293, 247] on input "Yes" at bounding box center [294, 247] width 5 height 8
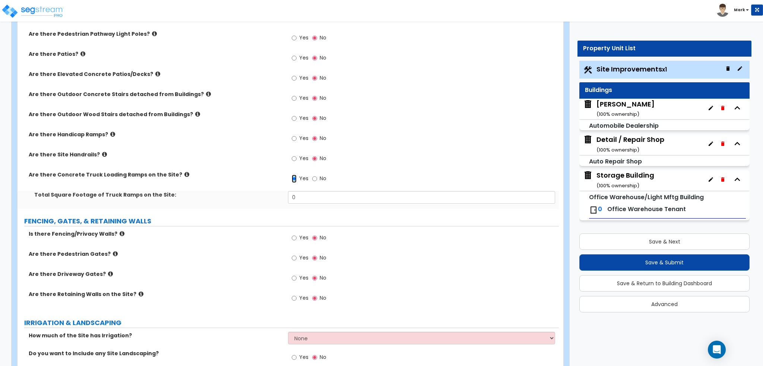
scroll to position [969, 0]
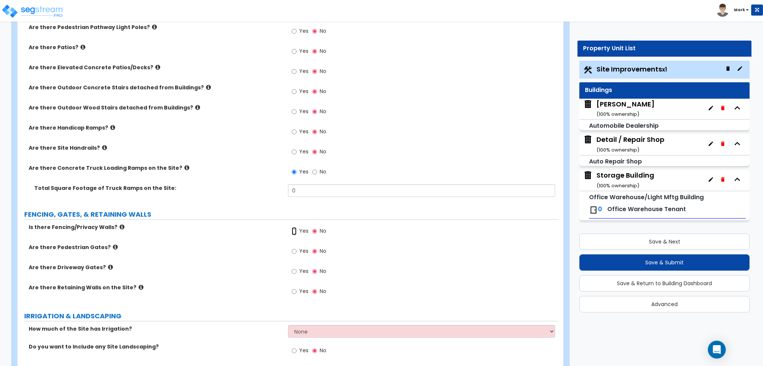
click at [293, 231] on input "Yes" at bounding box center [294, 231] width 5 height 8
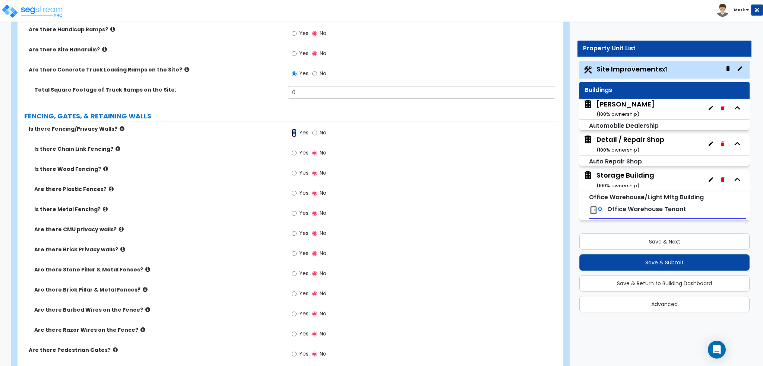
scroll to position [1081, 0]
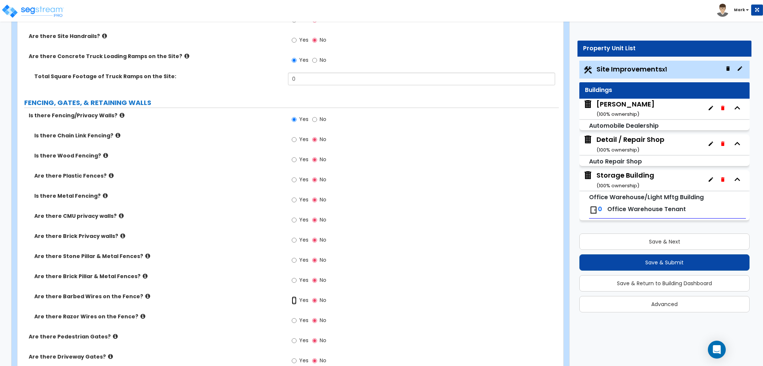
click at [296, 299] on input "Yes" at bounding box center [294, 301] width 5 height 8
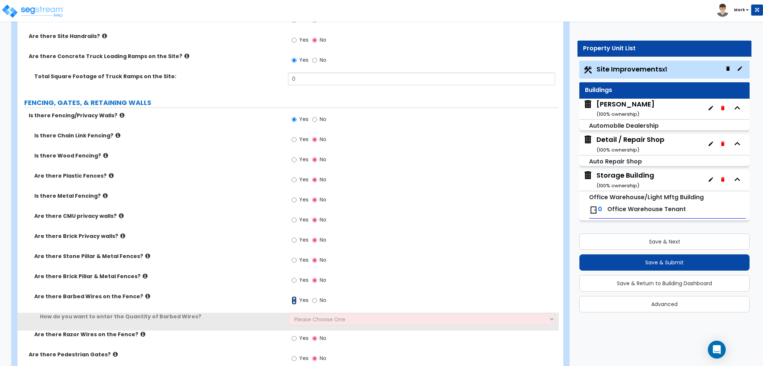
scroll to position [1155, 0]
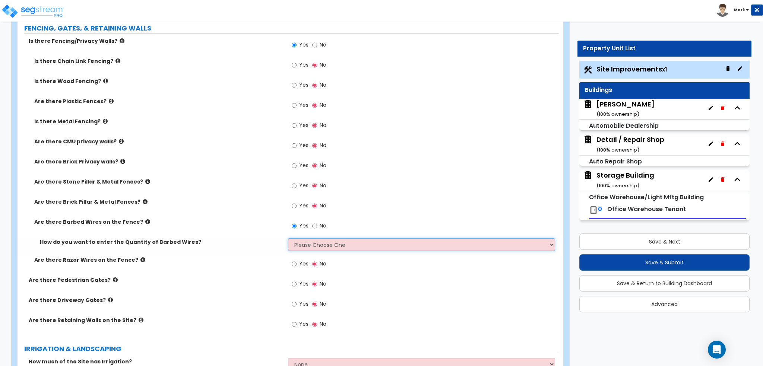
click at [304, 238] on select "Please Choose One Enter Linear Footage Enter Percentage I Don't Know - Please e…" at bounding box center [421, 244] width 267 height 13
click at [288, 238] on select "Please Choose One Enter Linear Footage Enter Percentage I Don't Know - Please e…" at bounding box center [421, 244] width 267 height 13
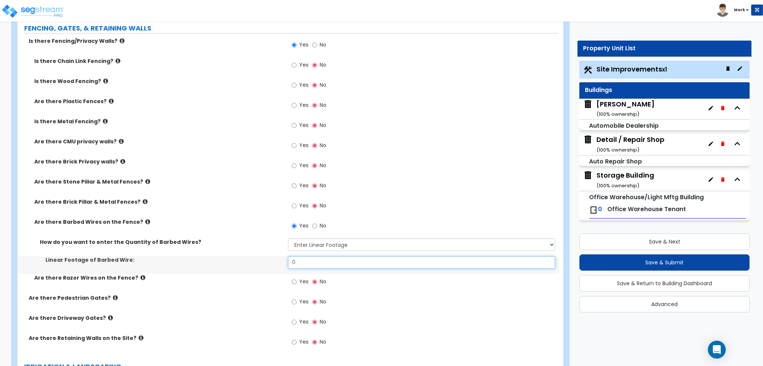
drag, startPoint x: 312, startPoint y: 265, endPoint x: 286, endPoint y: 266, distance: 26.5
click at [286, 266] on div "Linear Footage of Barbed Wire: 0" at bounding box center [288, 265] width 541 height 18
click at [220, 257] on label "Linear Footage of Barbed Wire:" at bounding box center [163, 259] width 237 height 7
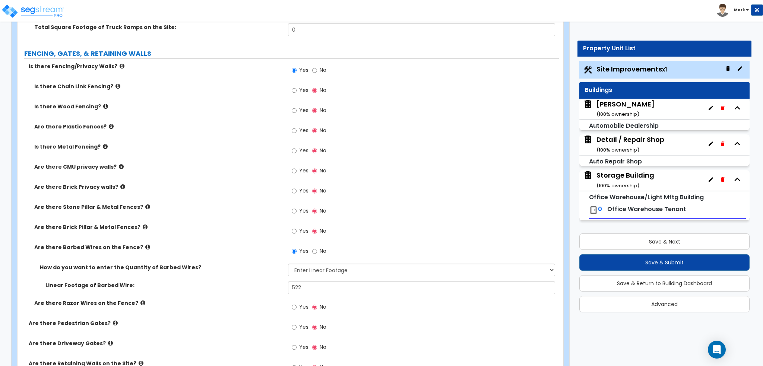
scroll to position [1118, 0]
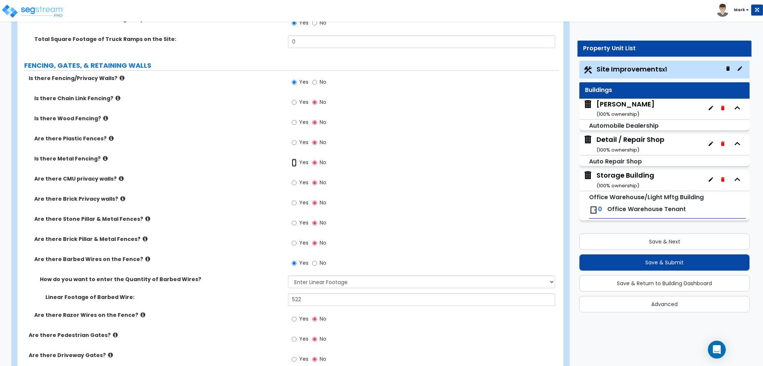
click at [294, 161] on input "Yes" at bounding box center [294, 163] width 5 height 8
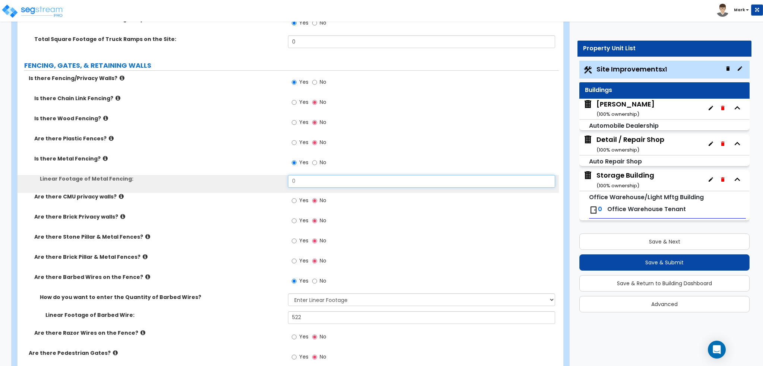
click at [300, 175] on input "0" at bounding box center [421, 181] width 267 height 13
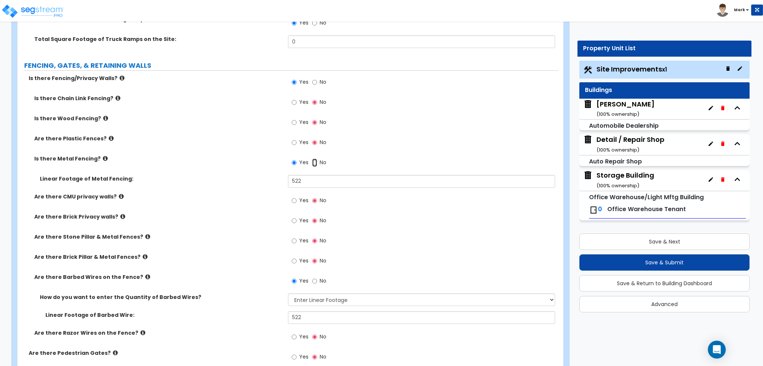
click at [316, 161] on input "No" at bounding box center [314, 163] width 5 height 8
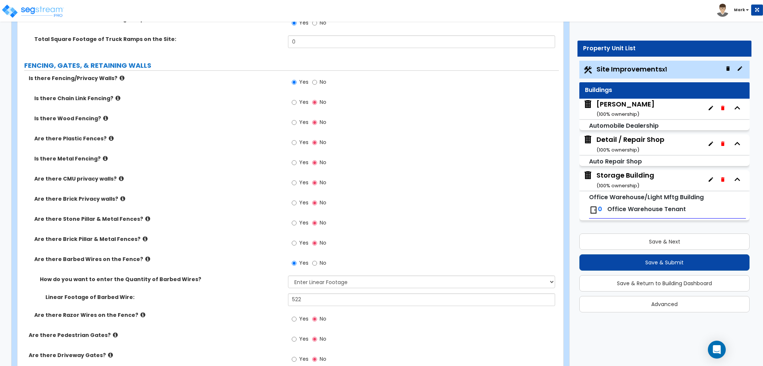
click at [307, 101] on span "Yes" at bounding box center [303, 101] width 9 height 7
click at [297, 101] on input "Yes" at bounding box center [294, 102] width 5 height 8
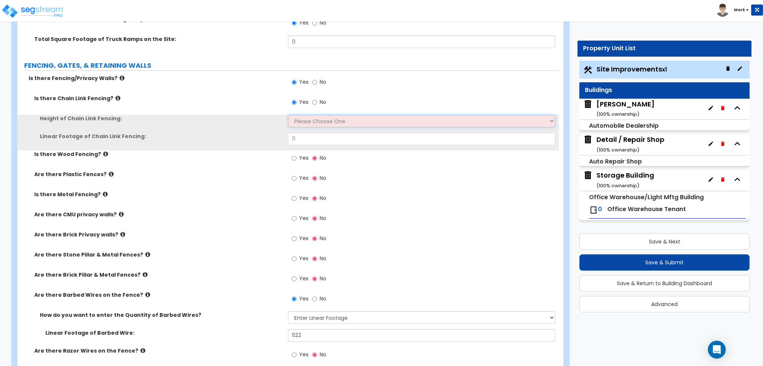
click at [309, 120] on select "Please Choose One 3 feet 4 feet 5 feet 6 feet 10 feet 12 feet" at bounding box center [421, 121] width 267 height 13
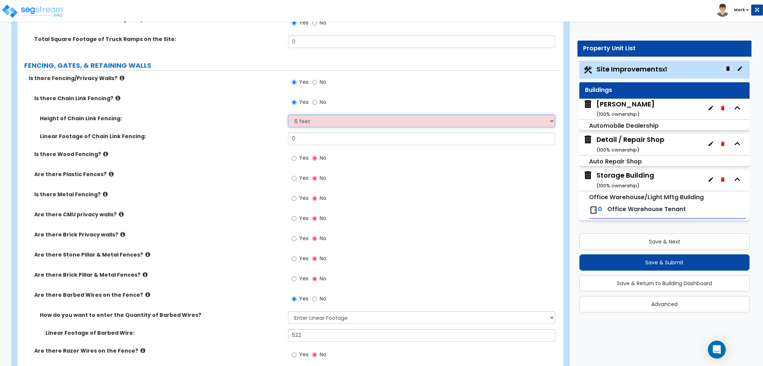
click at [288, 115] on select "Please Choose One 3 feet 4 feet 5 feet 6 feet 10 feet 12 feet" at bounding box center [421, 121] width 267 height 13
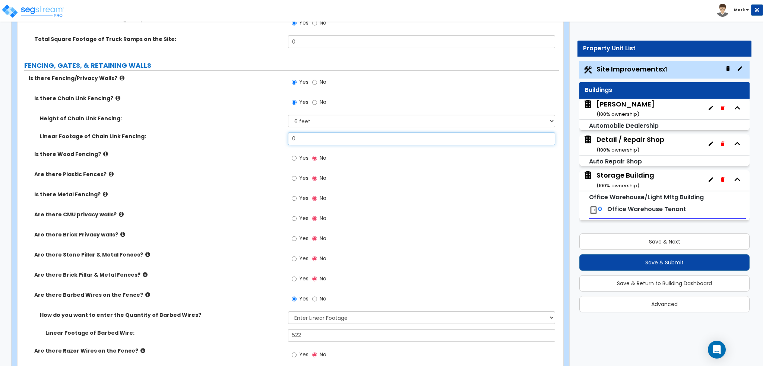
drag, startPoint x: 303, startPoint y: 138, endPoint x: 275, endPoint y: 138, distance: 27.6
click at [275, 138] on div "Linear Footage of Chain Link Fencing: 0" at bounding box center [288, 142] width 541 height 18
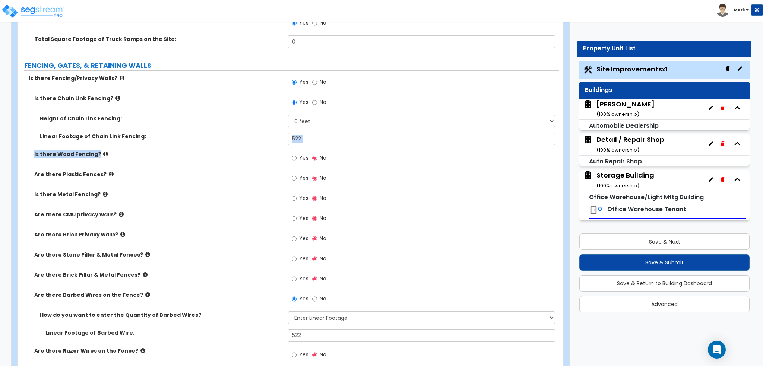
drag, startPoint x: 222, startPoint y: 167, endPoint x: 213, endPoint y: 171, distance: 10.5
click at [213, 171] on div "Is there Chain Link Fencing? Yes No Height of Chain Link Fencing: Please Choose…" at bounding box center [288, 231] width 530 height 273
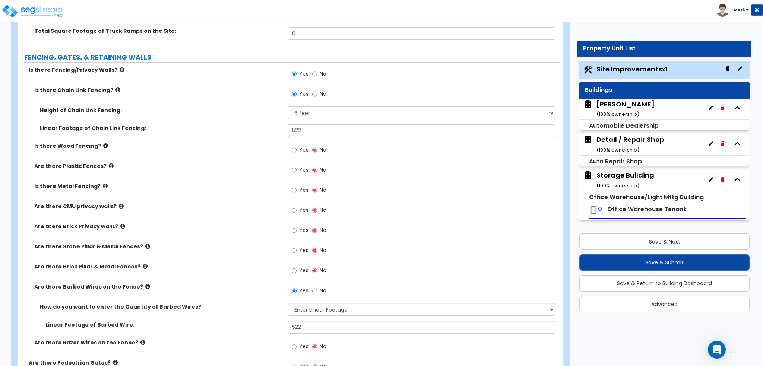
click at [215, 192] on div "Is there Chain Link Fencing? Yes No Height of Chain Link Fencing: Please Choose…" at bounding box center [288, 222] width 530 height 273
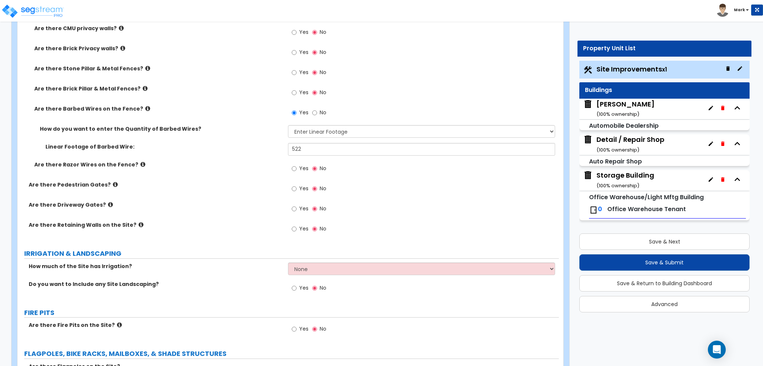
scroll to position [1341, 0]
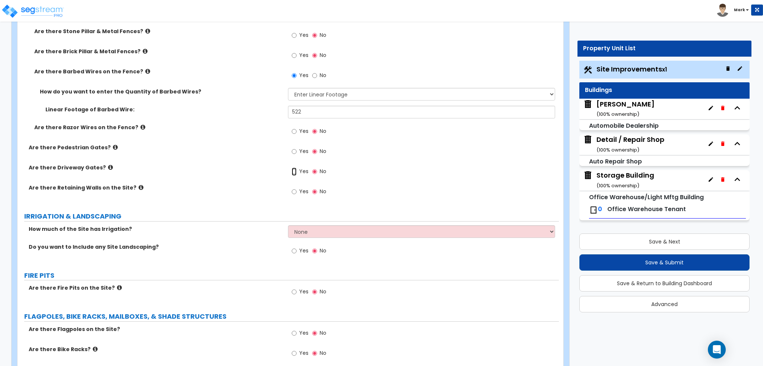
click at [293, 174] on input "Yes" at bounding box center [294, 172] width 5 height 8
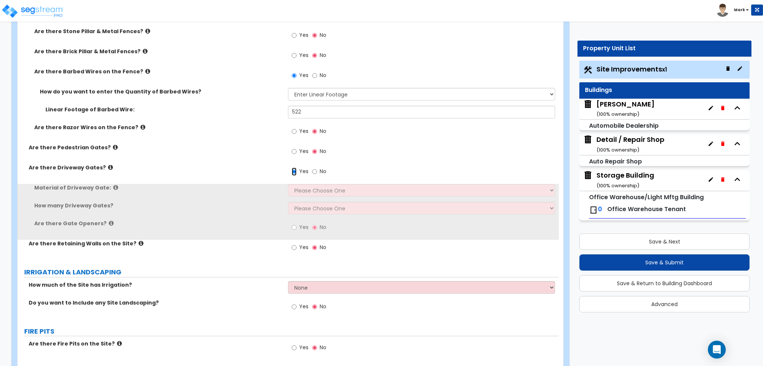
scroll to position [1379, 0]
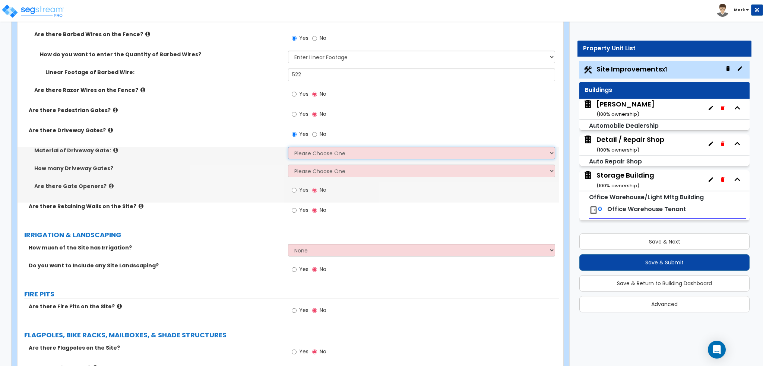
click at [298, 154] on select "Please Choose One Wood Steel" at bounding box center [421, 153] width 267 height 13
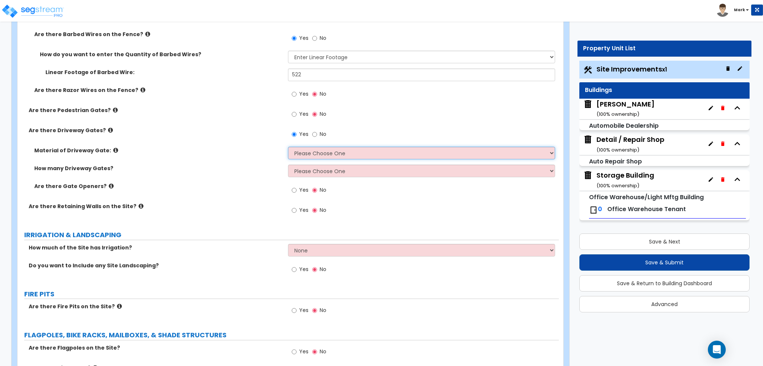
click at [301, 149] on select "Please Choose One Wood Steel" at bounding box center [421, 153] width 267 height 13
click at [288, 147] on select "Please Choose One Wood Steel" at bounding box center [421, 153] width 267 height 13
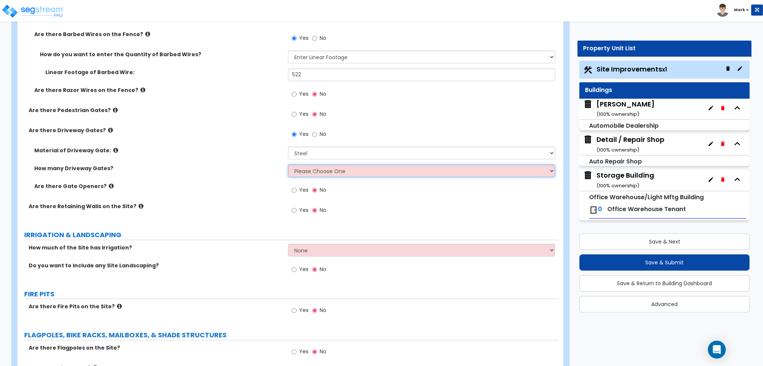
click at [310, 169] on select "Please Choose One 1 2 3" at bounding box center [421, 171] width 267 height 13
click at [288, 165] on select "Please Choose One 1 2 3" at bounding box center [421, 171] width 267 height 13
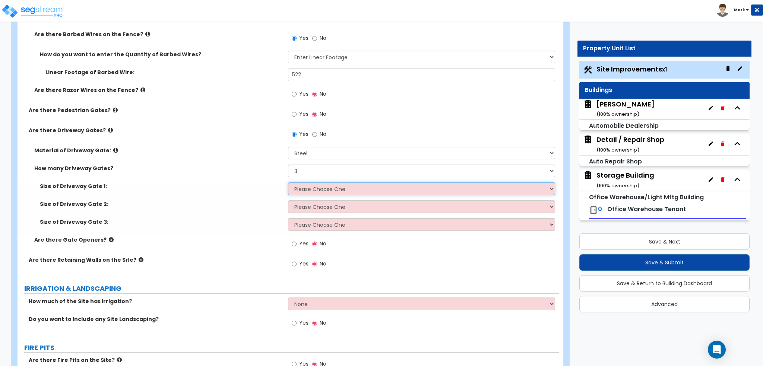
click at [310, 186] on select "Please Choose One 12 feet wide 14 feet wide 16 feet wide" at bounding box center [421, 189] width 267 height 13
click at [288, 183] on select "Please Choose One 12 feet wide 14 feet wide 16 feet wide" at bounding box center [421, 189] width 267 height 13
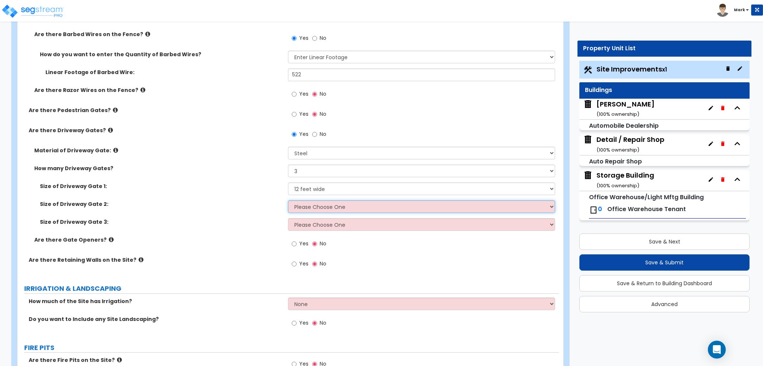
click at [313, 201] on select "Please Choose One 12 feet wide 14 feet wide 16 feet wide" at bounding box center [421, 206] width 267 height 13
click at [288, 200] on select "Please Choose One 12 feet wide 14 feet wide 16 feet wide" at bounding box center [421, 206] width 267 height 13
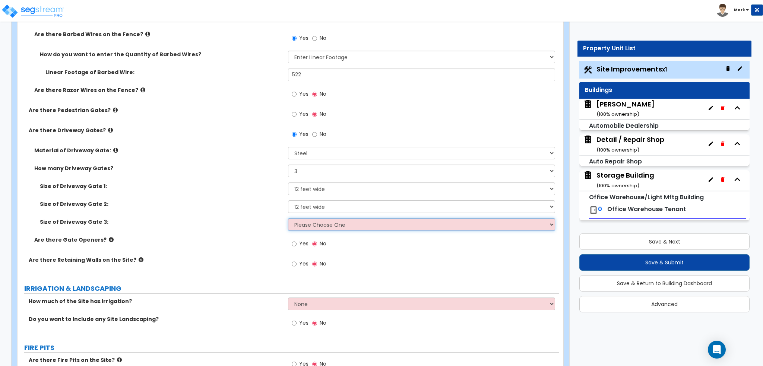
click at [316, 225] on select "Please Choose One 12 feet wide 14 feet wide 16 feet wide" at bounding box center [421, 224] width 267 height 13
click at [288, 218] on select "Please Choose One 12 feet wide 14 feet wide 16 feet wide" at bounding box center [421, 224] width 267 height 13
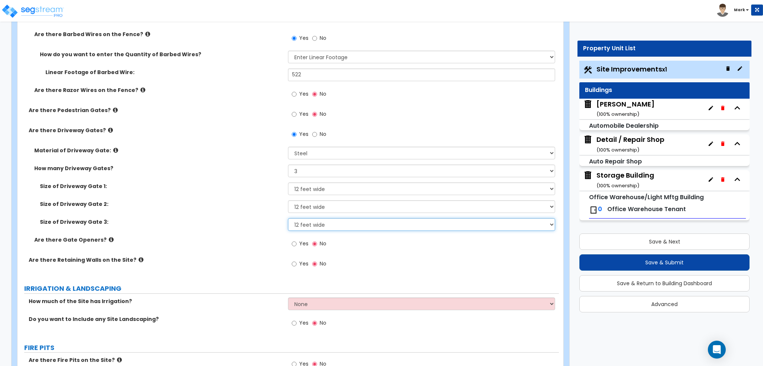
scroll to position [1416, 0]
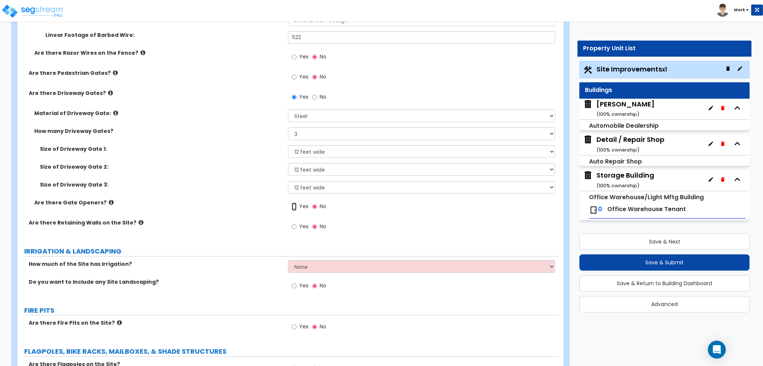
click at [297, 207] on input "Yes" at bounding box center [294, 207] width 5 height 8
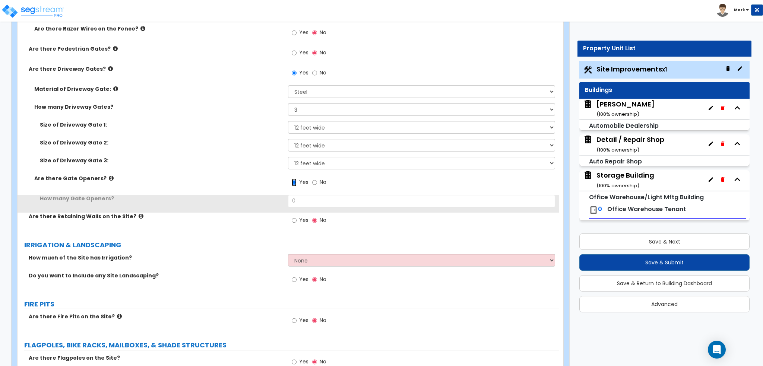
scroll to position [1453, 0]
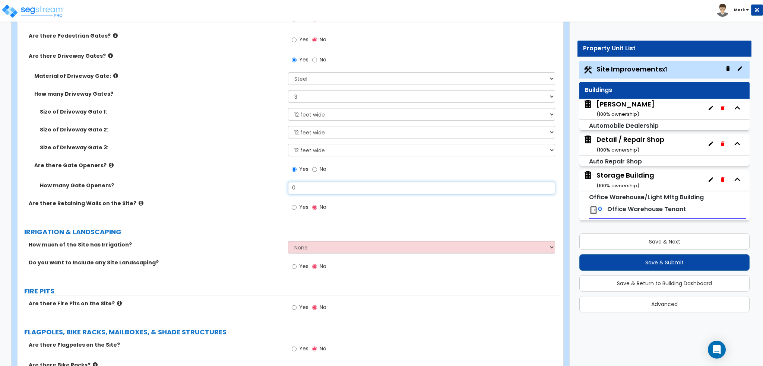
drag, startPoint x: 303, startPoint y: 191, endPoint x: 256, endPoint y: 189, distance: 46.6
click at [256, 189] on div "How many Gate Openers? 0" at bounding box center [288, 191] width 541 height 18
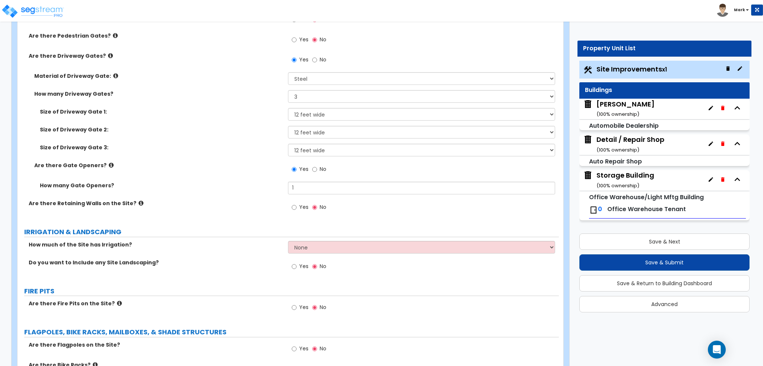
click at [279, 184] on label "How many Gate Openers?" at bounding box center [161, 185] width 243 height 7
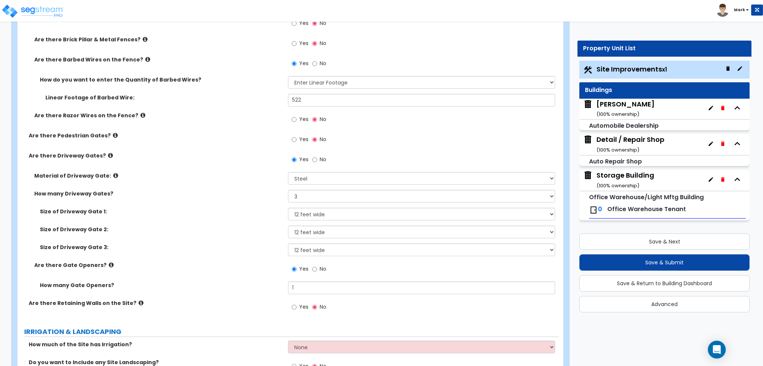
scroll to position [1341, 0]
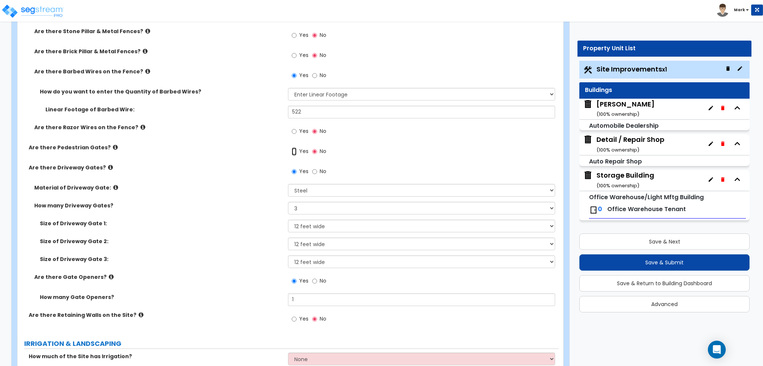
click at [294, 152] on input "Yes" at bounding box center [294, 152] width 5 height 8
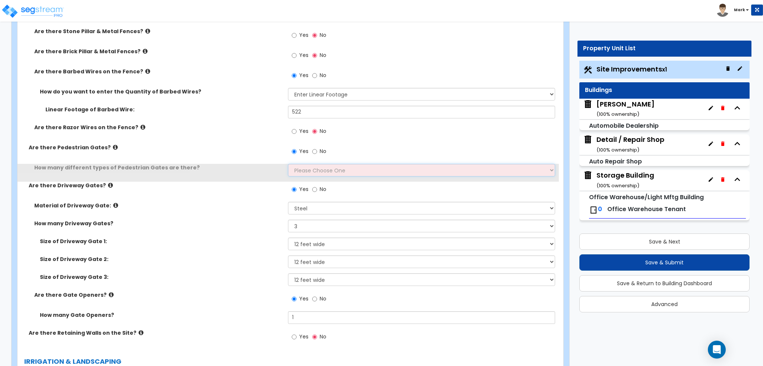
click at [297, 170] on select "Please Choose One 1 2 3" at bounding box center [421, 170] width 267 height 13
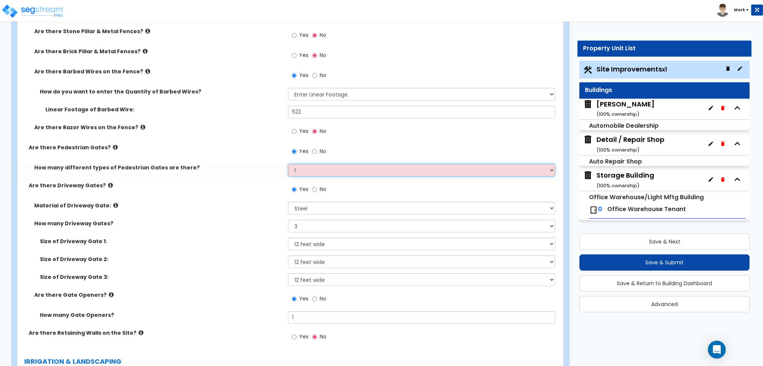
click at [288, 164] on select "Please Choose One 1 2 3" at bounding box center [421, 170] width 267 height 13
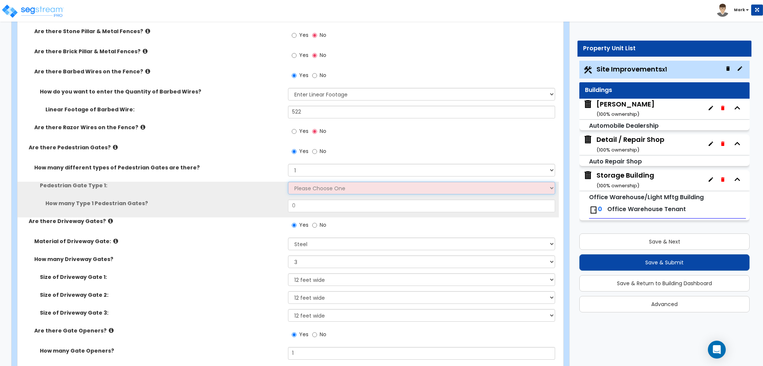
click at [306, 185] on select "Please Choose One Chain Link, 3 ft Height Chain Link, 4 ft Height Chain Link, 6…" at bounding box center [421, 188] width 267 height 13
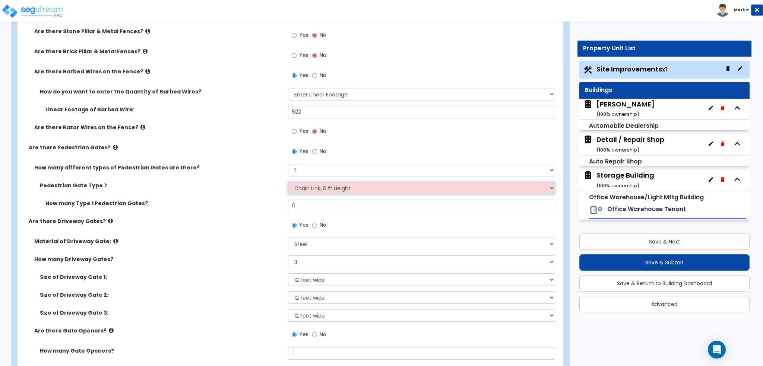
click at [288, 182] on select "Please Choose One Chain Link, 3 ft Height Chain Link, 4 ft Height Chain Link, 6…" at bounding box center [421, 188] width 267 height 13
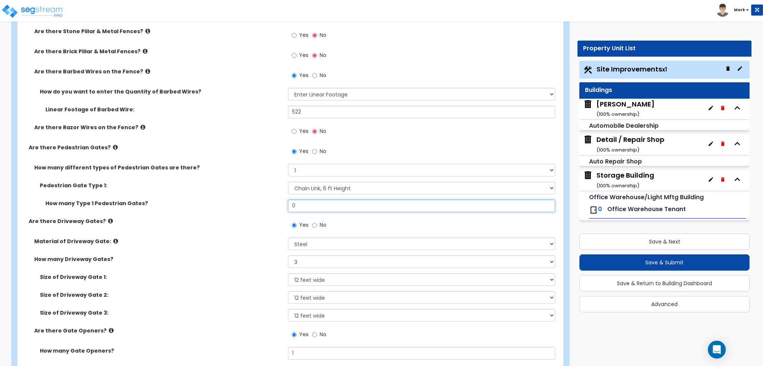
drag, startPoint x: 316, startPoint y: 209, endPoint x: 258, endPoint y: 209, distance: 58.1
click at [258, 209] on div "How many Type 1 Pedestrian Gates? 0" at bounding box center [288, 209] width 541 height 18
click at [253, 208] on div "How many Type 1 Pedestrian Gates? 1" at bounding box center [288, 209] width 541 height 18
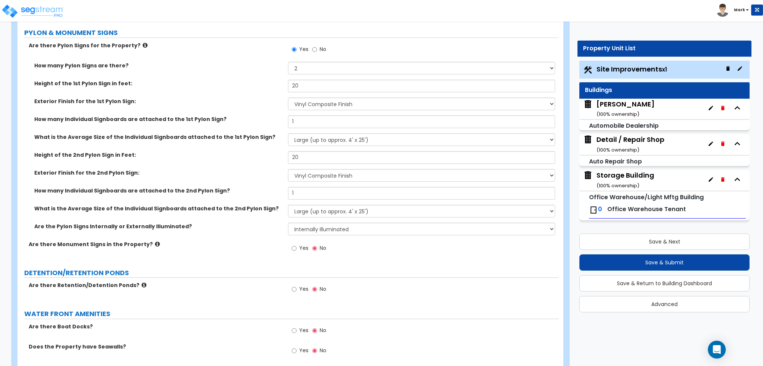
scroll to position [1938, 0]
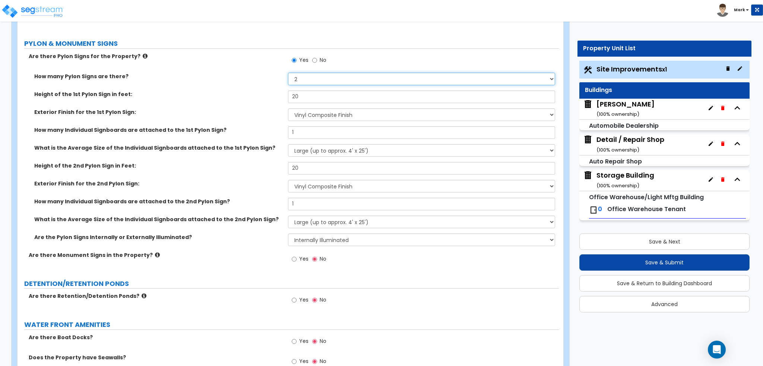
click at [322, 78] on select "Please Choose One 1 2 3" at bounding box center [421, 79] width 267 height 13
click at [288, 73] on select "Please Choose One 1 2 3" at bounding box center [421, 79] width 267 height 13
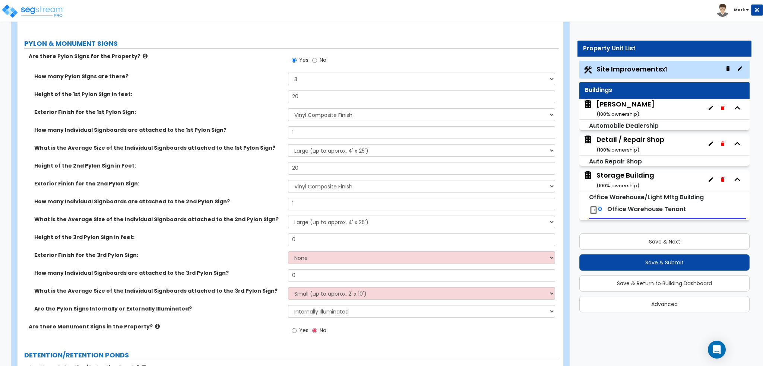
drag, startPoint x: 327, startPoint y: 231, endPoint x: 283, endPoint y: 232, distance: 44.0
click at [283, 232] on div "How many Pylon Signs are there? Please Choose One 1 2 3 Height of the 1st Pylon…" at bounding box center [288, 198] width 530 height 250
click at [309, 235] on input "0" at bounding box center [421, 240] width 267 height 13
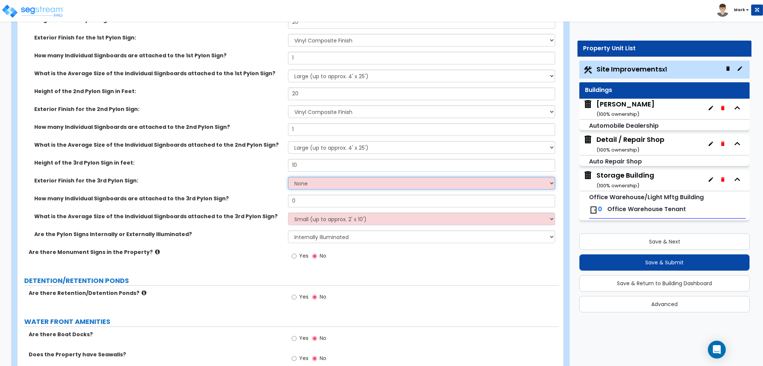
click at [311, 187] on select "None Paint Finish Brick Veneer Finish Stone Veneer Finish Metal Composite Finis…" at bounding box center [421, 183] width 267 height 13
click at [288, 177] on select "None Paint Finish Brick Veneer Finish Stone Veneer Finish Metal Composite Finis…" at bounding box center [421, 183] width 267 height 13
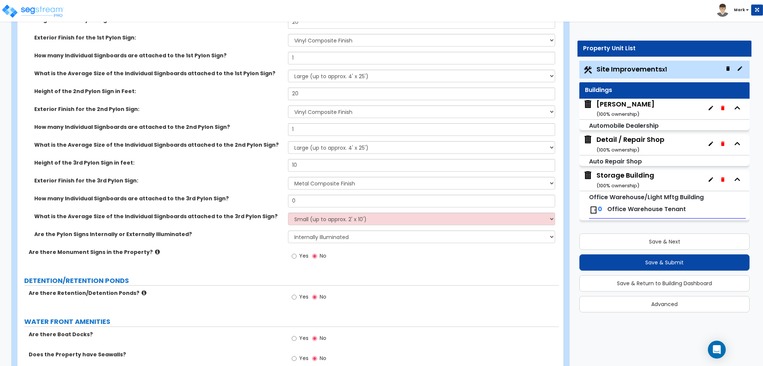
click at [310, 191] on div "Exterior Finish for the 3rd Pylon Sign: None Paint Finish Brick Veneer Finish S…" at bounding box center [288, 186] width 541 height 18
drag, startPoint x: 310, startPoint y: 199, endPoint x: 282, endPoint y: 201, distance: 28.0
click at [282, 201] on div "How many Individual Signboards are attached to the 3rd Pylon Sign? 0" at bounding box center [288, 204] width 541 height 18
click at [244, 231] on label "Are the Pylon Signs Internally or Externally Illuminated?" at bounding box center [158, 234] width 248 height 7
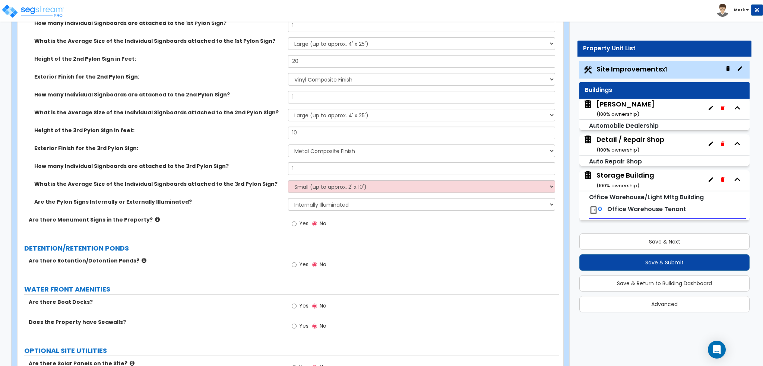
scroll to position [2087, 0]
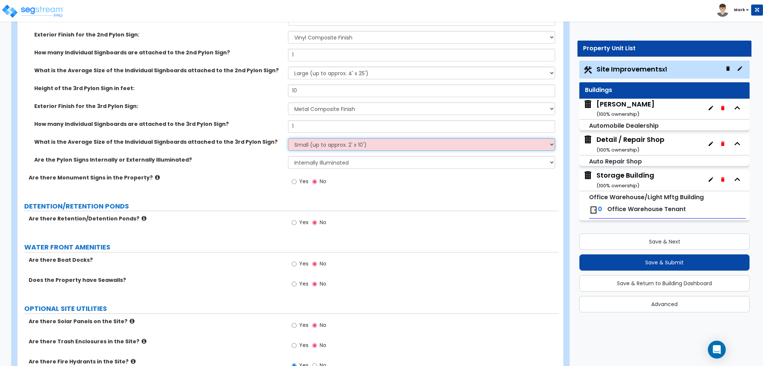
click at [302, 149] on select "Small (up to approx. 2' x 10') Medium (up to approx. 4' x 10') Large (up to app…" at bounding box center [421, 144] width 267 height 13
click at [249, 180] on div "Are there Monument Signs in the Property? Yes No" at bounding box center [288, 184] width 541 height 20
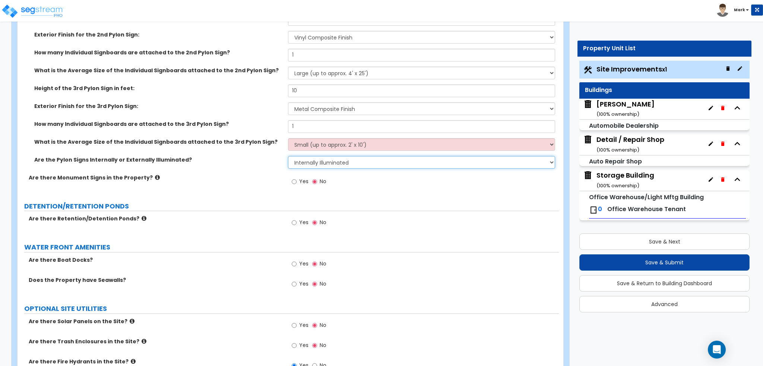
click at [297, 160] on select "None Internally Illuminated Externally Illuminated" at bounding box center [421, 162] width 267 height 13
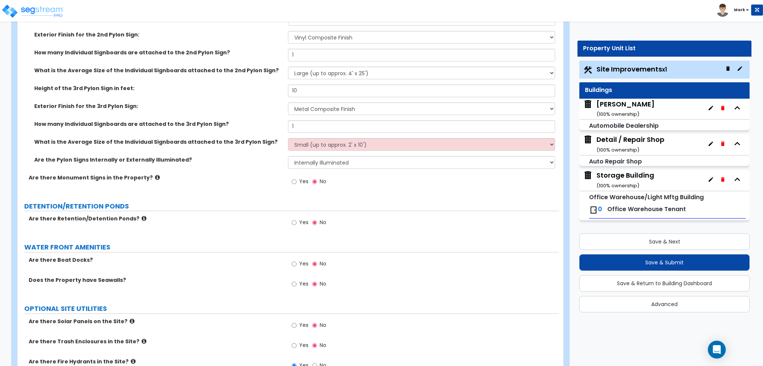
click at [262, 172] on div "Are the Pylon Signs Internally or Externally Illuminated? None Internally Illum…" at bounding box center [288, 165] width 541 height 18
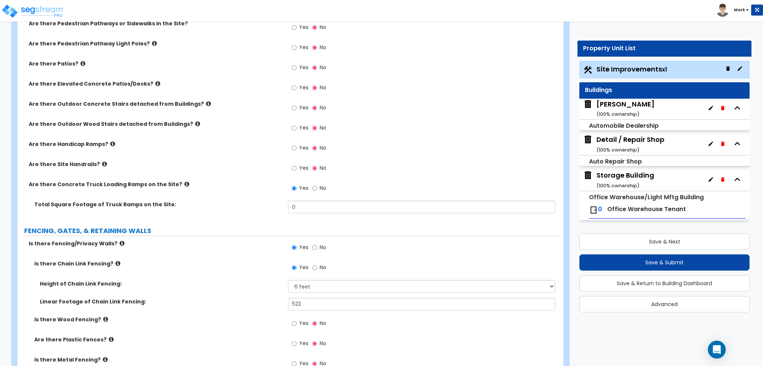
scroll to position [939, 0]
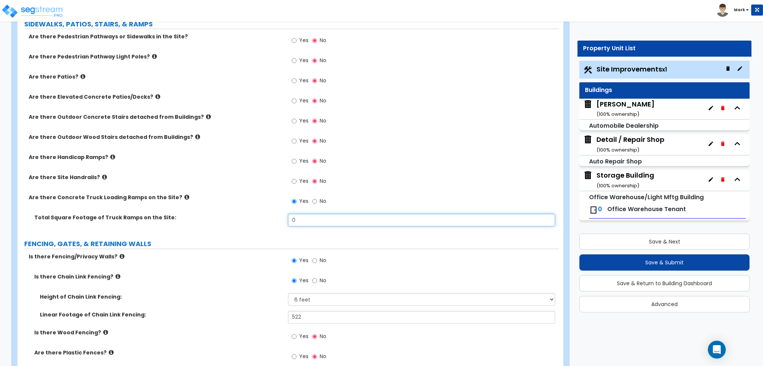
drag, startPoint x: 322, startPoint y: 218, endPoint x: 218, endPoint y: 222, distance: 103.7
click at [218, 222] on div "Total Square Footage of Truck Ramps on the Site: 0" at bounding box center [288, 223] width 541 height 18
click at [222, 222] on div "Total Square Footage of Truck Ramps on the Site: 965" at bounding box center [288, 223] width 541 height 18
click at [155, 94] on icon at bounding box center [157, 97] width 5 height 6
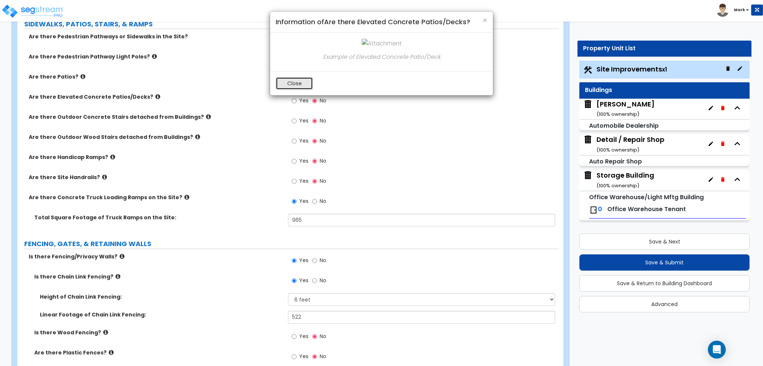
click at [292, 82] on button "Close" at bounding box center [294, 83] width 37 height 13
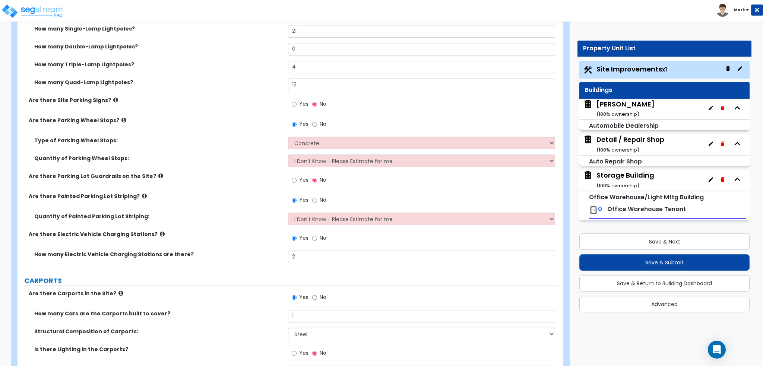
scroll to position [492, 0]
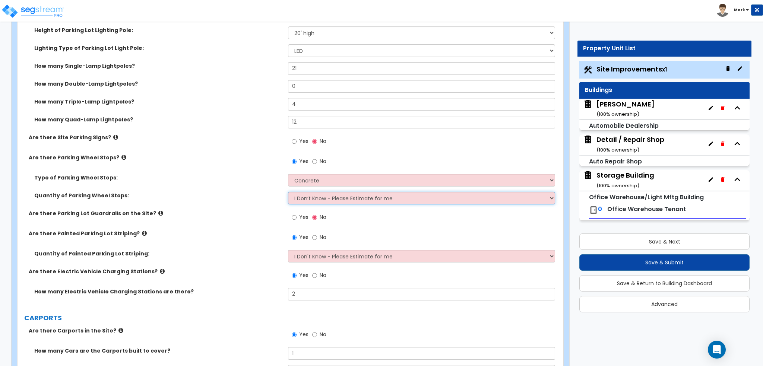
click at [319, 199] on select "I Don’t Know - Please Estimate for me I Want to Enter the Number of Wheel Stops" at bounding box center [421, 198] width 267 height 13
click at [288, 192] on select "I Don’t Know - Please Estimate for me I Want to Enter the Number of Wheel Stops" at bounding box center [421, 198] width 267 height 13
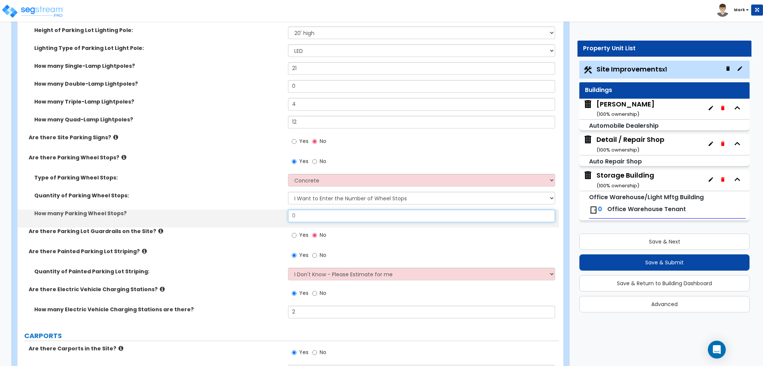
drag, startPoint x: 328, startPoint y: 212, endPoint x: 261, endPoint y: 214, distance: 67.1
click at [261, 214] on div "How many Parking Wheel Stops? 0" at bounding box center [288, 219] width 541 height 18
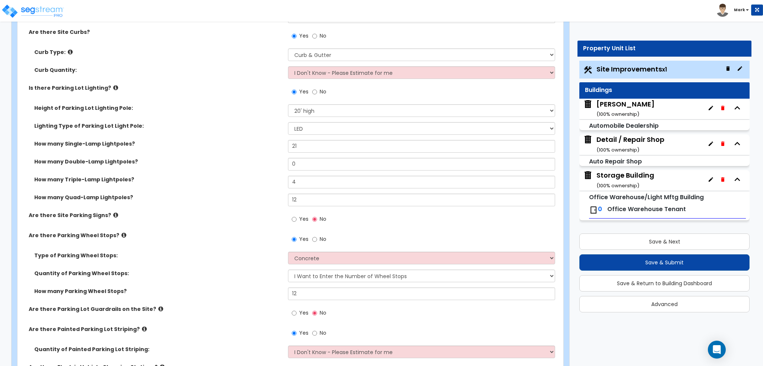
click at [252, 211] on div "Are there Site Bollards? Yes No How many Site Bollards? 0 Are there Site Curbs?…" at bounding box center [288, 195] width 530 height 411
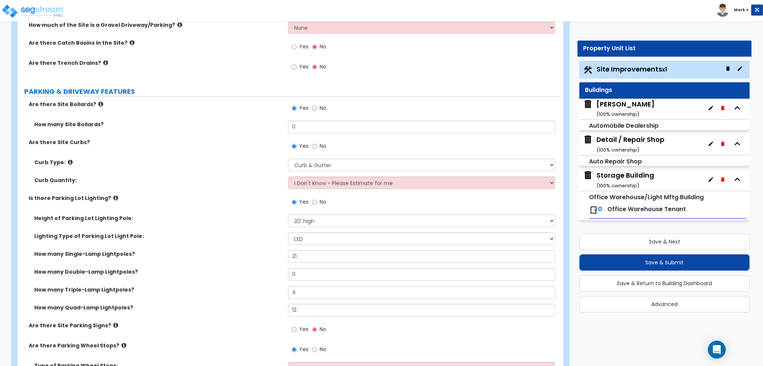
scroll to position [306, 0]
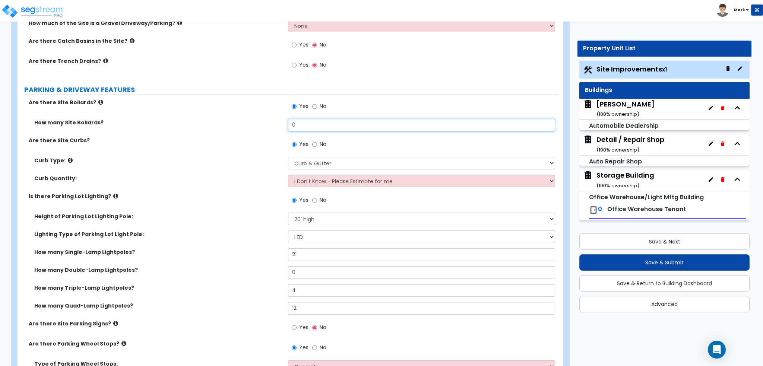
drag, startPoint x: 306, startPoint y: 127, endPoint x: 216, endPoint y: 137, distance: 90.8
click at [216, 137] on div "Are there Site Bollards? Yes No How many Site Bollards? 0 Are there Site Curbs?…" at bounding box center [288, 304] width 530 height 411
click at [217, 138] on label "Are there Site Curbs?" at bounding box center [156, 140] width 254 height 7
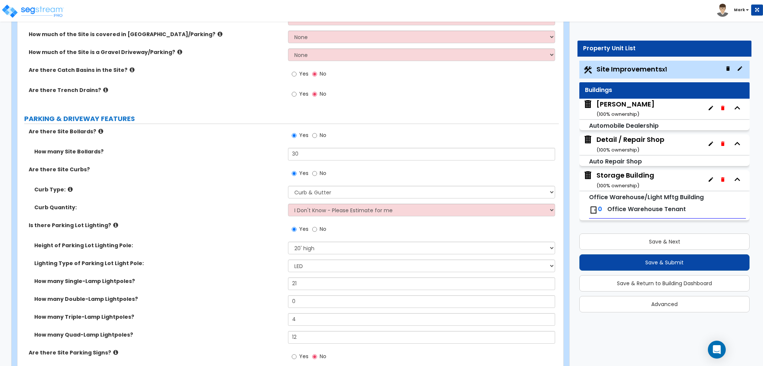
scroll to position [231, 0]
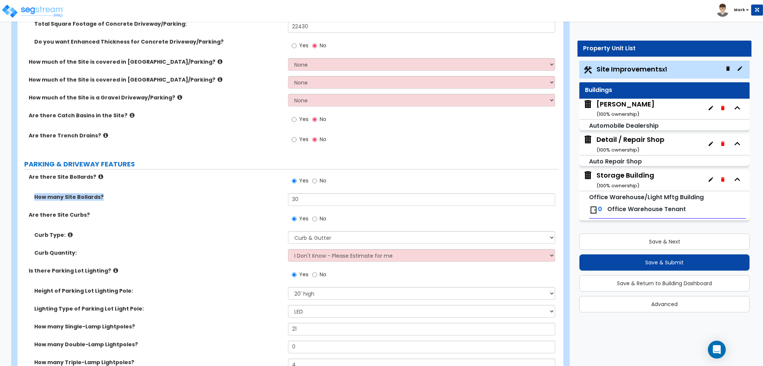
drag, startPoint x: 319, startPoint y: 191, endPoint x: 275, endPoint y: 198, distance: 44.8
drag, startPoint x: 302, startPoint y: 199, endPoint x: 241, endPoint y: 201, distance: 61.5
click at [241, 201] on div "How many Site Bollards? 30" at bounding box center [288, 202] width 541 height 18
drag, startPoint x: 240, startPoint y: 201, endPoint x: 231, endPoint y: 202, distance: 9.8
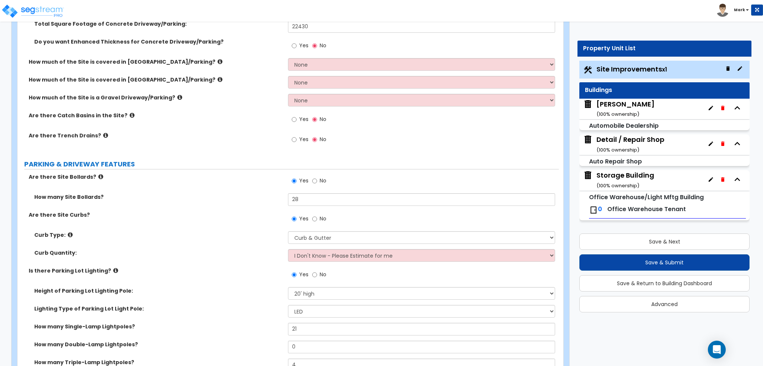
click at [234, 201] on div "How many Site Bollards? 28" at bounding box center [288, 202] width 541 height 18
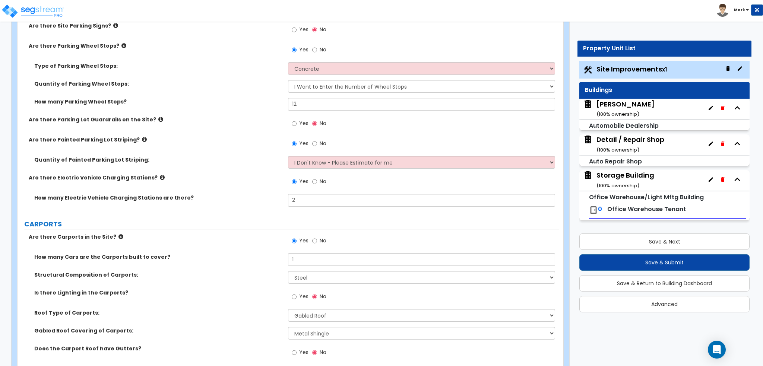
scroll to position [641, 0]
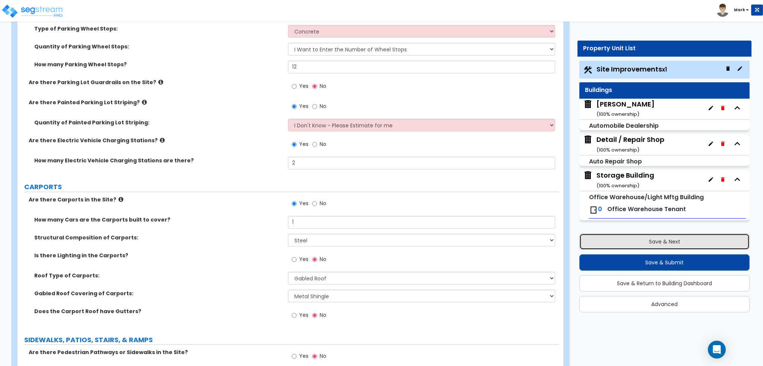
click at [677, 238] on button "Save & Next" at bounding box center [664, 242] width 170 height 16
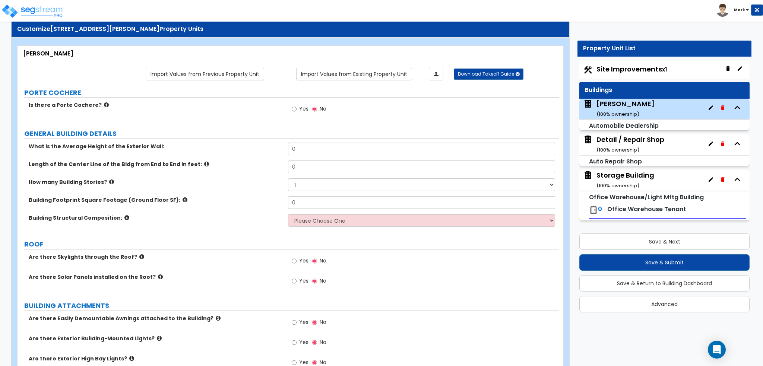
scroll to position [37, 0]
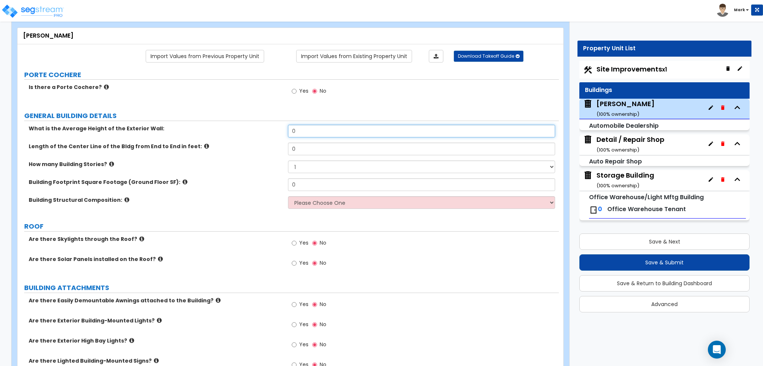
drag, startPoint x: 329, startPoint y: 129, endPoint x: 285, endPoint y: 131, distance: 44.0
click at [285, 131] on div "What is the Average Height of the Exterior Wall: 0" at bounding box center [288, 134] width 541 height 18
drag, startPoint x: 307, startPoint y: 132, endPoint x: 283, endPoint y: 131, distance: 23.5
click at [283, 131] on div "What is the Average Height of the Exterior Wall: 15" at bounding box center [288, 134] width 541 height 18
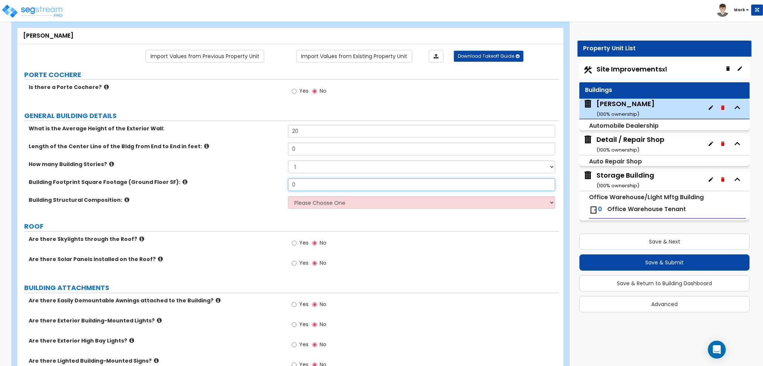
drag, startPoint x: 311, startPoint y: 184, endPoint x: 257, endPoint y: 184, distance: 54.8
click at [257, 184] on div "Building Footprint Square Footage (Ground Floor SF): 0" at bounding box center [288, 187] width 541 height 18
click at [260, 183] on label "Building Footprint Square Footage (Ground Floor SF):" at bounding box center [156, 181] width 254 height 7
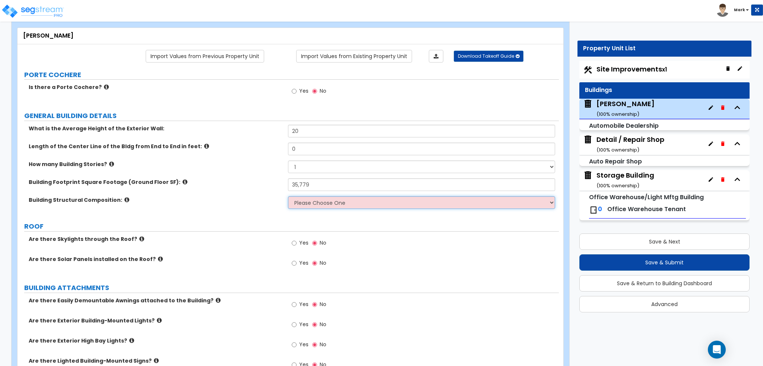
click at [319, 203] on select "Please Choose One Pre-Engineered Metal Building Tilt-up Wall Construction Reinf…" at bounding box center [421, 202] width 267 height 13
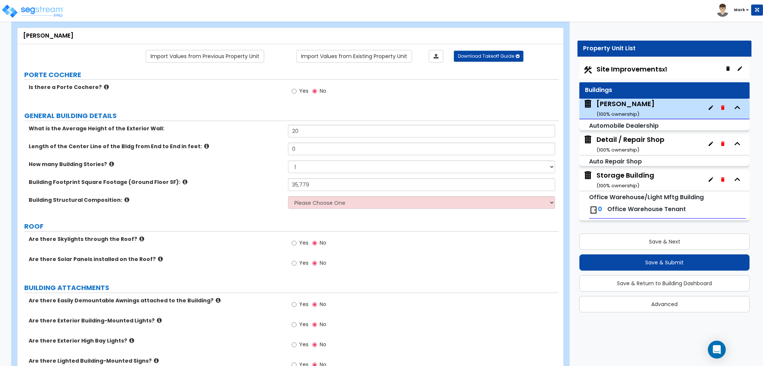
click at [246, 222] on label "ROOF" at bounding box center [291, 227] width 535 height 10
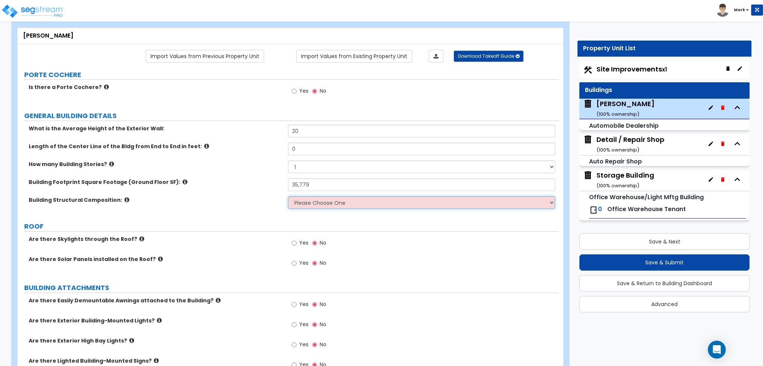
click at [310, 205] on select "Please Choose One Pre-Engineered Metal Building Tilt-up Wall Construction Reinf…" at bounding box center [421, 202] width 267 height 13
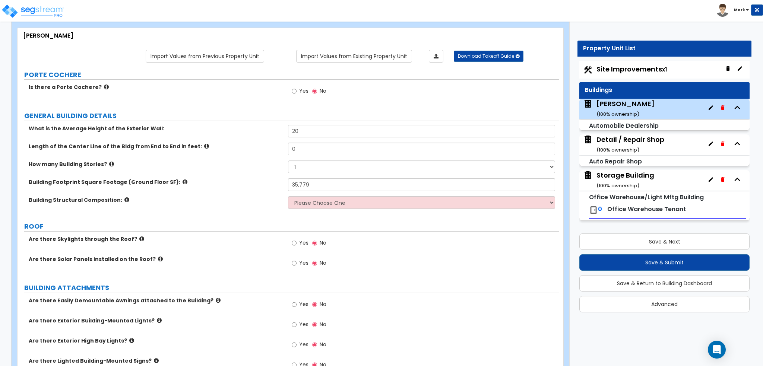
click at [236, 183] on label "Building Footprint Square Footage (Ground Floor SF):" at bounding box center [156, 181] width 254 height 7
click at [301, 146] on input "0" at bounding box center [421, 149] width 267 height 13
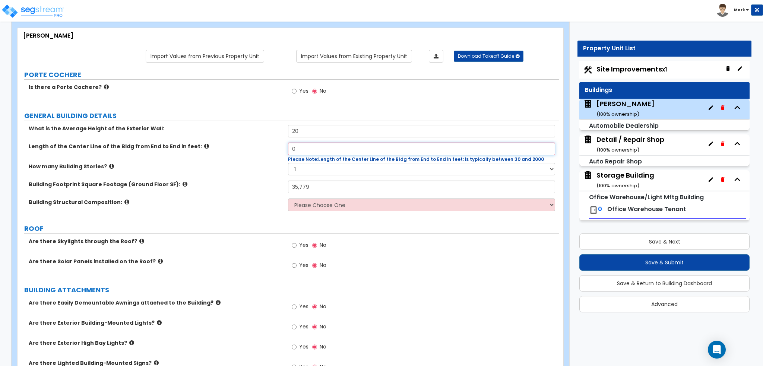
drag, startPoint x: 308, startPoint y: 149, endPoint x: 274, endPoint y: 149, distance: 33.5
click at [274, 149] on div "Length of the Center Line of the Bldg from End to End in feet: 0 Please Note: L…" at bounding box center [288, 153] width 541 height 20
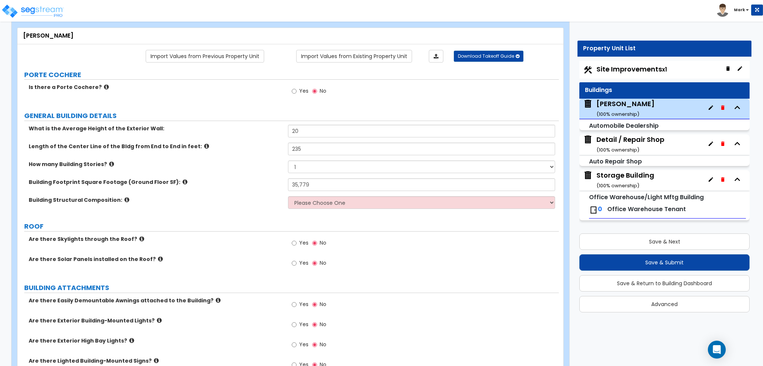
click at [265, 175] on div "How many Building Stories? 1 2 3" at bounding box center [288, 170] width 541 height 18
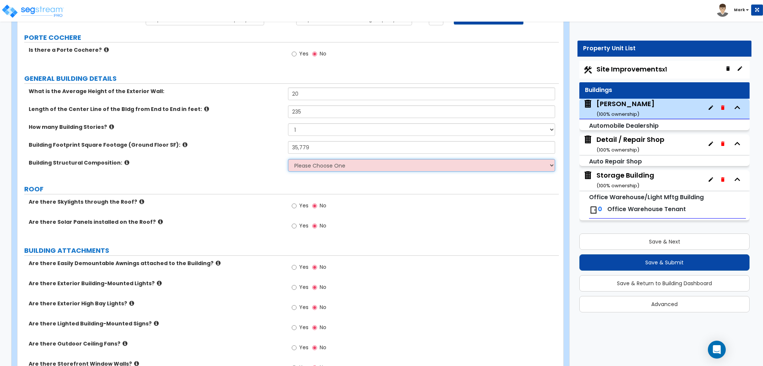
click at [304, 168] on select "Please Choose One Pre-Engineered Metal Building Tilt-up Wall Construction Reinf…" at bounding box center [421, 165] width 267 height 13
click at [227, 171] on div "Building Structural Composition: Please Choose One Pre-Engineered Metal Buildin…" at bounding box center [288, 168] width 541 height 18
click at [351, 164] on select "Please Choose One Pre-Engineered Metal Building Tilt-up Wall Construction Reinf…" at bounding box center [421, 165] width 267 height 13
click at [288, 159] on select "Please Choose One Pre-Engineered Metal Building Tilt-up Wall Construction Reinf…" at bounding box center [421, 165] width 267 height 13
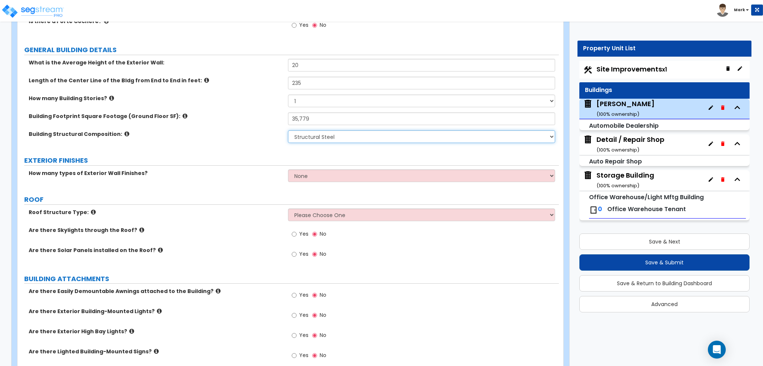
scroll to position [112, 0]
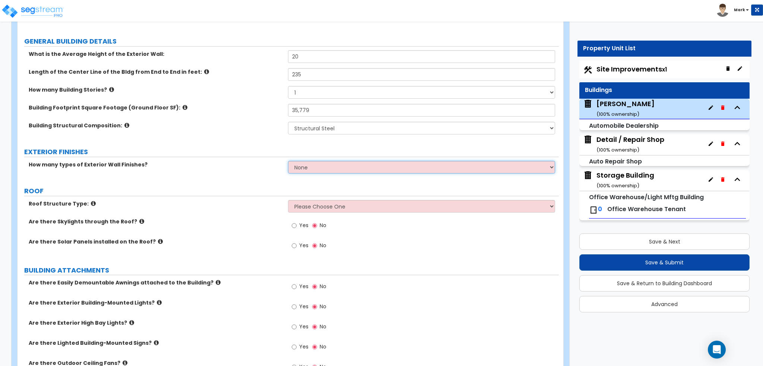
click at [329, 168] on select "None 1 2 3" at bounding box center [421, 167] width 267 height 13
click at [288, 161] on select "None 1 2 3" at bounding box center [421, 167] width 267 height 13
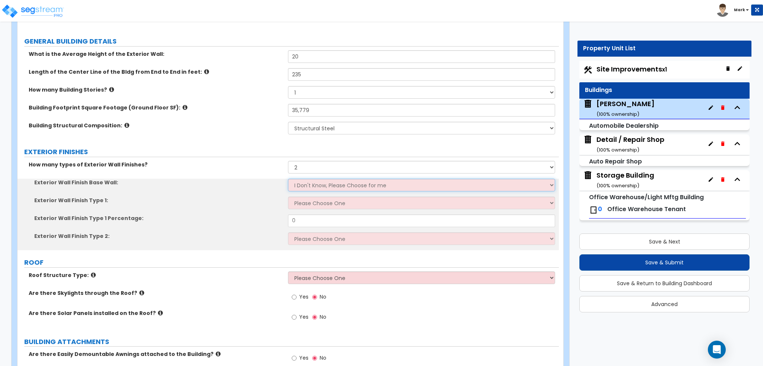
click at [300, 185] on select "I Don't Know, Please Choose for me Concrete Masonry Units (CMU) Cast-in-Place C…" at bounding box center [421, 185] width 267 height 13
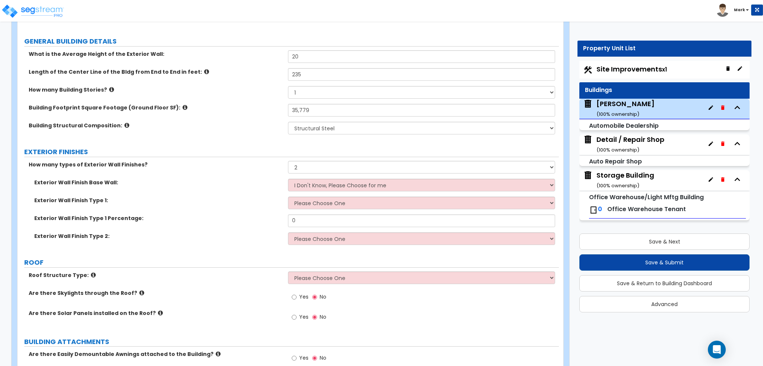
click at [221, 175] on div "How many types of Exterior Wall Finishes? None 1 2 3" at bounding box center [288, 170] width 541 height 18
click at [312, 187] on select "I Don't Know, Please Choose for me Concrete Masonry Units (CMU) Cast-in-Place C…" at bounding box center [421, 185] width 267 height 13
click at [247, 188] on div "Exterior Wall Finish Base Wall: I Don't Know, Please Choose for me Concrete Mas…" at bounding box center [288, 188] width 541 height 18
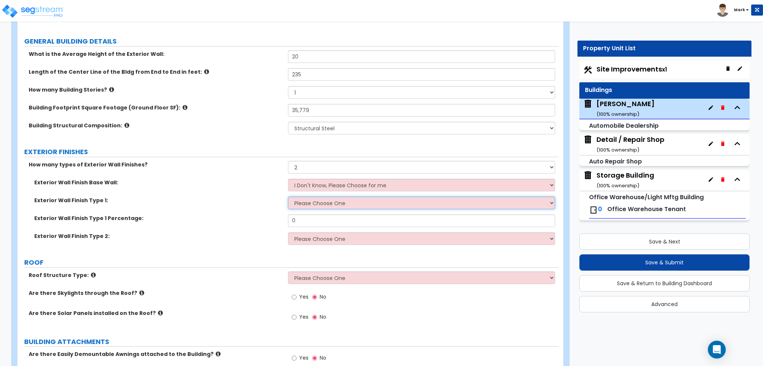
click at [309, 205] on select "Please Choose One No Finish/Shared Wall No Wall Brick Veneer Stone Veneer Wood …" at bounding box center [421, 203] width 267 height 13
click at [288, 197] on select "Please Choose One No Finish/Shared Wall No Wall Brick Veneer Stone Veneer Wood …" at bounding box center [421, 203] width 267 height 13
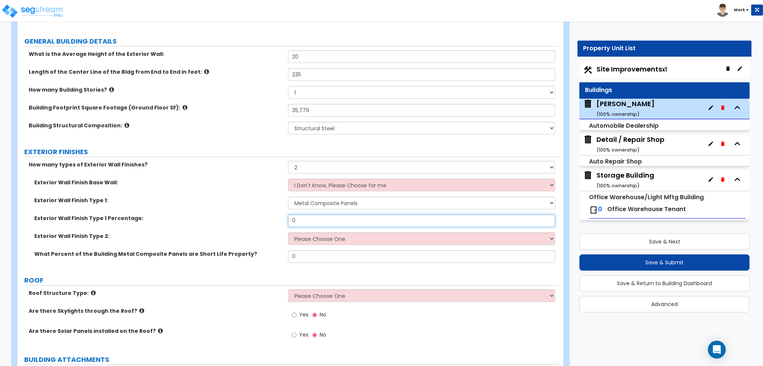
drag, startPoint x: 313, startPoint y: 218, endPoint x: 256, endPoint y: 213, distance: 56.9
click at [256, 213] on div "Exterior Wall Finish Base Wall: I Don't Know, Please Choose for me Concrete Mas…" at bounding box center [288, 223] width 530 height 89
click at [332, 237] on select "Please Choose One No Finish/Shared Wall No Wall Brick Veneer Stone Veneer Wood …" at bounding box center [421, 239] width 267 height 13
click at [288, 233] on select "Please Choose One No Finish/Shared Wall No Wall Brick Veneer Stone Veneer Wood …" at bounding box center [421, 239] width 267 height 13
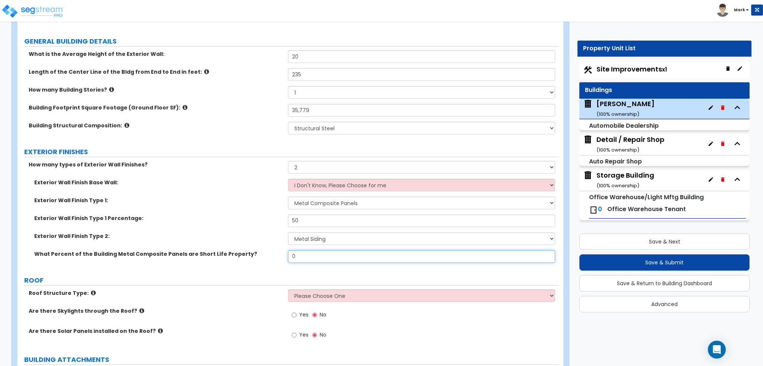
drag, startPoint x: 338, startPoint y: 252, endPoint x: 266, endPoint y: 254, distance: 72.3
click at [266, 254] on div "What Percent of the Building Metal Composite Panels are Short Life Property? 0" at bounding box center [288, 259] width 541 height 18
click at [249, 249] on div "Exterior Wall Finish Type 2: Please Choose One No Finish/Shared Wall No Wall Br…" at bounding box center [288, 242] width 541 height 18
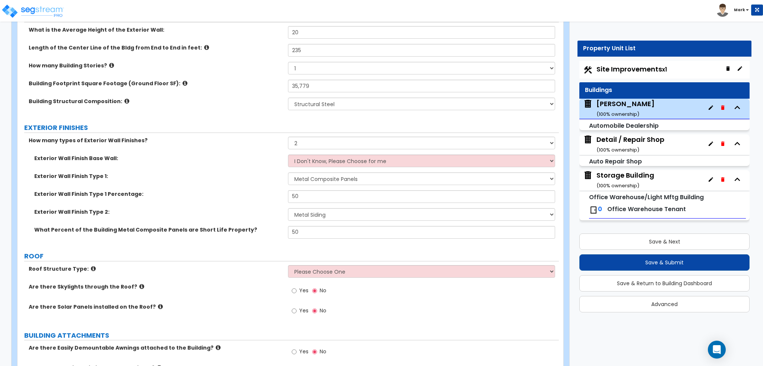
scroll to position [149, 0]
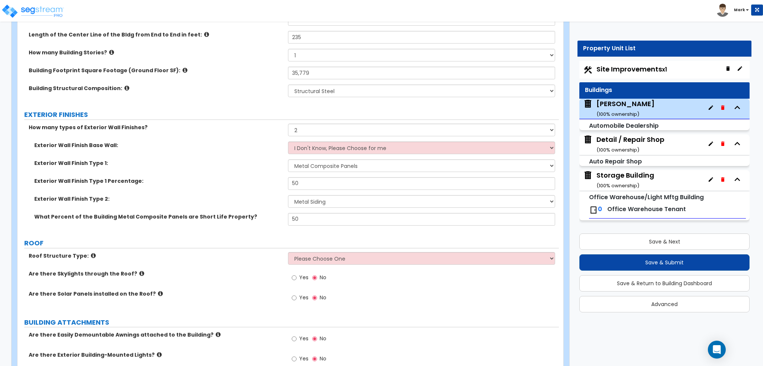
click at [316, 264] on div "Roof Structure Type: Please Choose One Gable Roof Flat Roof Hybrid Gable & Flat…" at bounding box center [288, 261] width 541 height 18
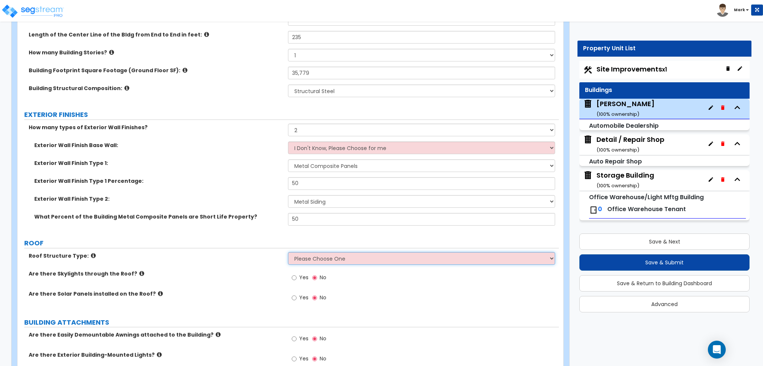
click at [316, 262] on select "Please Choose One Gable Roof Flat Roof Hybrid Gable & Flat Roof" at bounding box center [421, 258] width 267 height 13
click at [288, 252] on select "Please Choose One Gable Roof Flat Roof Hybrid Gable & Flat Roof" at bounding box center [421, 258] width 267 height 13
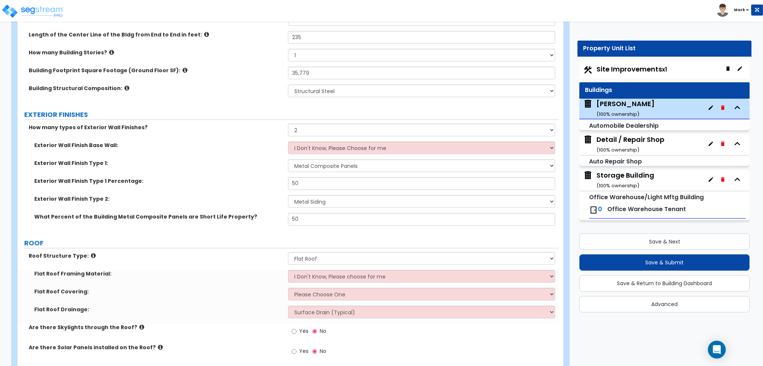
click at [194, 222] on div "What Percent of the Building Metal Composite Panels are Short Life Property? 50" at bounding box center [288, 222] width 541 height 18
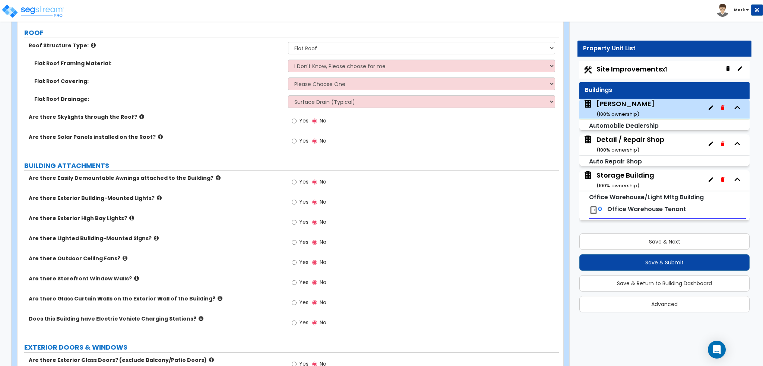
scroll to position [373, 0]
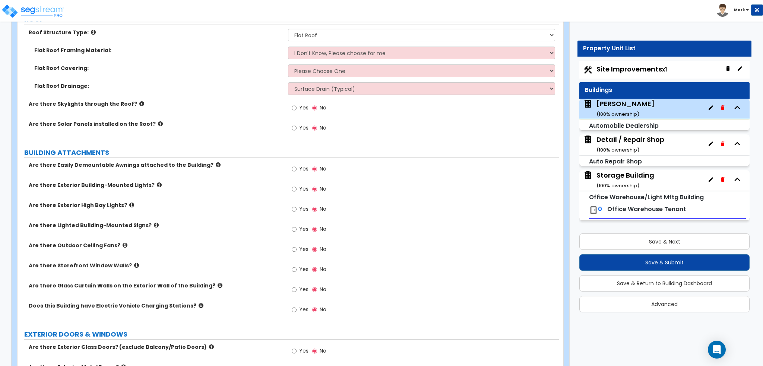
click at [298, 185] on label "Yes" at bounding box center [300, 190] width 17 height 13
click at [297, 185] on input "Yes" at bounding box center [294, 189] width 5 height 8
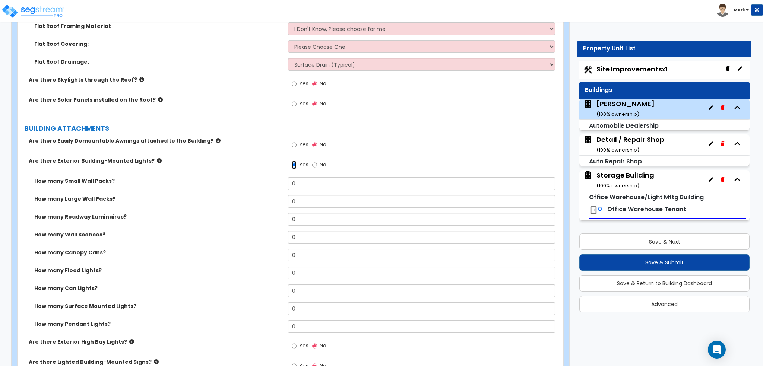
scroll to position [410, 0]
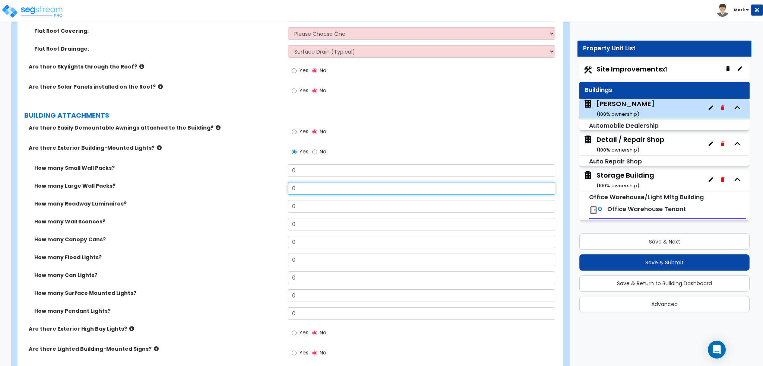
drag, startPoint x: 300, startPoint y: 187, endPoint x: 254, endPoint y: 186, distance: 45.1
click at [254, 186] on div "How many Large Wall Packs? 0" at bounding box center [288, 191] width 541 height 18
click at [247, 188] on label "How many Large Wall Packs?" at bounding box center [158, 185] width 248 height 7
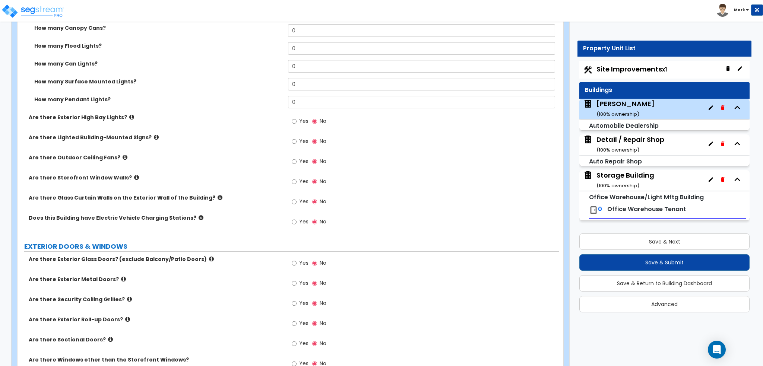
scroll to position [633, 0]
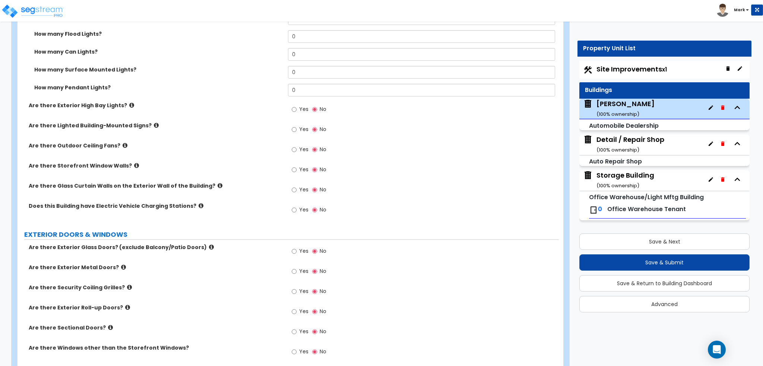
click at [199, 204] on icon at bounding box center [201, 206] width 5 height 6
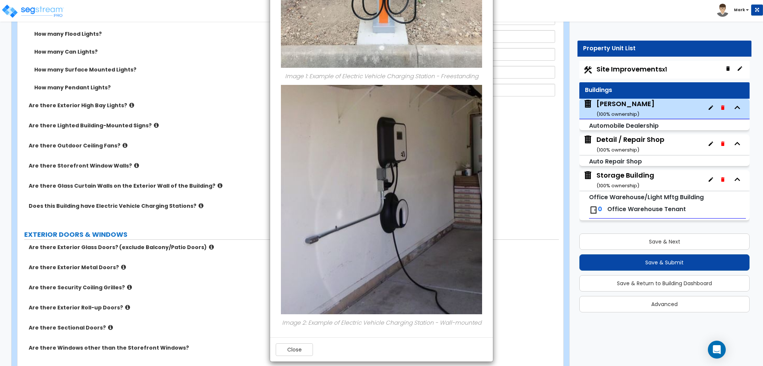
scroll to position [246, 0]
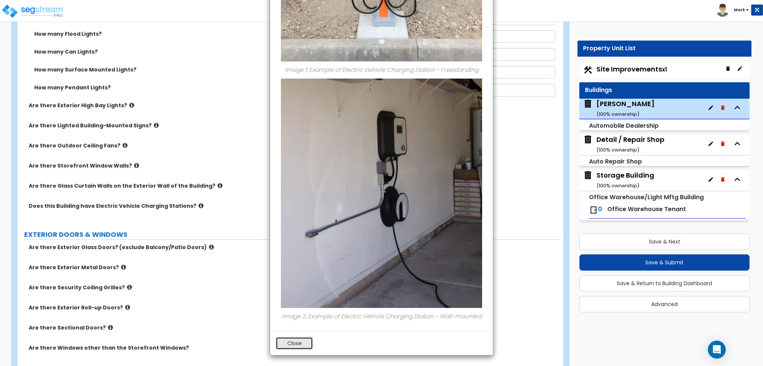
click at [294, 344] on button "Close" at bounding box center [294, 343] width 37 height 13
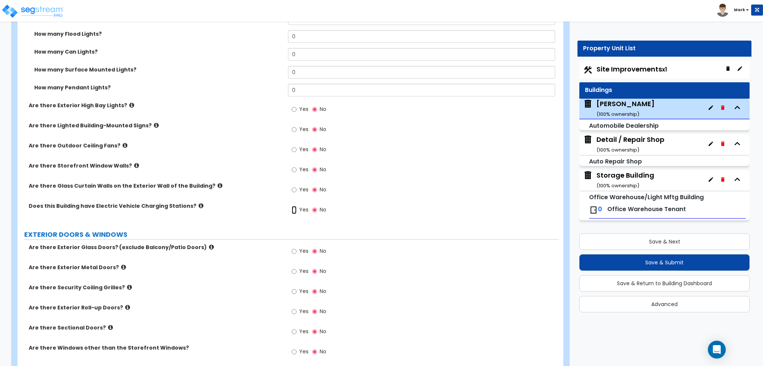
click at [296, 209] on input "Yes" at bounding box center [294, 210] width 5 height 8
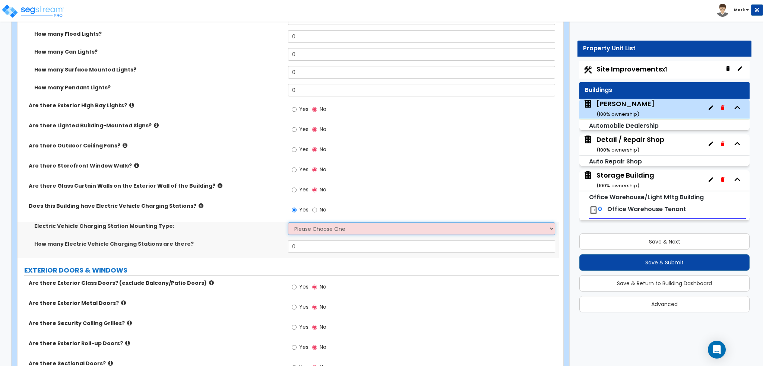
click at [316, 227] on select "Please Choose One Freestanding Wall-mounted" at bounding box center [421, 228] width 267 height 13
click at [269, 246] on label "How many Electric Vehicle Charging Stations are there?" at bounding box center [158, 243] width 248 height 7
click at [306, 228] on select "Please Choose One Freestanding Wall-mounted" at bounding box center [421, 228] width 267 height 13
click at [288, 222] on select "Please Choose One Freestanding Wall-mounted" at bounding box center [421, 228] width 267 height 13
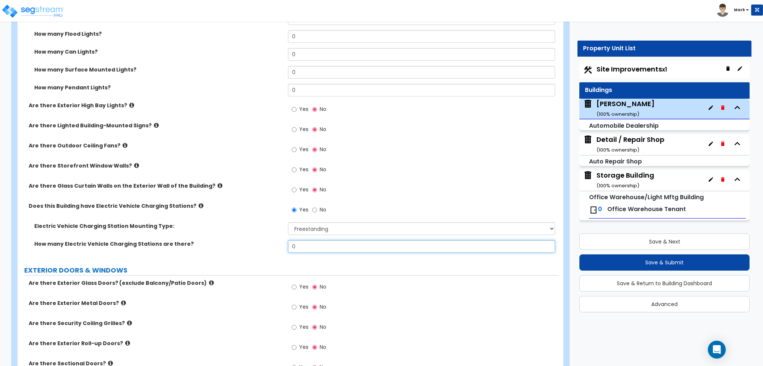
drag, startPoint x: 317, startPoint y: 246, endPoint x: 256, endPoint y: 238, distance: 61.2
click at [256, 238] on div "Electric Vehicle Charging Station Mounting Type: Please Choose One Freestanding…" at bounding box center [288, 240] width 530 height 36
click at [256, 238] on div "Electric Vehicle Charging Station Mounting Type: Please Choose One Freestanding…" at bounding box center [288, 231] width 541 height 18
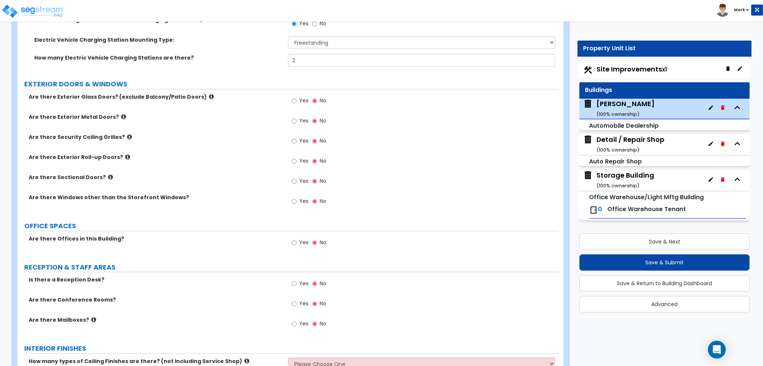
scroll to position [857, 0]
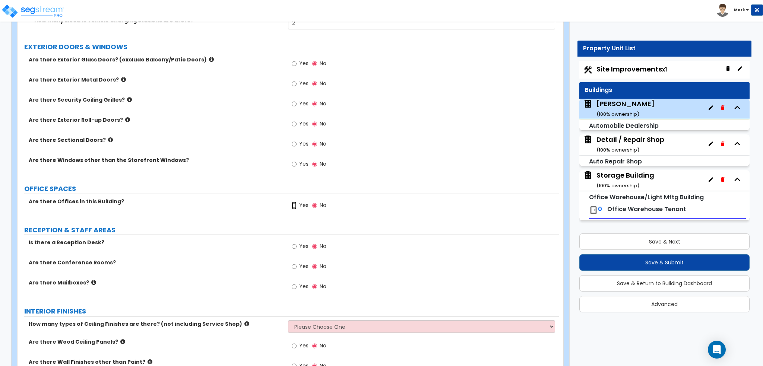
click at [293, 204] on input "Yes" at bounding box center [294, 206] width 5 height 8
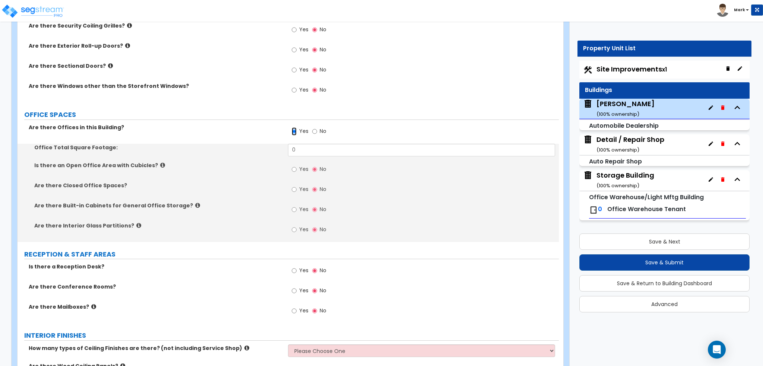
scroll to position [932, 0]
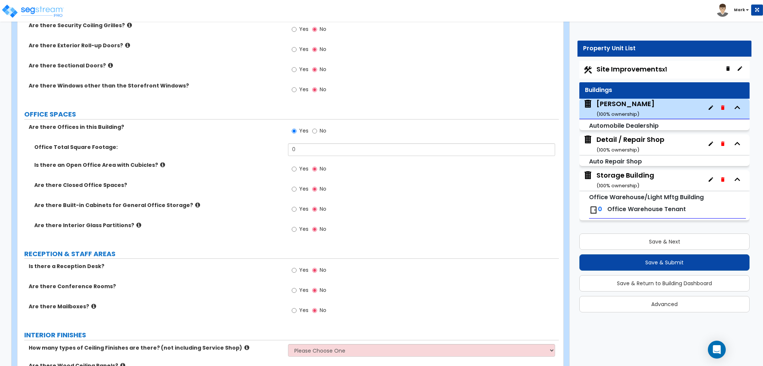
click at [300, 190] on span "Yes" at bounding box center [303, 188] width 9 height 7
click at [297, 190] on input "Yes" at bounding box center [294, 189] width 5 height 8
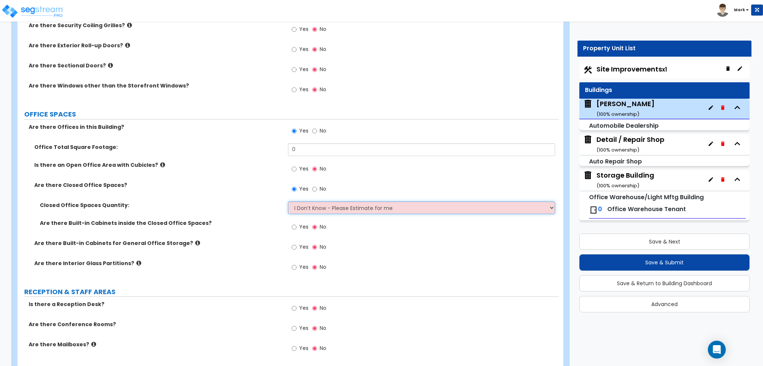
click at [291, 208] on select "I Don’t Know - Please Estimate for me I want to Enter the Number of Closed Offi…" at bounding box center [421, 208] width 267 height 13
click at [288, 202] on select "I Don’t Know - Please Estimate for me I want to Enter the Number of Closed Offi…" at bounding box center [421, 208] width 267 height 13
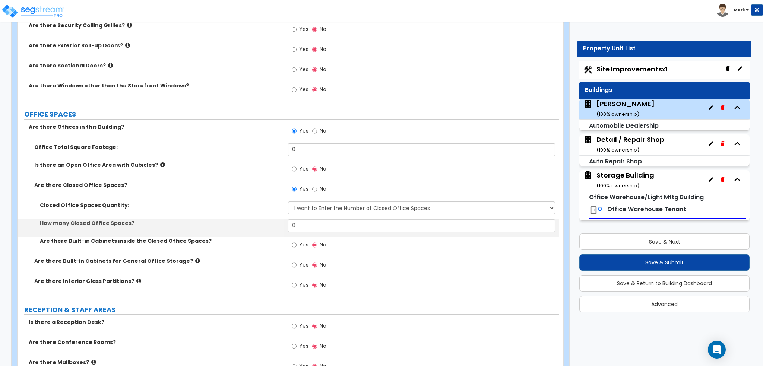
click at [370, 186] on div "Yes No" at bounding box center [423, 191] width 271 height 20
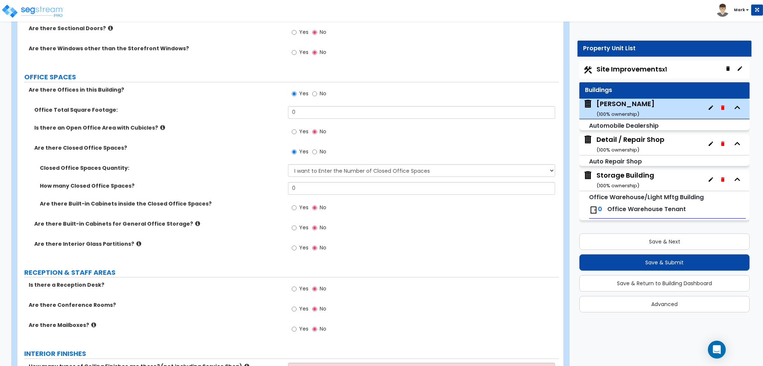
click at [136, 243] on icon at bounding box center [138, 244] width 5 height 6
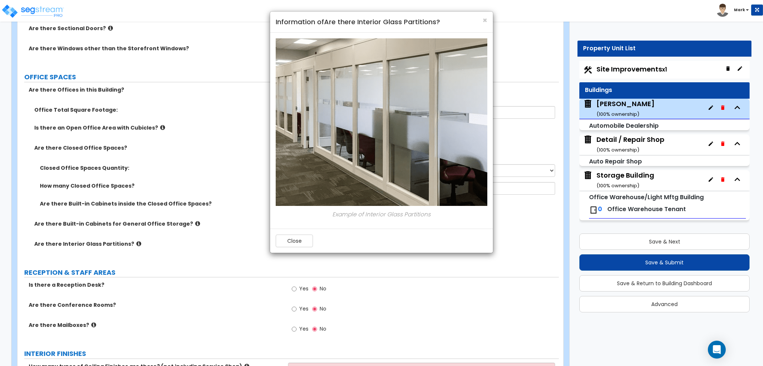
click at [303, 230] on div "Close" at bounding box center [381, 241] width 223 height 24
click at [299, 240] on button "Close" at bounding box center [294, 241] width 37 height 13
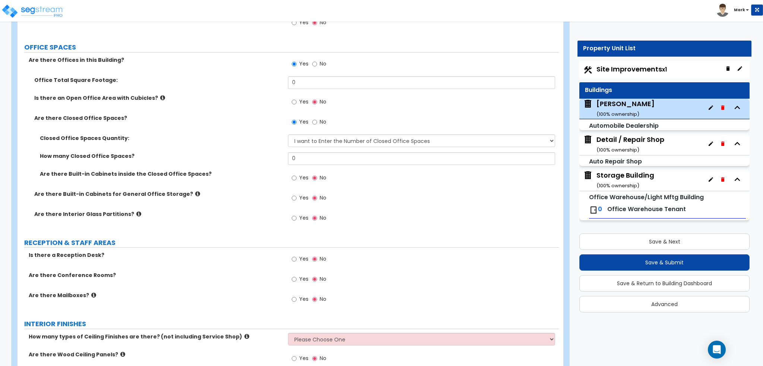
scroll to position [1043, 0]
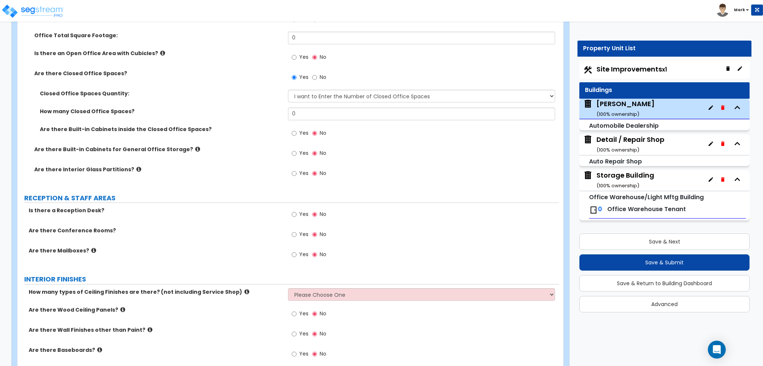
click at [301, 212] on span "Yes" at bounding box center [303, 214] width 9 height 7
click at [297, 212] on input "Yes" at bounding box center [294, 215] width 5 height 8
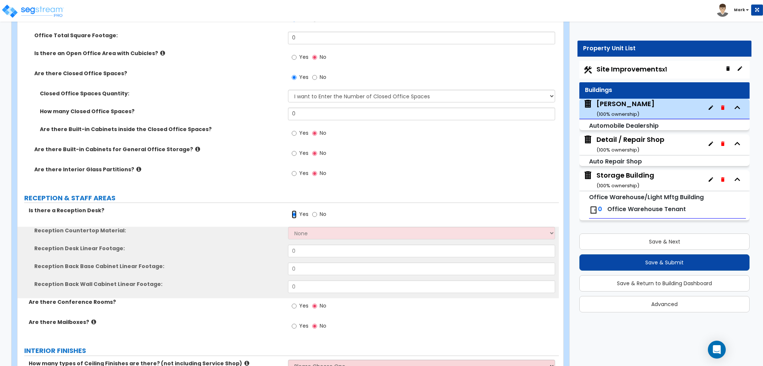
scroll to position [1081, 0]
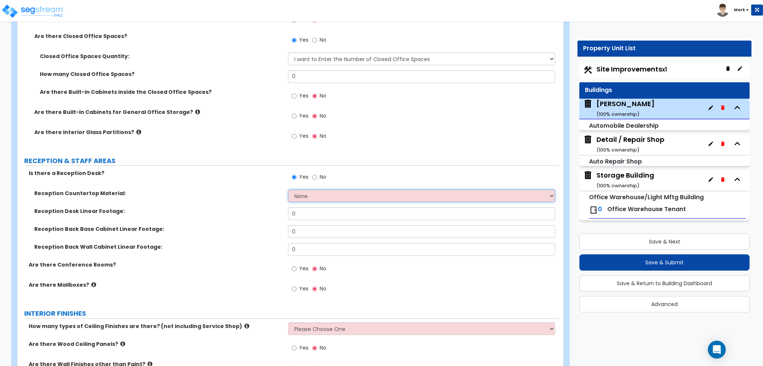
click at [301, 195] on select "None Plastic Laminate Solid Surface Stone Quartz Marble Tile Wood Stainless Ste…" at bounding box center [421, 196] width 267 height 13
click at [288, 190] on select "None Plastic Laminate Solid Surface Stone Quartz Marble Tile Wood Stainless Ste…" at bounding box center [421, 196] width 267 height 13
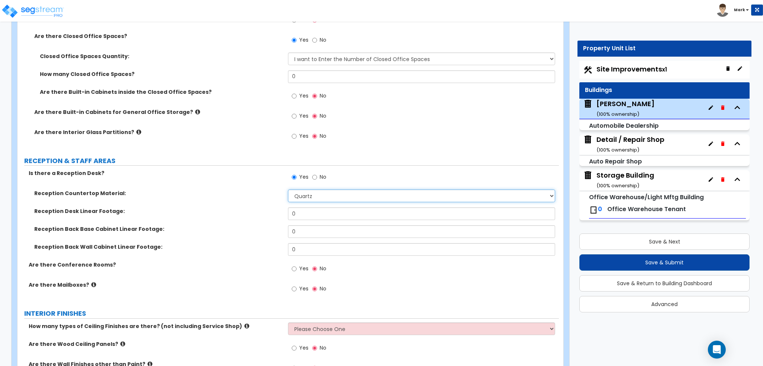
scroll to position [1118, 0]
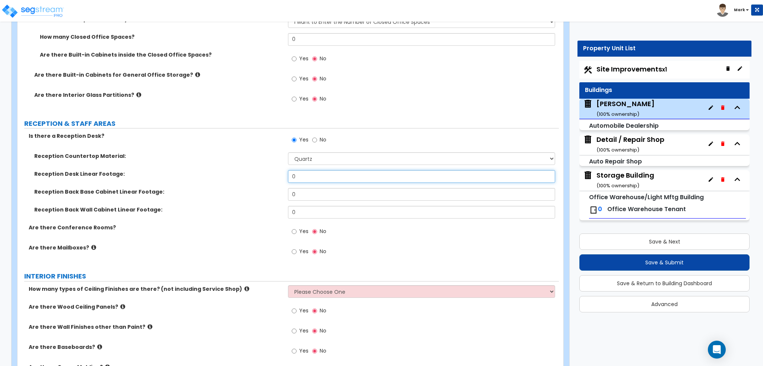
click at [310, 179] on input "0" at bounding box center [421, 176] width 267 height 13
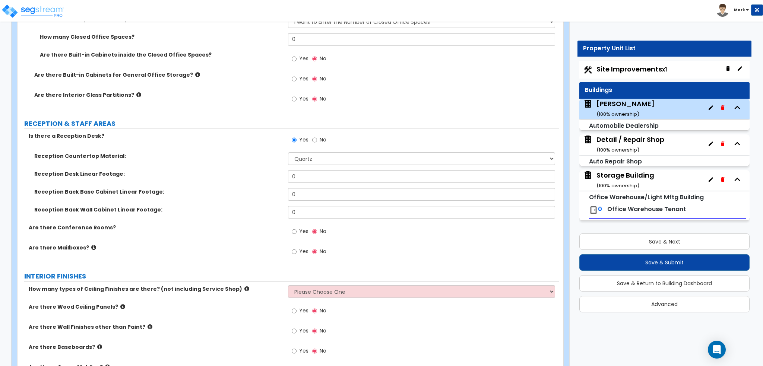
click at [250, 199] on div "Reception Back Base Cabinet Linear Footage: 0" at bounding box center [288, 197] width 541 height 18
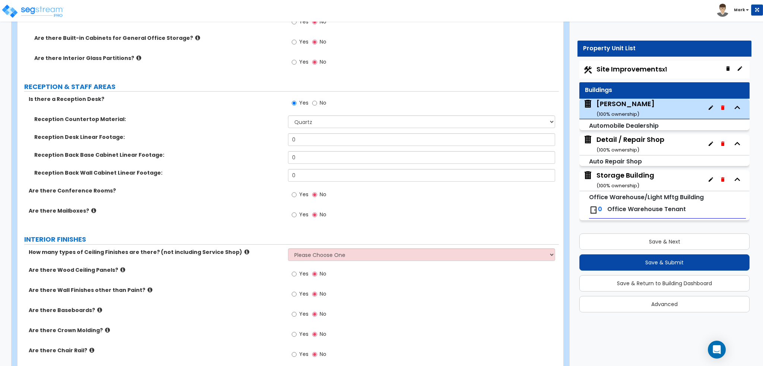
scroll to position [1155, 0]
click at [296, 190] on input "Yes" at bounding box center [294, 194] width 5 height 8
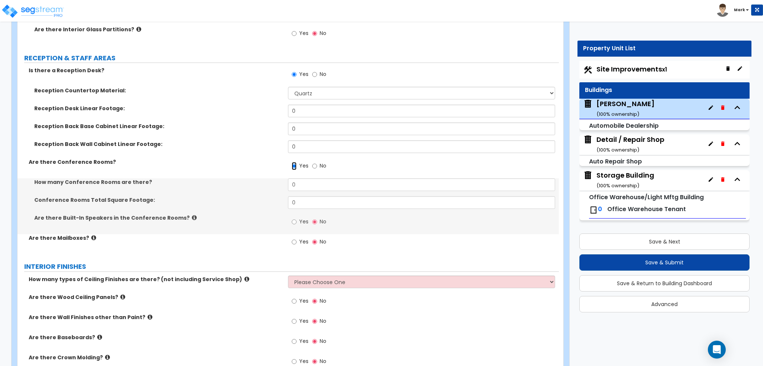
scroll to position [1230, 0]
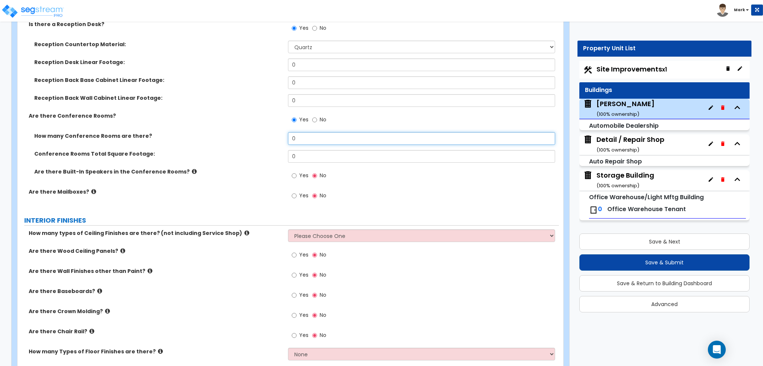
drag, startPoint x: 305, startPoint y: 143, endPoint x: 291, endPoint y: 143, distance: 14.5
click at [291, 143] on input "0" at bounding box center [421, 138] width 267 height 13
click at [257, 150] on label "Conference Rooms Total Square Footage:" at bounding box center [158, 153] width 248 height 7
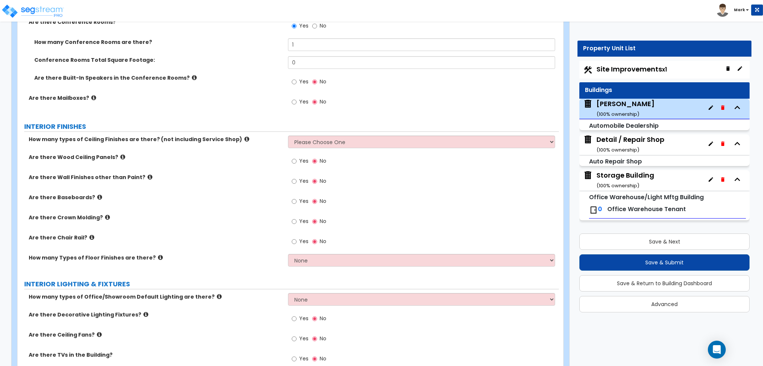
scroll to position [1341, 0]
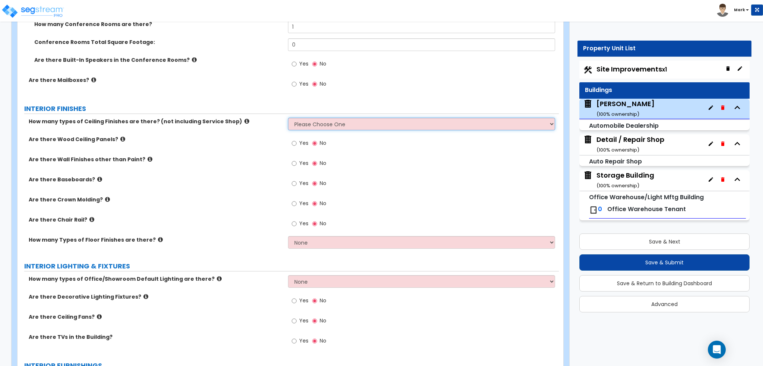
click at [304, 126] on select "Please Choose One 1 2 3" at bounding box center [421, 124] width 267 height 13
click at [288, 118] on select "Please Choose One 1 2 3" at bounding box center [421, 124] width 267 height 13
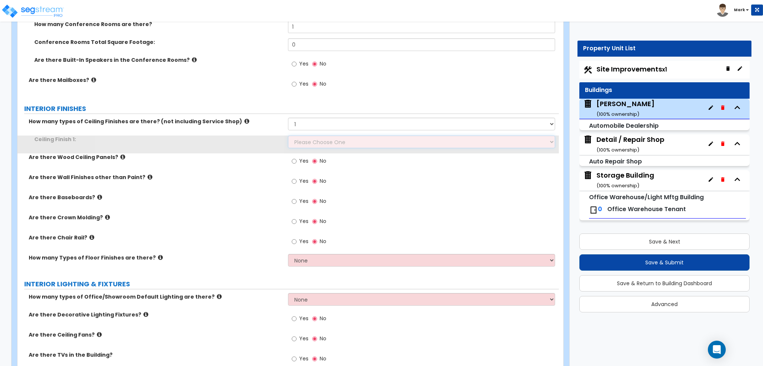
click at [307, 140] on select "Please Choose One Drop Ceiling Open Ceiling Drywall Ceiling" at bounding box center [421, 142] width 267 height 13
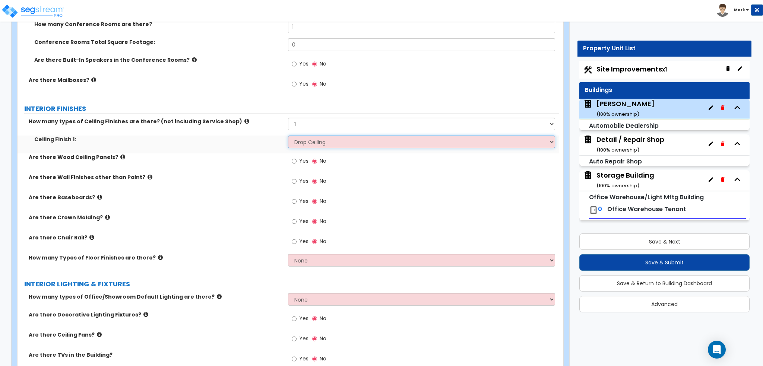
click at [288, 136] on select "Please Choose One Drop Ceiling Open Ceiling Drywall Ceiling" at bounding box center [421, 142] width 267 height 13
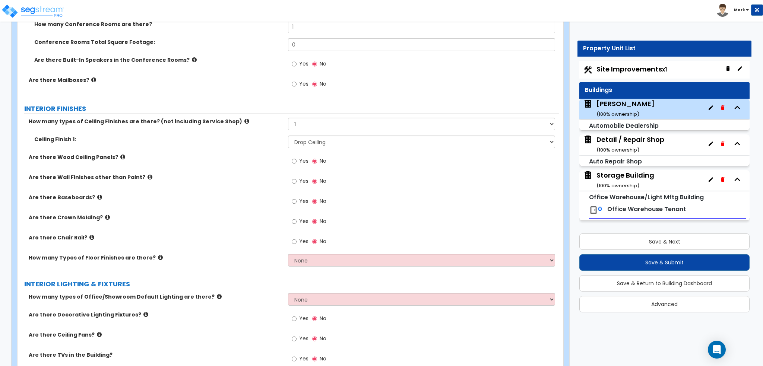
click at [234, 157] on label "Are there Wood Ceiling Panels?" at bounding box center [156, 157] width 254 height 7
click at [299, 198] on span "Yes" at bounding box center [303, 200] width 9 height 7
click at [297, 198] on input "Yes" at bounding box center [294, 201] width 5 height 8
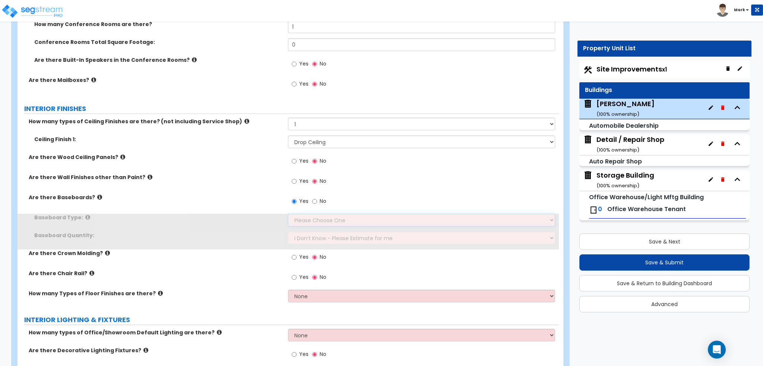
click at [313, 218] on select "Please Choose One Wood Vinyl Carpet Tile" at bounding box center [421, 220] width 267 height 13
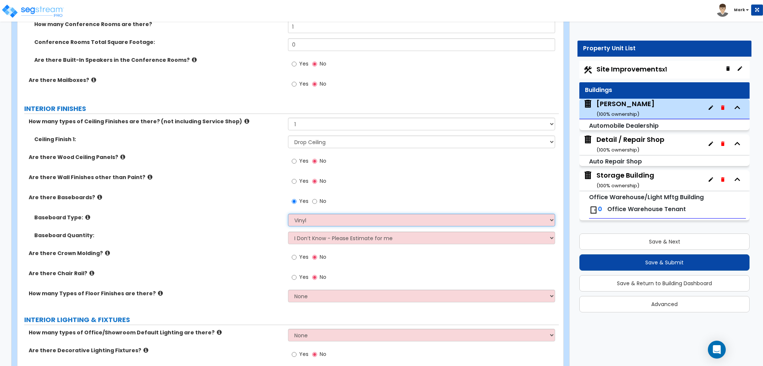
click at [288, 214] on select "Please Choose One Wood Vinyl Carpet Tile" at bounding box center [421, 220] width 267 height 13
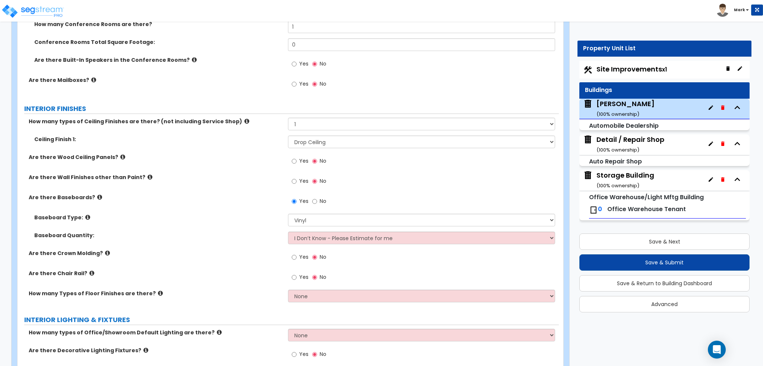
click at [233, 237] on label "Baseboard Quantity:" at bounding box center [158, 235] width 248 height 7
click at [295, 276] on input "Yes" at bounding box center [294, 277] width 5 height 8
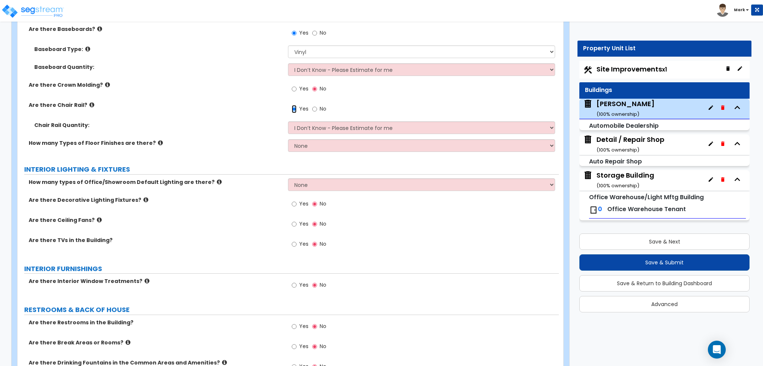
scroll to position [1528, 0]
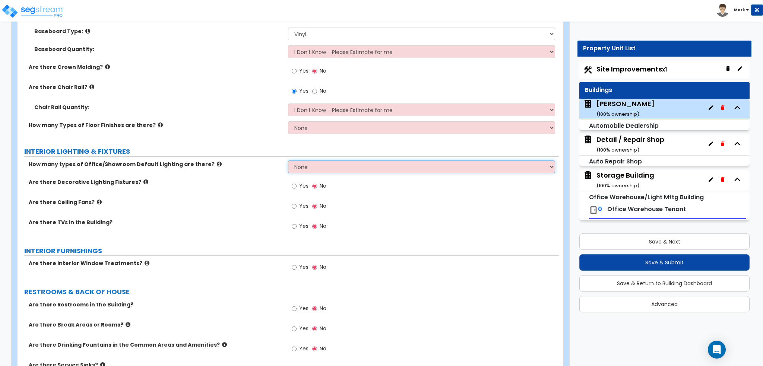
click at [292, 167] on select "None 1 2 3" at bounding box center [421, 167] width 267 height 13
click at [288, 161] on select "None 1 2 3" at bounding box center [421, 167] width 267 height 13
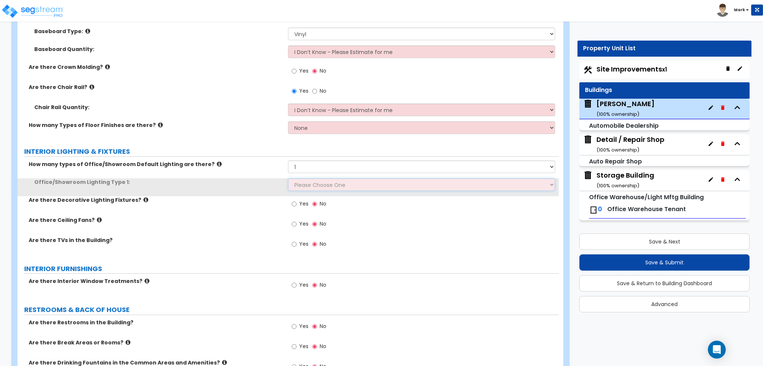
click at [302, 186] on select "Please Choose One LED Surface-Mounted LED Recessed Fluorescent Surface-Mounted …" at bounding box center [421, 184] width 267 height 13
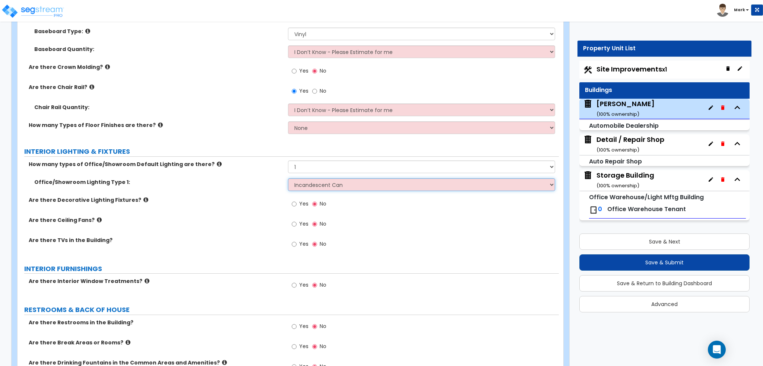
click at [288, 178] on select "Please Choose One LED Surface-Mounted LED Recessed Fluorescent Surface-Mounted …" at bounding box center [421, 184] width 267 height 13
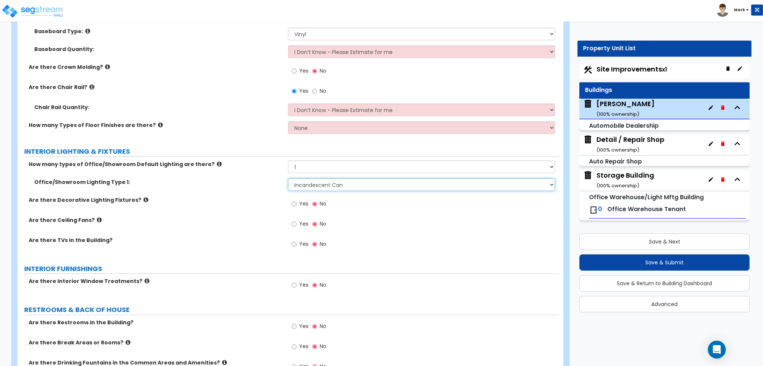
scroll to position [1565, 0]
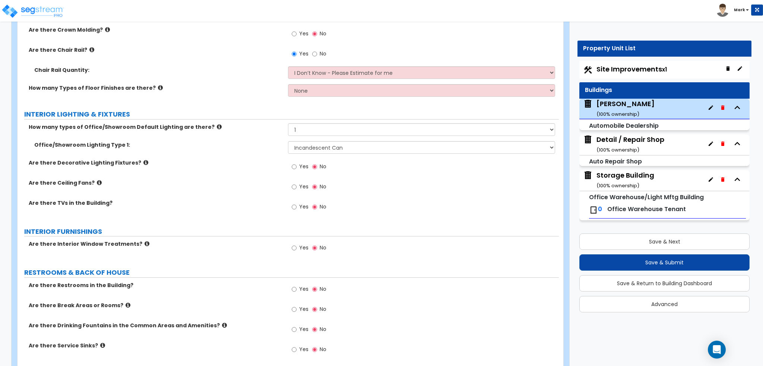
click at [297, 203] on label "Yes" at bounding box center [300, 208] width 17 height 13
click at [297, 203] on input "Yes" at bounding box center [294, 207] width 5 height 8
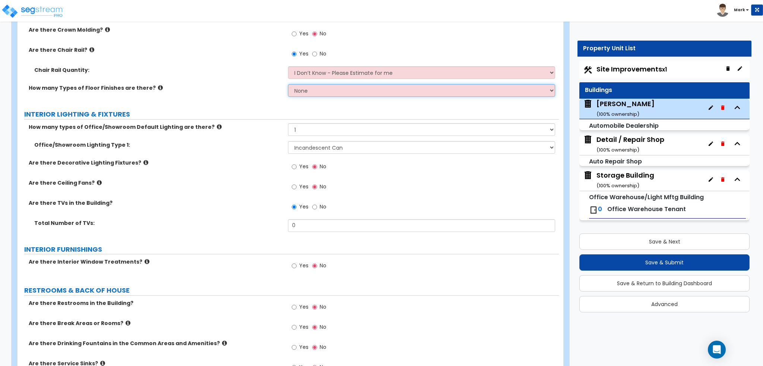
click at [297, 92] on select "None 1 2 3 4" at bounding box center [421, 90] width 267 height 13
click at [288, 84] on select "None 1 2 3 4" at bounding box center [421, 90] width 267 height 13
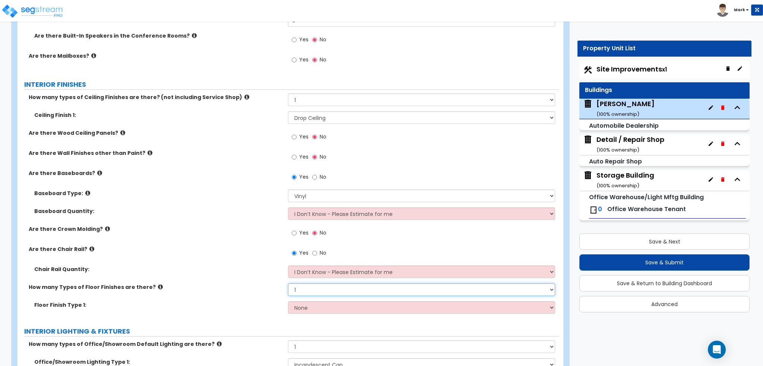
scroll to position [1379, 0]
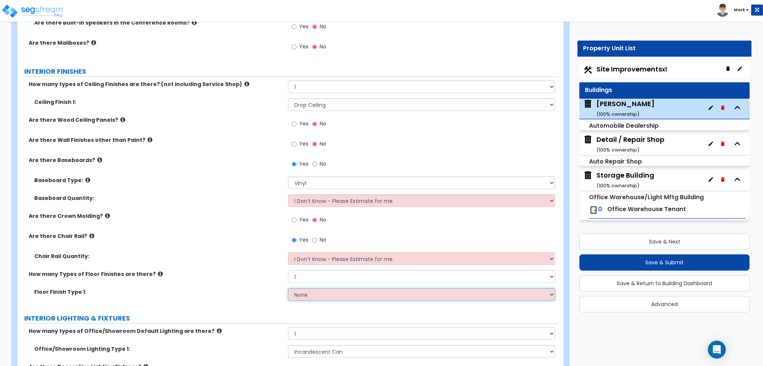
click at [309, 292] on select "None Tile Flooring Hardwood Flooring Resilient Laminate Flooring VCT Flooring S…" at bounding box center [421, 294] width 267 height 13
click at [288, 288] on select "None Tile Flooring Hardwood Flooring Resilient Laminate Flooring VCT Flooring S…" at bounding box center [421, 294] width 267 height 13
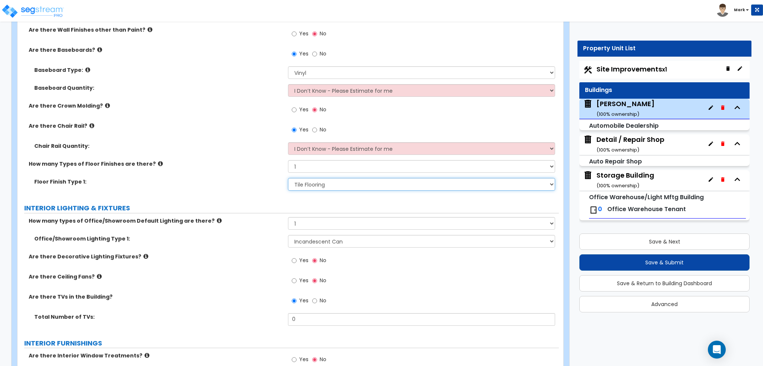
scroll to position [1490, 0]
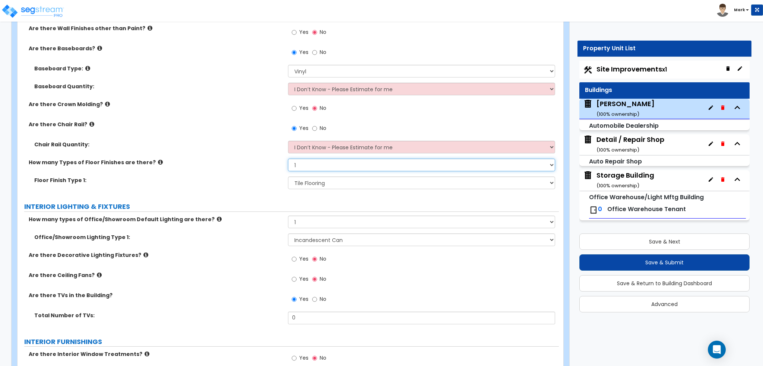
click at [315, 167] on select "None 1 2 3 4" at bounding box center [421, 165] width 267 height 13
click at [288, 159] on select "None 1 2 3 4" at bounding box center [421, 165] width 267 height 13
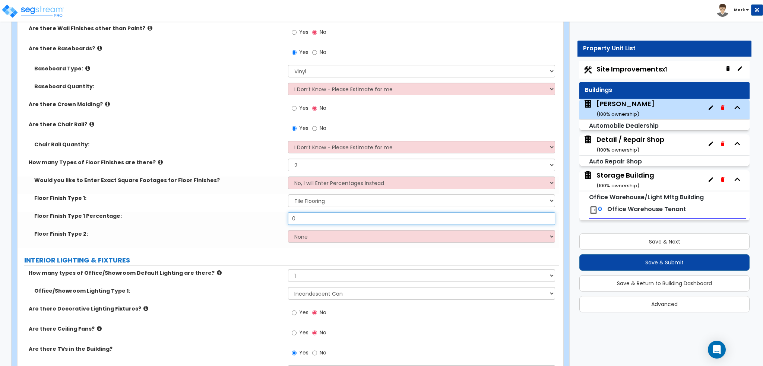
click at [323, 219] on input "0" at bounding box center [421, 218] width 267 height 13
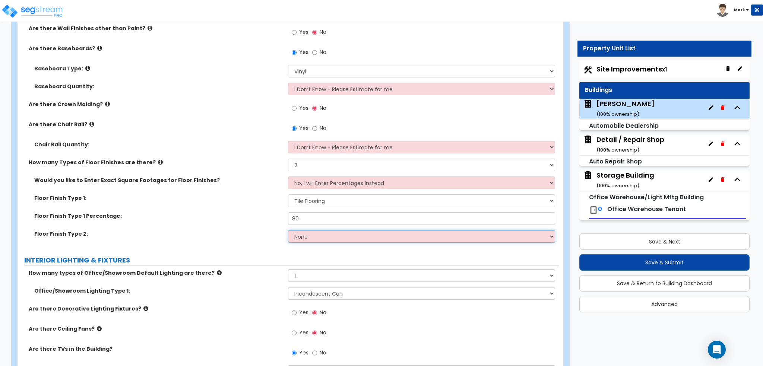
click at [305, 234] on select "None Tile Flooring Hardwood Flooring Resilient Laminate Flooring VCT Flooring S…" at bounding box center [421, 236] width 267 height 13
click at [288, 230] on select "None Tile Flooring Hardwood Flooring Resilient Laminate Flooring VCT Flooring S…" at bounding box center [421, 236] width 267 height 13
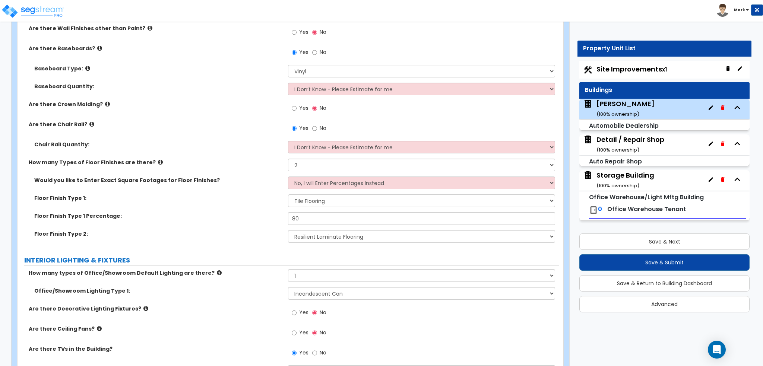
click at [259, 229] on div "Floor Finish Type 1 Percentage: 80" at bounding box center [288, 221] width 541 height 18
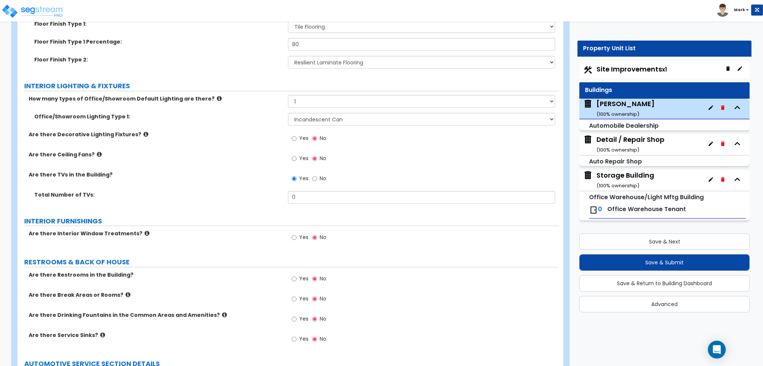
scroll to position [1677, 0]
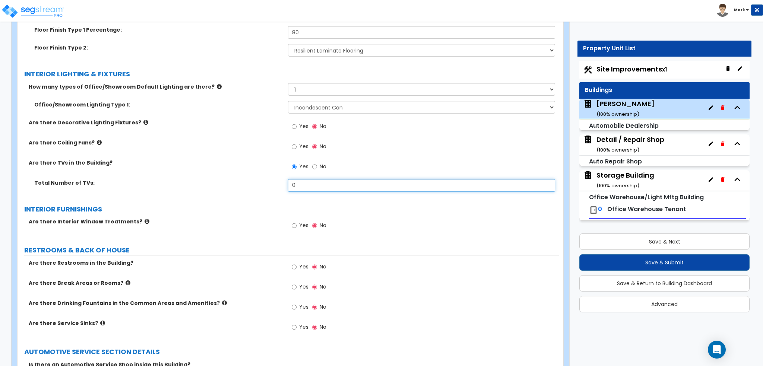
drag, startPoint x: 320, startPoint y: 181, endPoint x: 258, endPoint y: 186, distance: 61.6
click at [258, 186] on div "Total Number of TVs: 0" at bounding box center [288, 188] width 541 height 18
click at [258, 186] on div "Total Number of TVs: 3" at bounding box center [288, 188] width 541 height 18
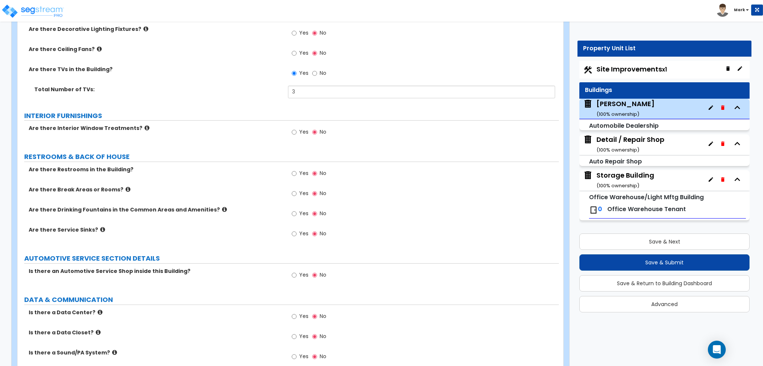
scroll to position [1788, 0]
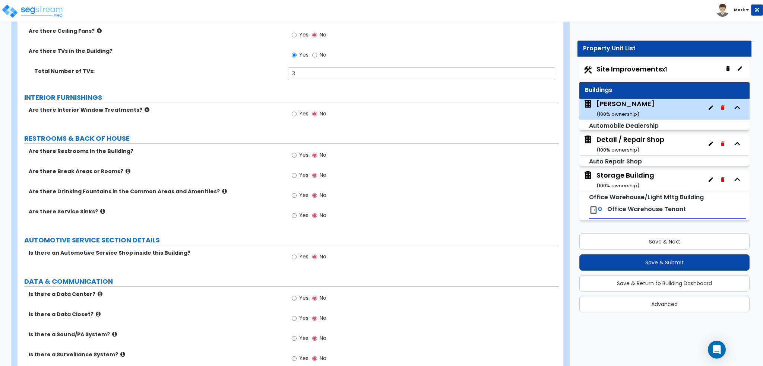
click at [291, 175] on div "Yes No" at bounding box center [309, 176] width 42 height 17
click at [297, 177] on label "Yes" at bounding box center [300, 176] width 17 height 13
click at [297, 177] on input "Yes" at bounding box center [294, 175] width 5 height 8
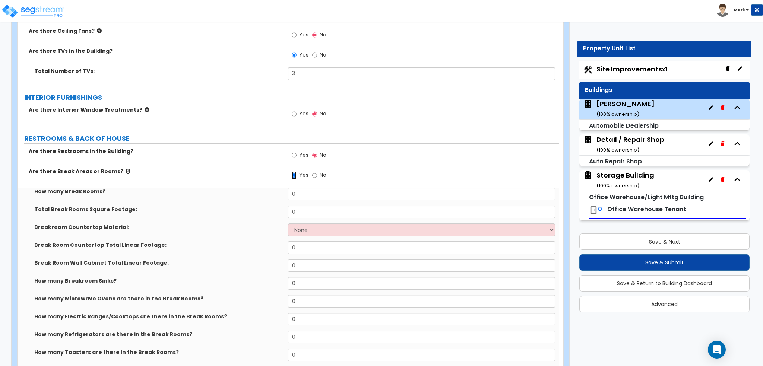
scroll to position [1826, 0]
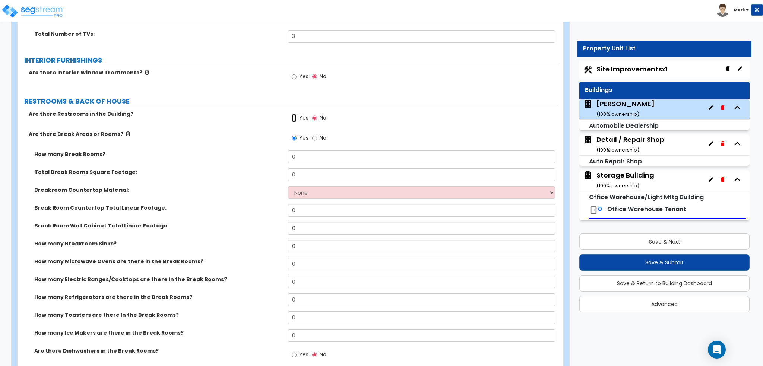
click at [292, 119] on input "Yes" at bounding box center [294, 118] width 5 height 8
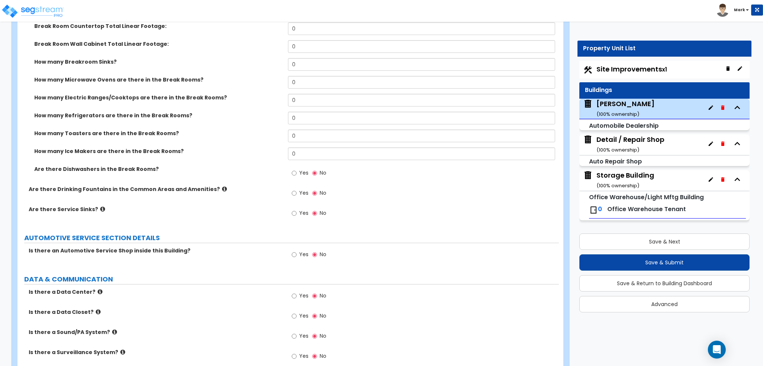
scroll to position [2049, 0]
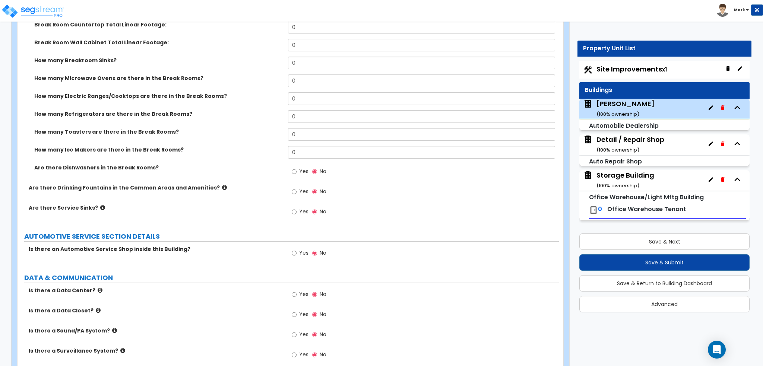
click at [299, 189] on label "Yes" at bounding box center [300, 192] width 17 height 13
click at [297, 189] on input "Yes" at bounding box center [294, 192] width 5 height 8
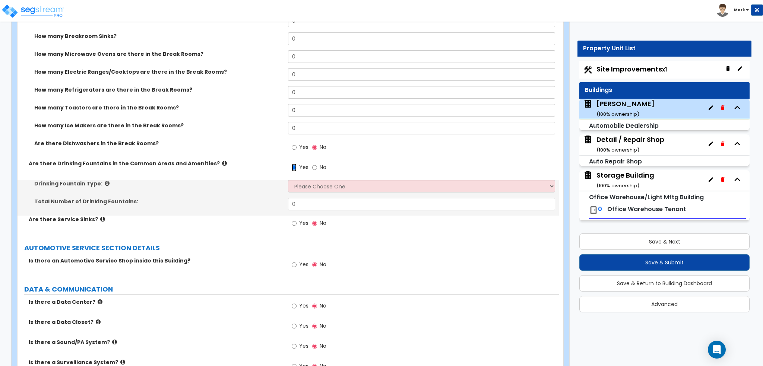
scroll to position [2087, 0]
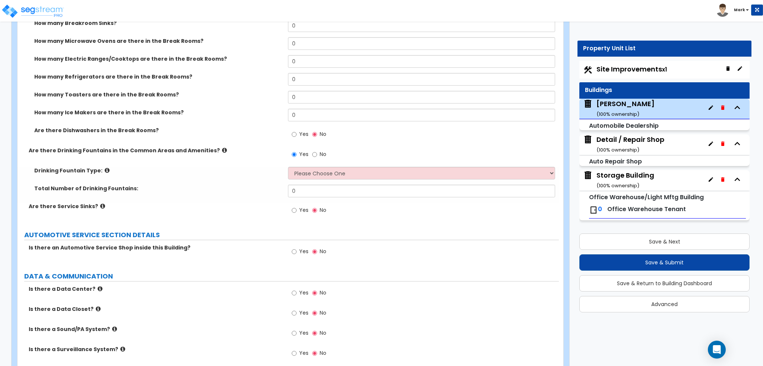
click at [303, 179] on div "Drinking Fountain Type: Please Choose One Wall-mounted Floor-mounted" at bounding box center [288, 176] width 541 height 18
click at [302, 175] on select "Please Choose One Wall-mounted Floor-mounted" at bounding box center [421, 173] width 267 height 13
click at [288, 167] on select "Please Choose One Wall-mounted Floor-mounted" at bounding box center [421, 173] width 267 height 13
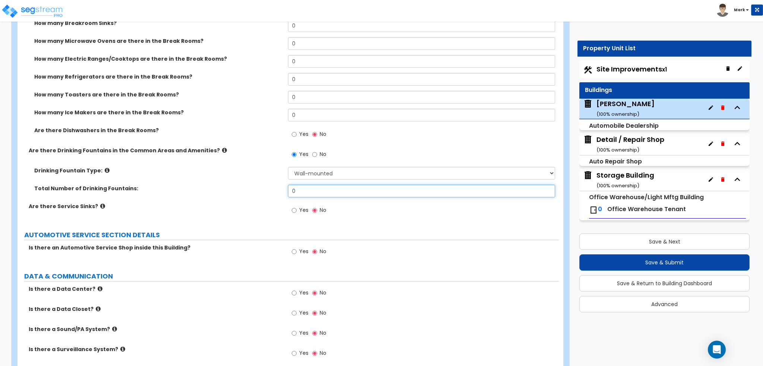
drag, startPoint x: 308, startPoint y: 192, endPoint x: 259, endPoint y: 194, distance: 48.8
click at [259, 194] on div "Total Number of Drinking Fountains: 0" at bounding box center [288, 194] width 541 height 18
click at [245, 194] on div "Total Number of Drinking Fountains: 1" at bounding box center [288, 194] width 541 height 18
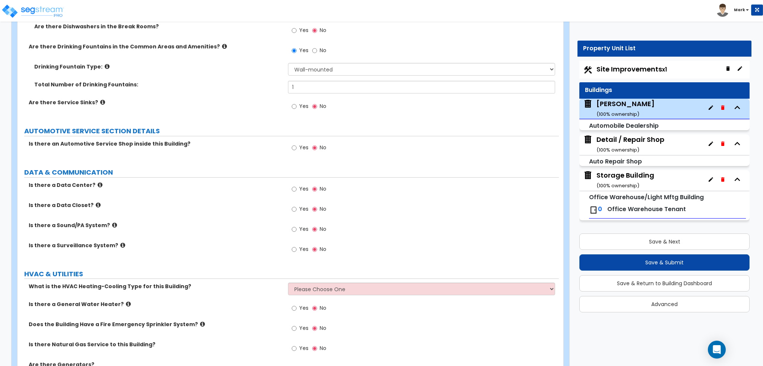
scroll to position [2198, 0]
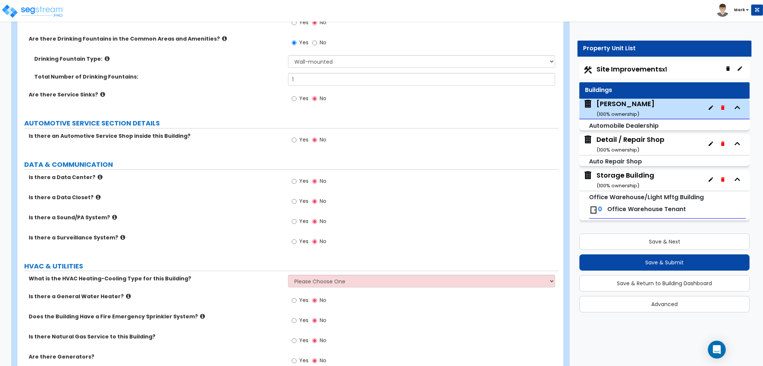
click at [297, 138] on label "Yes" at bounding box center [300, 141] width 17 height 13
click at [297, 138] on input "Yes" at bounding box center [294, 140] width 5 height 8
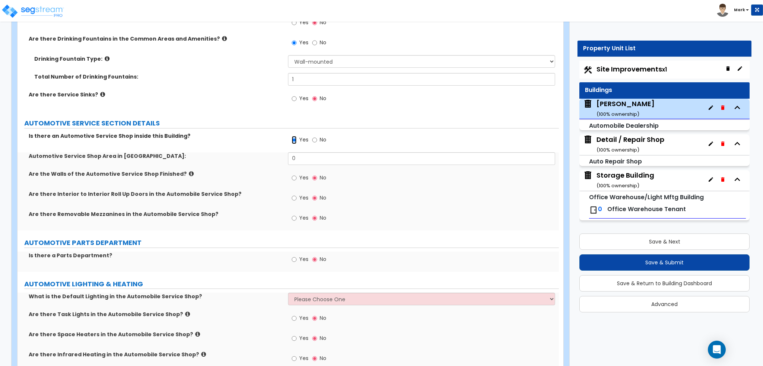
scroll to position [2236, 0]
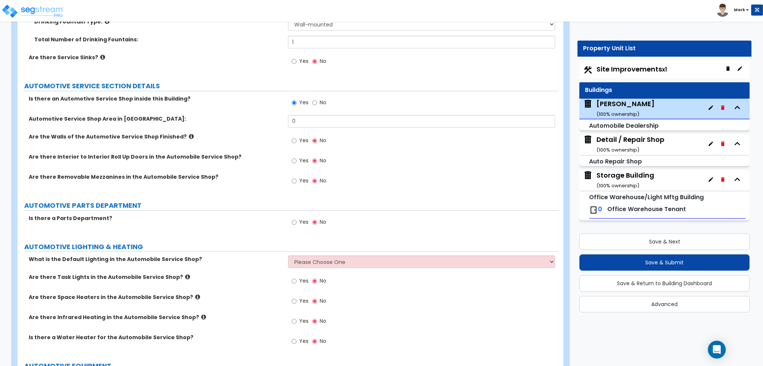
click at [189, 134] on icon at bounding box center [191, 137] width 5 height 6
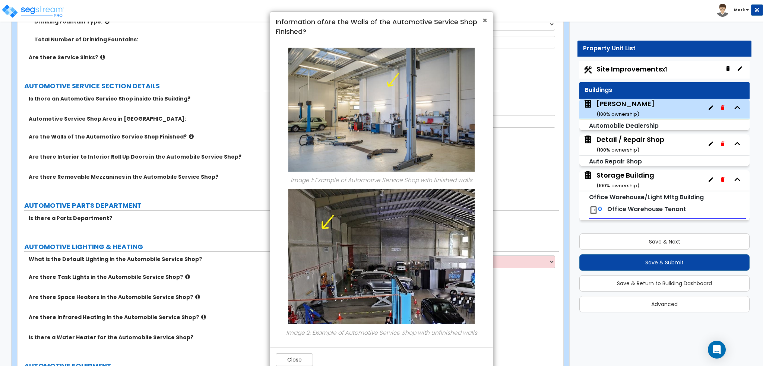
click at [485, 19] on span "×" at bounding box center [485, 20] width 5 height 11
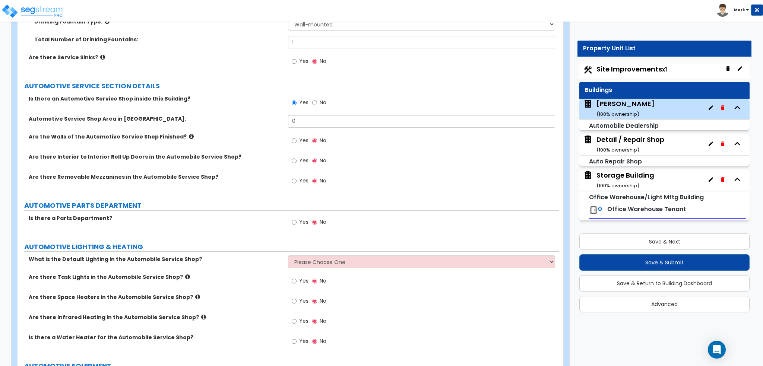
scroll to position [2273, 0]
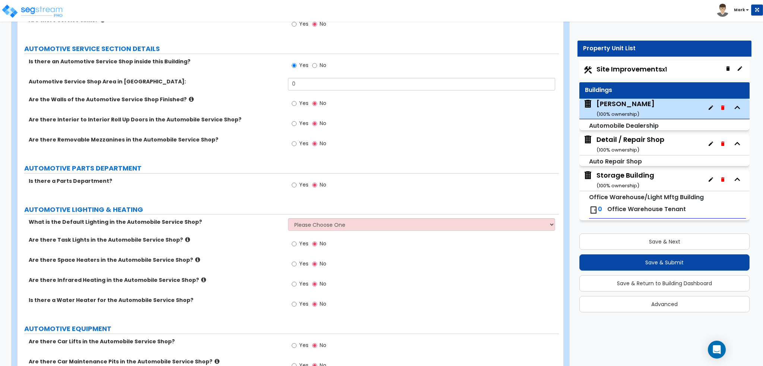
click at [303, 142] on span "Yes" at bounding box center [303, 143] width 9 height 7
click at [297, 142] on input "Yes" at bounding box center [294, 144] width 5 height 8
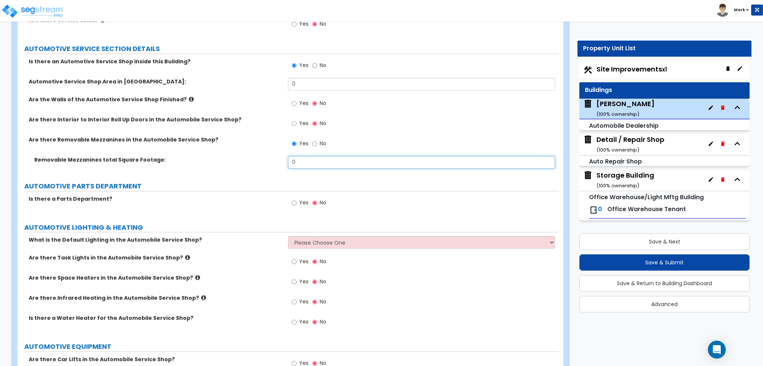
drag, startPoint x: 307, startPoint y: 162, endPoint x: 248, endPoint y: 161, distance: 58.9
click at [248, 161] on div "Removable Mezzanines total Square Footage: 0" at bounding box center [288, 165] width 541 height 18
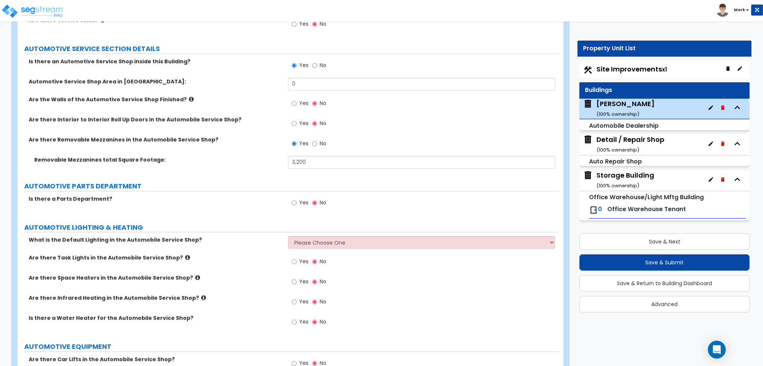
click at [216, 185] on label "AUTOMOTIVE PARTS DEPARTMENT" at bounding box center [291, 186] width 535 height 10
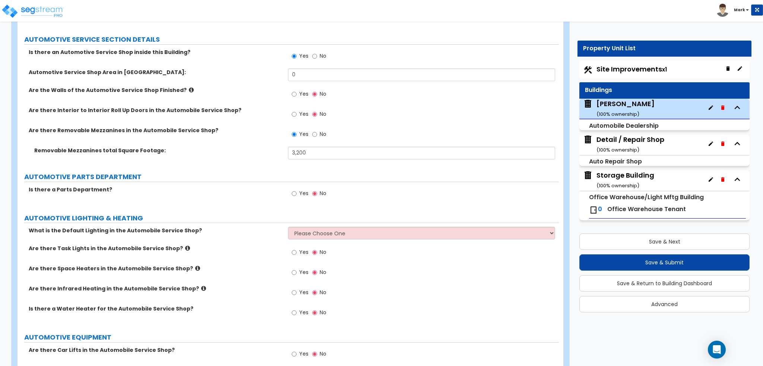
scroll to position [2310, 0]
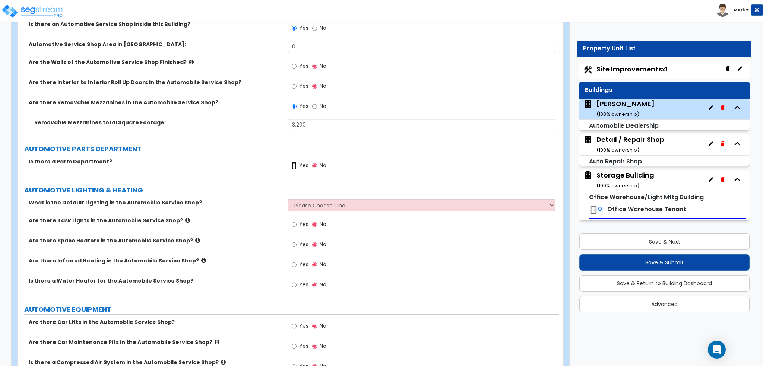
click at [293, 163] on input "Yes" at bounding box center [294, 166] width 5 height 8
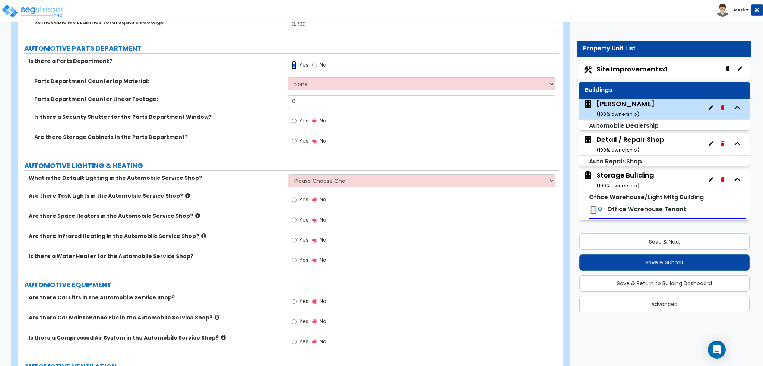
scroll to position [2422, 0]
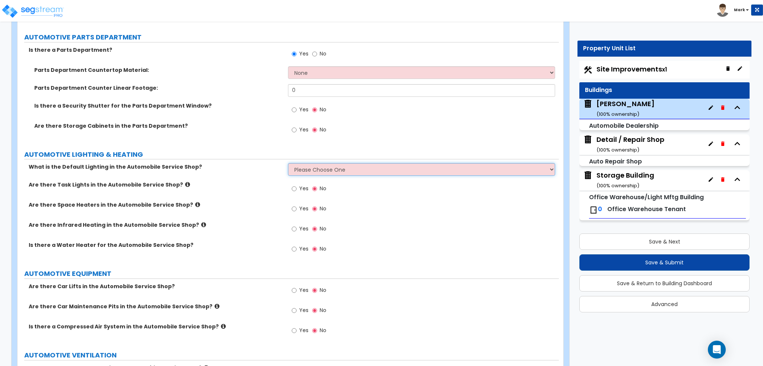
click at [322, 165] on select "Please Choose One High Bay Round Fixtures High Bay Fluorescent Tube Lighting Hi…" at bounding box center [421, 169] width 267 height 13
click at [288, 163] on select "Please Choose One High Bay Round Fixtures High Bay Fluorescent Tube Lighting Hi…" at bounding box center [421, 169] width 267 height 13
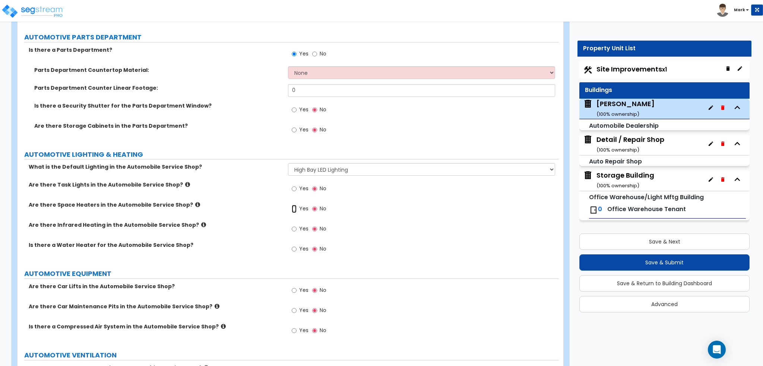
click at [295, 207] on input "Yes" at bounding box center [294, 209] width 5 height 8
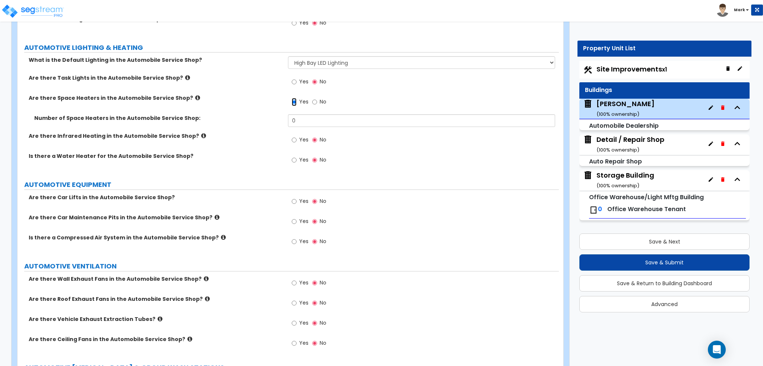
scroll to position [2534, 0]
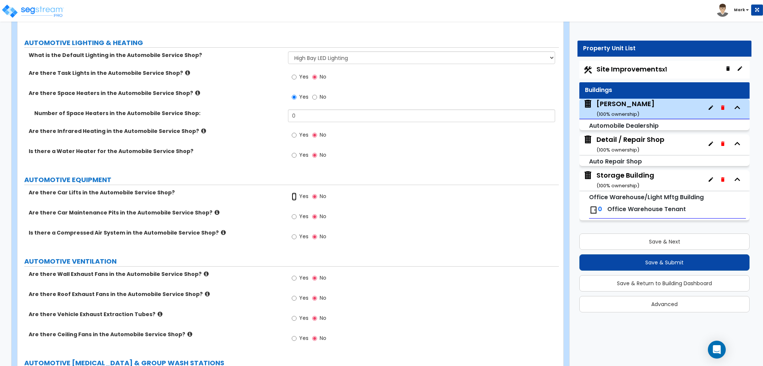
click at [295, 196] on input "Yes" at bounding box center [294, 197] width 5 height 8
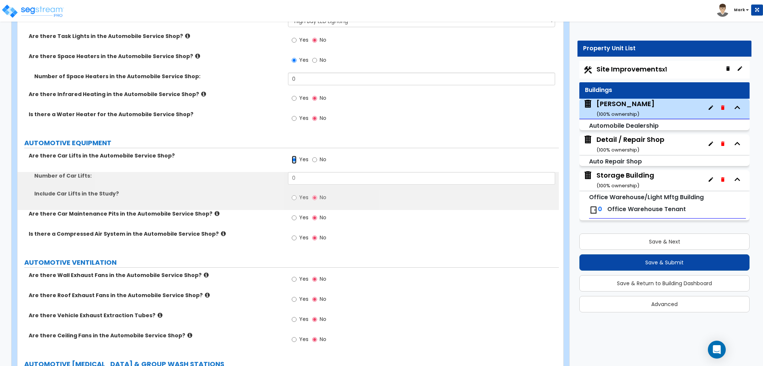
scroll to position [2571, 0]
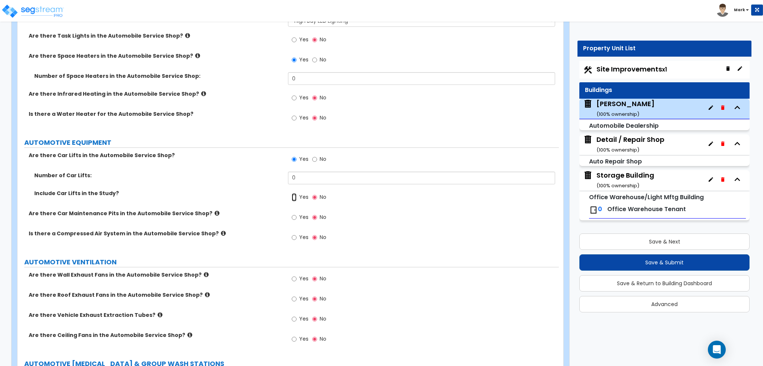
click at [296, 197] on input "Yes" at bounding box center [294, 197] width 5 height 8
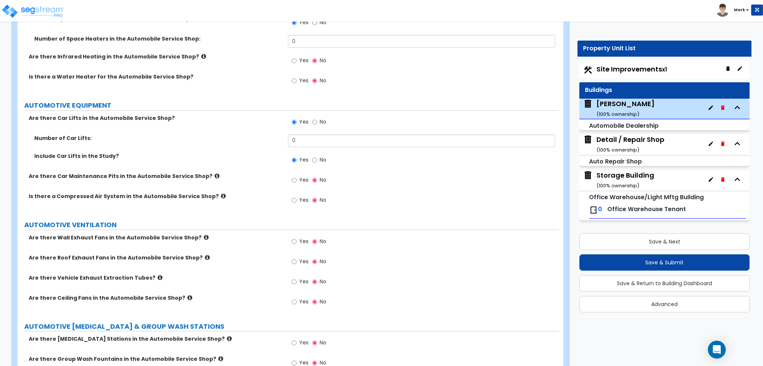
click at [301, 201] on span "Yes" at bounding box center [303, 199] width 9 height 7
click at [297, 201] on input "Yes" at bounding box center [294, 200] width 5 height 8
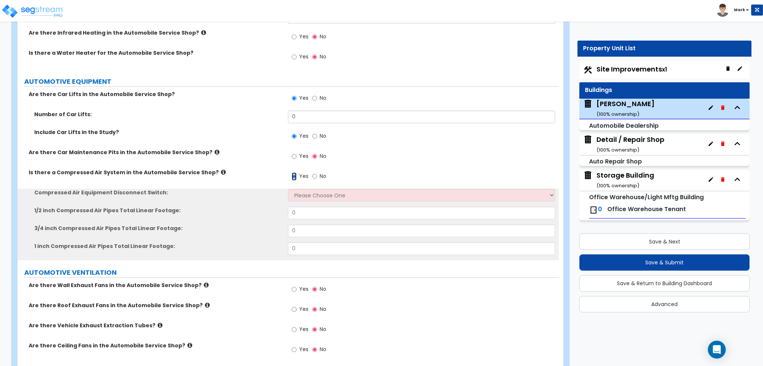
scroll to position [2645, 0]
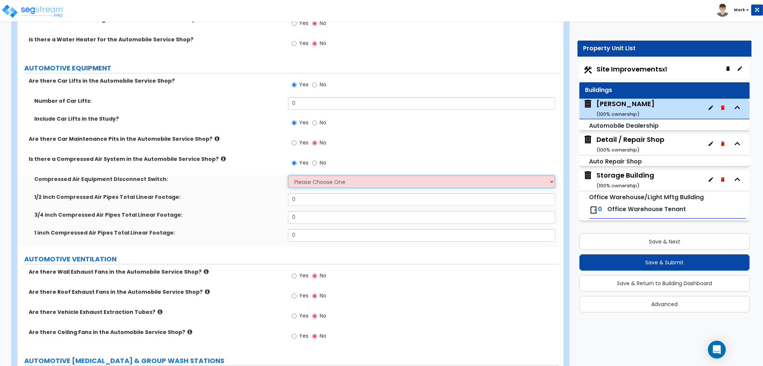
click at [298, 179] on select "Please Choose One 30-Amp 60-Amp 100-Amp 200-Amp" at bounding box center [421, 181] width 267 height 13
click at [318, 180] on select "Please Choose One 30-Amp 60-Amp 100-Amp 200-Amp" at bounding box center [421, 181] width 267 height 13
click at [288, 175] on select "Please Choose One 30-Amp 60-Amp 100-Amp 200-Amp" at bounding box center [421, 181] width 267 height 13
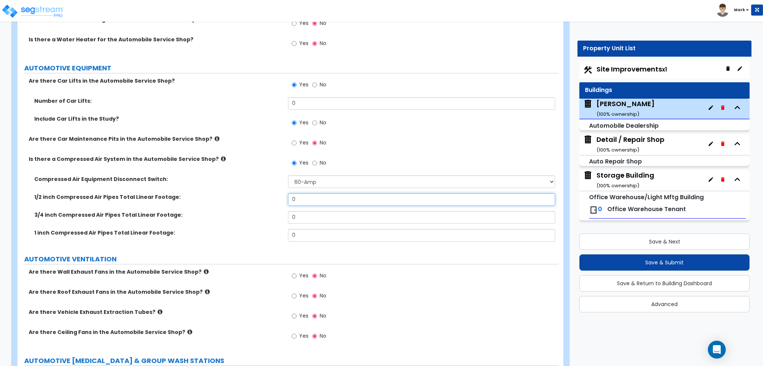
drag, startPoint x: 313, startPoint y: 196, endPoint x: 261, endPoint y: 195, distance: 52.5
click at [261, 195] on div "1/2 inch Compressed Air Pipes Total Linear Footage: 0" at bounding box center [288, 202] width 541 height 18
click at [261, 195] on label "1/2 inch Compressed Air Pipes Total Linear Footage:" at bounding box center [158, 196] width 248 height 7
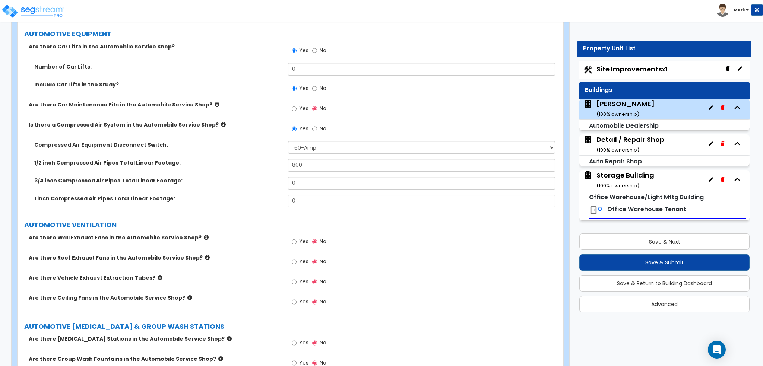
scroll to position [2720, 0]
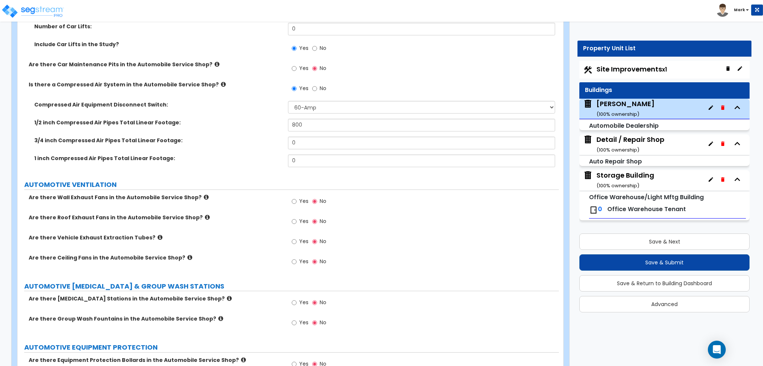
click at [298, 196] on label "Yes" at bounding box center [300, 202] width 17 height 13
click at [297, 197] on input "Yes" at bounding box center [294, 201] width 5 height 8
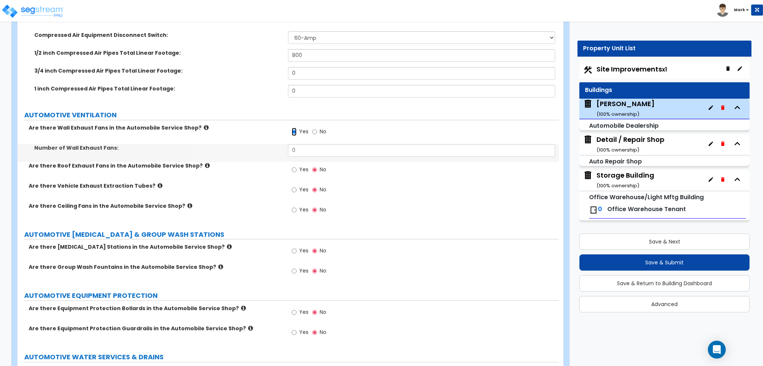
scroll to position [2795, 0]
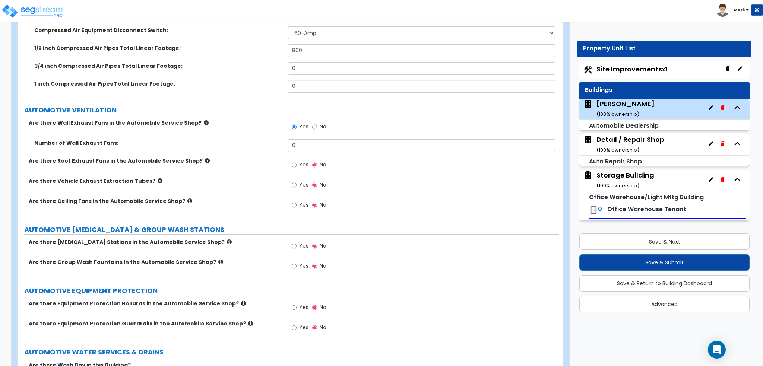
click at [293, 197] on div "Yes No" at bounding box center [309, 205] width 42 height 17
click at [295, 204] on input "Yes" at bounding box center [294, 205] width 5 height 8
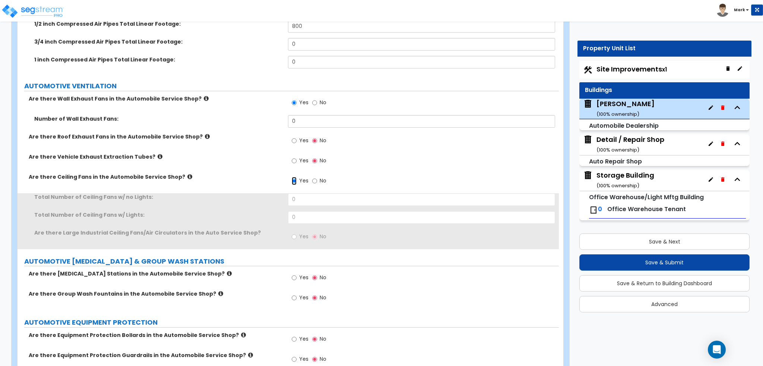
scroll to position [2832, 0]
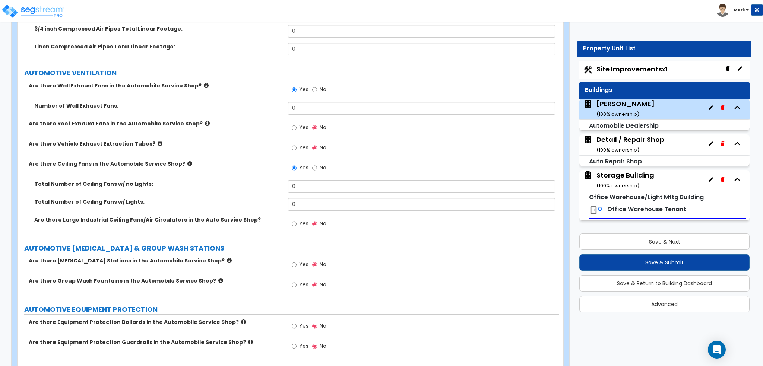
click at [302, 223] on span "Yes" at bounding box center [303, 223] width 9 height 7
click at [297, 223] on input "Yes" at bounding box center [294, 224] width 5 height 8
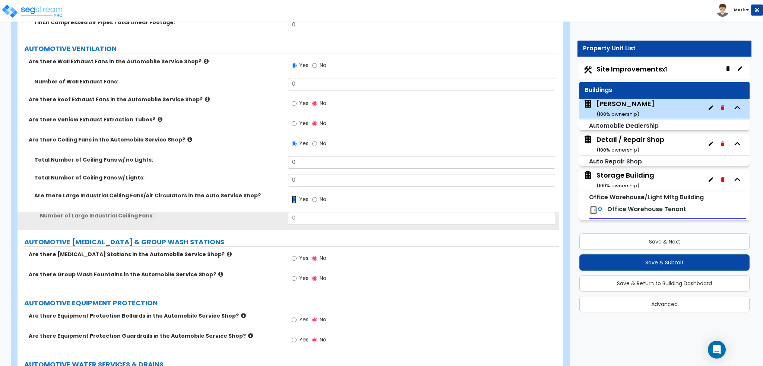
scroll to position [2869, 0]
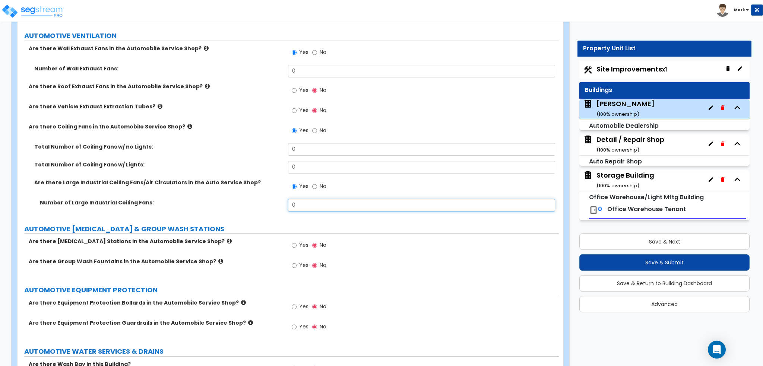
drag, startPoint x: 314, startPoint y: 200, endPoint x: 266, endPoint y: 201, distance: 48.1
click at [266, 201] on div "Number of Large Industrial Ceiling Fans: 0" at bounding box center [288, 208] width 541 height 18
click at [238, 206] on div "Number of Large Industrial Ceiling Fans: 2" at bounding box center [288, 208] width 541 height 18
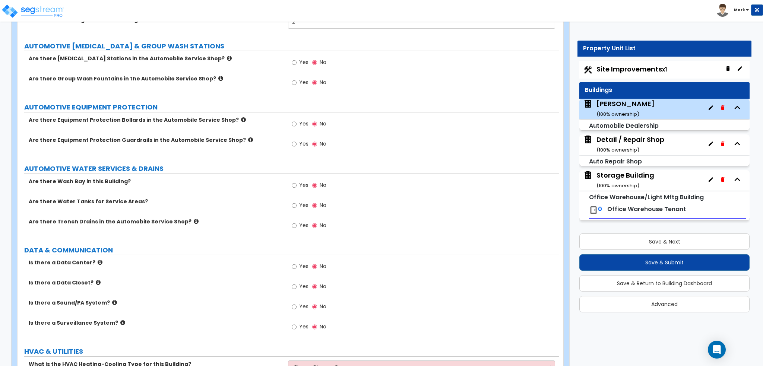
scroll to position [3093, 0]
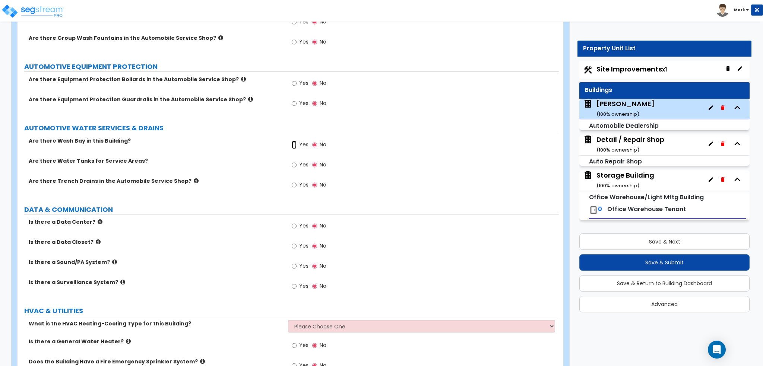
click at [294, 141] on input "Yes" at bounding box center [294, 145] width 5 height 8
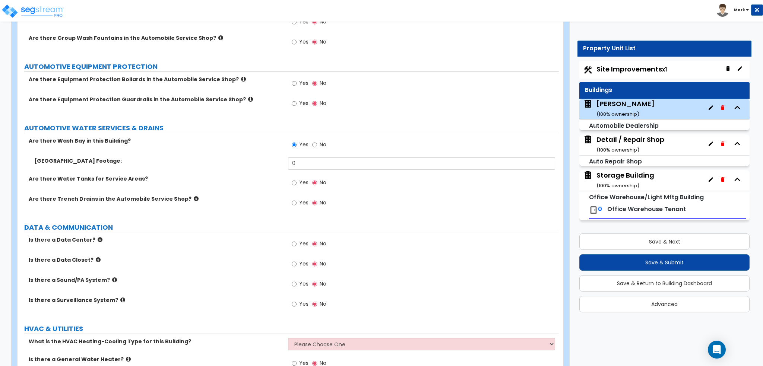
click at [318, 142] on label "No" at bounding box center [319, 145] width 14 height 13
click at [317, 142] on input "No" at bounding box center [314, 145] width 5 height 8
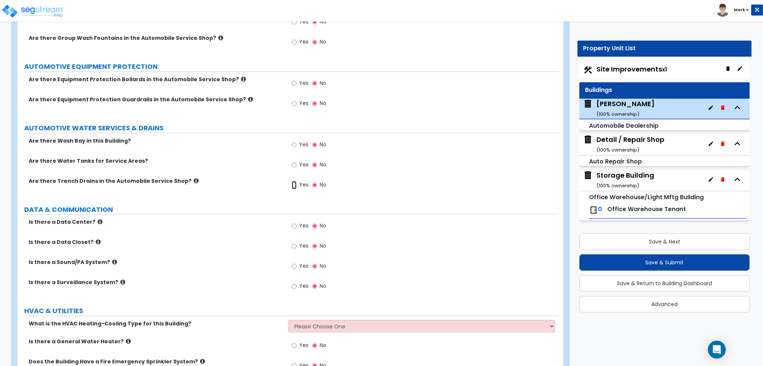
click at [296, 181] on input "Yes" at bounding box center [294, 185] width 5 height 8
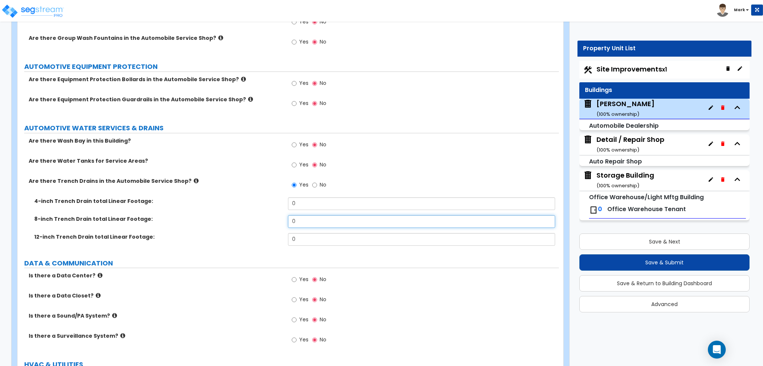
drag, startPoint x: 324, startPoint y: 217, endPoint x: 277, endPoint y: 222, distance: 47.2
click at [277, 222] on div "8-inch Trench Drain total Linear Footage: 0" at bounding box center [288, 224] width 541 height 18
click at [228, 215] on label "8-inch Trench Drain total Linear Footage:" at bounding box center [158, 218] width 248 height 7
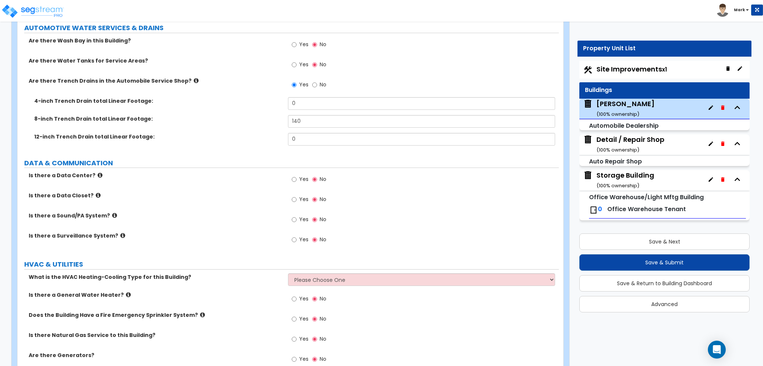
scroll to position [3204, 0]
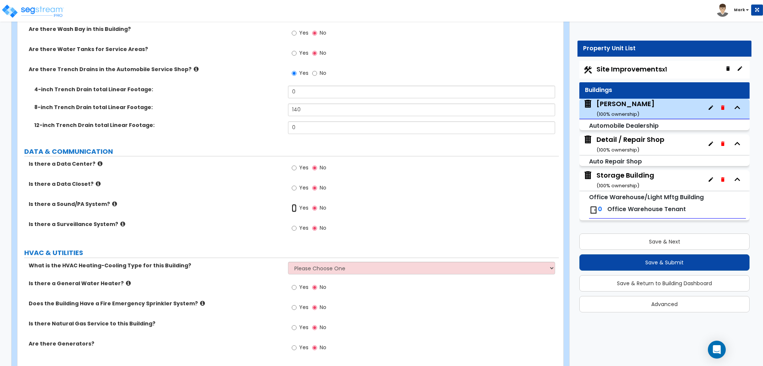
click at [294, 210] on input "Yes" at bounding box center [294, 208] width 5 height 8
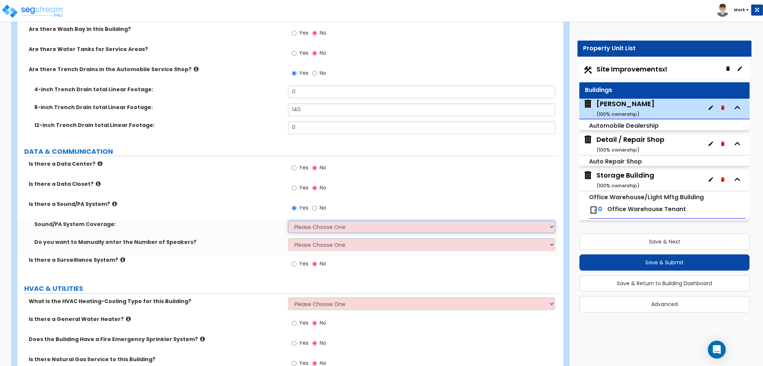
click at [300, 224] on select "Please Choose One All Areas Enter Percent Coverage" at bounding box center [421, 227] width 267 height 13
click at [288, 221] on select "Please Choose One All Areas Enter Percent Coverage" at bounding box center [421, 227] width 267 height 13
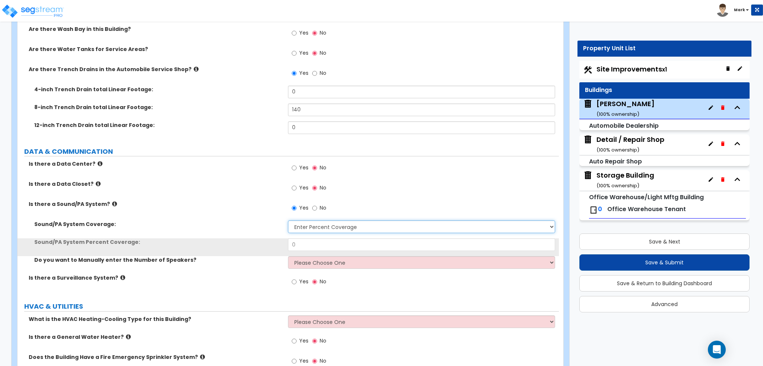
click at [304, 221] on select "Please Choose One All Areas Enter Percent Coverage" at bounding box center [421, 227] width 267 height 13
click at [288, 221] on select "Please Choose One All Areas Enter Percent Coverage" at bounding box center [421, 227] width 267 height 13
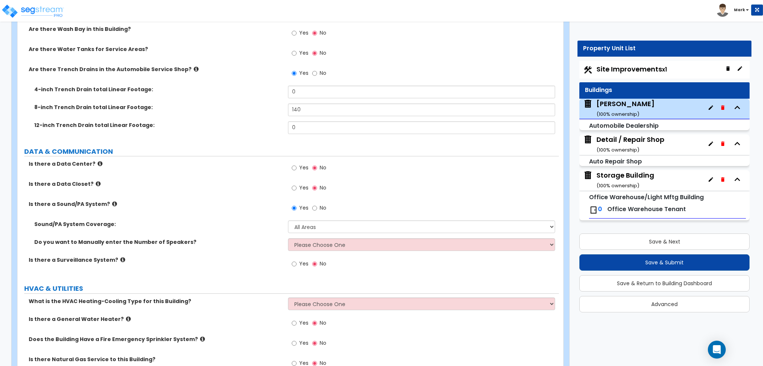
click at [309, 263] on div "Yes No" at bounding box center [309, 264] width 42 height 17
click at [309, 246] on select "Please Choose One No, Please Estimate for me Yes, I want to enter the Number of…" at bounding box center [421, 244] width 267 height 13
click at [288, 238] on select "Please Choose One No, Please Estimate for me Yes, I want to enter the Number of…" at bounding box center [421, 244] width 267 height 13
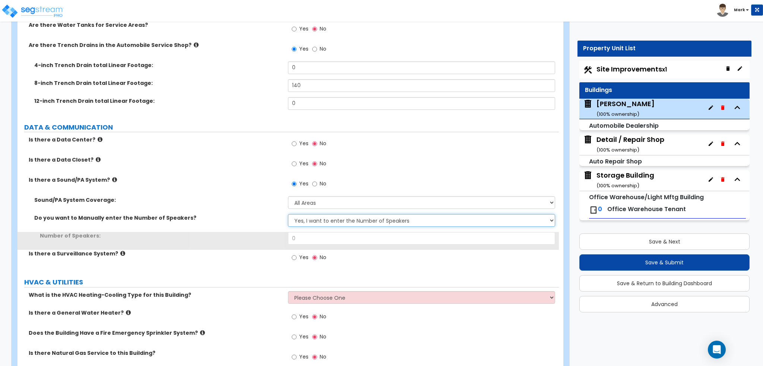
scroll to position [3242, 0]
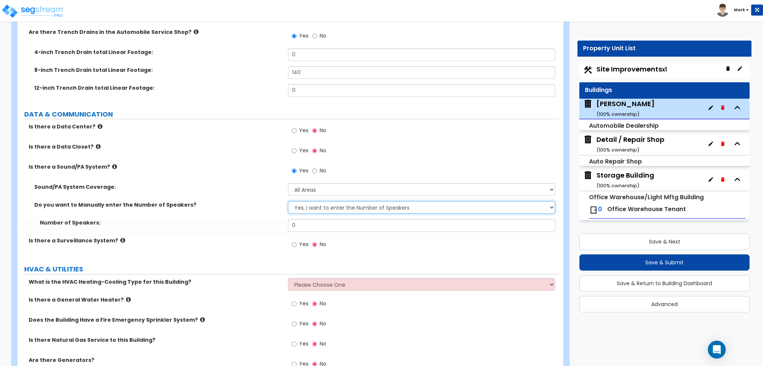
click at [310, 210] on select "Please Choose One No, Please Estimate for me Yes, I want to enter the Number of…" at bounding box center [421, 207] width 267 height 13
click at [288, 201] on select "Please Choose One No, Please Estimate for me Yes, I want to enter the Number of…" at bounding box center [421, 207] width 267 height 13
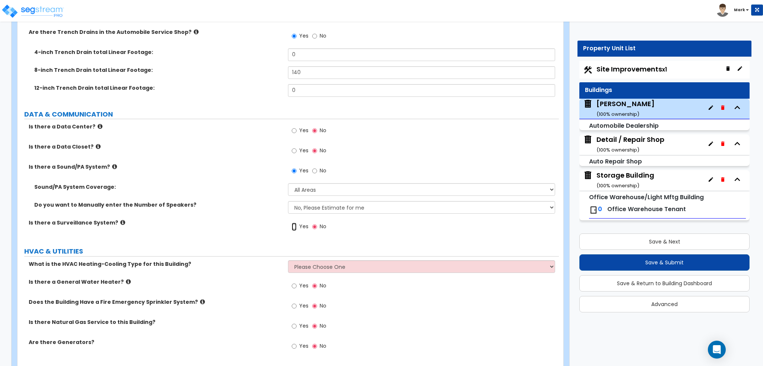
click at [294, 224] on input "Yes" at bounding box center [294, 227] width 5 height 8
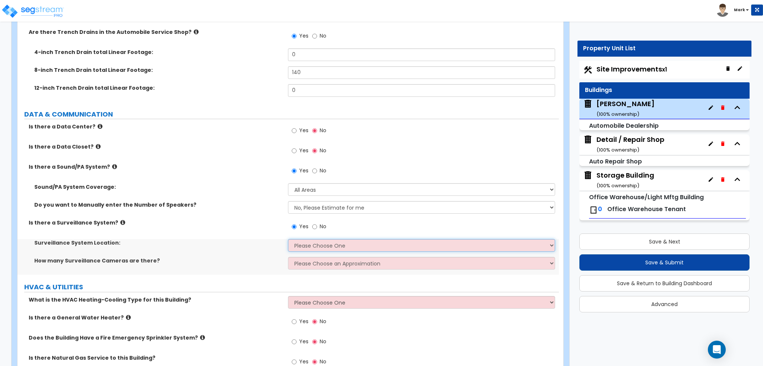
click at [309, 240] on select "Please Choose One Inside the Building Outside the Building Both Inside & Outside" at bounding box center [421, 245] width 267 height 13
click at [288, 239] on select "Please Choose One Inside the Building Outside the Building Both Inside & Outside" at bounding box center [421, 245] width 267 height 13
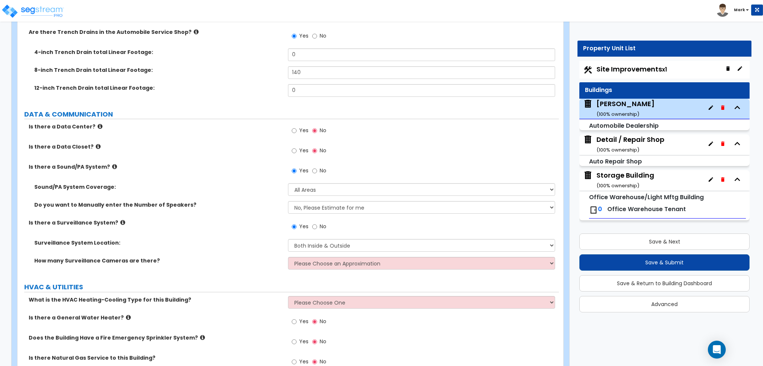
click at [309, 269] on div "How many Surveillance Cameras are there? Please Choose an Approximation Barely …" at bounding box center [288, 266] width 541 height 18
drag, startPoint x: 309, startPoint y: 260, endPoint x: 308, endPoint y: 265, distance: 4.9
click at [309, 261] on select "Please Choose an Approximation Barely Noticed Any Noticed a Couple Frequently S…" at bounding box center [421, 263] width 267 height 13
click at [288, 257] on select "Please Choose an Approximation Barely Noticed Any Noticed a Couple Frequently S…" at bounding box center [421, 263] width 267 height 13
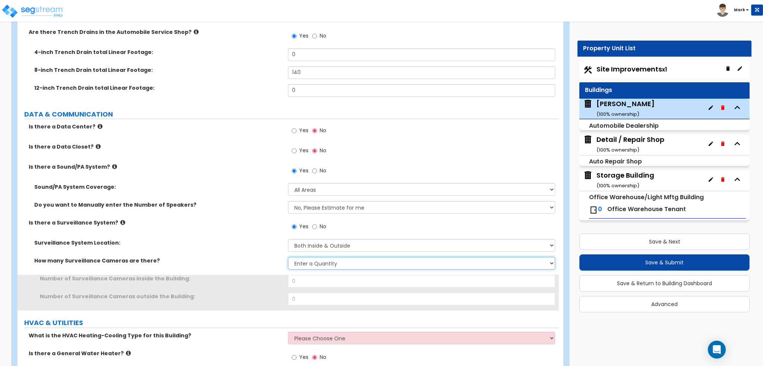
click at [316, 261] on select "Please Choose an Approximation Barely Noticed Any Noticed a Couple Frequently S…" at bounding box center [421, 263] width 267 height 13
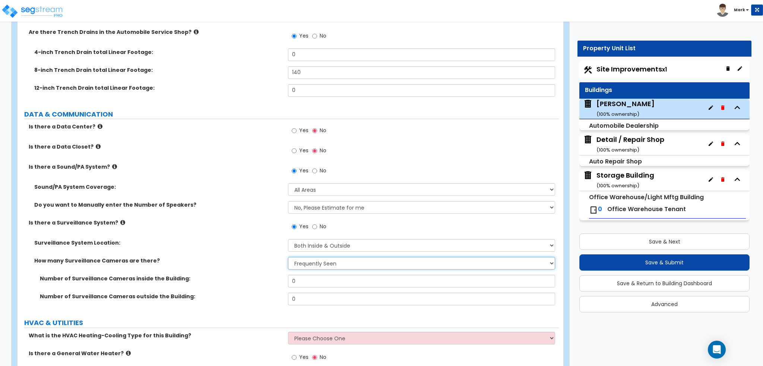
click at [288, 257] on select "Please Choose an Approximation Barely Noticed Any Noticed a Couple Frequently S…" at bounding box center [421, 263] width 267 height 13
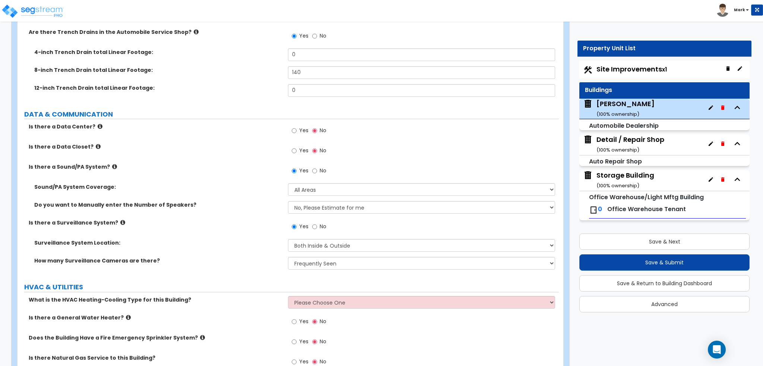
click at [253, 249] on div "Surveillance System Location: Please Choose One Inside the Building Outside the…" at bounding box center [288, 248] width 541 height 18
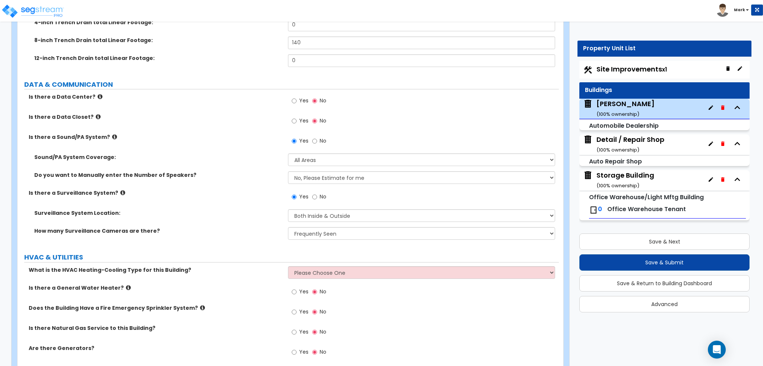
scroll to position [3302, 0]
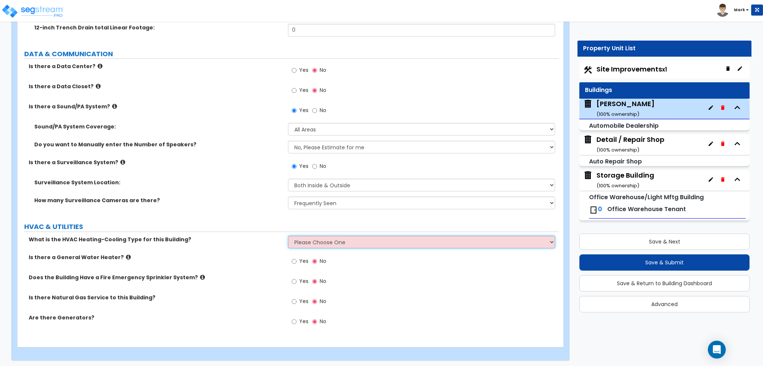
click at [314, 242] on select "Please Choose One Rooftop Unit Furnace-Condenser Forced Air Split Heating/Cooli…" at bounding box center [421, 242] width 267 height 13
click at [288, 236] on select "Please Choose One Rooftop Unit Furnace-Condenser Forced Air Split Heating/Cooli…" at bounding box center [421, 242] width 267 height 13
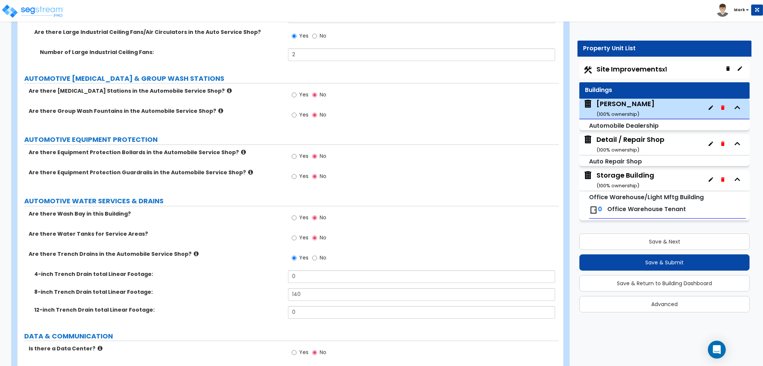
scroll to position [3004, 0]
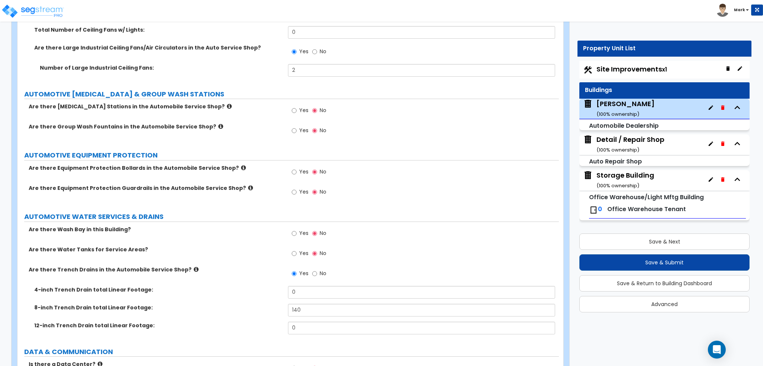
click at [241, 166] on icon at bounding box center [243, 168] width 5 height 6
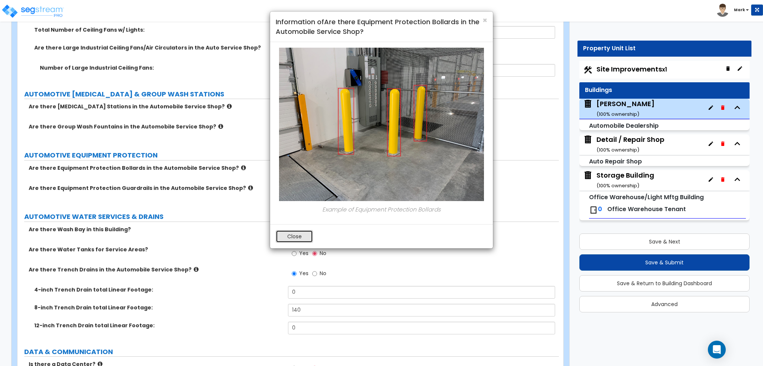
click at [290, 240] on button "Close" at bounding box center [294, 236] width 37 height 13
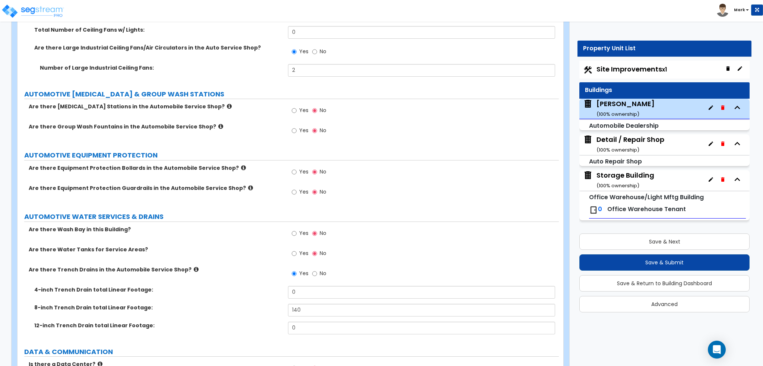
click at [248, 185] on icon at bounding box center [250, 188] width 5 height 6
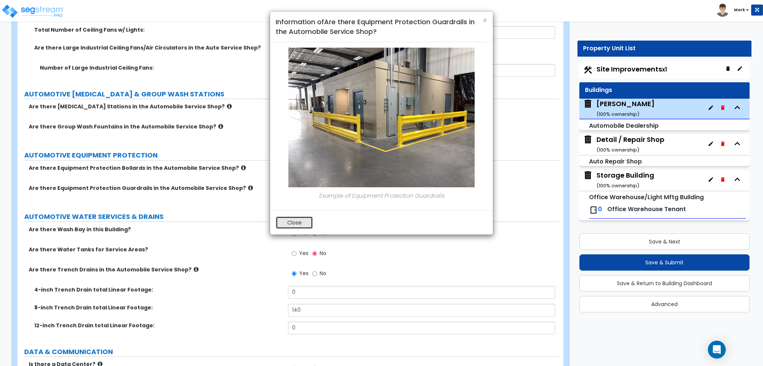
click at [287, 220] on button "Close" at bounding box center [294, 222] width 37 height 13
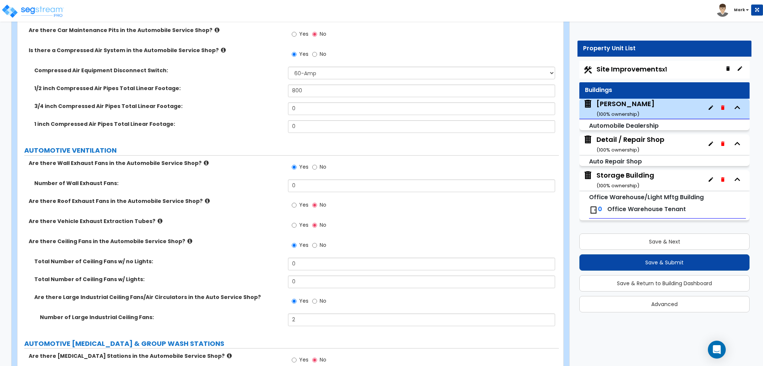
scroll to position [2743, 0]
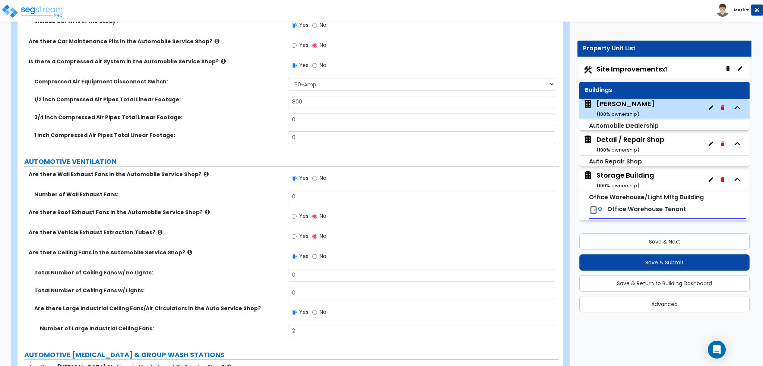
click at [158, 230] on icon at bounding box center [160, 233] width 5 height 6
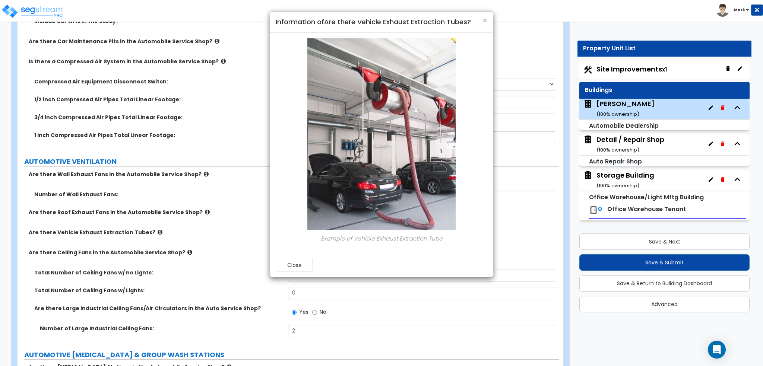
click at [272, 257] on div "Close" at bounding box center [381, 265] width 223 height 24
click at [291, 264] on button "Close" at bounding box center [294, 265] width 37 height 13
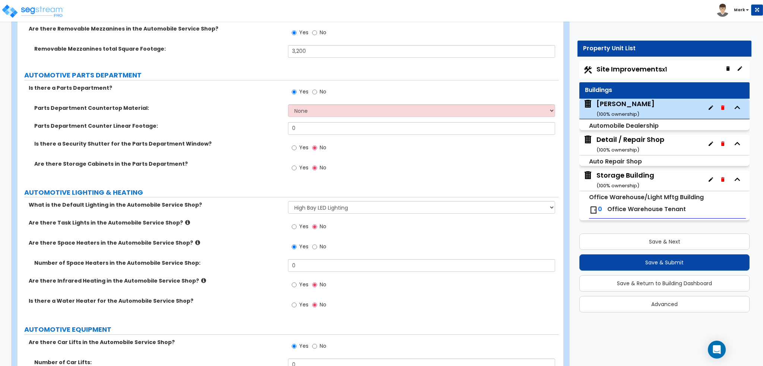
scroll to position [2370, 0]
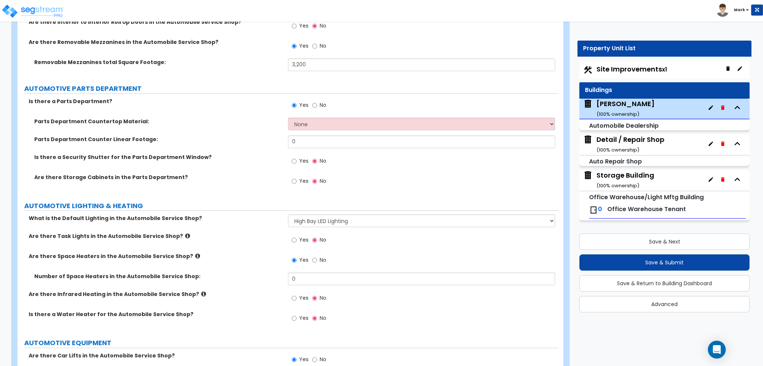
click at [320, 102] on span "No" at bounding box center [323, 104] width 7 height 7
click at [317, 102] on input "No" at bounding box center [314, 105] width 5 height 8
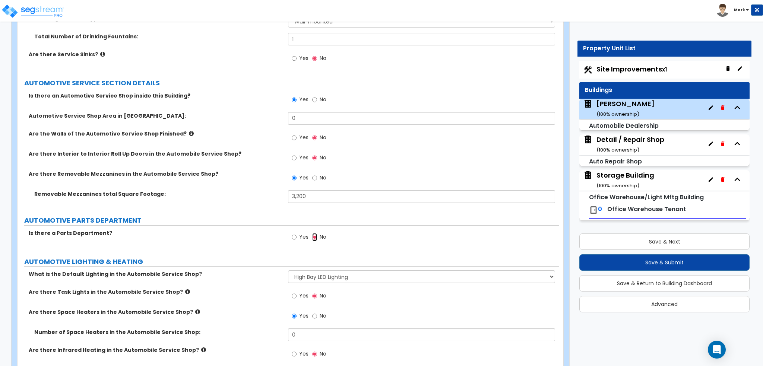
scroll to position [2221, 0]
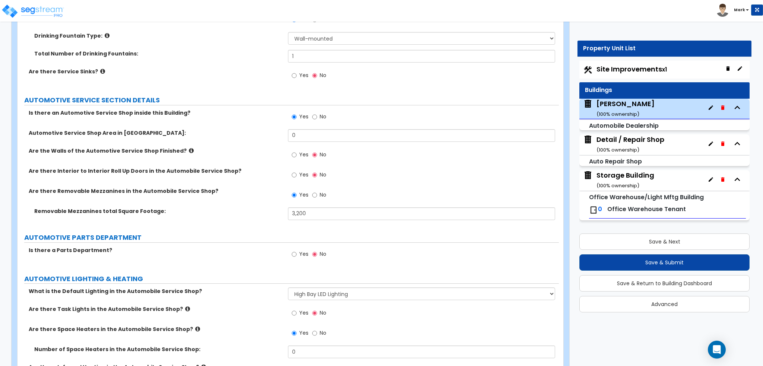
click at [298, 253] on label "Yes" at bounding box center [300, 255] width 17 height 13
click at [297, 253] on input "Yes" at bounding box center [294, 254] width 5 height 8
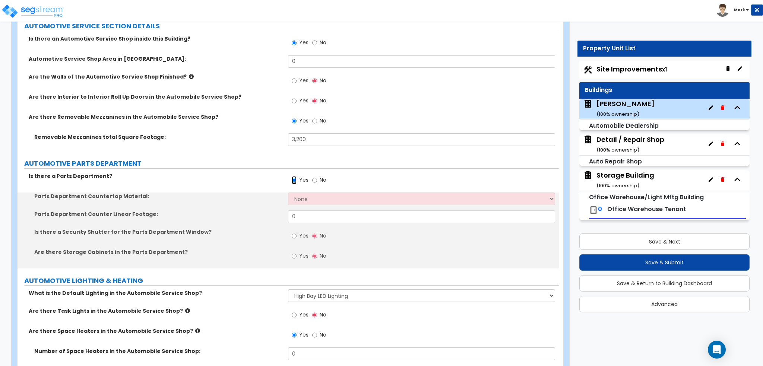
scroll to position [2296, 0]
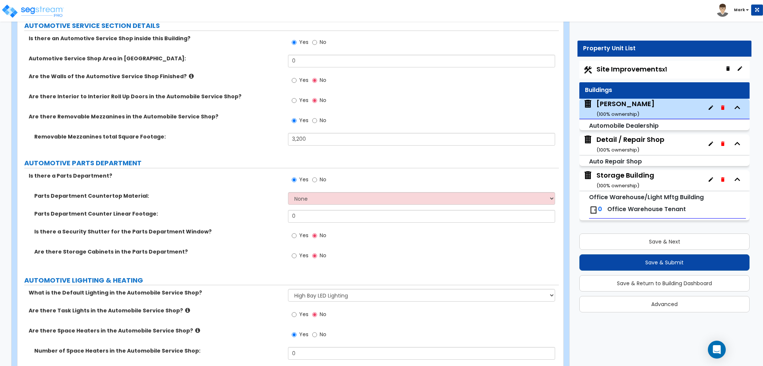
click at [319, 176] on label "No" at bounding box center [319, 180] width 14 height 13
click at [317, 176] on input "No" at bounding box center [314, 180] width 5 height 8
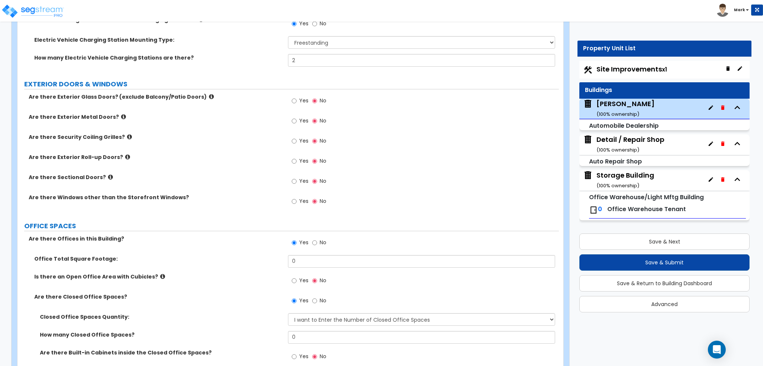
scroll to position [917, 0]
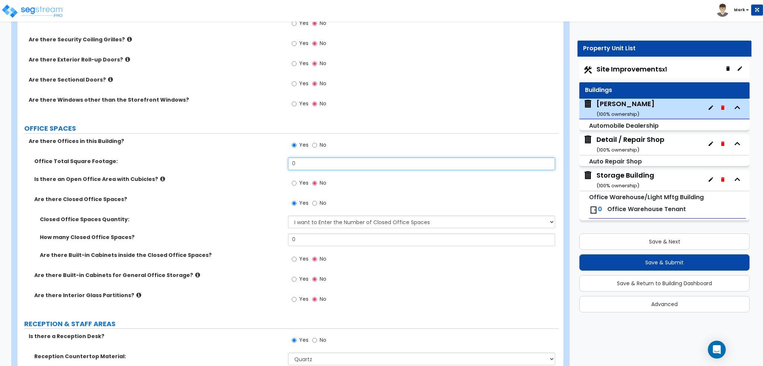
drag, startPoint x: 304, startPoint y: 162, endPoint x: 277, endPoint y: 164, distance: 27.2
click at [277, 164] on div "Office Total Square Footage: 0" at bounding box center [288, 167] width 541 height 18
drag, startPoint x: 237, startPoint y: 187, endPoint x: 233, endPoint y: 194, distance: 7.8
click at [233, 194] on div "Is there an Open Office Area with Cubicles? Yes No" at bounding box center [288, 185] width 541 height 20
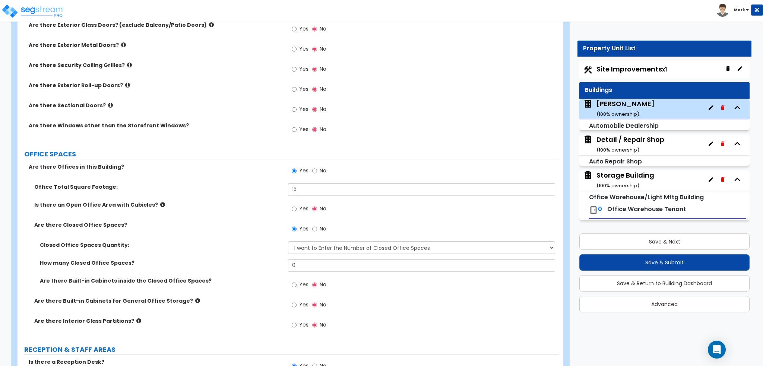
scroll to position [880, 0]
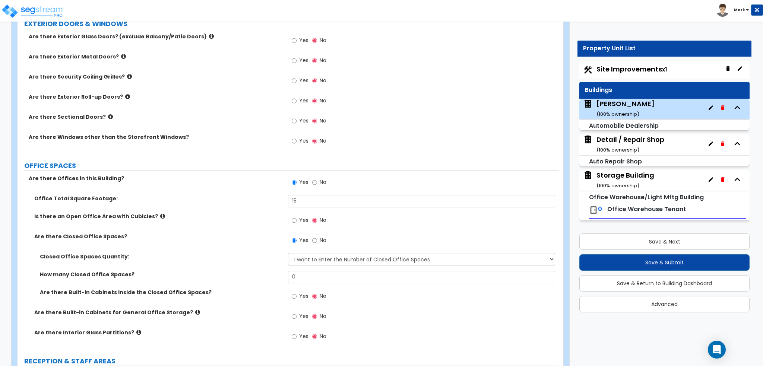
click at [298, 216] on label "Yes" at bounding box center [300, 221] width 17 height 13
click at [297, 216] on input "Yes" at bounding box center [294, 220] width 5 height 8
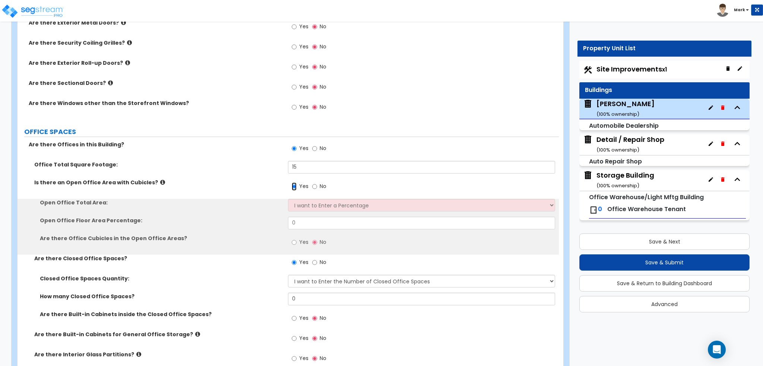
scroll to position [955, 0]
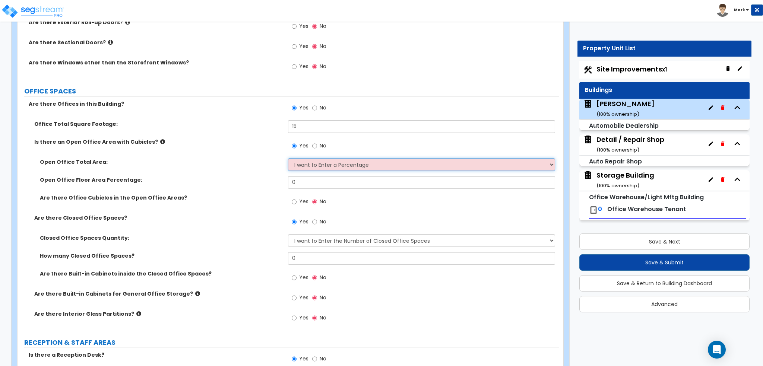
click at [311, 162] on select "I want to Enter a Percentage I want to Enter the Square Footage" at bounding box center [421, 164] width 267 height 13
click at [253, 182] on label "Open Office Floor Area Percentage:" at bounding box center [161, 179] width 243 height 7
click at [301, 170] on div "Open Office Total Area: I want to Enter a Percentage I want to Enter the Square…" at bounding box center [288, 167] width 541 height 18
click at [309, 168] on select "I want to Enter a Percentage I want to Enter the Square Footage" at bounding box center [421, 164] width 267 height 13
click at [288, 158] on select "I want to Enter a Percentage I want to Enter the Square Footage" at bounding box center [421, 164] width 267 height 13
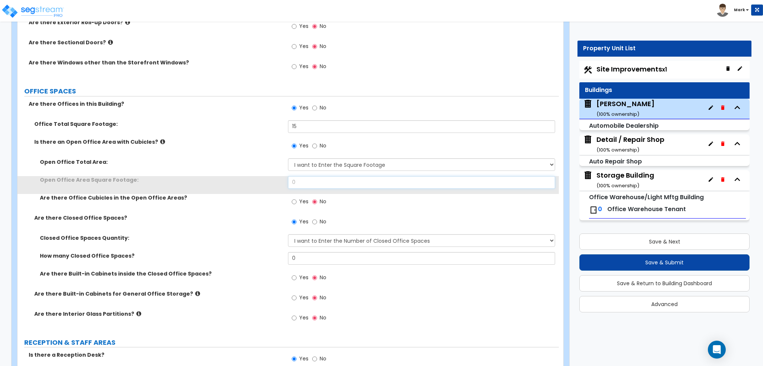
click at [314, 186] on input "0" at bounding box center [421, 182] width 267 height 13
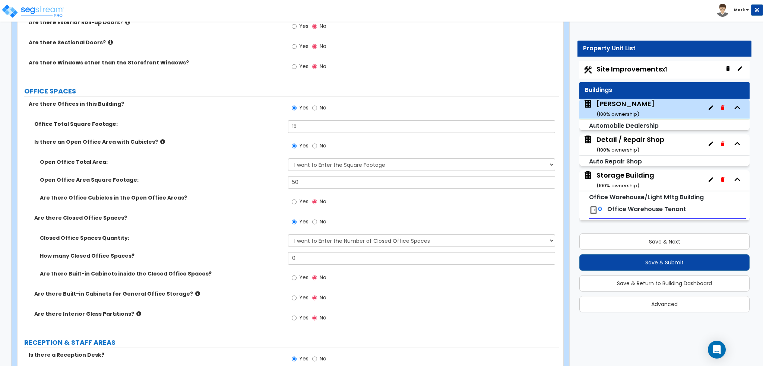
click at [300, 198] on span "Yes" at bounding box center [303, 201] width 9 height 7
click at [297, 198] on input "Yes" at bounding box center [294, 202] width 5 height 8
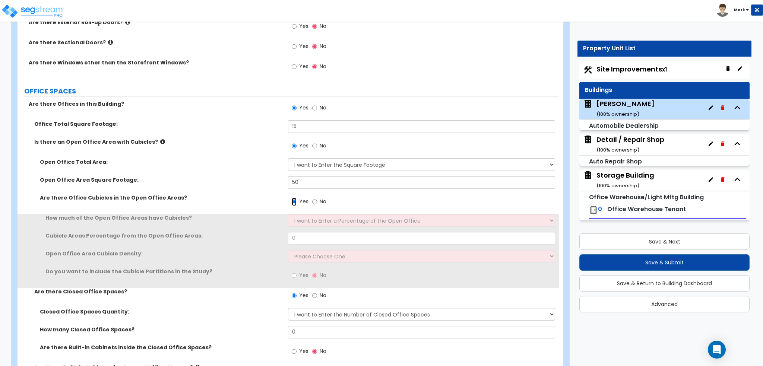
scroll to position [992, 0]
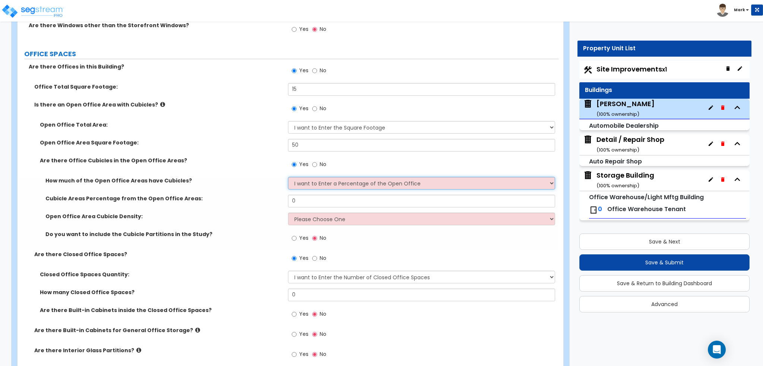
click at [311, 180] on select "I want to Enter a Percentage of the Open Office I want to enter the Square Foot…" at bounding box center [421, 183] width 267 height 13
click at [288, 177] on select "I want to Enter a Percentage of the Open Office I want to enter the Square Foot…" at bounding box center [421, 183] width 267 height 13
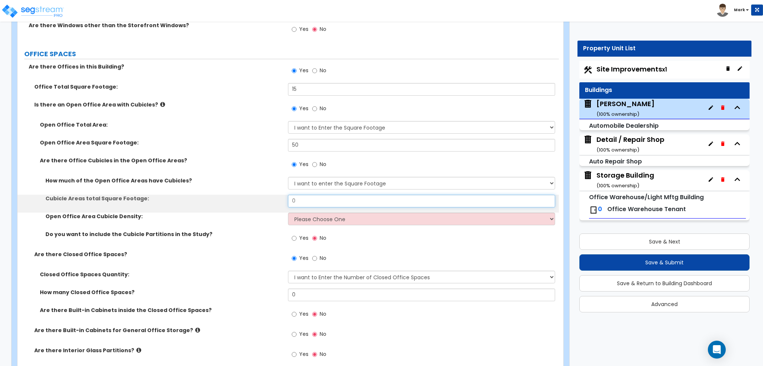
drag, startPoint x: 328, startPoint y: 202, endPoint x: 290, endPoint y: 202, distance: 38.4
click at [290, 202] on input "0" at bounding box center [421, 201] width 267 height 13
click at [288, 205] on input "0" at bounding box center [421, 201] width 267 height 13
click at [308, 202] on input "0" at bounding box center [421, 201] width 267 height 13
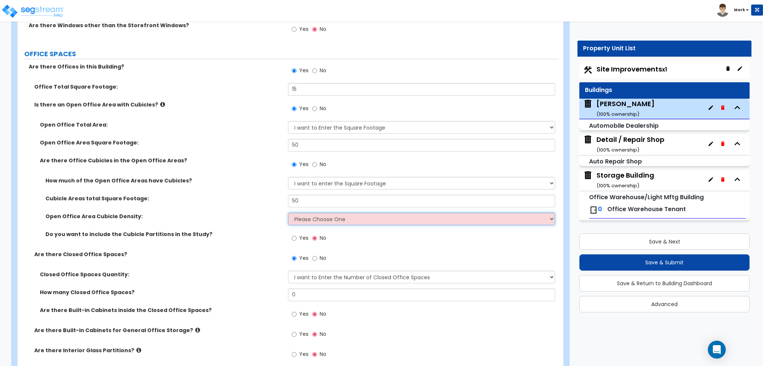
click at [316, 213] on select "Please Choose One Low High I want to Enter the number of Cubicles" at bounding box center [421, 219] width 267 height 13
click at [288, 213] on select "Please Choose One Low High I want to Enter the number of Cubicles" at bounding box center [421, 219] width 267 height 13
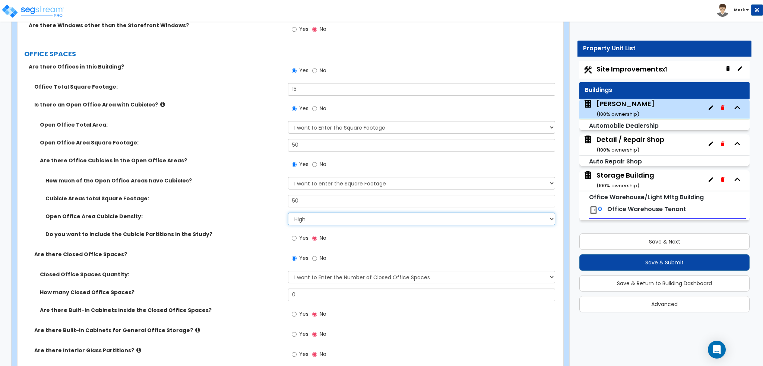
click at [311, 218] on select "Please Choose One Low High I want to Enter the number of Cubicles" at bounding box center [421, 219] width 267 height 13
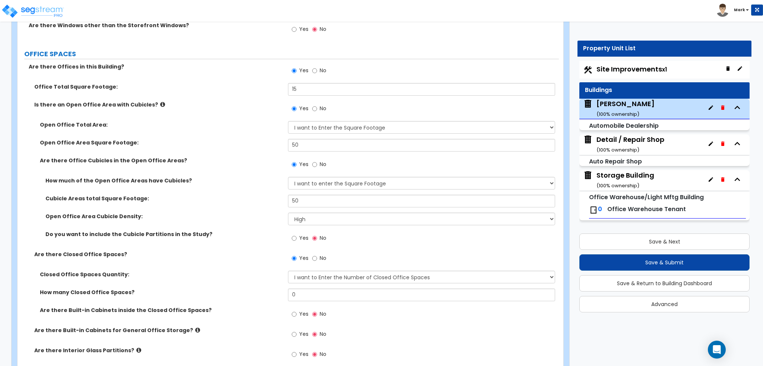
click at [240, 214] on label "Open Office Area Cubicle Density:" at bounding box center [163, 216] width 237 height 7
click at [291, 241] on div "Yes No" at bounding box center [309, 239] width 42 height 17
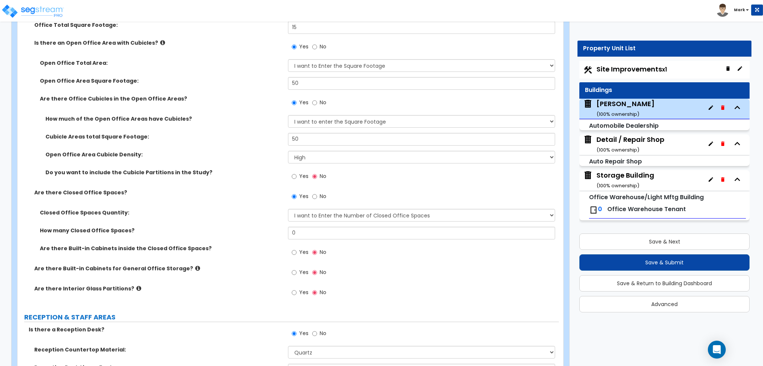
scroll to position [1066, 0]
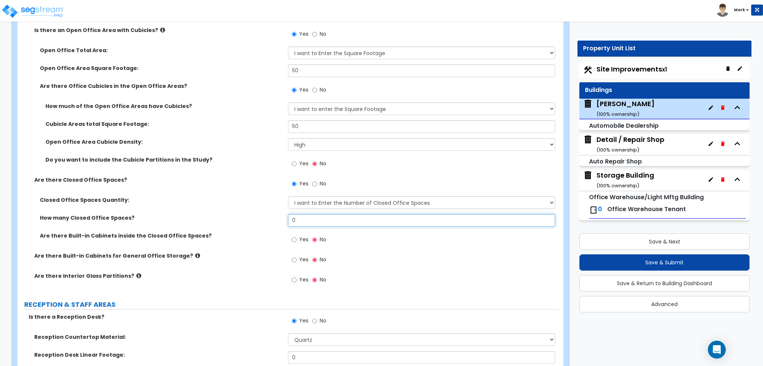
drag, startPoint x: 324, startPoint y: 219, endPoint x: 316, endPoint y: 221, distance: 8.0
click at [316, 221] on input "0" at bounding box center [421, 220] width 267 height 13
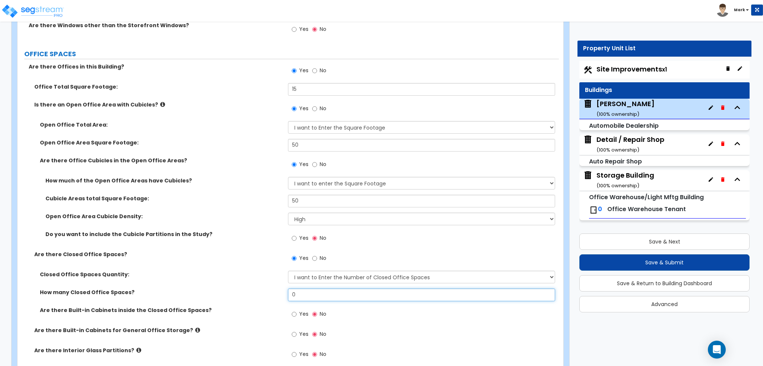
scroll to position [1029, 0]
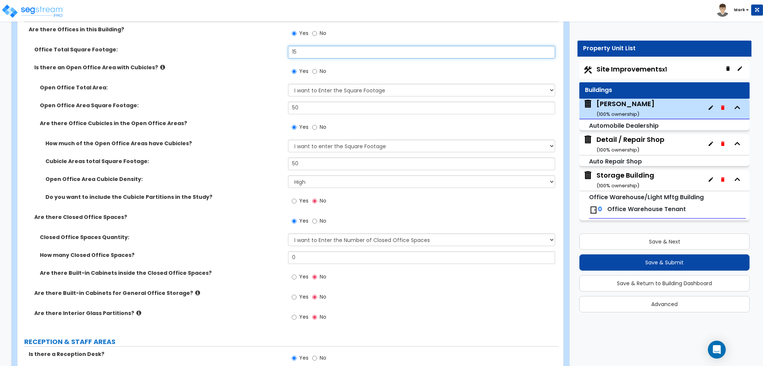
drag, startPoint x: 335, startPoint y: 53, endPoint x: 279, endPoint y: 60, distance: 56.6
click at [279, 60] on div "Office Total Square Footage: 15" at bounding box center [288, 55] width 541 height 18
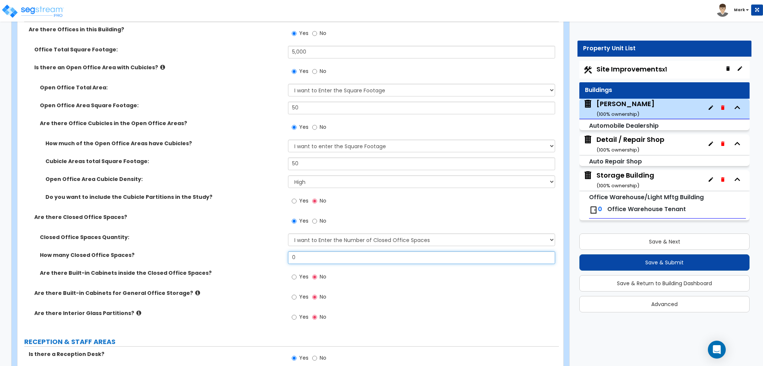
drag, startPoint x: 316, startPoint y: 256, endPoint x: 256, endPoint y: 253, distance: 60.1
click at [256, 253] on div "How many Closed Office Spaces? 0" at bounding box center [288, 261] width 541 height 18
click at [254, 235] on label "Closed Office Spaces Quantity:" at bounding box center [161, 237] width 243 height 7
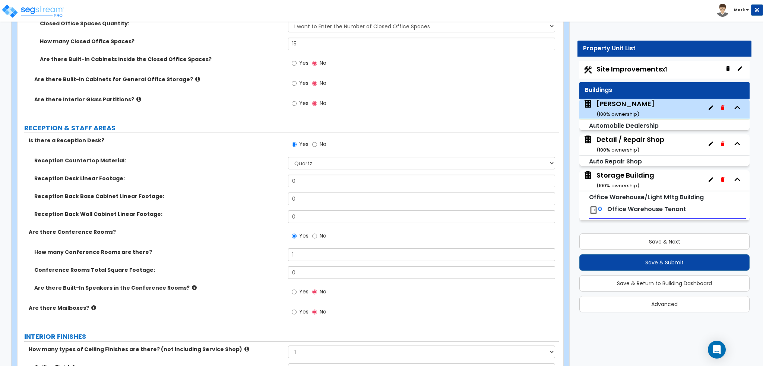
scroll to position [1290, 0]
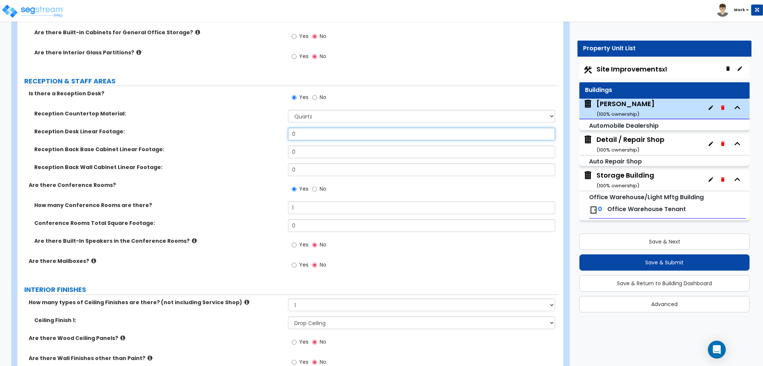
drag, startPoint x: 306, startPoint y: 133, endPoint x: 256, endPoint y: 134, distance: 49.6
click at [256, 134] on div "Reception Desk Linear Footage: 0" at bounding box center [288, 137] width 541 height 18
click at [256, 134] on label "Reception Desk Linear Footage:" at bounding box center [158, 131] width 248 height 7
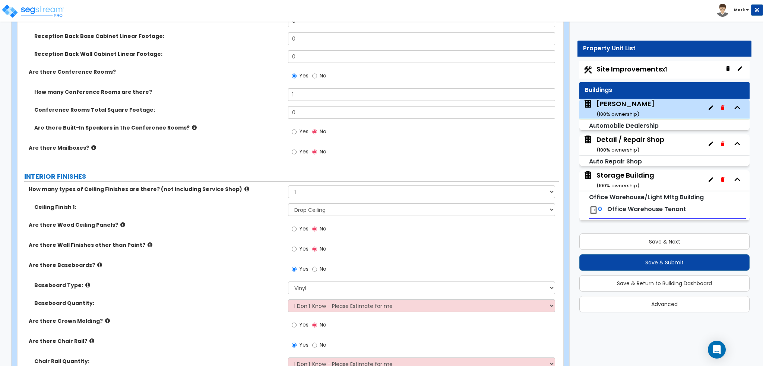
scroll to position [1402, 0]
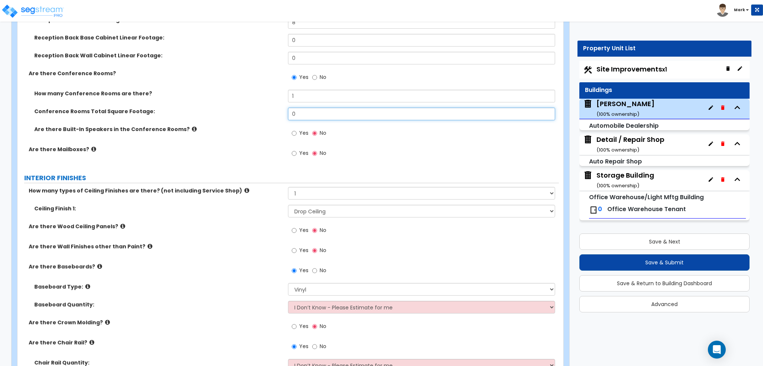
drag, startPoint x: 303, startPoint y: 111, endPoint x: 264, endPoint y: 113, distance: 38.8
click at [264, 113] on div "Conference Rooms Total Square Footage: 0" at bounding box center [288, 117] width 541 height 18
click at [254, 143] on div "Are there Built-In Speakers in the Conference Rooms? Yes No" at bounding box center [288, 136] width 541 height 20
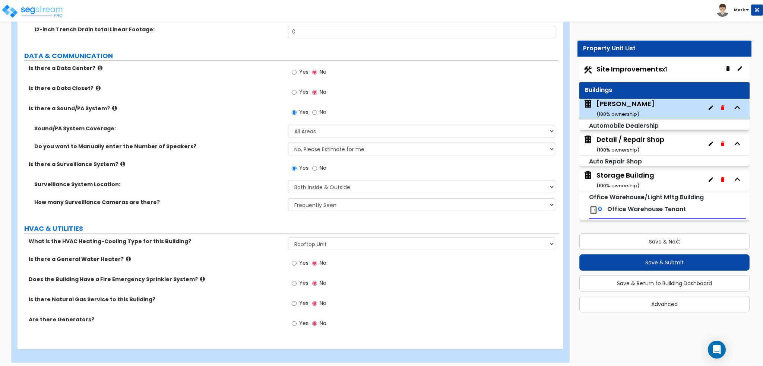
scroll to position [3356, 0]
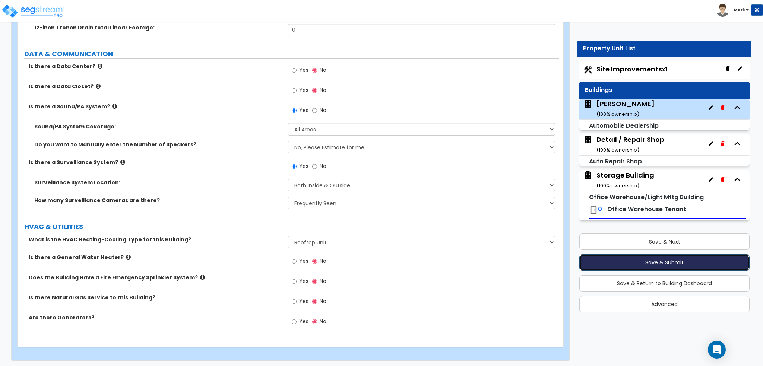
click at [602, 263] on button "Save & Submit" at bounding box center [664, 262] width 170 height 16
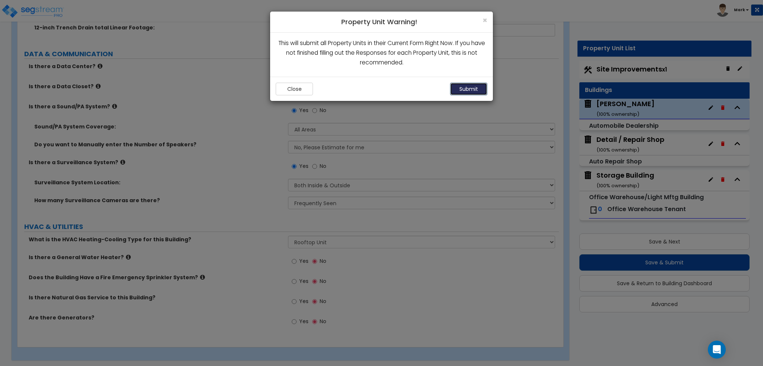
click at [464, 94] on button "Submit" at bounding box center [468, 89] width 37 height 13
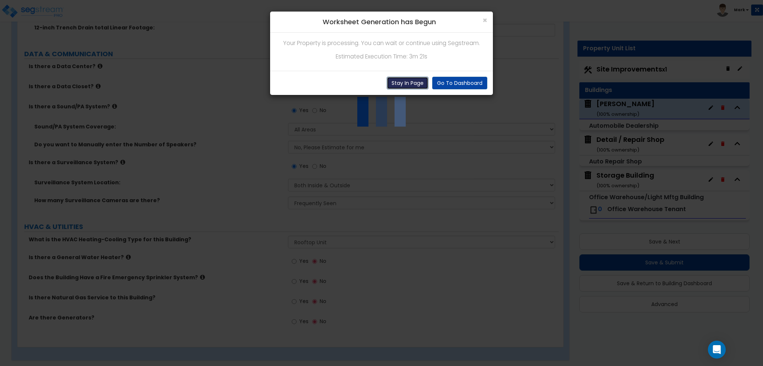
click at [411, 83] on button "Stay In Page" at bounding box center [408, 83] width 42 height 13
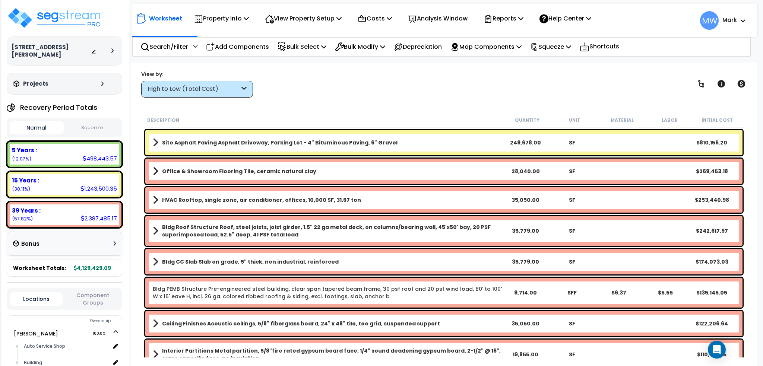
click at [101, 121] on button "Squeeze" at bounding box center [93, 127] width 54 height 13
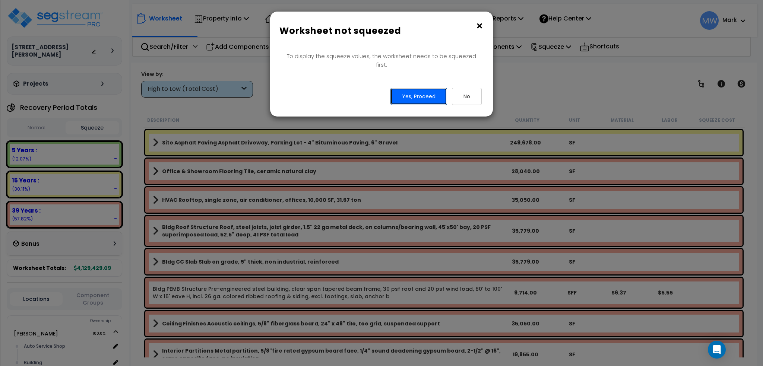
click at [423, 91] on button "Yes, Proceed" at bounding box center [418, 96] width 57 height 17
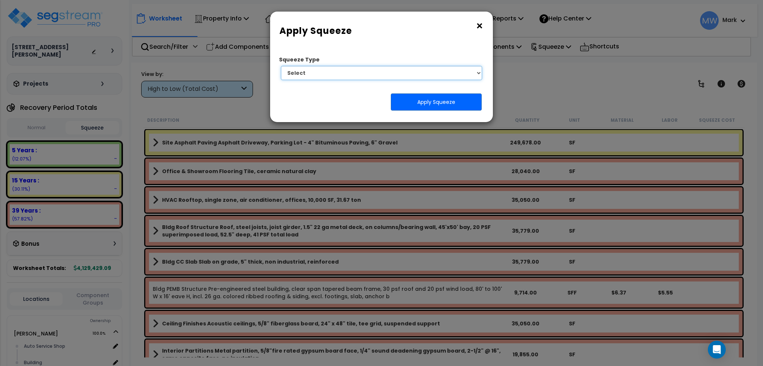
click at [411, 76] on select "Select 1. Squeeze Entire Worksheet 2. Squeeze by Takeoff Cost 3. Squeeze by Uni…" at bounding box center [381, 73] width 201 height 14
select select "squeeze_entire_takeoffsheet"
click at [281, 66] on select "Select 1. Squeeze Entire Worksheet 2. Squeeze by Takeoff Cost 3. Squeeze by Uni…" at bounding box center [381, 73] width 201 height 14
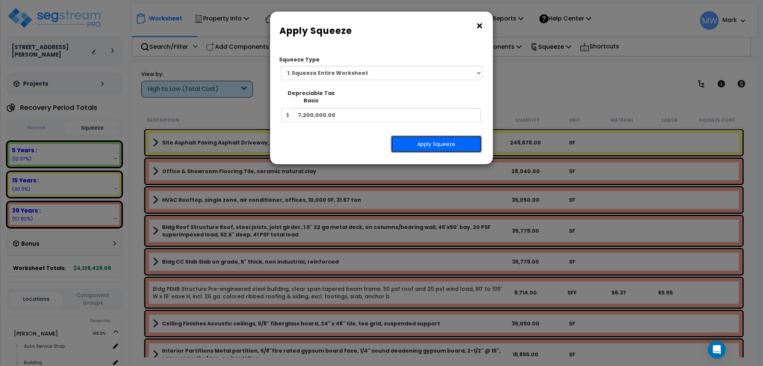
click at [432, 136] on button "Apply Squeeze" at bounding box center [436, 144] width 91 height 17
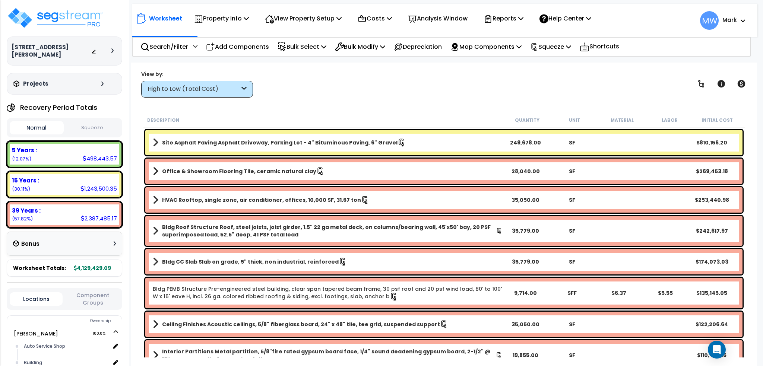
click at [48, 121] on button "Normal" at bounding box center [37, 127] width 54 height 13
click at [156, 144] on span at bounding box center [156, 142] width 6 height 10
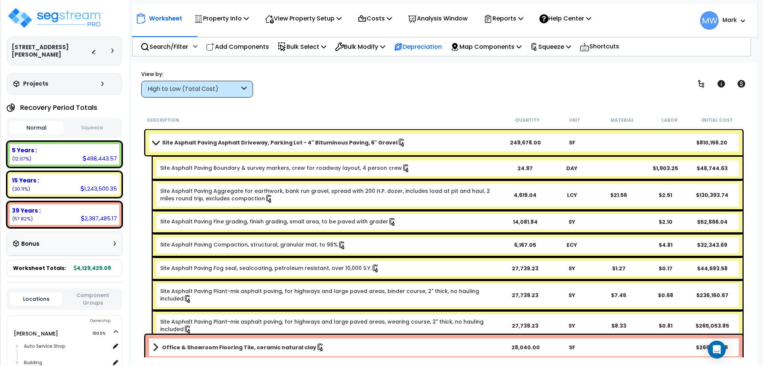
click at [419, 47] on p "Depreciation" at bounding box center [418, 47] width 48 height 10
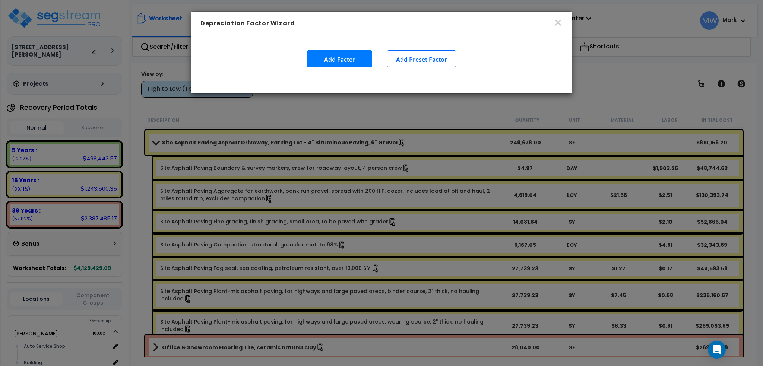
click at [351, 61] on button "Add Factor" at bounding box center [339, 58] width 65 height 17
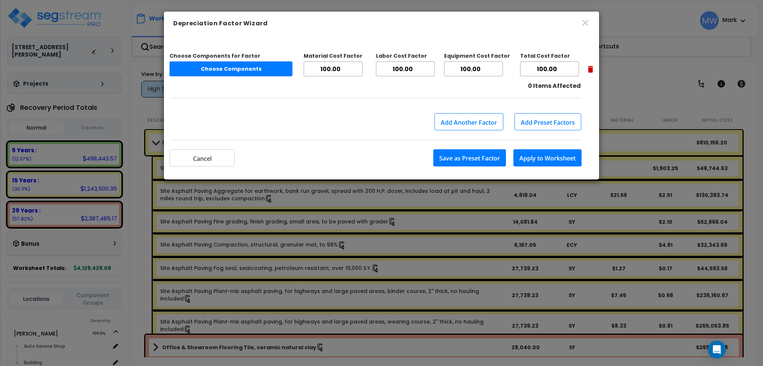
click at [271, 65] on button "Choose Components" at bounding box center [231, 68] width 123 height 15
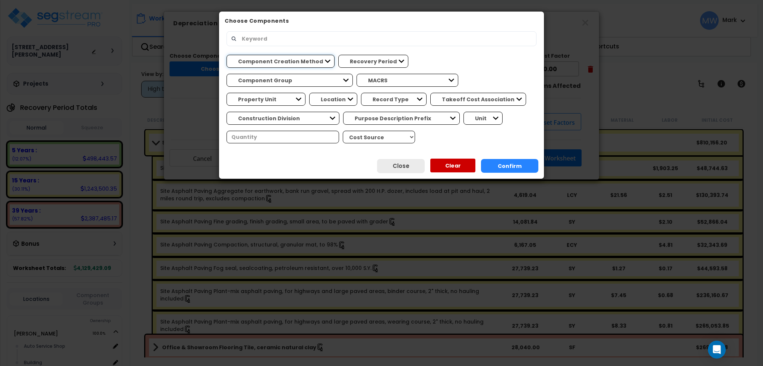
click at [294, 63] on select "Component Creation Method Manually Generated Model Generated" at bounding box center [281, 61] width 108 height 13
click at [227, 55] on select "Component Creation Method Manually Generated Model Generated" at bounding box center [281, 61] width 108 height 13
click at [297, 62] on select "Component Creation Method Manually Generated Model Generated" at bounding box center [281, 61] width 108 height 13
select select "model_generated"
click at [227, 55] on select "Component Creation Method Manually Generated Model Generated" at bounding box center [281, 61] width 108 height 13
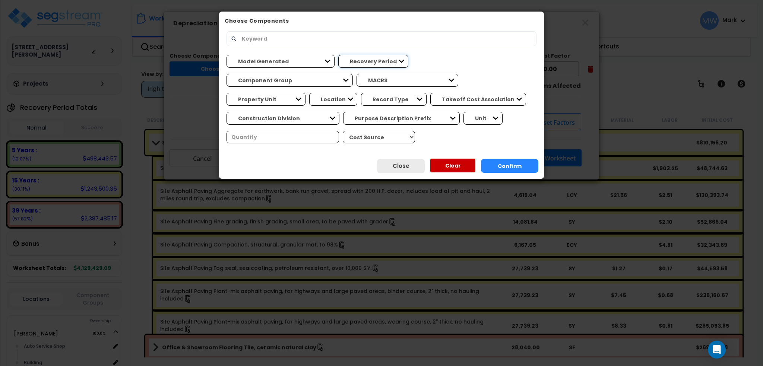
click at [346, 64] on select "Recovery Period 5 Years 15 Years 39 Years" at bounding box center [373, 61] width 70 height 13
select select "15Y"
click at [338, 55] on select "Recovery Period 5 Years 15 Years 39 Years" at bounding box center [373, 61] width 70 height 13
click at [515, 164] on button "Confirm" at bounding box center [509, 166] width 57 height 14
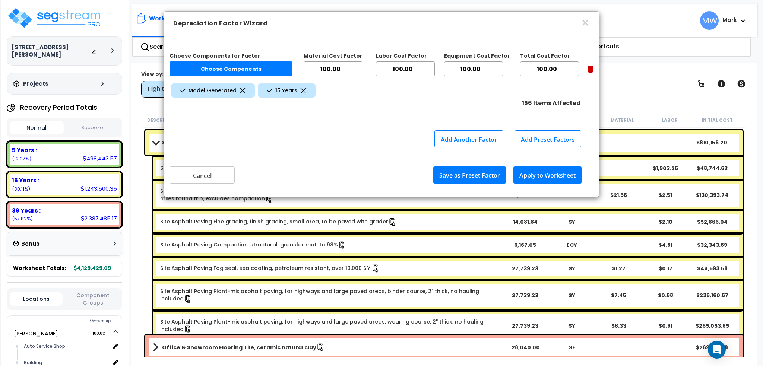
click at [303, 92] on icon at bounding box center [303, 91] width 6 height 6
click at [240, 87] on span "Model Generated" at bounding box center [213, 90] width 84 height 14
click at [240, 92] on icon at bounding box center [243, 91] width 6 height 6
click at [584, 25] on icon "button" at bounding box center [585, 22] width 9 height 9
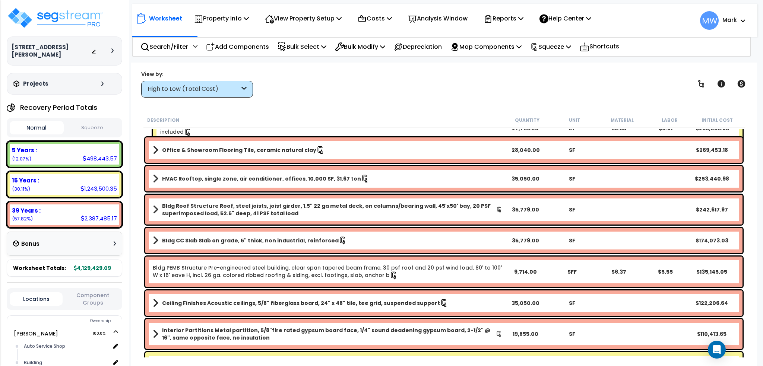
click at [206, 92] on div "High to Low (Total Cost)" at bounding box center [194, 89] width 92 height 9
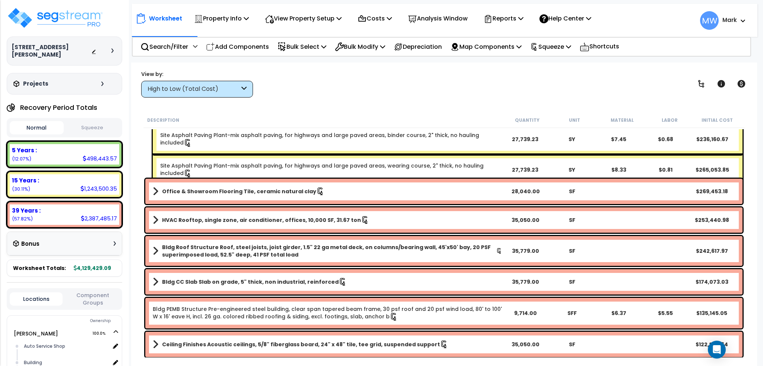
scroll to position [149, 0]
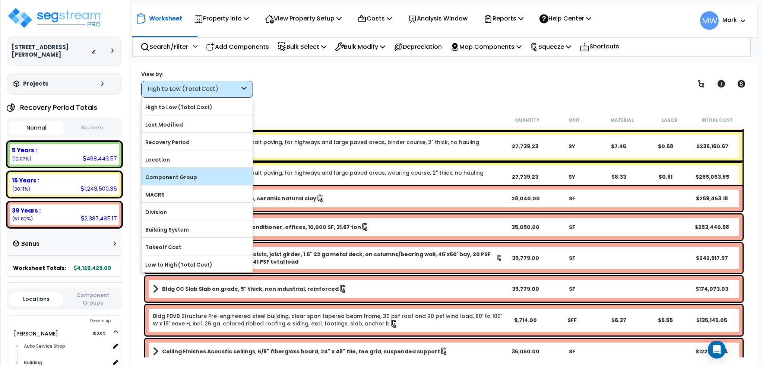
click at [199, 172] on label "Component Group" at bounding box center [197, 177] width 111 height 11
click at [0, 0] on input "Component Group" at bounding box center [0, 0] width 0 height 0
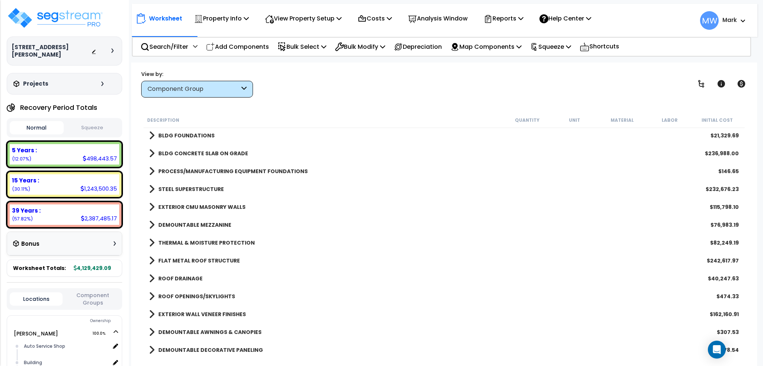
scroll to position [0, 0]
click at [171, 94] on div "Component Group" at bounding box center [197, 89] width 112 height 17
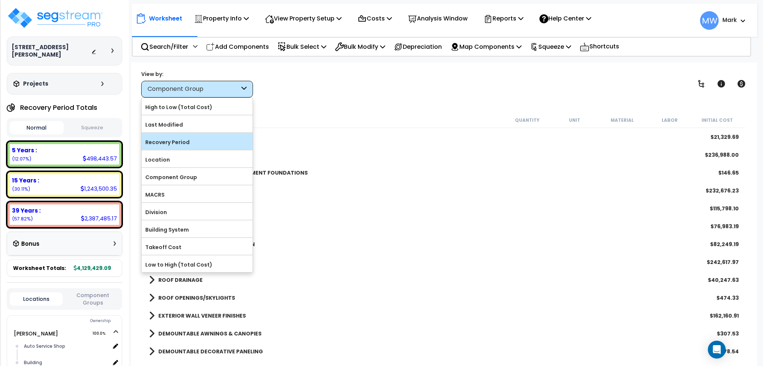
click at [182, 144] on label "Recovery Period" at bounding box center [197, 142] width 111 height 11
click at [0, 0] on input "Recovery Period" at bounding box center [0, 0] width 0 height 0
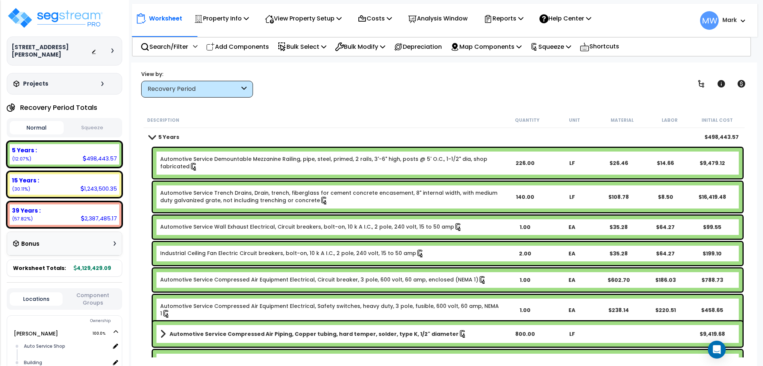
click at [154, 139] on span at bounding box center [152, 137] width 10 height 6
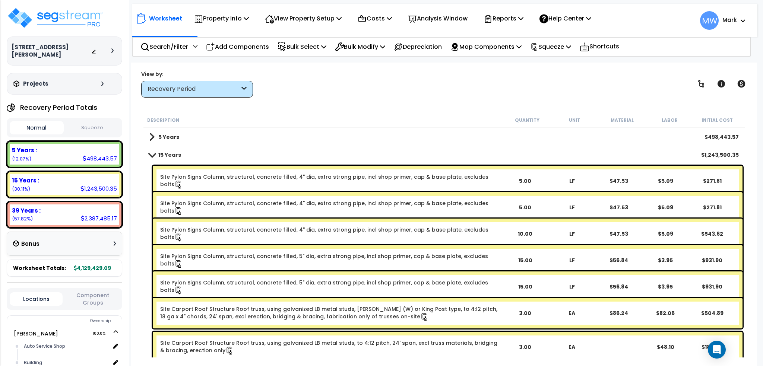
click at [151, 151] on link "15 Years" at bounding box center [165, 155] width 32 height 10
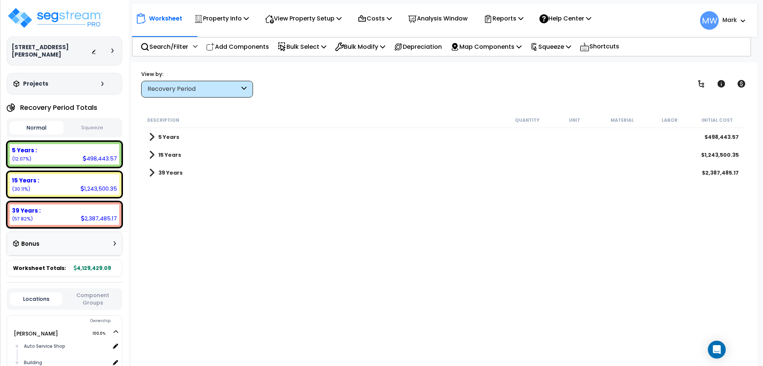
click at [155, 173] on link "39 Years" at bounding box center [166, 173] width 34 height 10
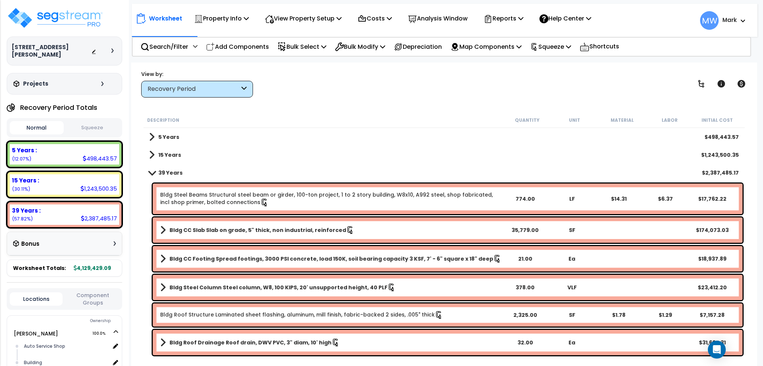
click at [155, 173] on span at bounding box center [152, 173] width 10 height 6
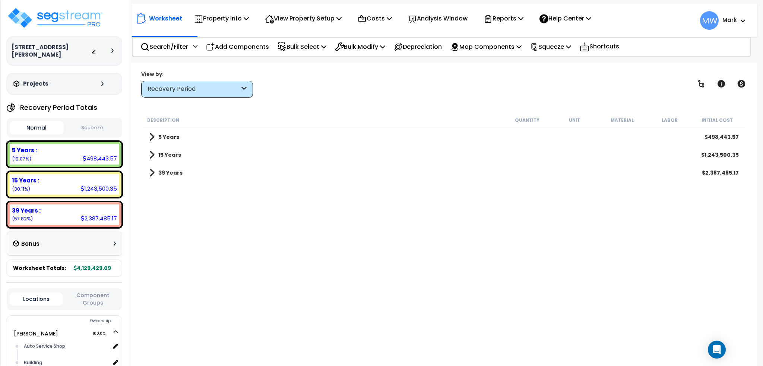
click at [101, 124] on button "Squeeze" at bounding box center [93, 127] width 54 height 13
click at [294, 13] on div "View Property Setup" at bounding box center [303, 19] width 77 height 18
click at [237, 21] on p "Property Info" at bounding box center [221, 18] width 55 height 10
click at [290, 19] on p "View Property Setup" at bounding box center [303, 18] width 77 height 10
click at [297, 50] on link "View Questionnaire" at bounding box center [298, 51] width 74 height 15
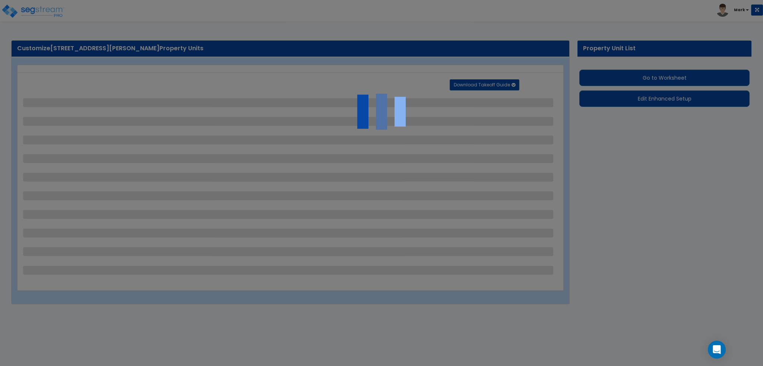
select select "2"
select select "1"
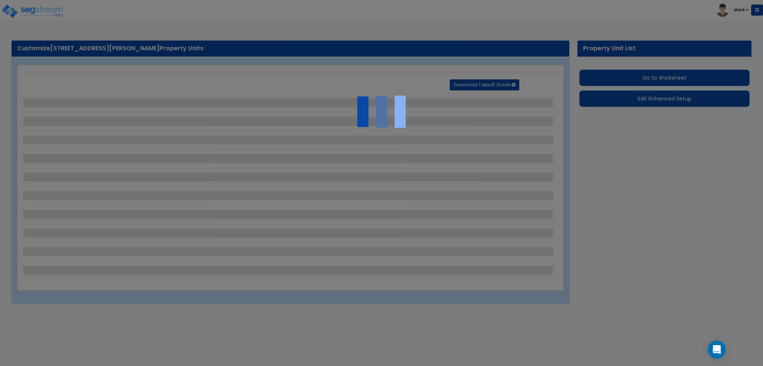
select select "1"
select select "4"
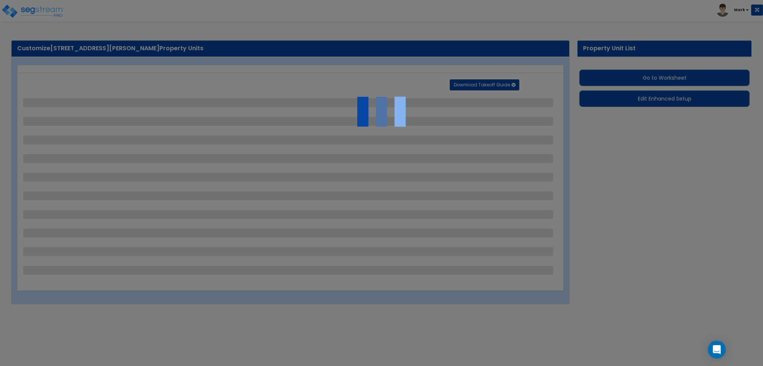
select select "1"
select select "3"
select select "2"
select select "3"
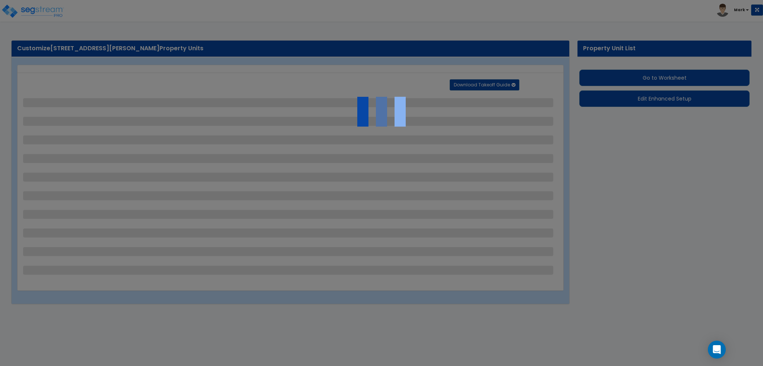
select select "1"
select select "3"
select select "5"
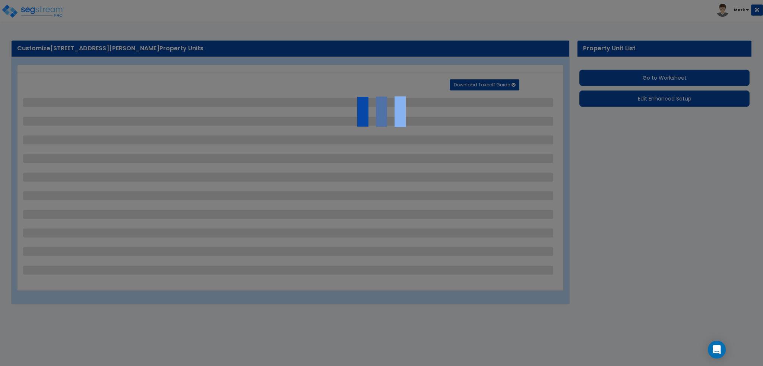
select select "2"
select select "5"
select select "2"
select select "4"
select select "1"
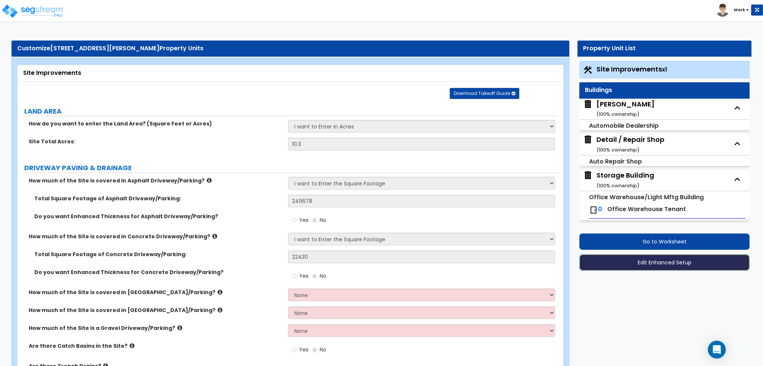
click at [676, 262] on button "Edit Enhanced Setup" at bounding box center [664, 262] width 170 height 16
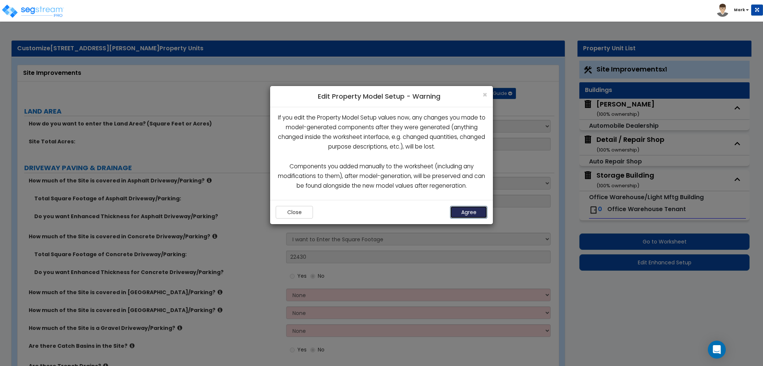
click at [480, 211] on button "Agree" at bounding box center [468, 212] width 37 height 13
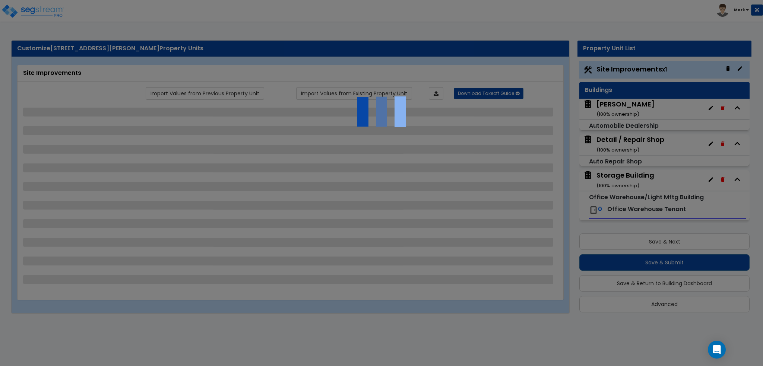
select select "2"
select select "1"
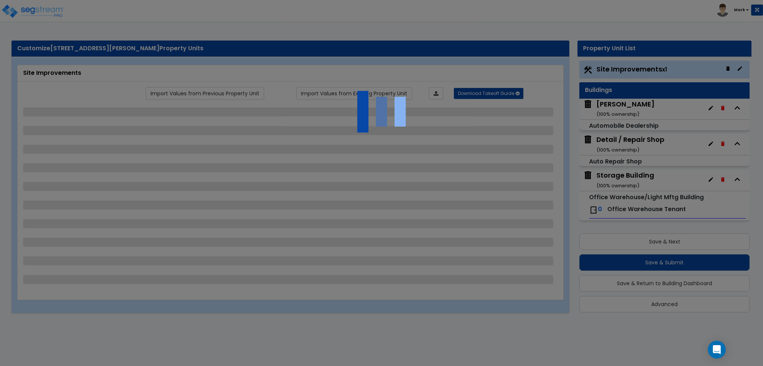
select select "1"
select select "4"
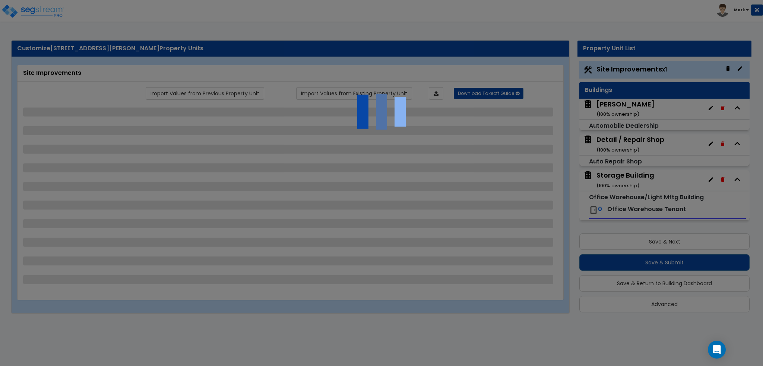
select select "1"
select select "3"
select select "2"
select select "3"
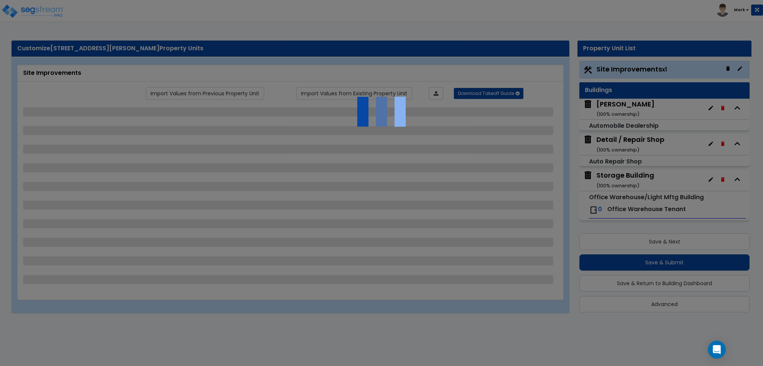
select select "1"
select select "3"
select select "5"
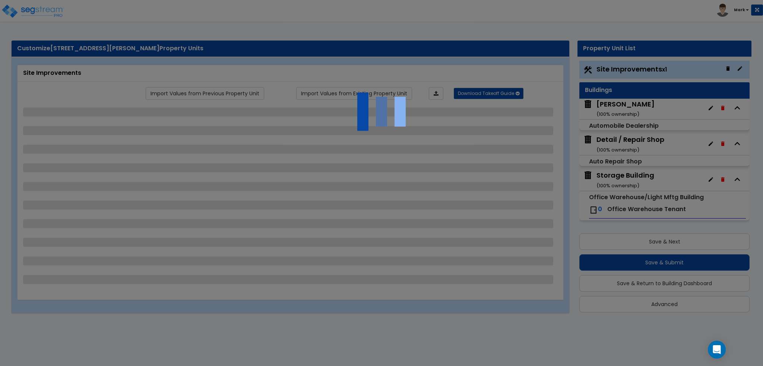
select select "2"
select select "5"
select select "2"
select select "4"
select select "1"
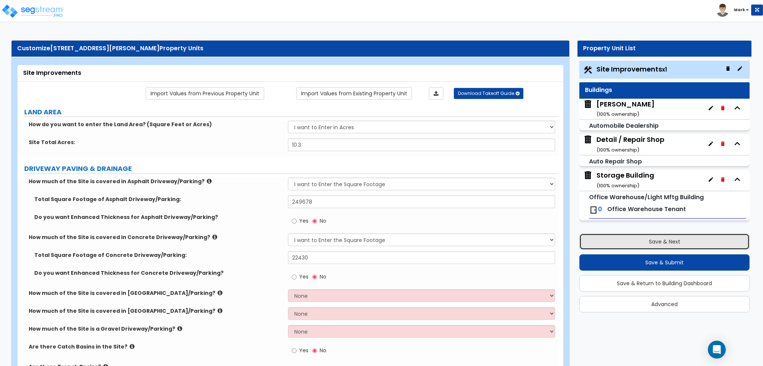
click at [626, 241] on button "Save & Next" at bounding box center [664, 242] width 170 height 16
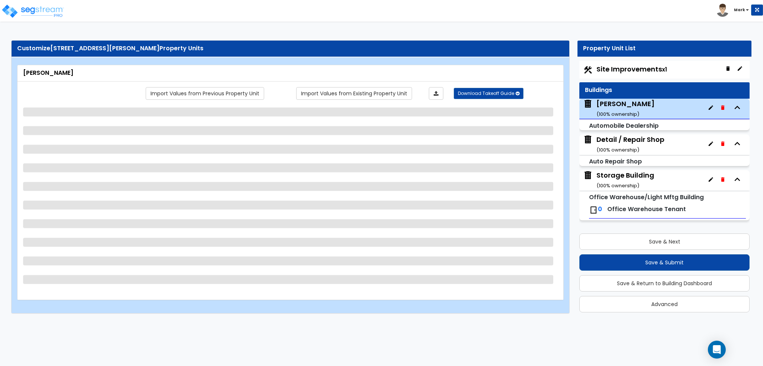
select select "4"
select select "2"
select select "11"
select select "6"
select select "2"
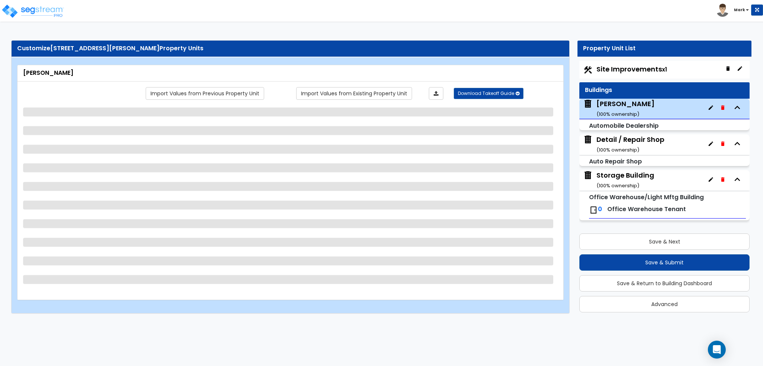
select select "1"
select select "2"
select select "1"
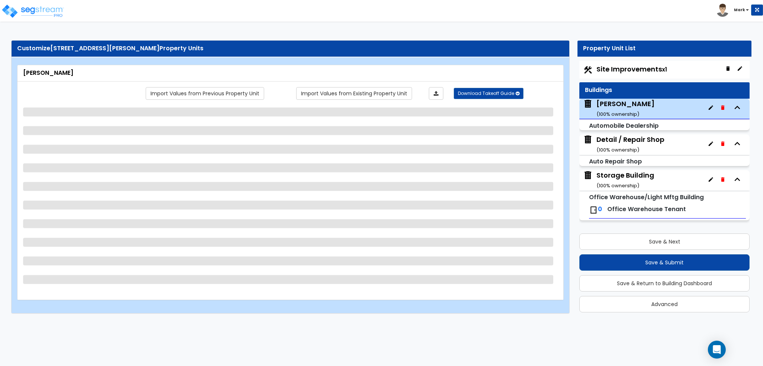
select select "4"
select select "1"
select select "2"
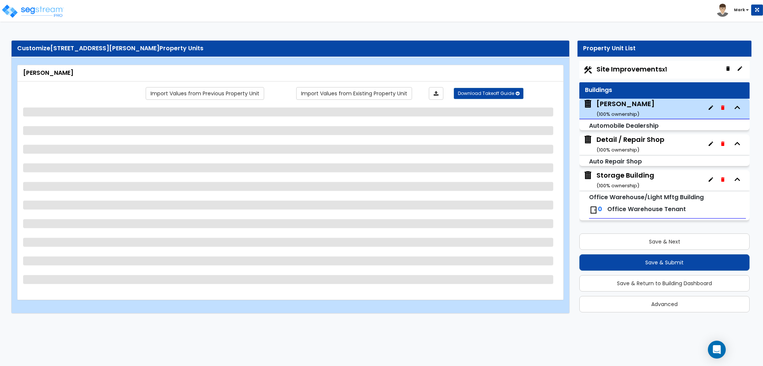
select select "1"
select select "3"
select select "1"
select select "5"
select select "1"
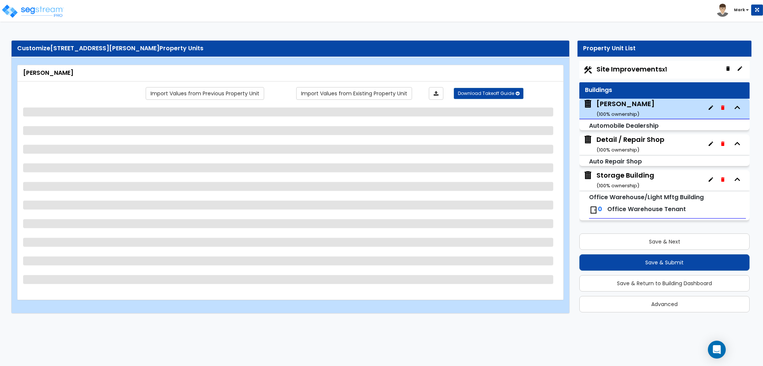
select select "3"
select select "2"
select select "1"
select select "3"
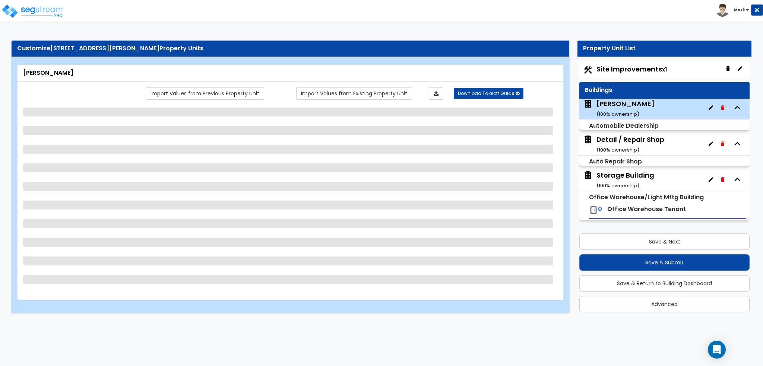
select select "3"
select select "1"
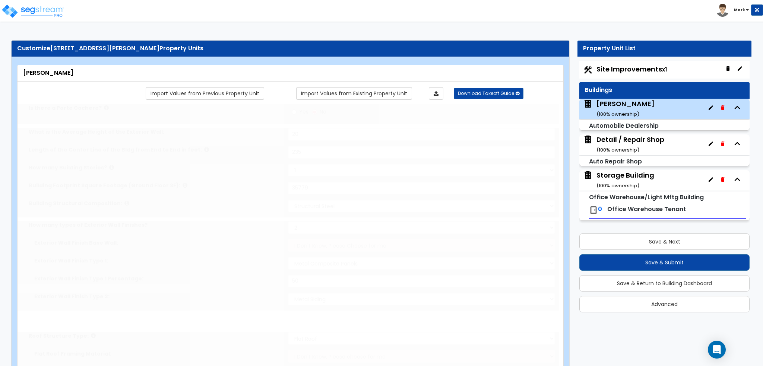
type input "50"
type input "140"
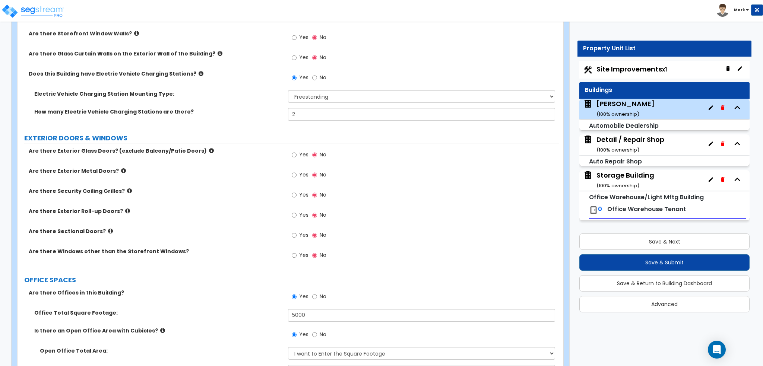
scroll to position [782, 0]
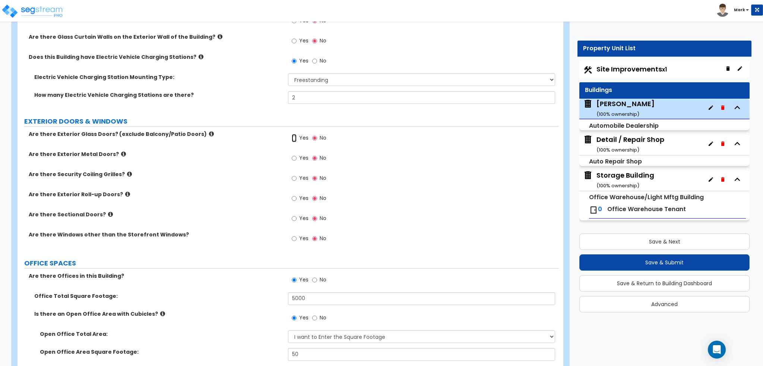
click at [295, 137] on input "Yes" at bounding box center [294, 138] width 5 height 8
radio input "true"
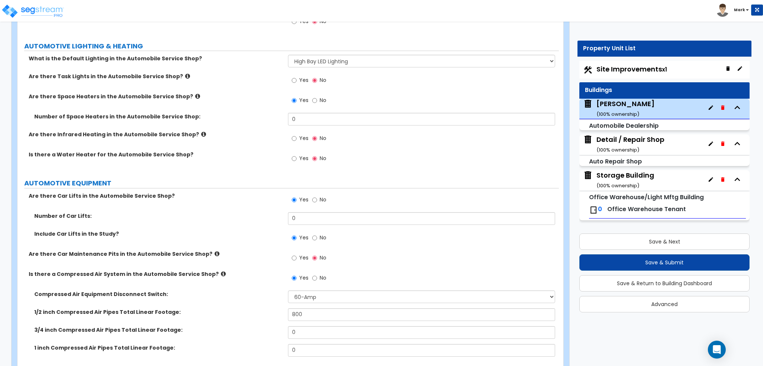
scroll to position [2645, 0]
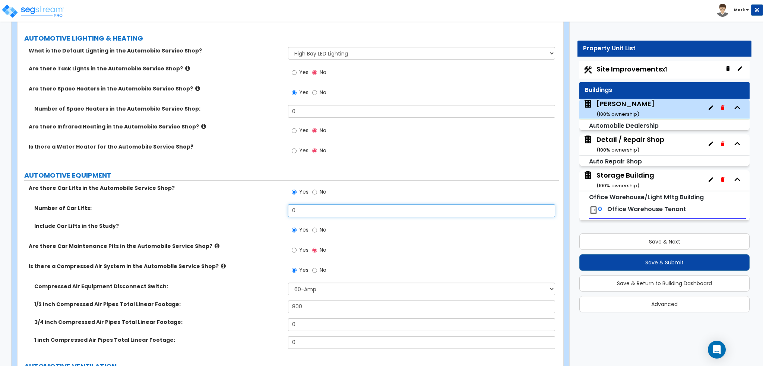
drag, startPoint x: 341, startPoint y: 210, endPoint x: 191, endPoint y: 212, distance: 150.5
click at [191, 212] on div "Number of Car Lifts: 0" at bounding box center [288, 214] width 541 height 18
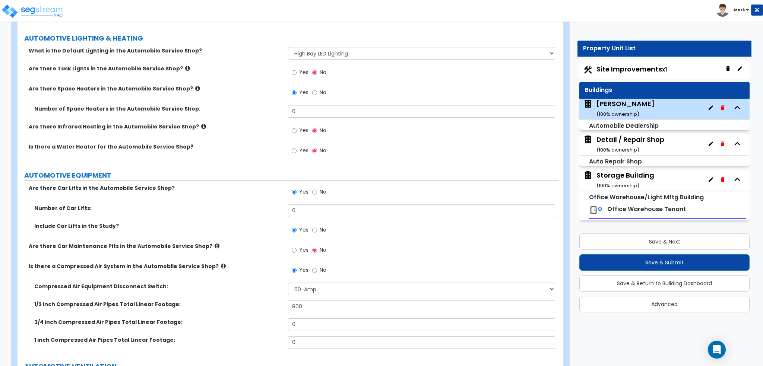
click at [202, 212] on div "Number of Car Lifts: 0" at bounding box center [288, 214] width 541 height 18
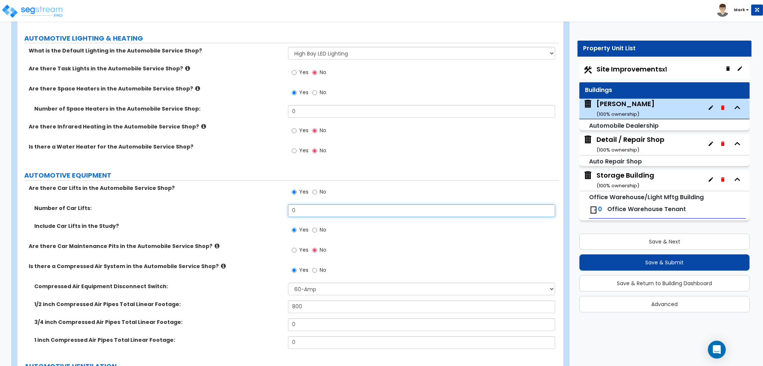
drag, startPoint x: 358, startPoint y: 210, endPoint x: 284, endPoint y: 213, distance: 74.2
click at [284, 213] on div "Number of Car Lifts: 0" at bounding box center [288, 214] width 541 height 18
type input "14"
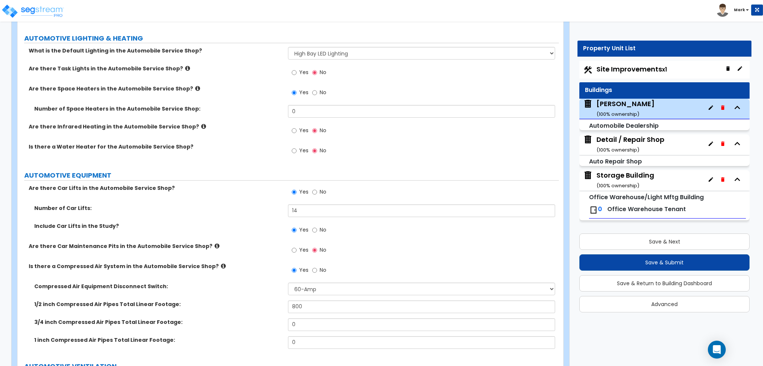
click at [239, 213] on div "Number of Car Lifts: 14" at bounding box center [288, 214] width 541 height 18
click at [215, 244] on icon at bounding box center [217, 246] width 5 height 6
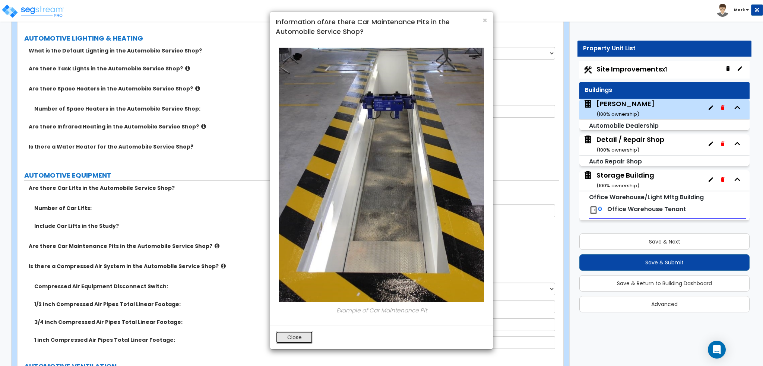
click at [297, 335] on button "Close" at bounding box center [294, 337] width 37 height 13
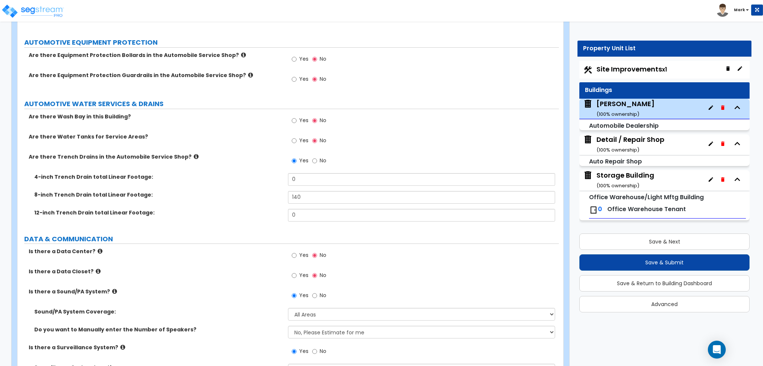
scroll to position [3242, 0]
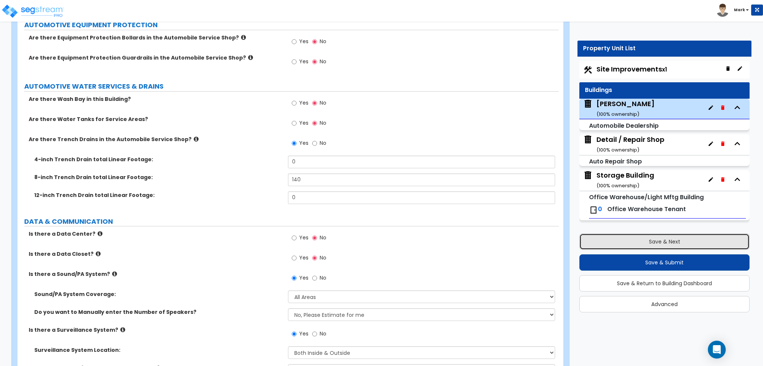
click at [619, 238] on button "Save & Next" at bounding box center [664, 242] width 170 height 16
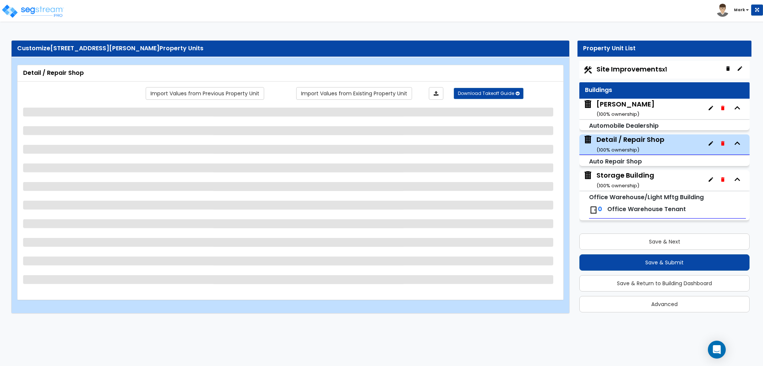
select select "1"
select select "2"
select select "1"
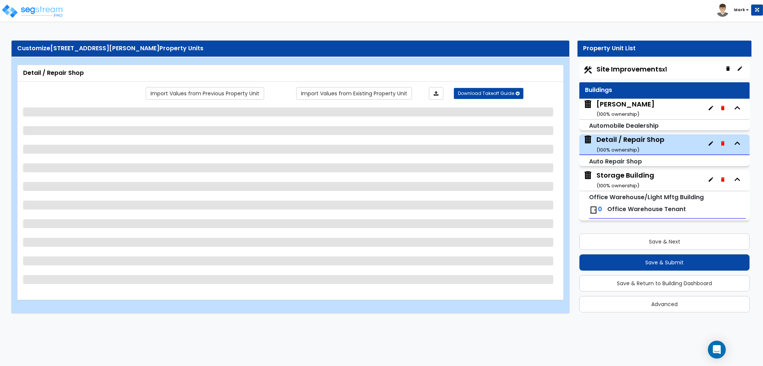
select select "1"
select select "3"
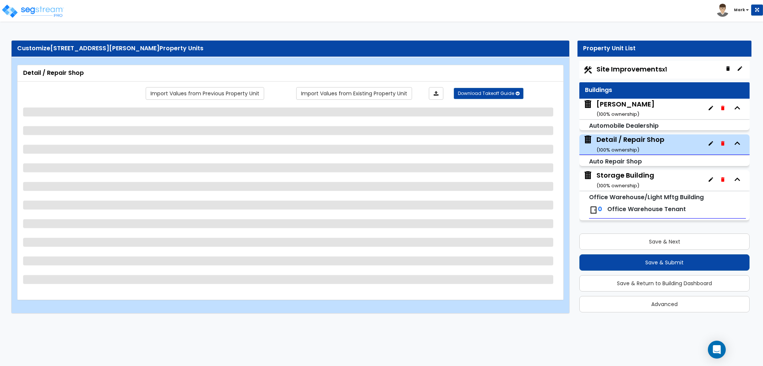
select select "2"
select select "1"
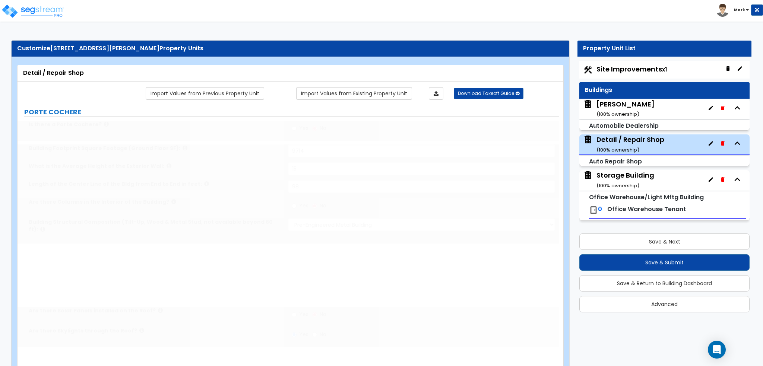
select select "1"
select select "11"
select select "1"
type input "12"
radio input "true"
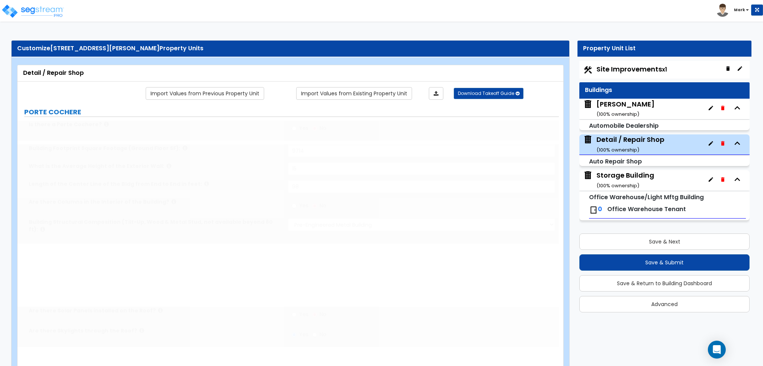
select select "2"
type input "25"
type input "2"
select select "1"
select select "3"
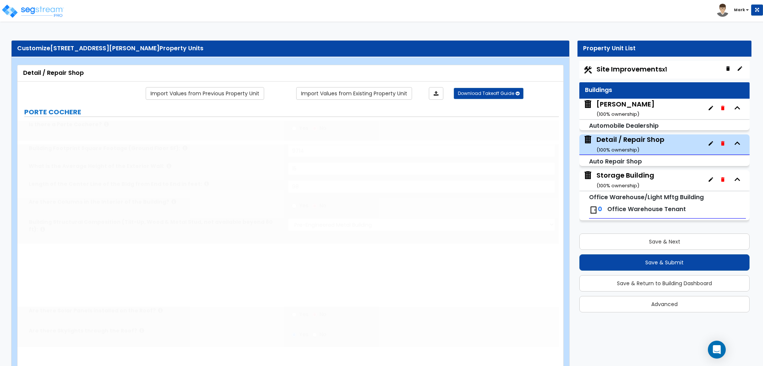
type input "3"
select select "2"
